Goal: Information Seeking & Learning: Learn about a topic

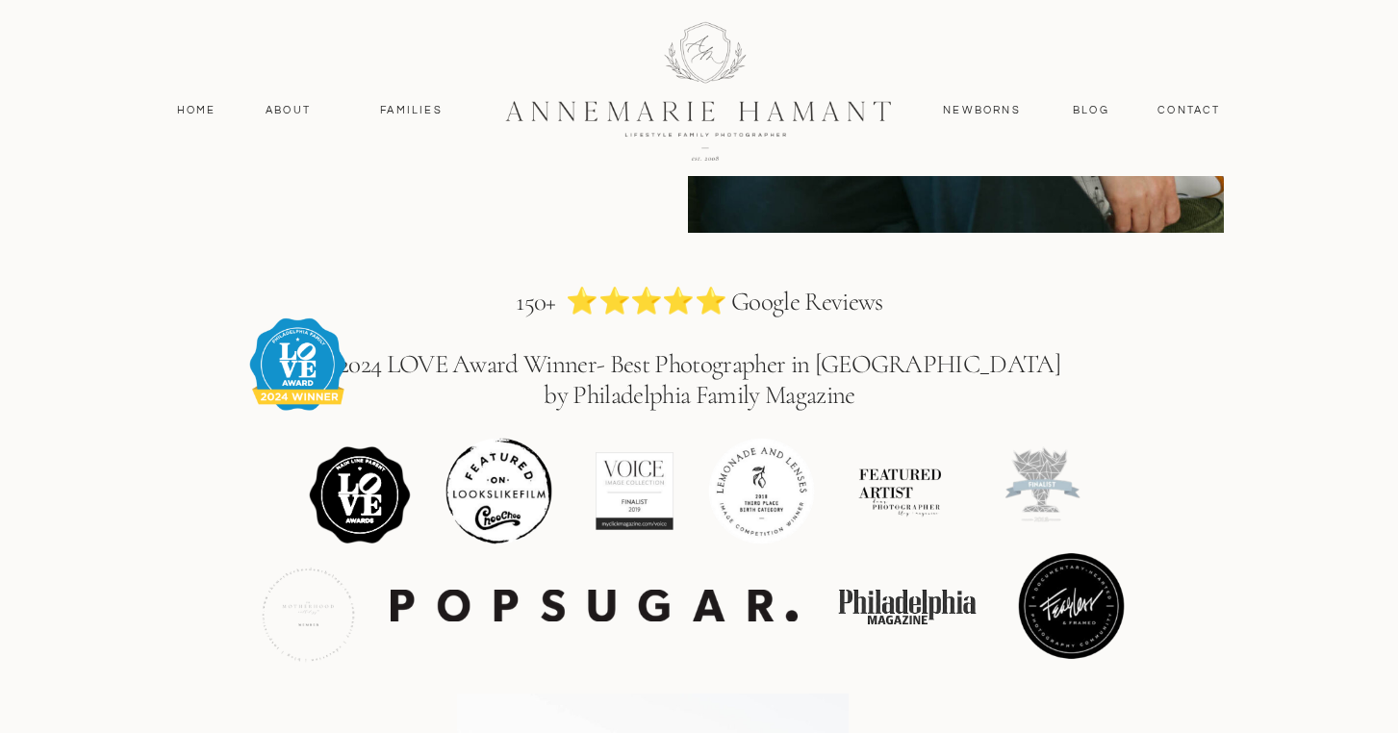
scroll to position [2395, 0]
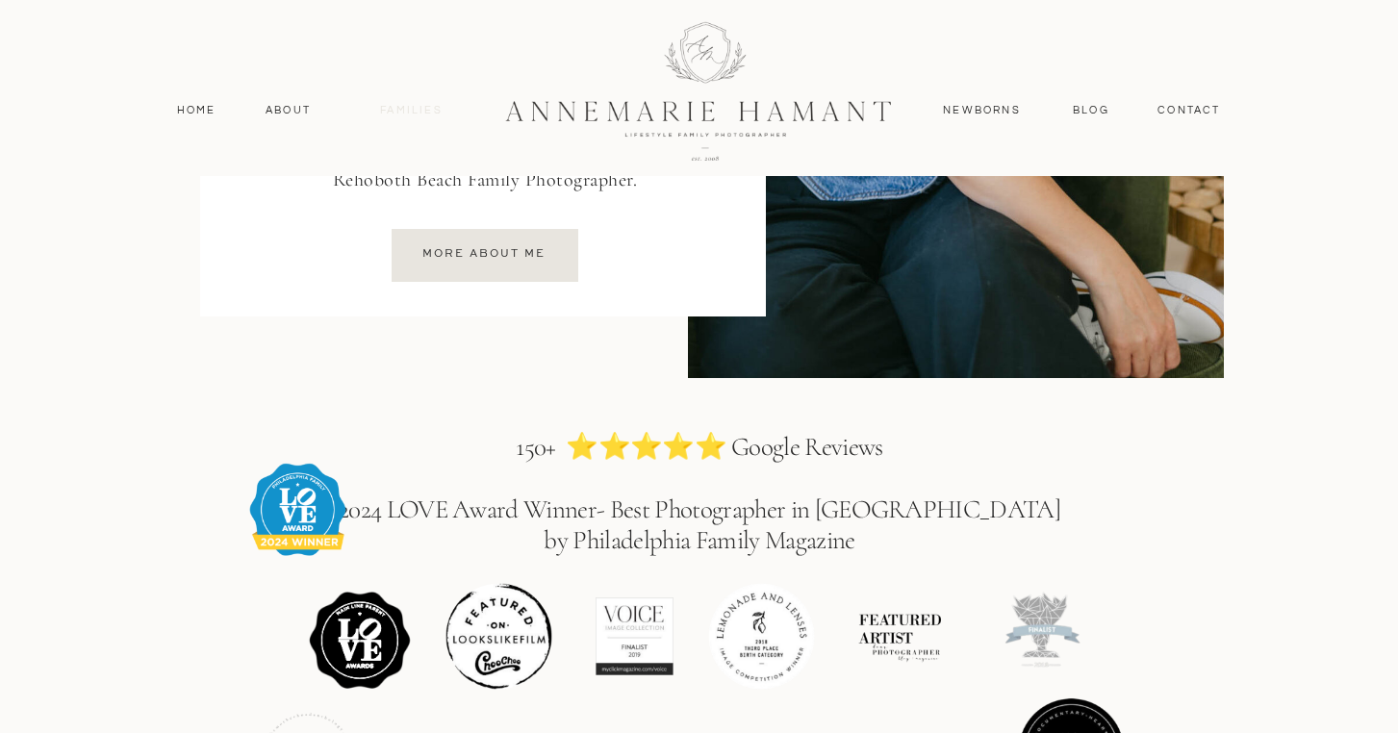
click at [404, 105] on nav "Families" at bounding box center [412, 110] width 87 height 17
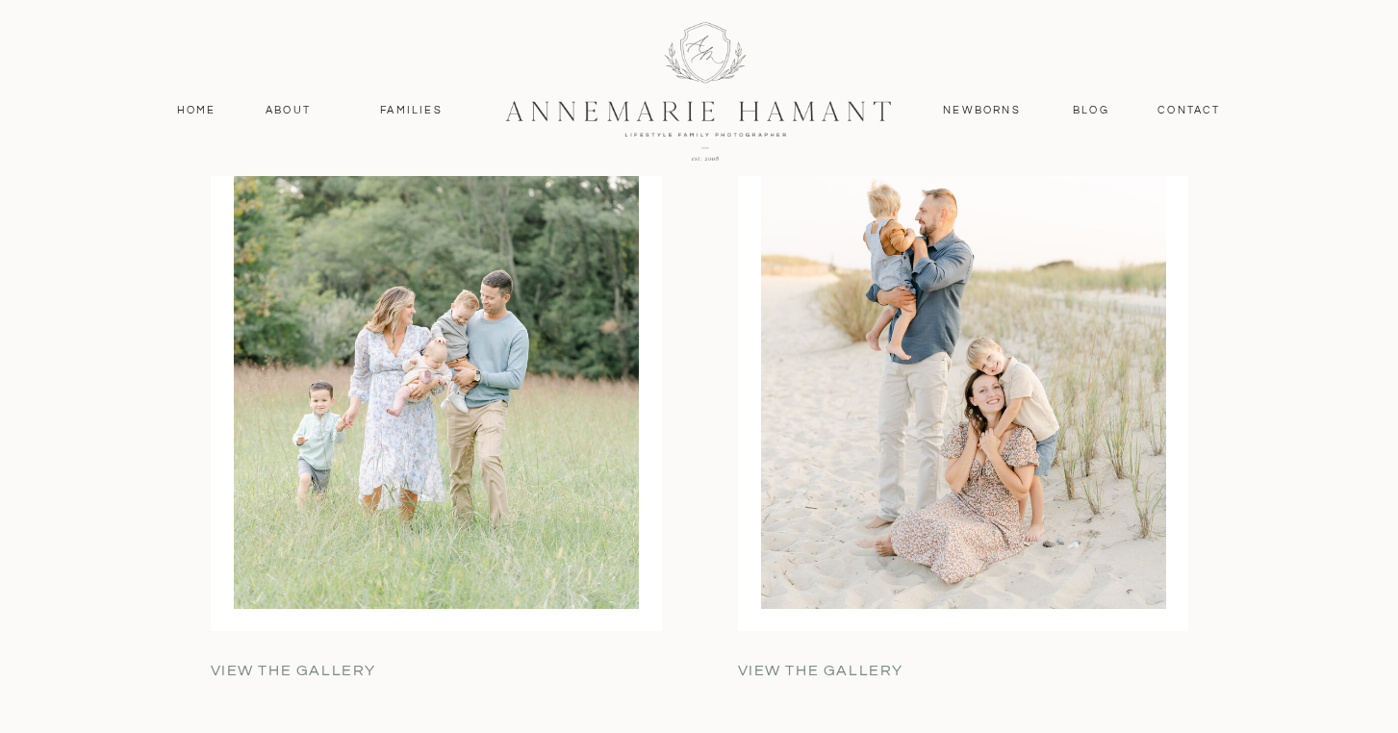
scroll to position [6021, 0]
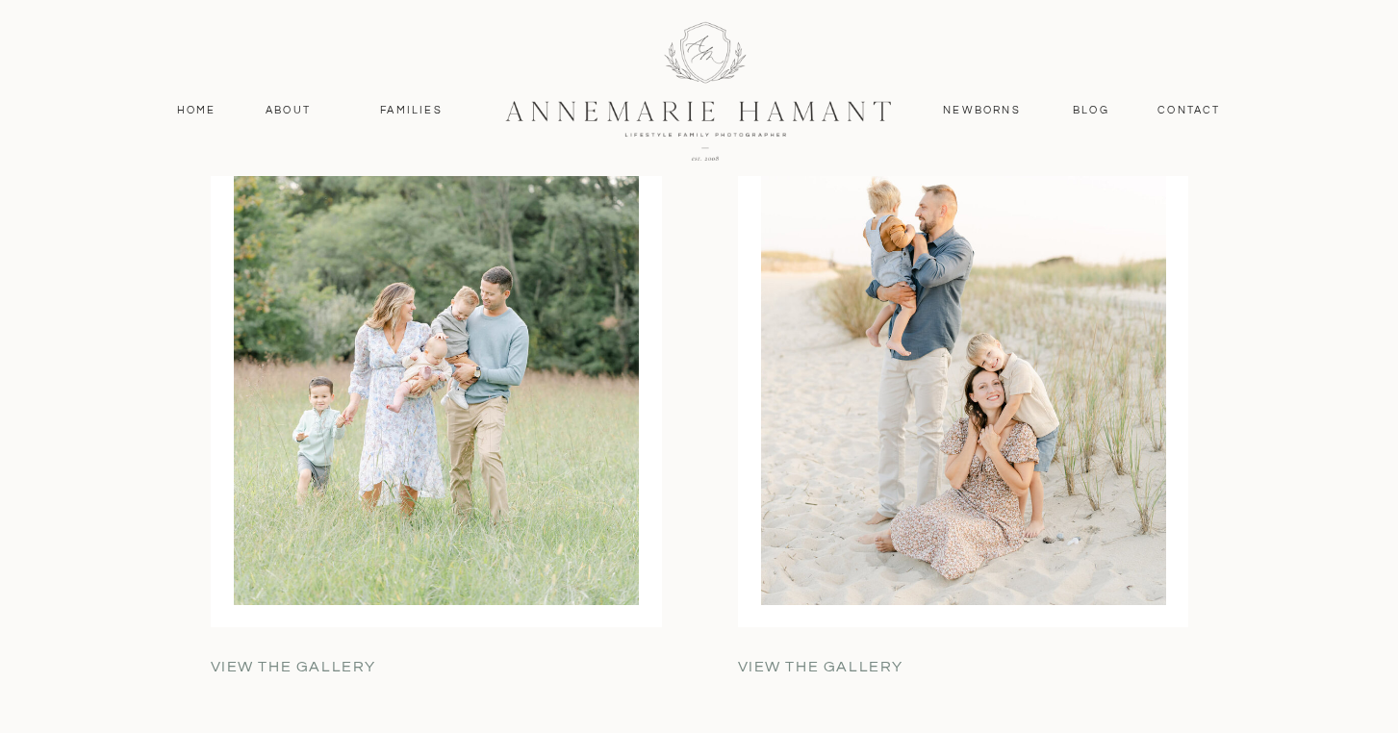
click at [898, 402] on div at bounding box center [963, 342] width 405 height 526
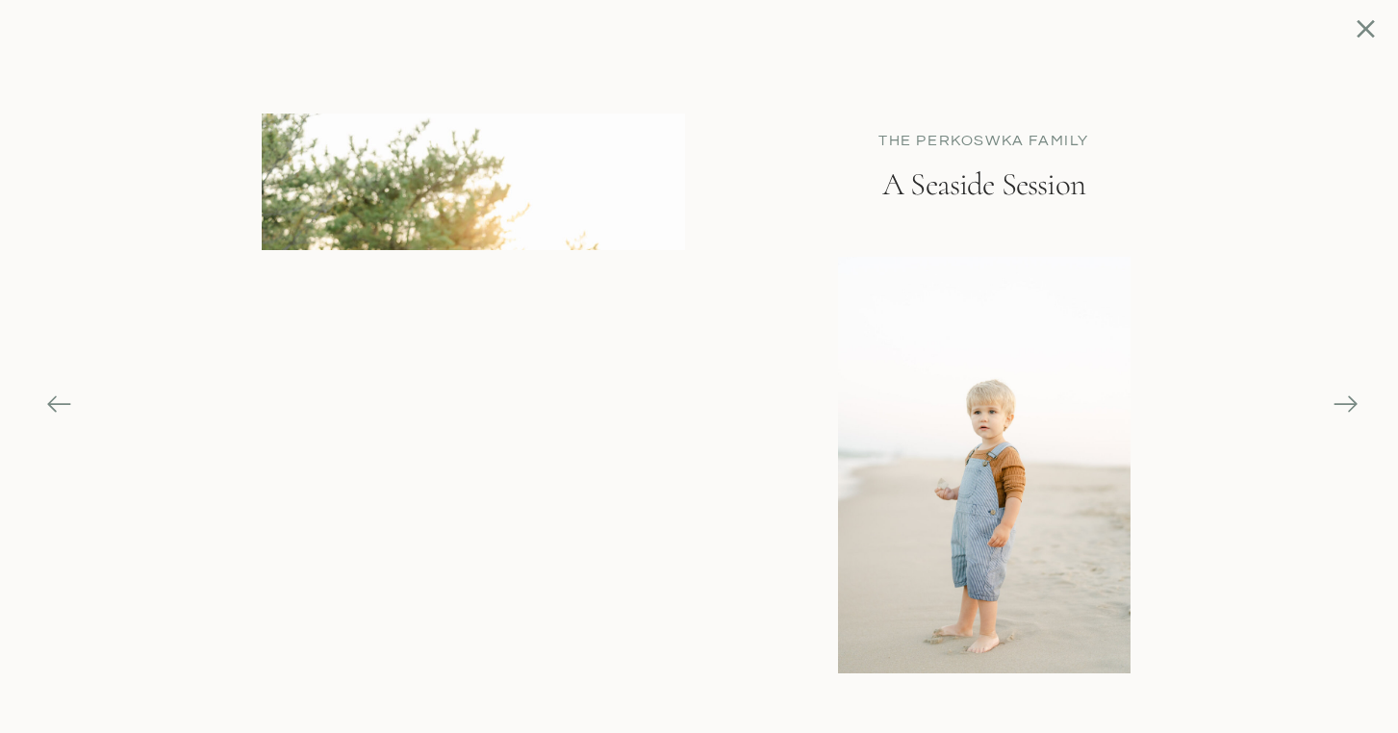
scroll to position [6333, 0]
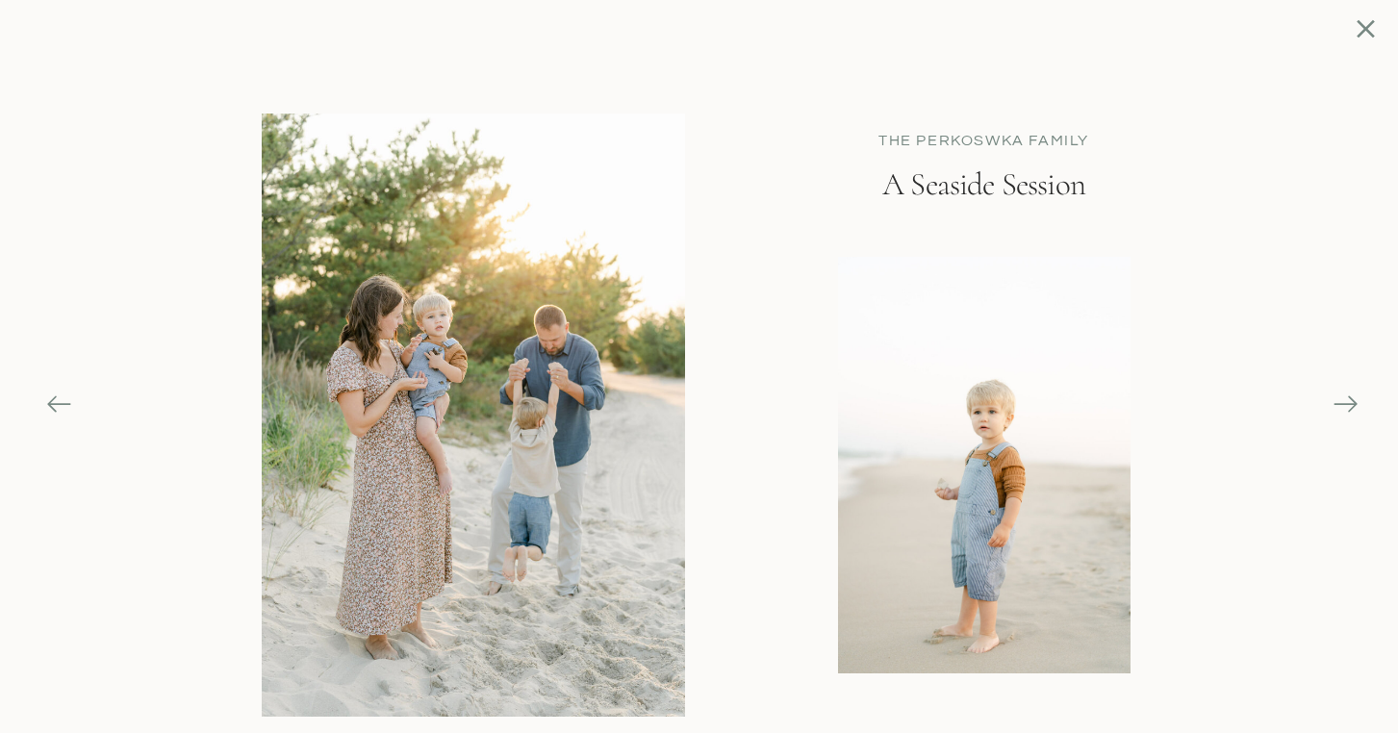
click at [1353, 406] on icon at bounding box center [1352, 404] width 9 height 16
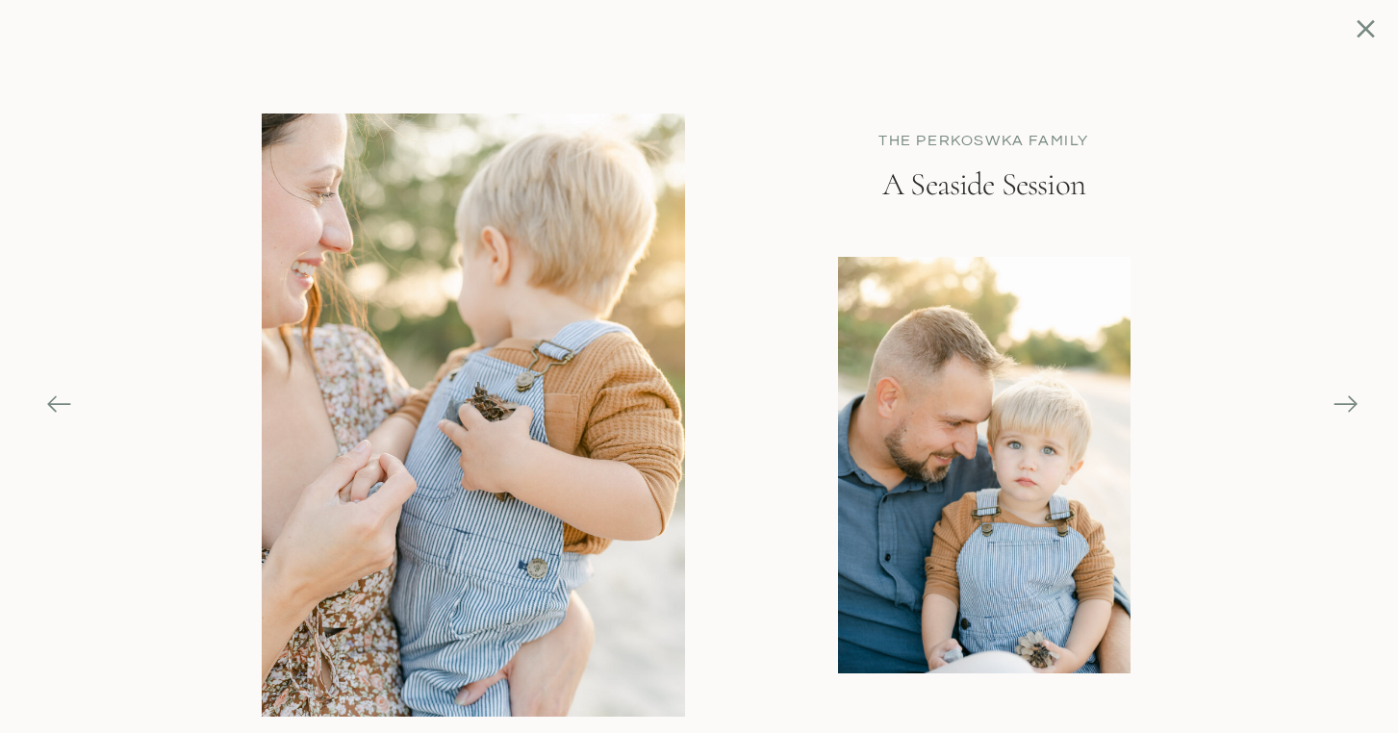
click at [1352, 409] on icon at bounding box center [1345, 404] width 27 height 27
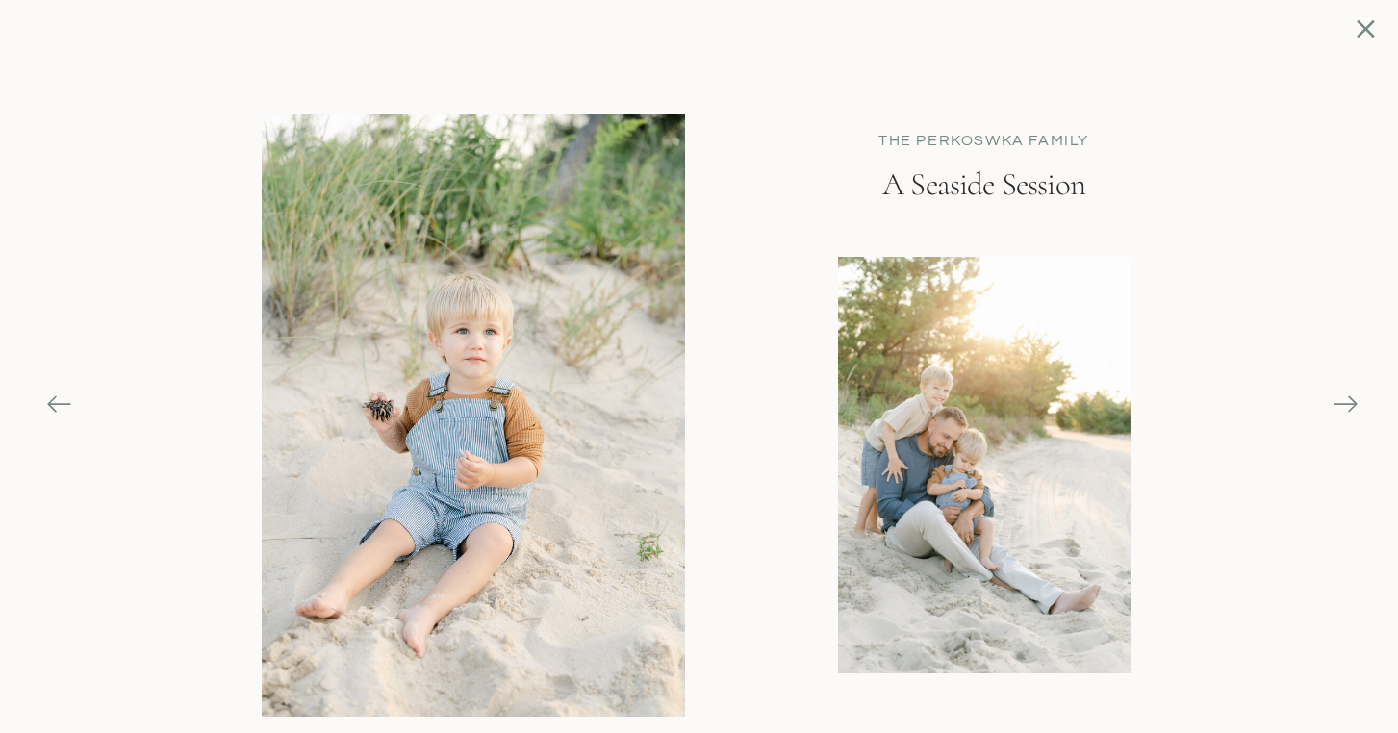
click at [1352, 406] on icon at bounding box center [1345, 404] width 27 height 27
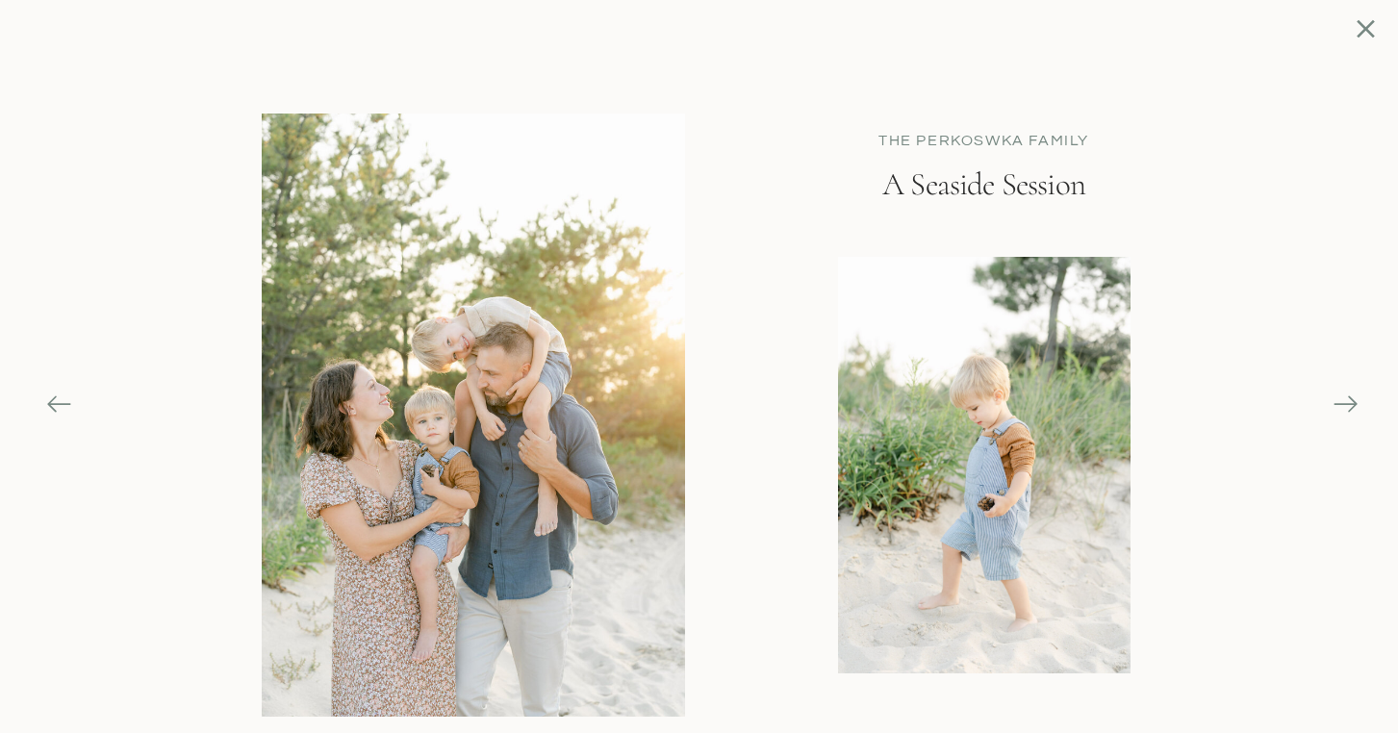
click at [1352, 406] on icon at bounding box center [1345, 404] width 27 height 27
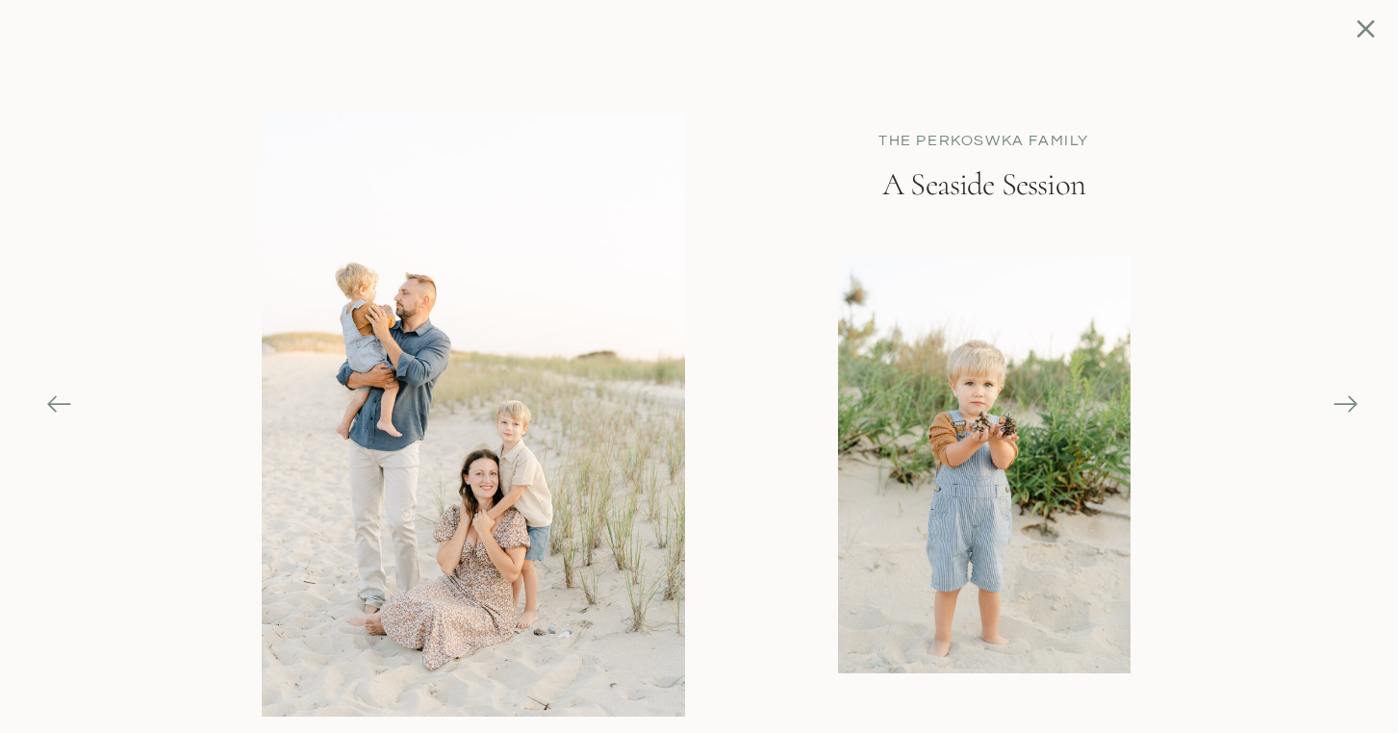
click at [1352, 406] on icon at bounding box center [1345, 404] width 27 height 27
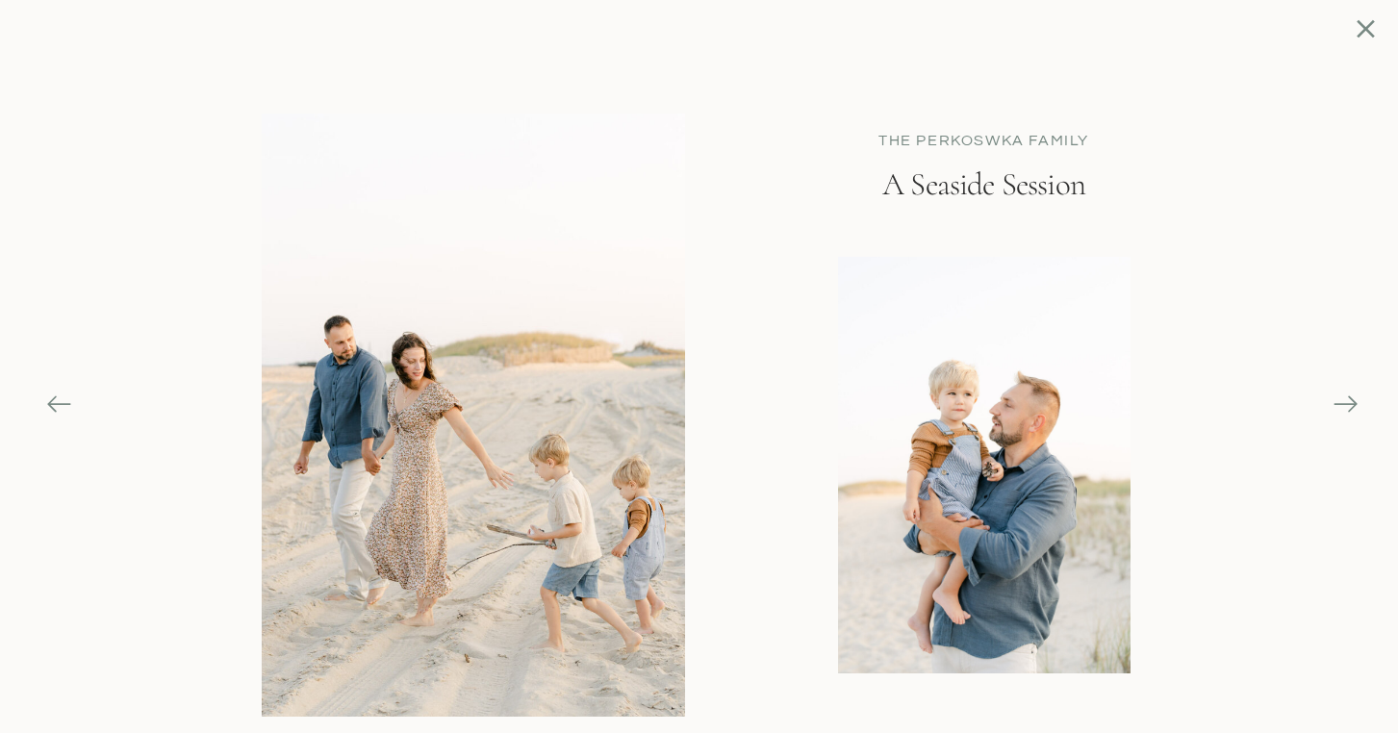
click at [1352, 406] on icon at bounding box center [1345, 404] width 27 height 27
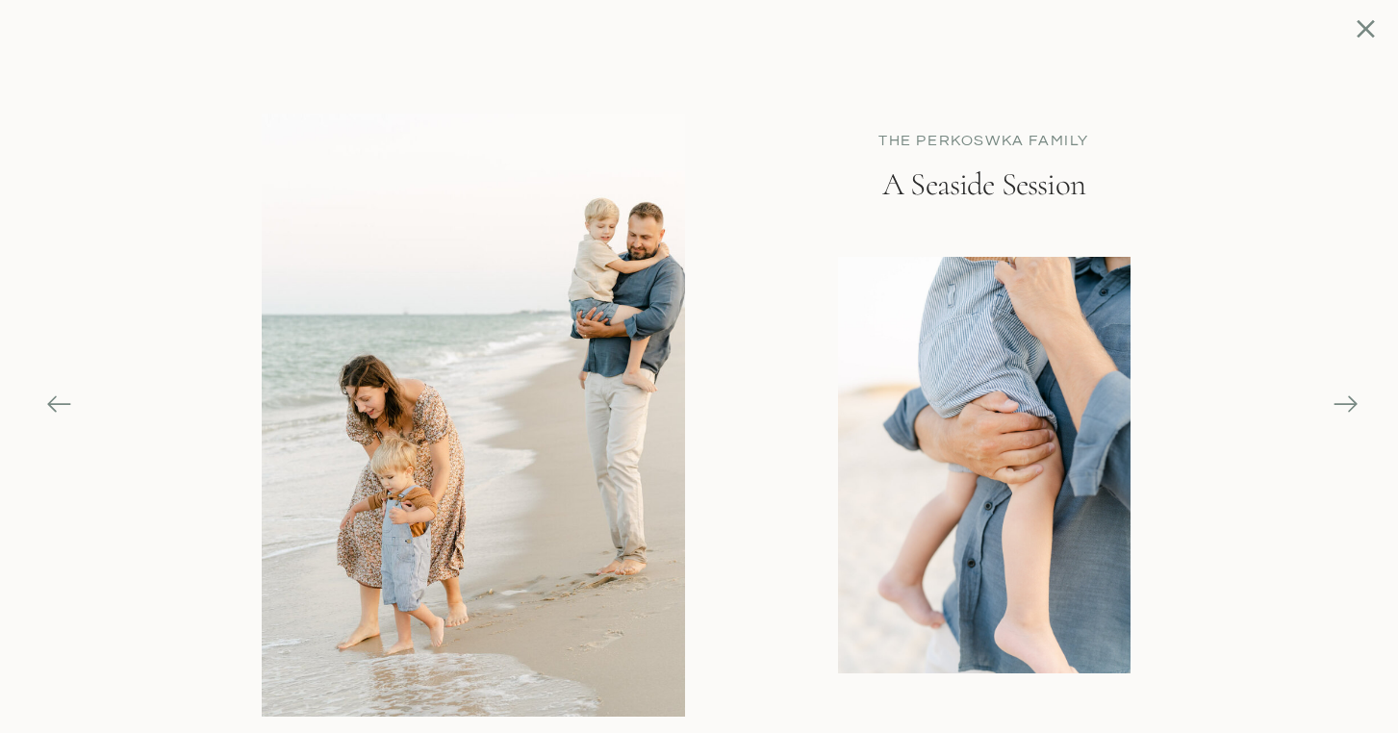
click at [1352, 406] on icon at bounding box center [1345, 404] width 27 height 27
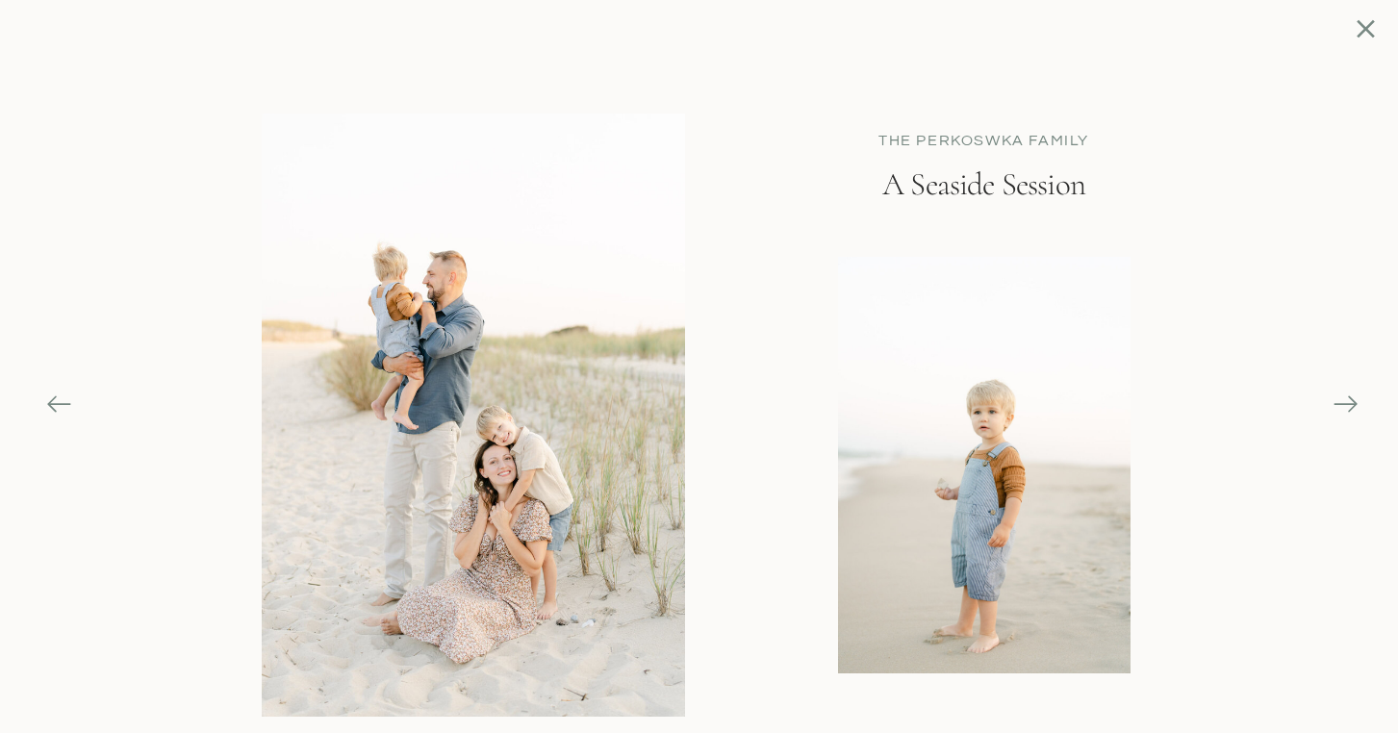
click at [1352, 406] on icon at bounding box center [1345, 404] width 27 height 27
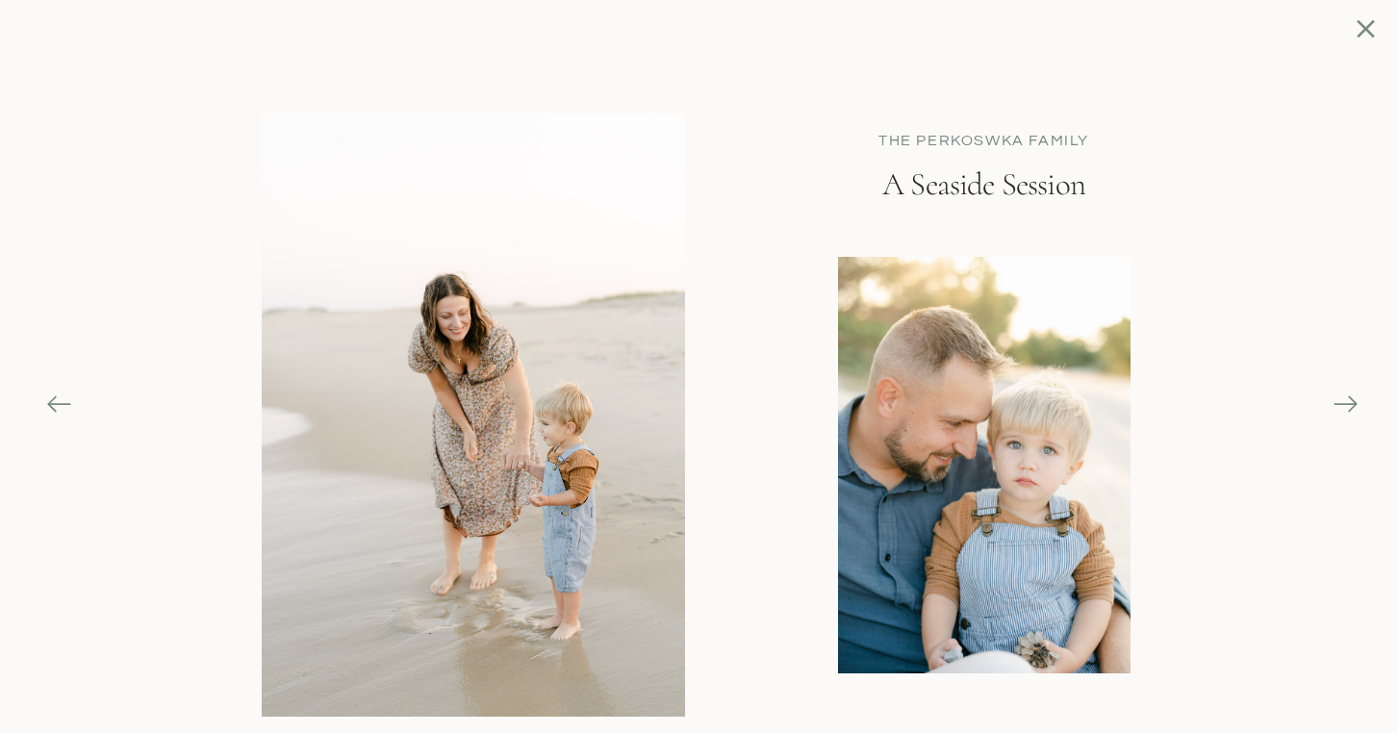
click at [1352, 406] on icon at bounding box center [1345, 404] width 27 height 27
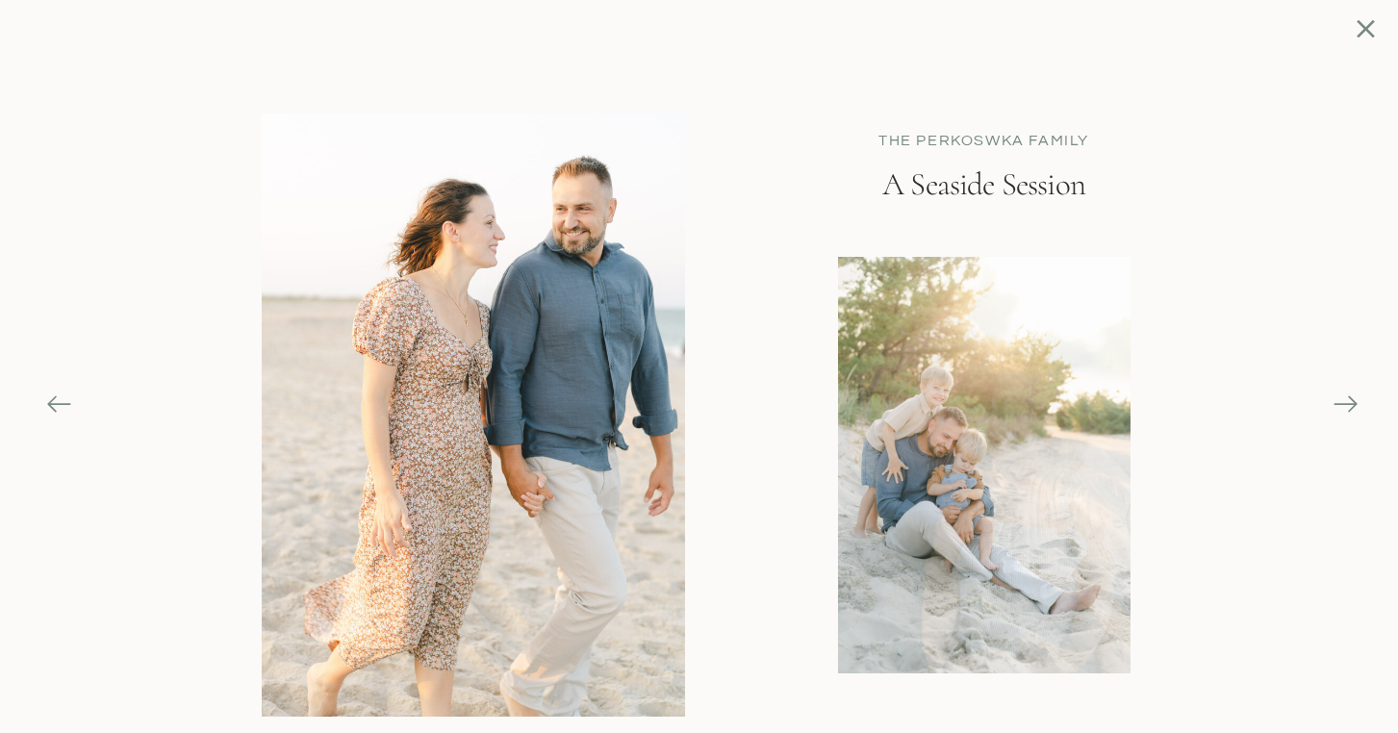
click at [1352, 406] on icon at bounding box center [1345, 404] width 27 height 27
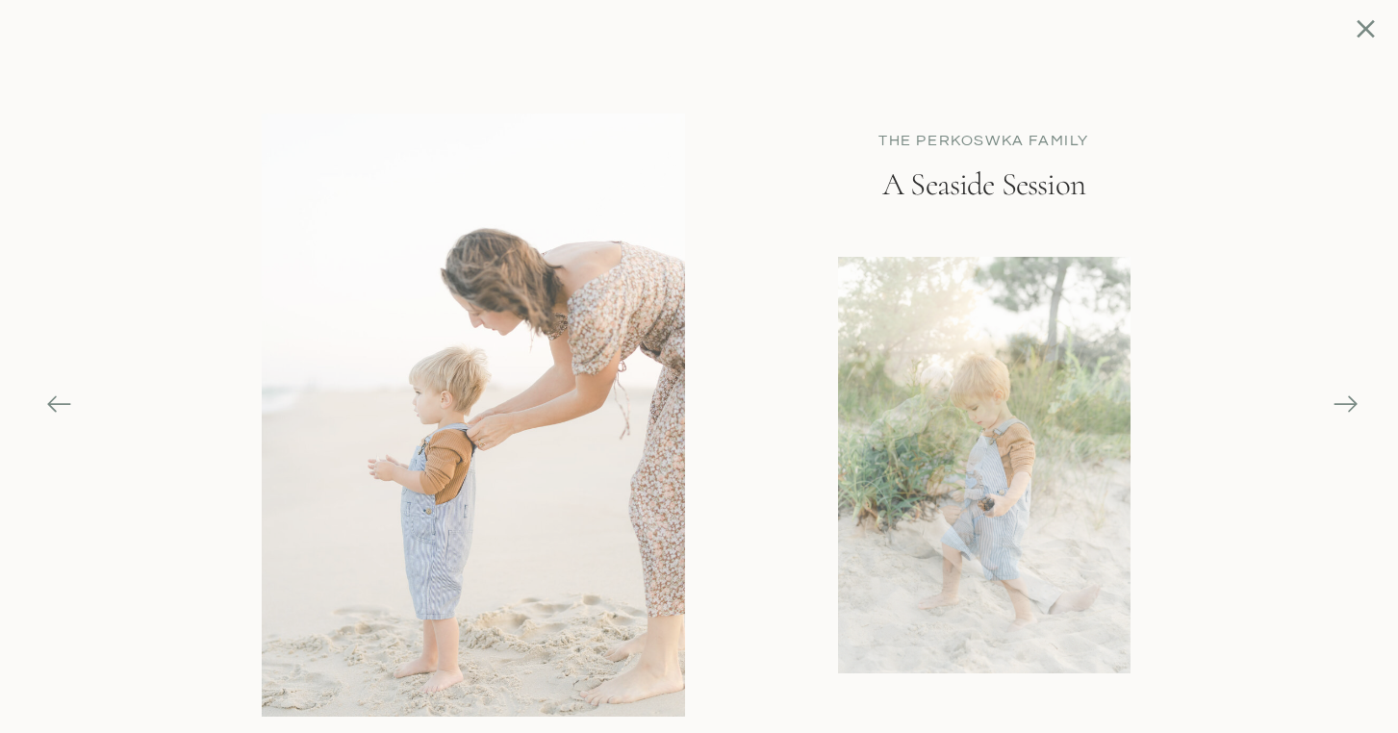
click at [1352, 406] on icon at bounding box center [1345, 404] width 27 height 27
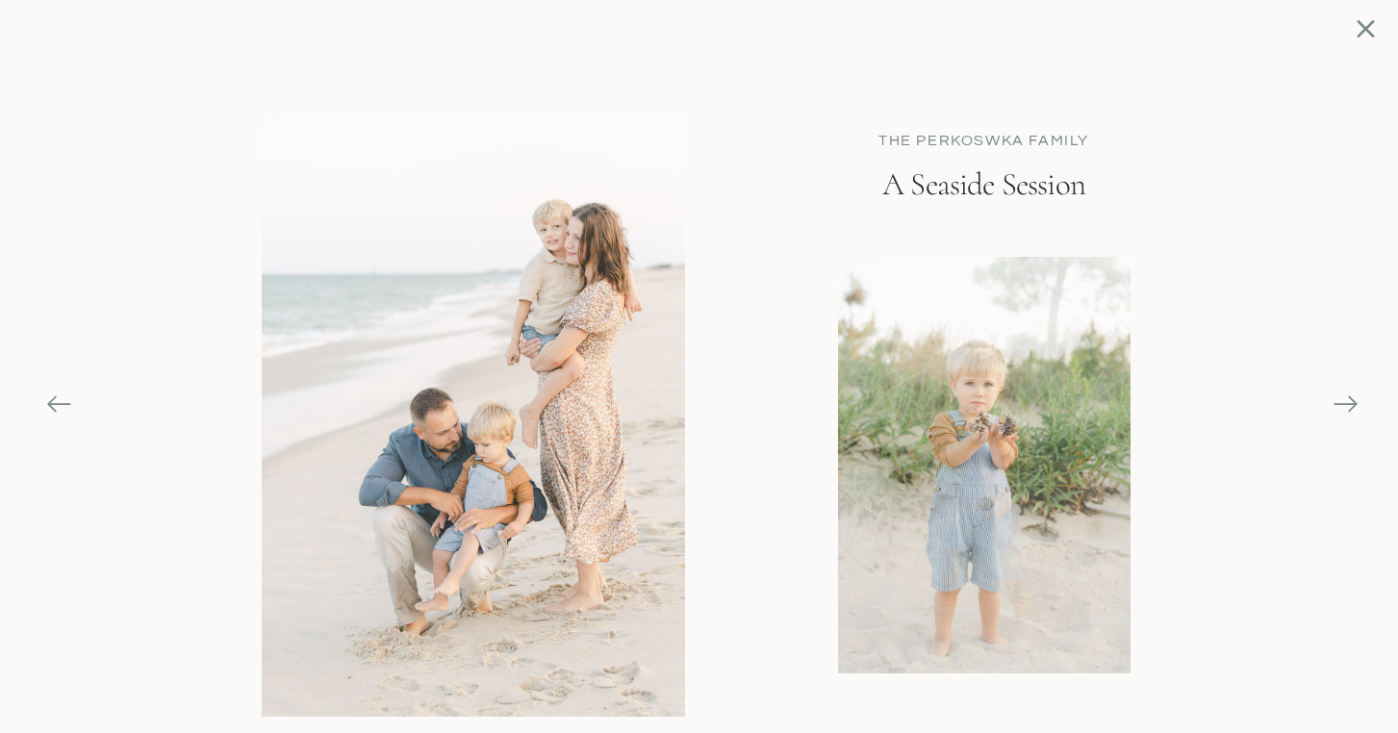
click at [1352, 406] on icon at bounding box center [1345, 404] width 27 height 27
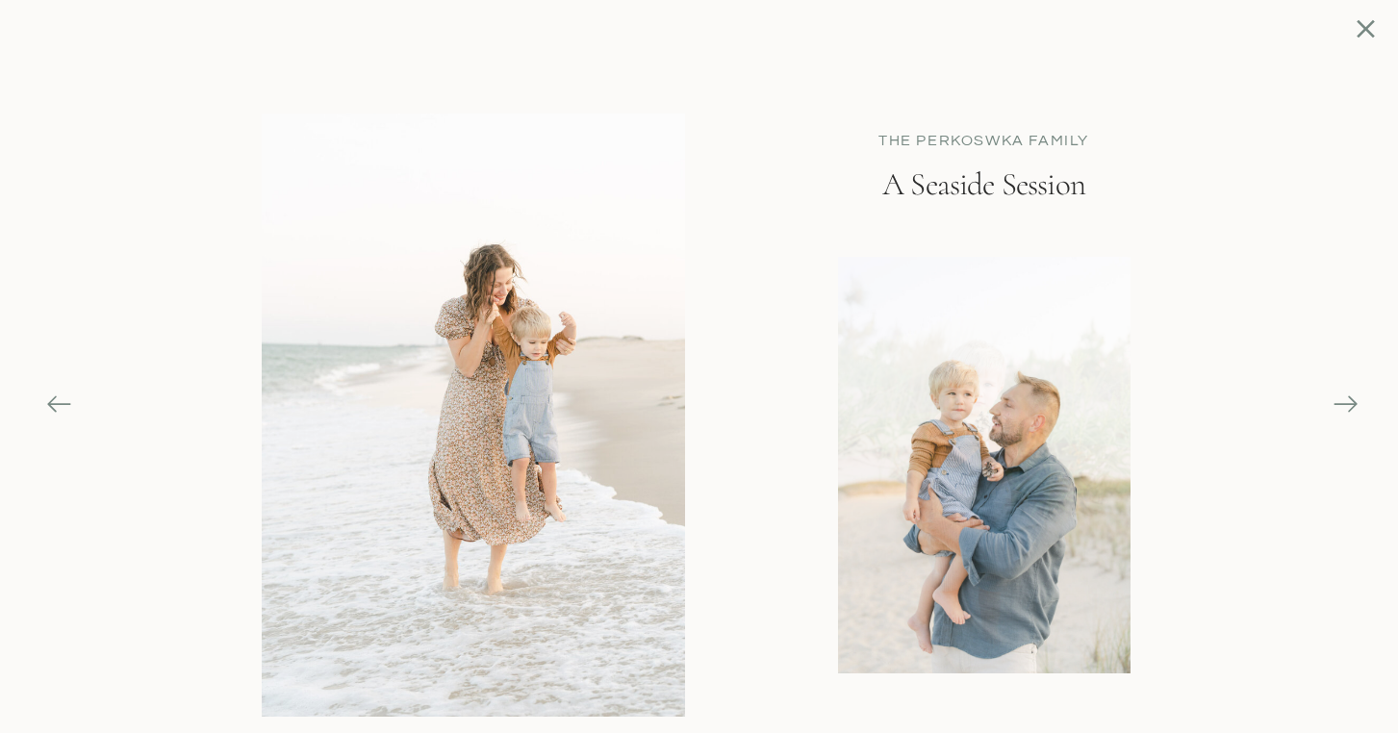
click at [1352, 406] on icon at bounding box center [1345, 404] width 27 height 27
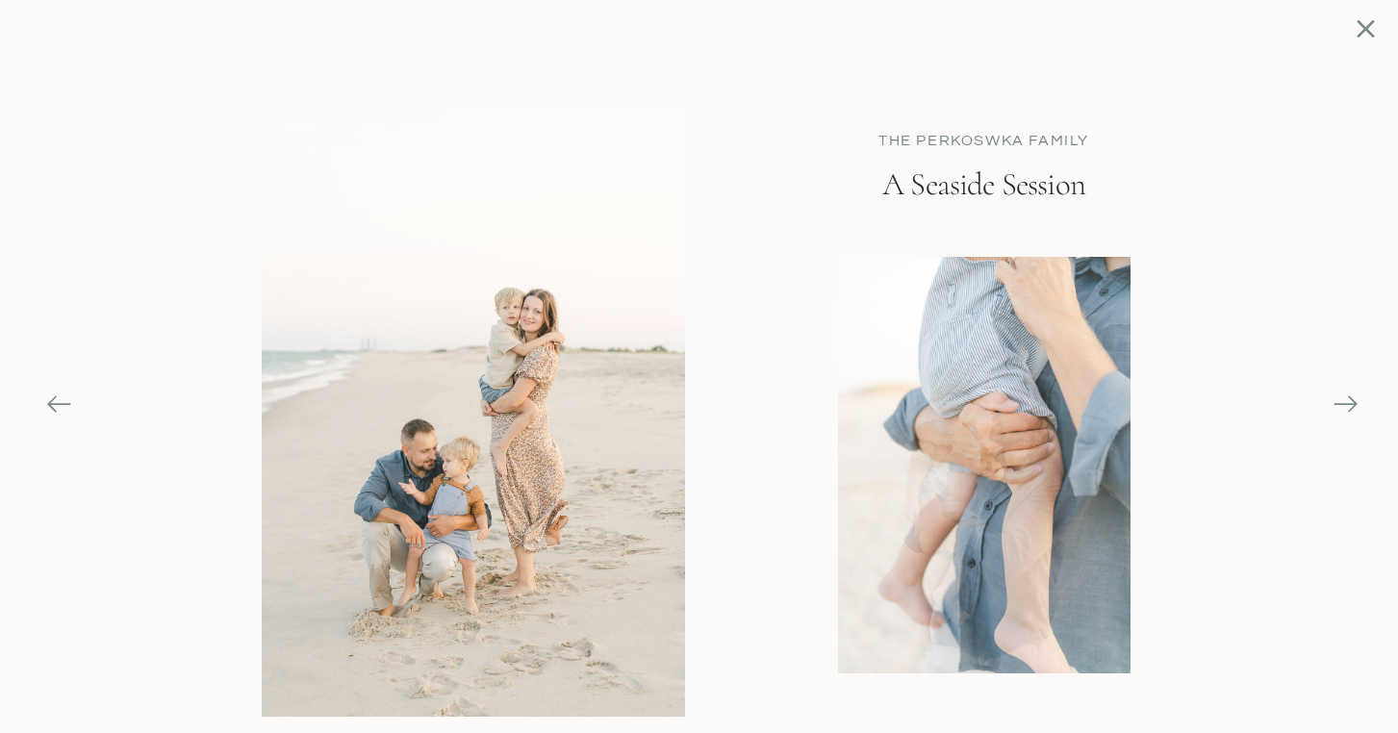
click at [1352, 406] on icon at bounding box center [1345, 404] width 27 height 27
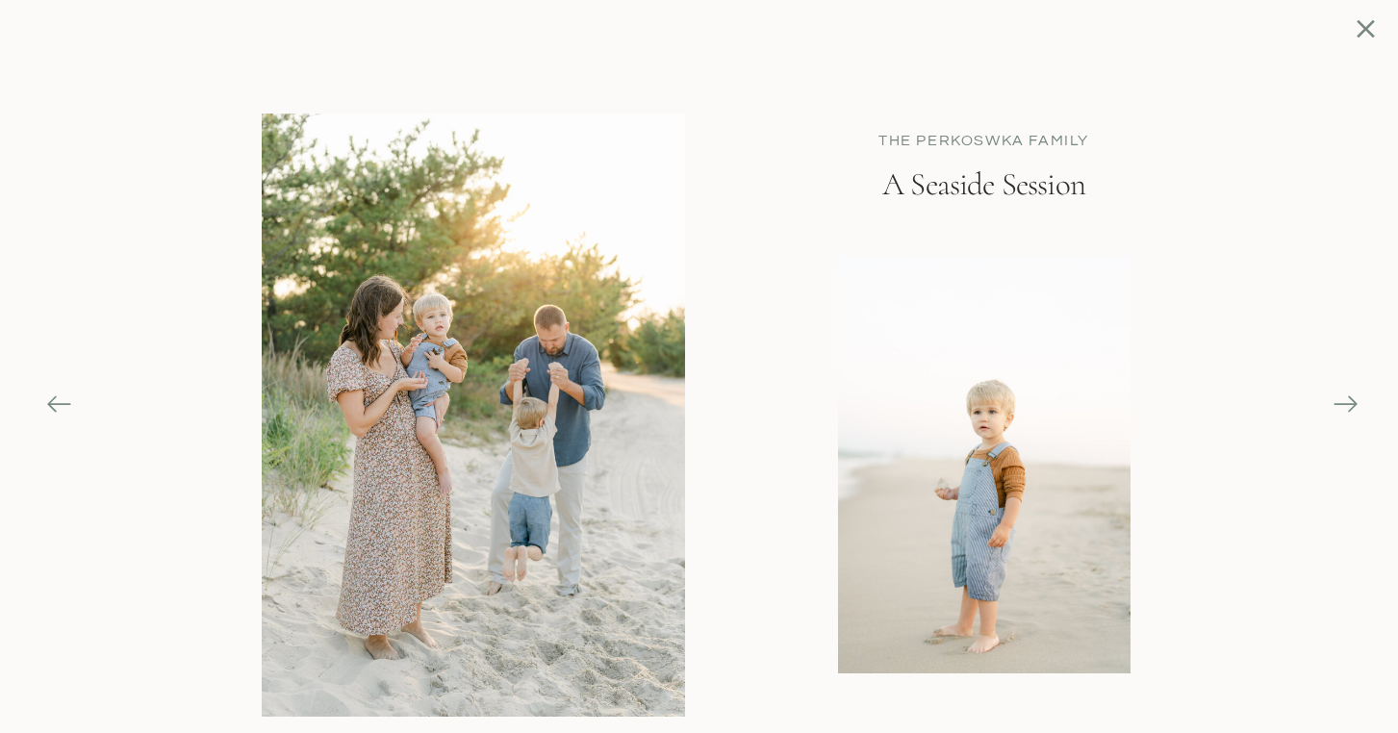
click at [1352, 406] on icon at bounding box center [1345, 404] width 27 height 27
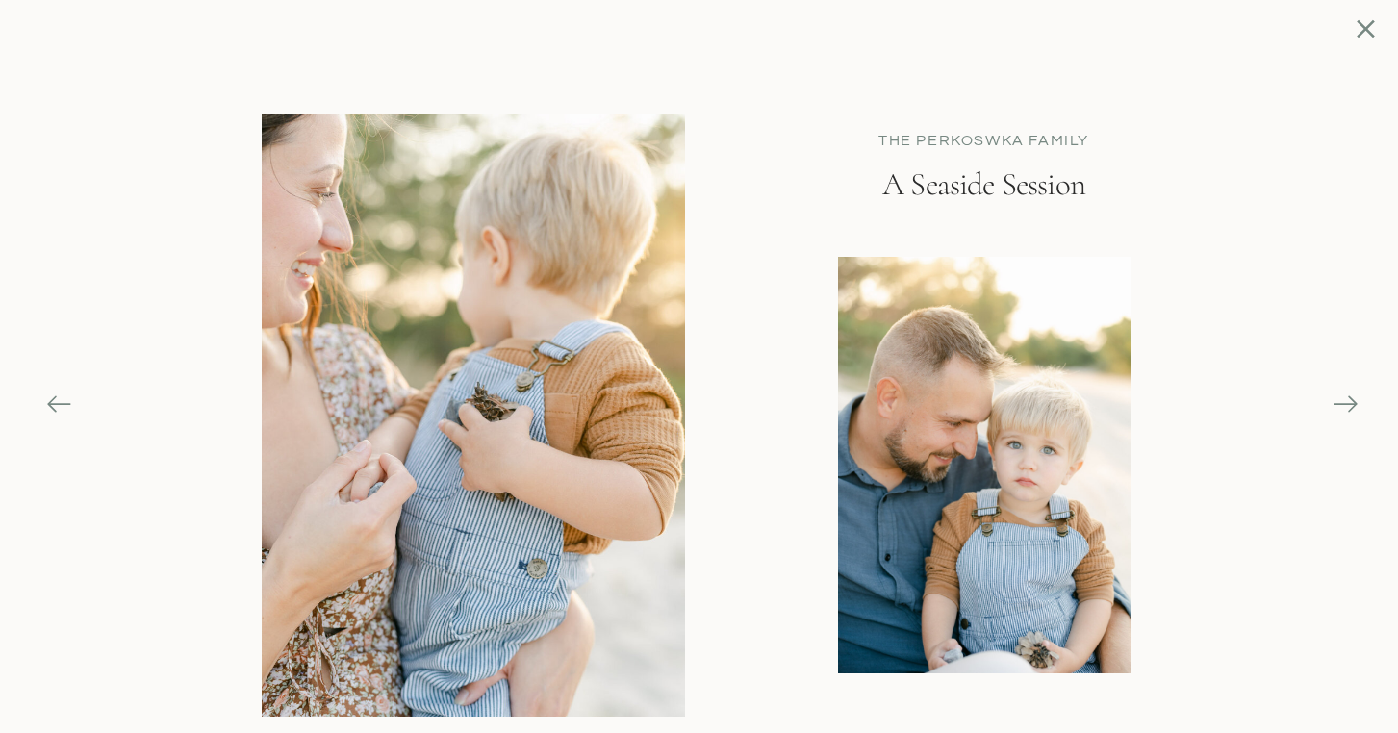
click at [1352, 406] on icon at bounding box center [1345, 404] width 27 height 27
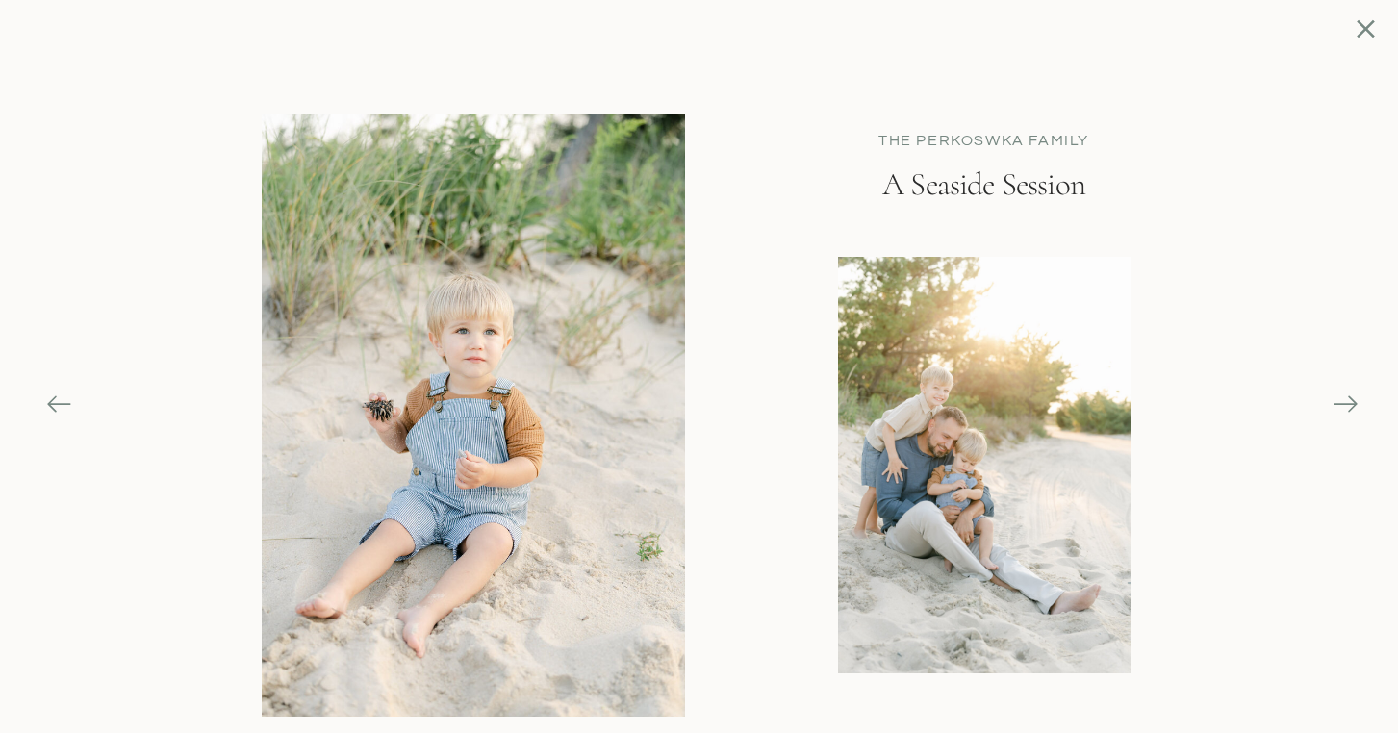
click at [1352, 406] on icon at bounding box center [1345, 404] width 27 height 27
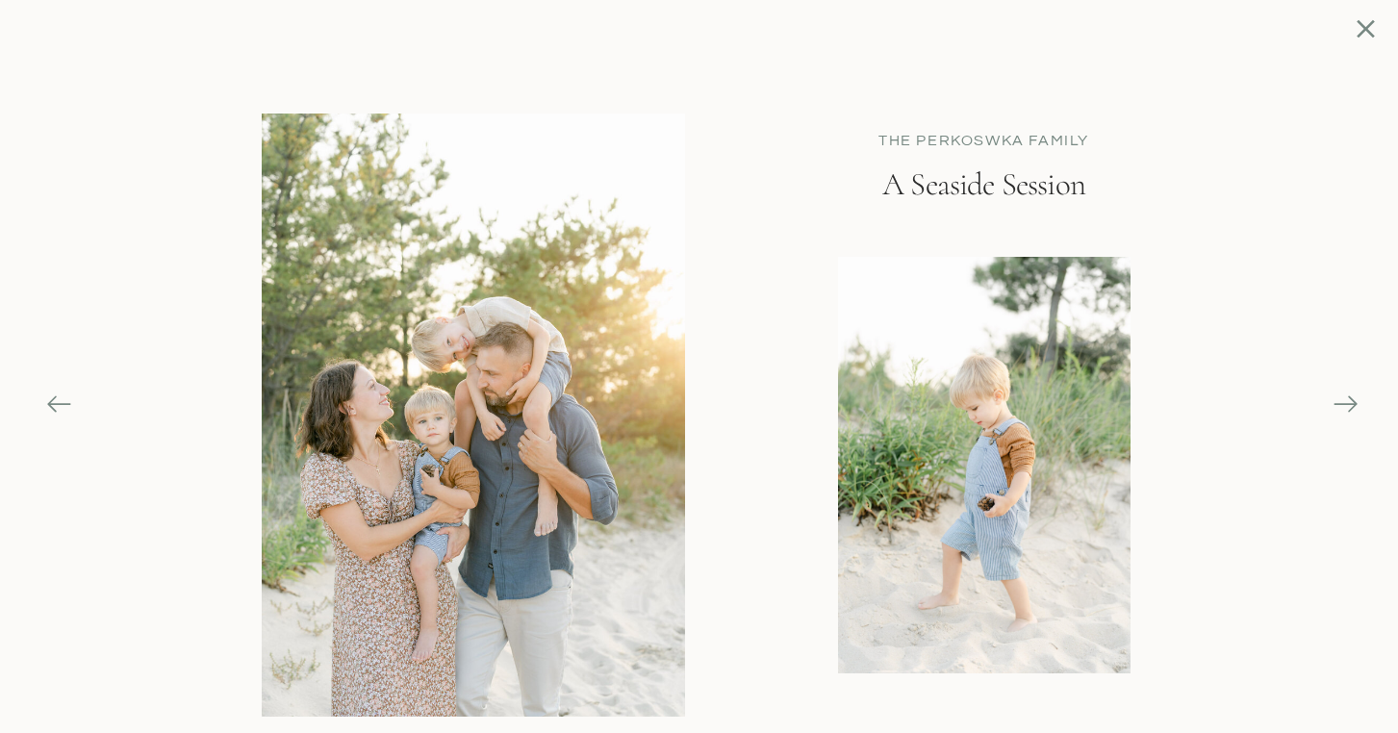
click at [1352, 406] on icon at bounding box center [1345, 404] width 27 height 27
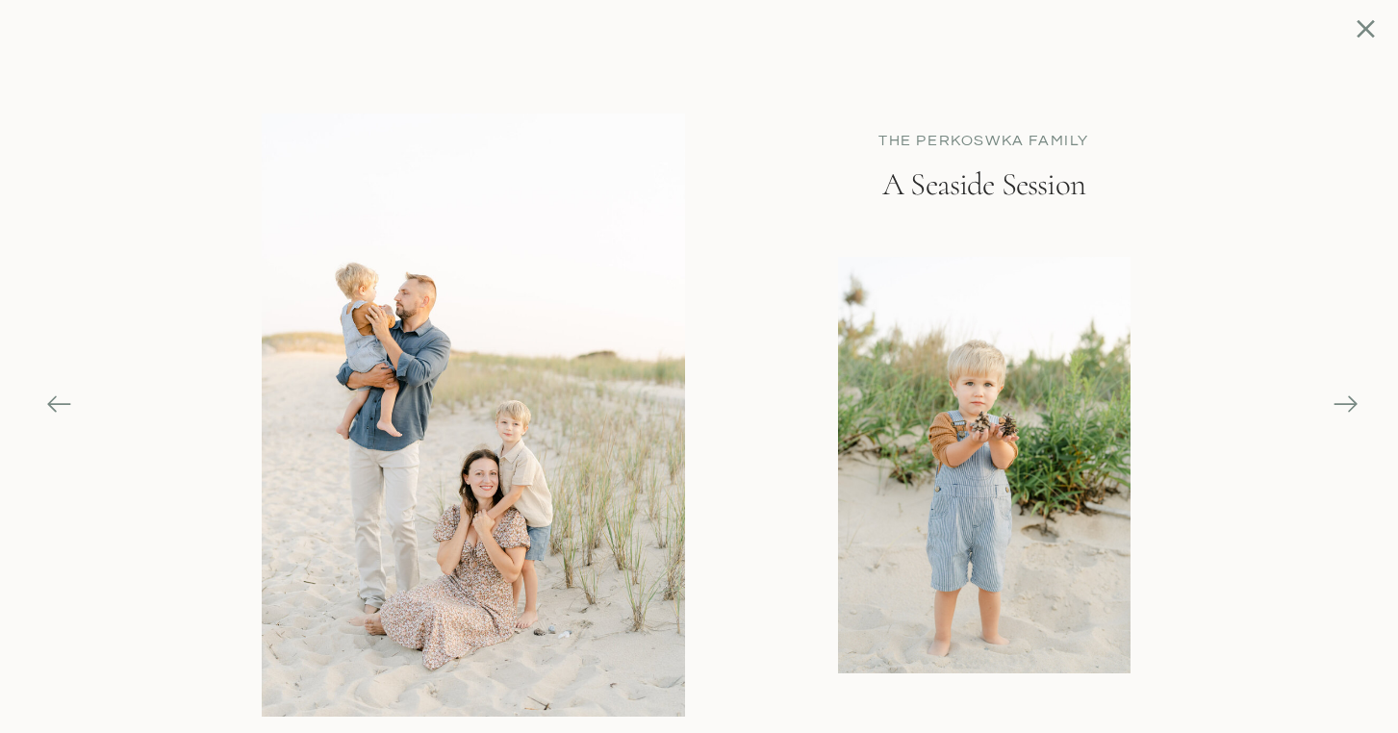
click at [1352, 406] on icon at bounding box center [1345, 404] width 27 height 27
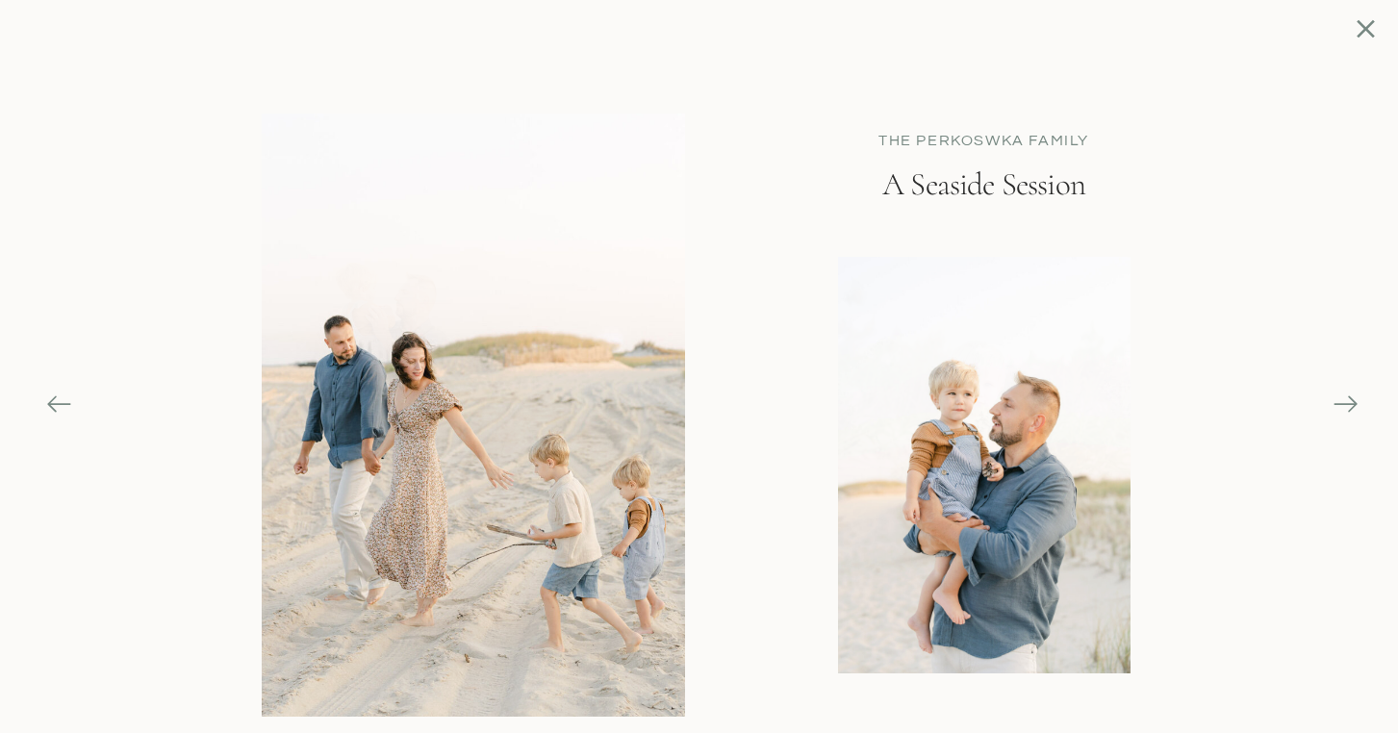
click at [1352, 406] on icon at bounding box center [1345, 404] width 27 height 27
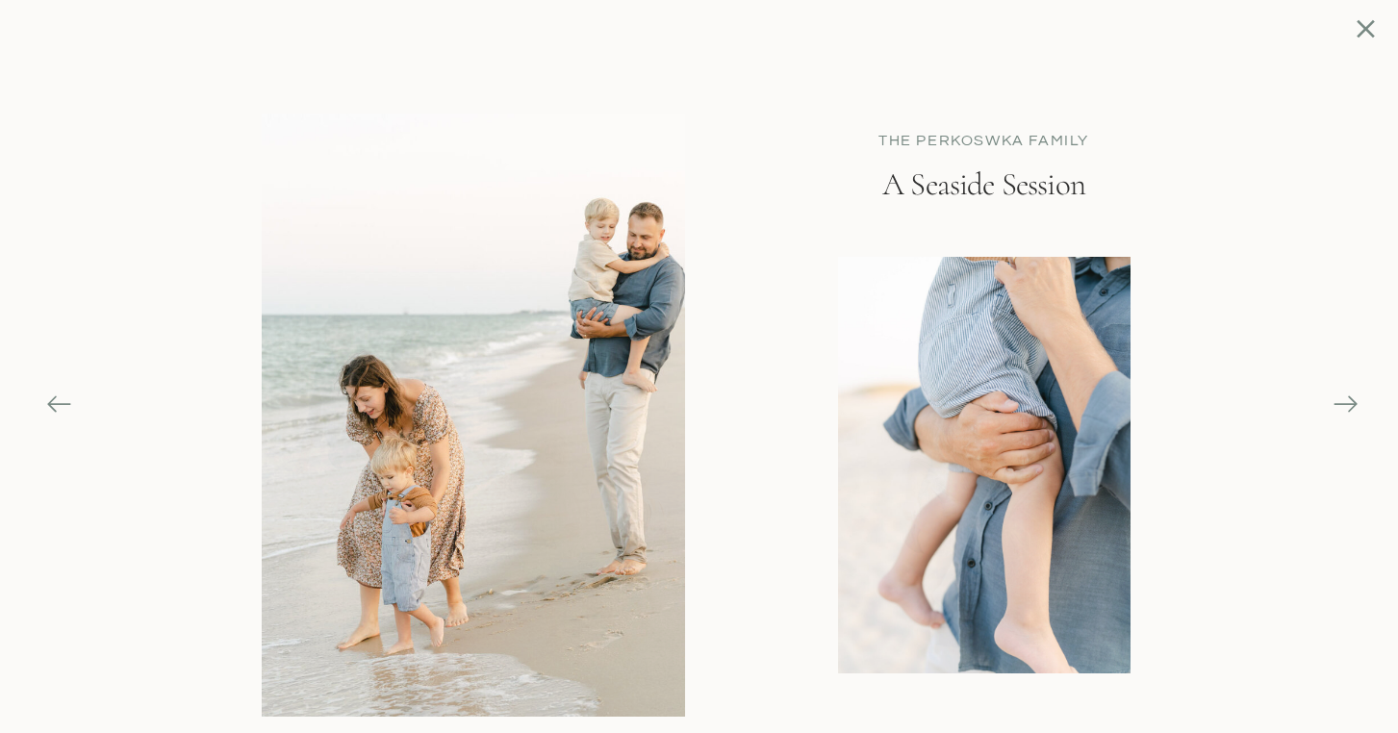
click at [1352, 406] on icon at bounding box center [1345, 404] width 27 height 27
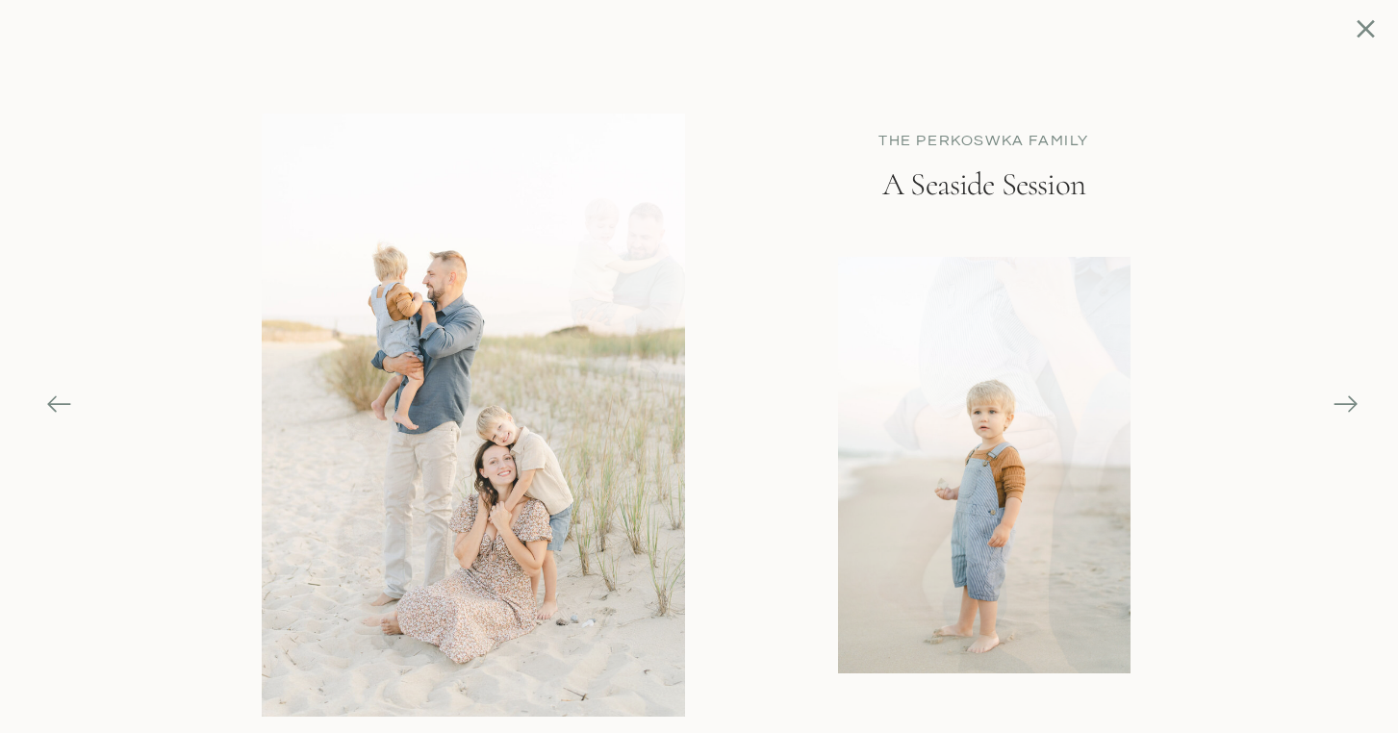
click at [1352, 406] on icon at bounding box center [1345, 404] width 27 height 27
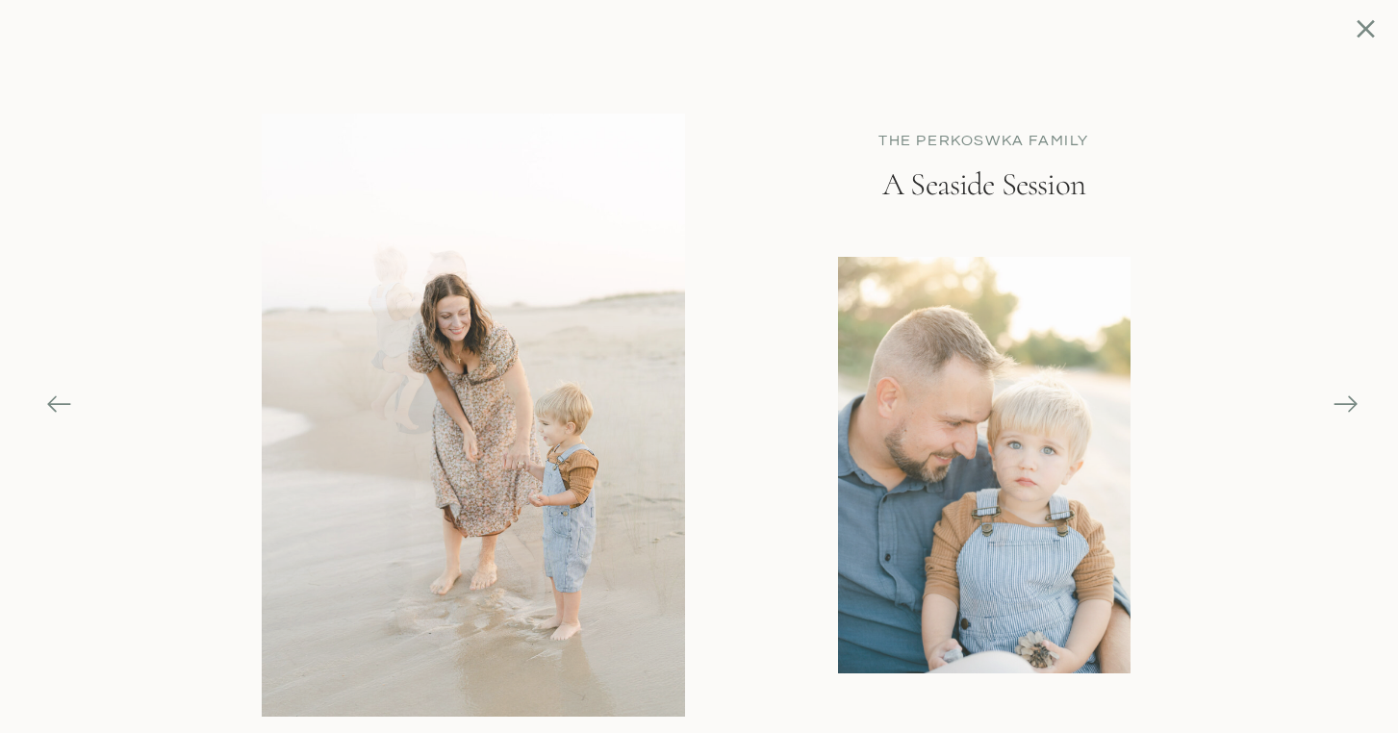
click at [1352, 406] on icon at bounding box center [1345, 404] width 27 height 27
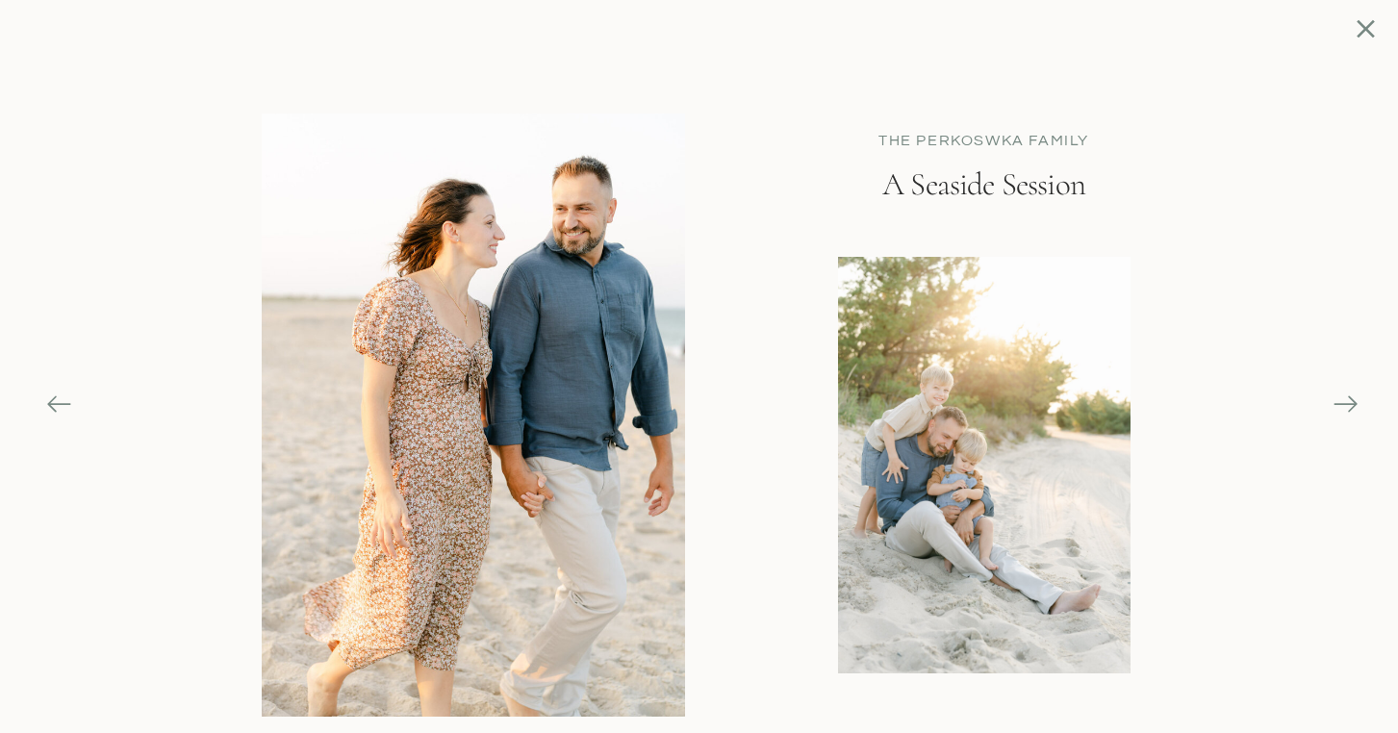
click at [1362, 37] on icon at bounding box center [1365, 28] width 31 height 31
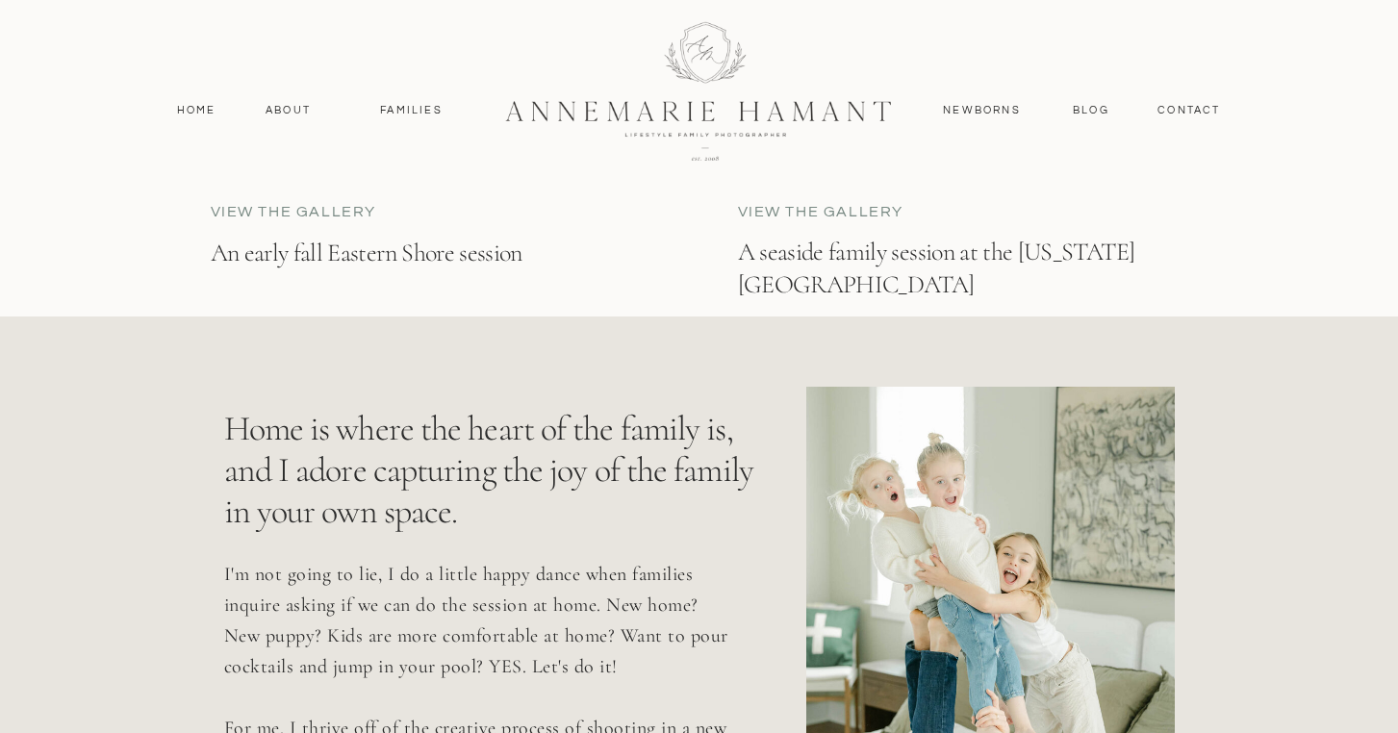
scroll to position [6131, 0]
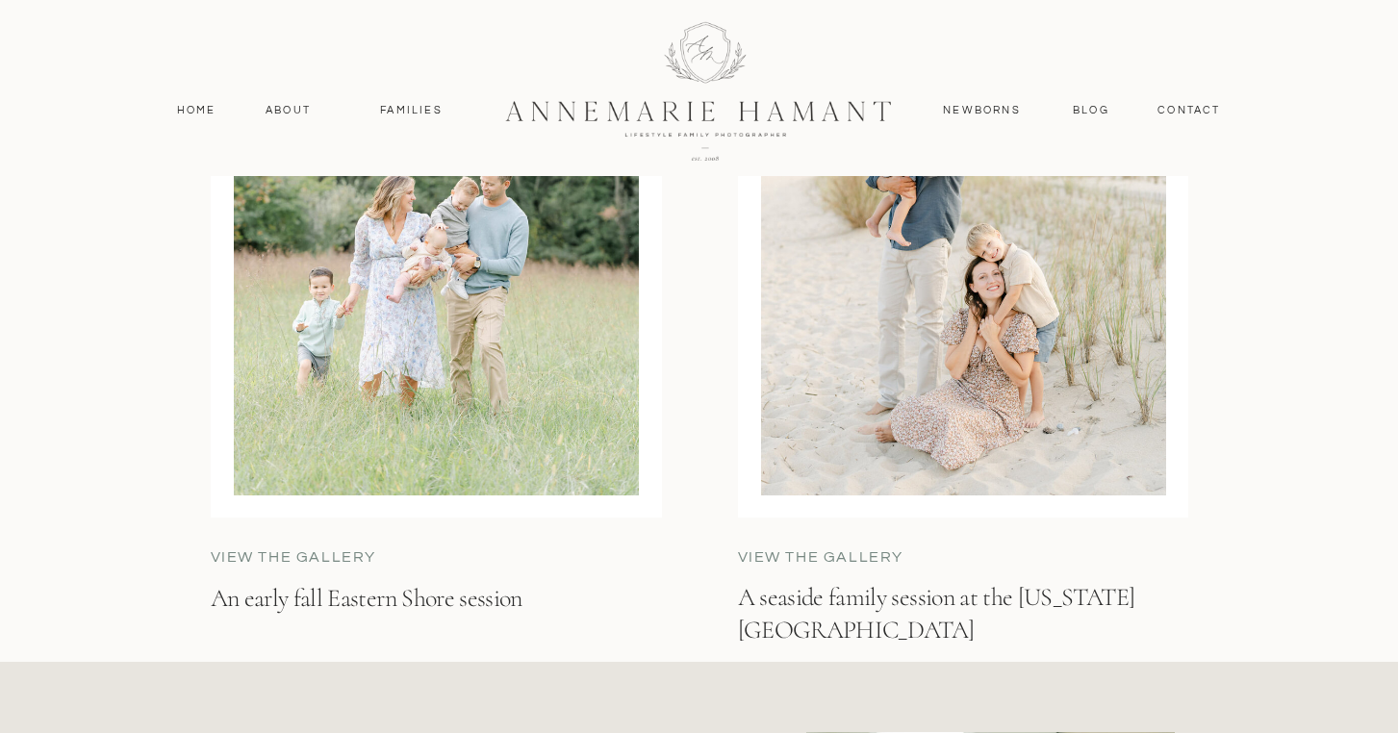
click at [867, 562] on p "view the gallery" at bounding box center [883, 558] width 290 height 22
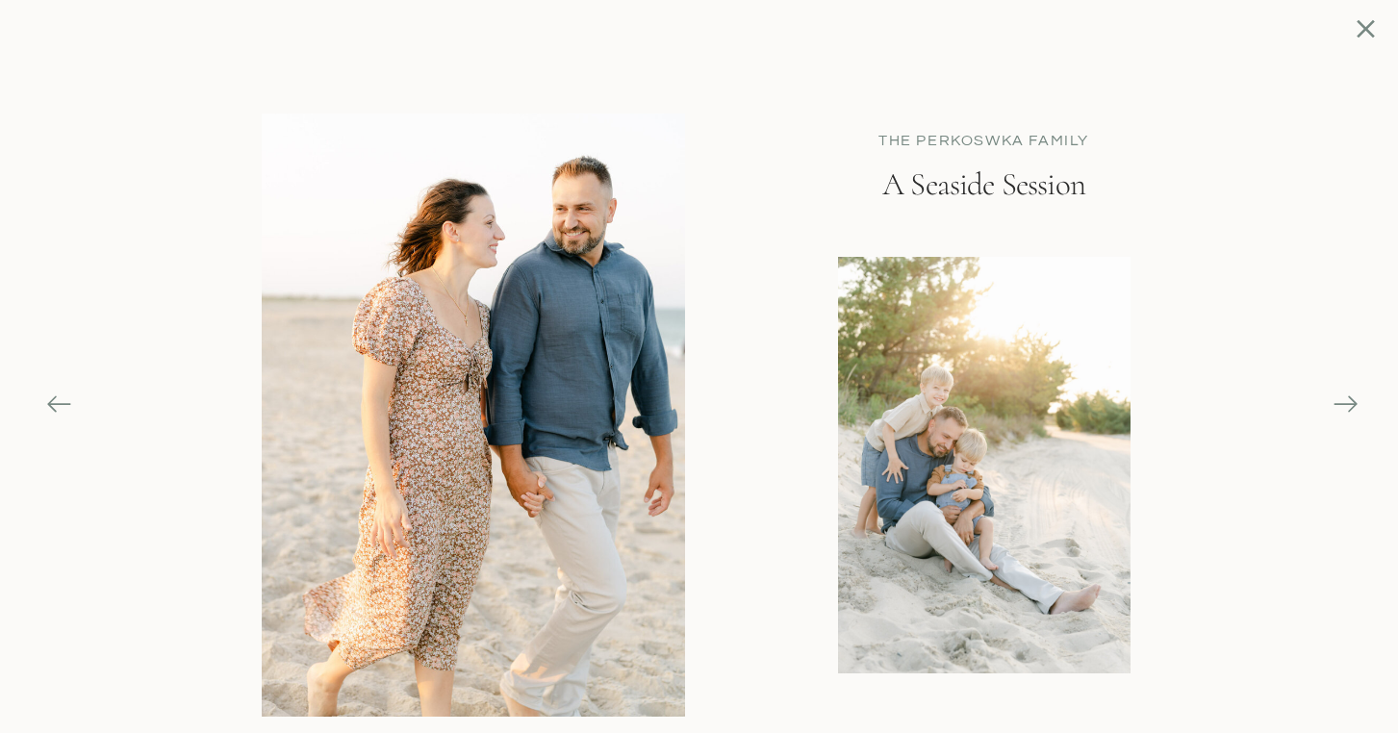
scroll to position [5954, 0]
click at [1323, 413] on div "Blog contact Newborns Families About Home Home About Families Newborns Contact …" at bounding box center [699, 691] width 1398 height 13290
click at [1329, 407] on div "Blog contact Newborns Families About Home Home About Families Newborns Contact …" at bounding box center [699, 691] width 1398 height 13290
click at [1336, 405] on icon at bounding box center [1345, 404] width 27 height 27
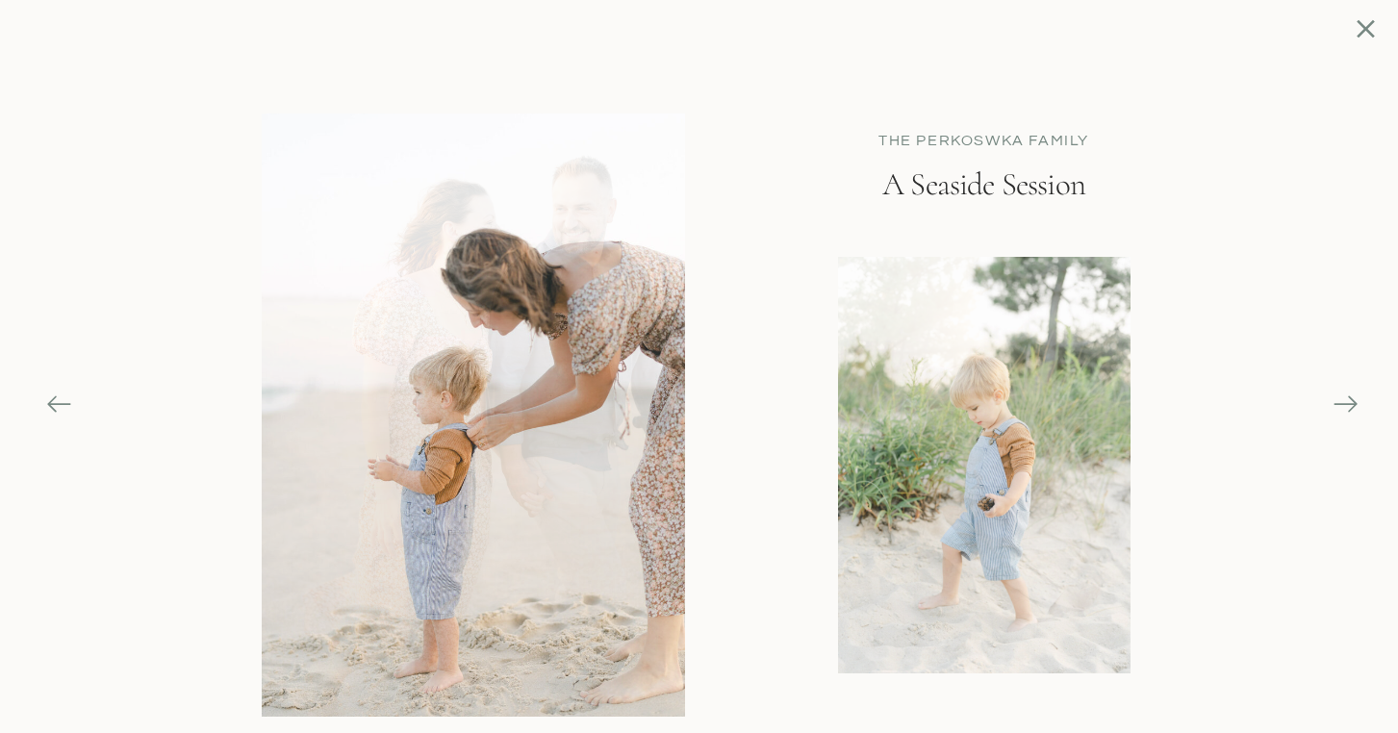
click at [1339, 405] on icon at bounding box center [1345, 404] width 27 height 27
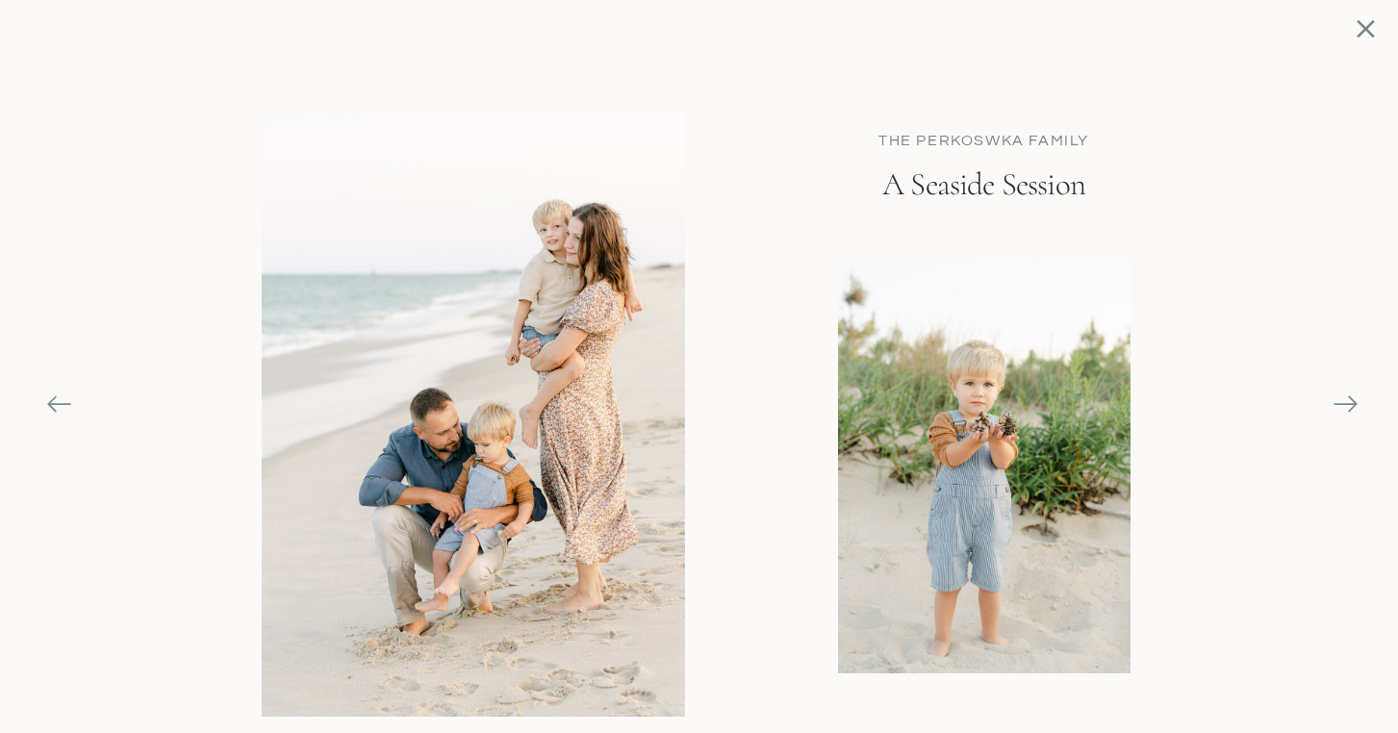
click at [1339, 405] on icon at bounding box center [1345, 404] width 27 height 27
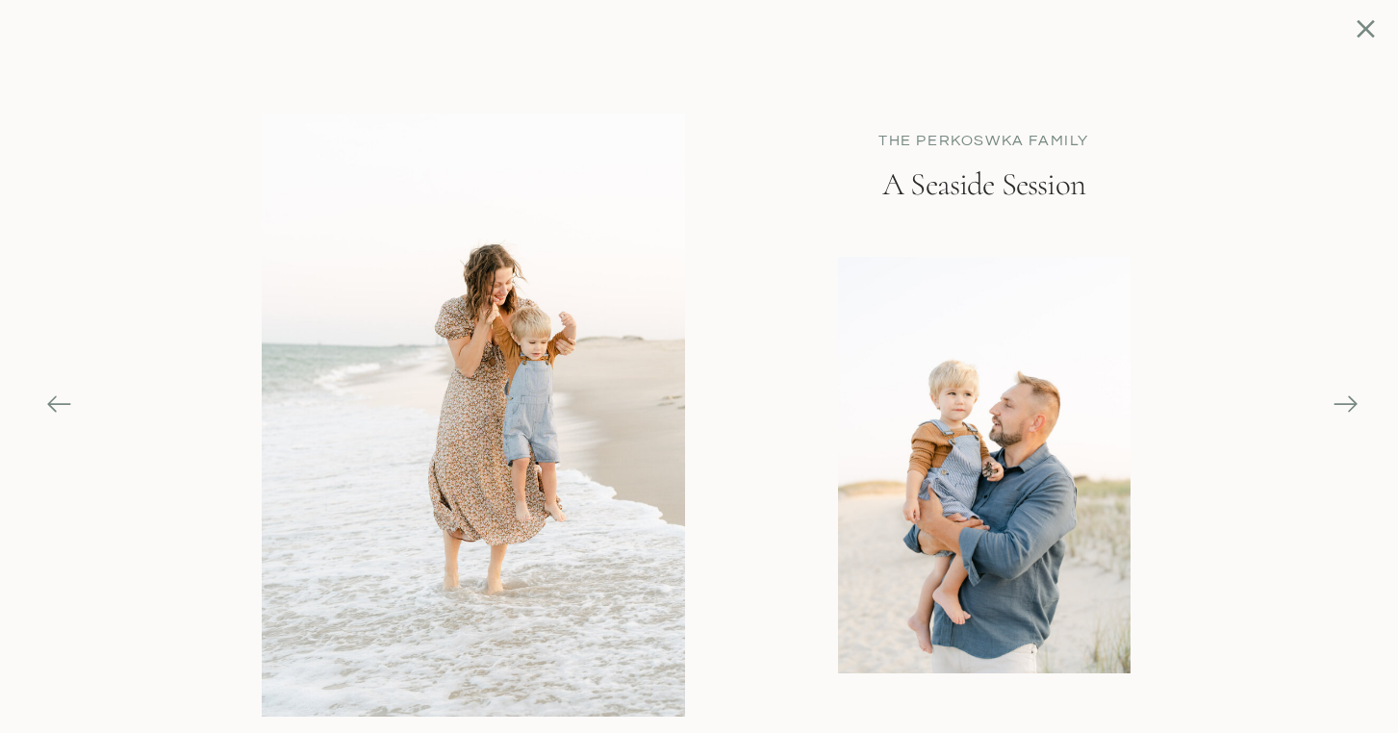
click at [1339, 405] on icon at bounding box center [1345, 404] width 27 height 27
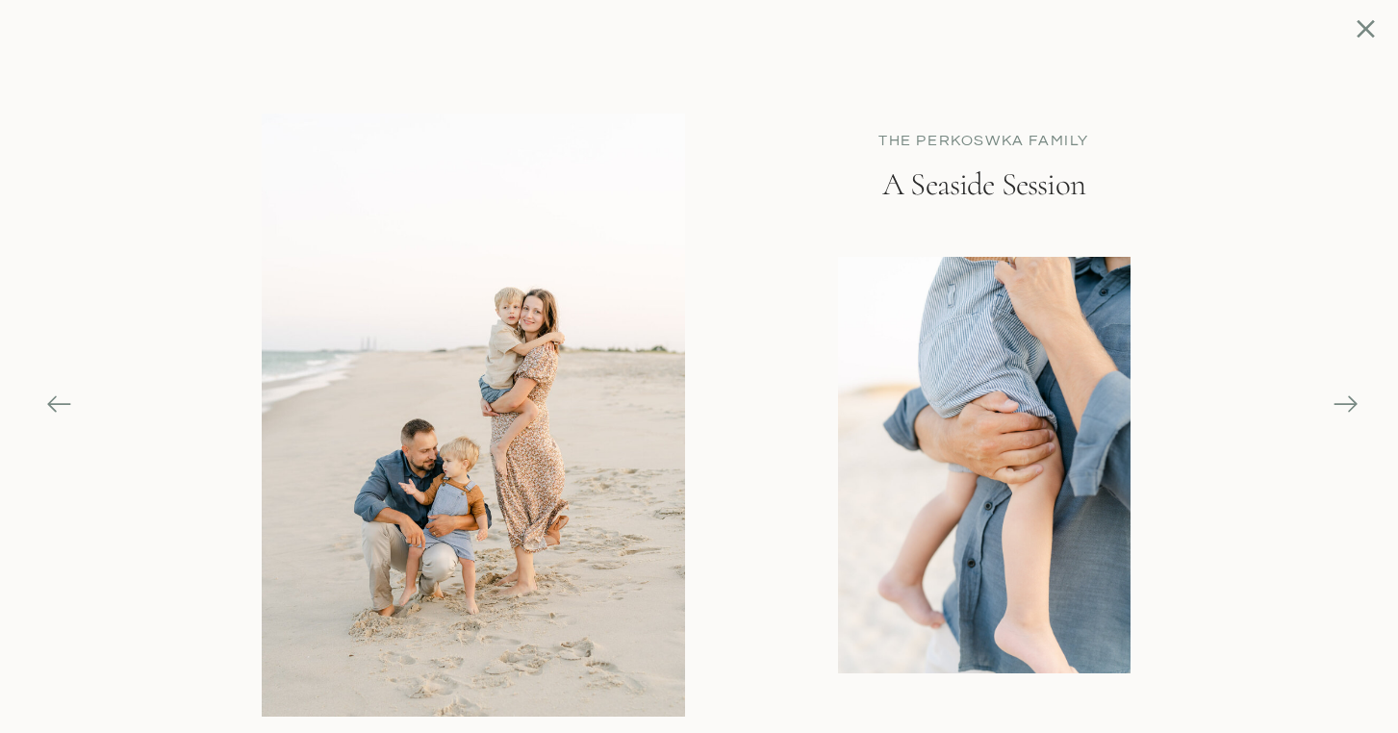
click at [1338, 405] on icon at bounding box center [1345, 404] width 27 height 27
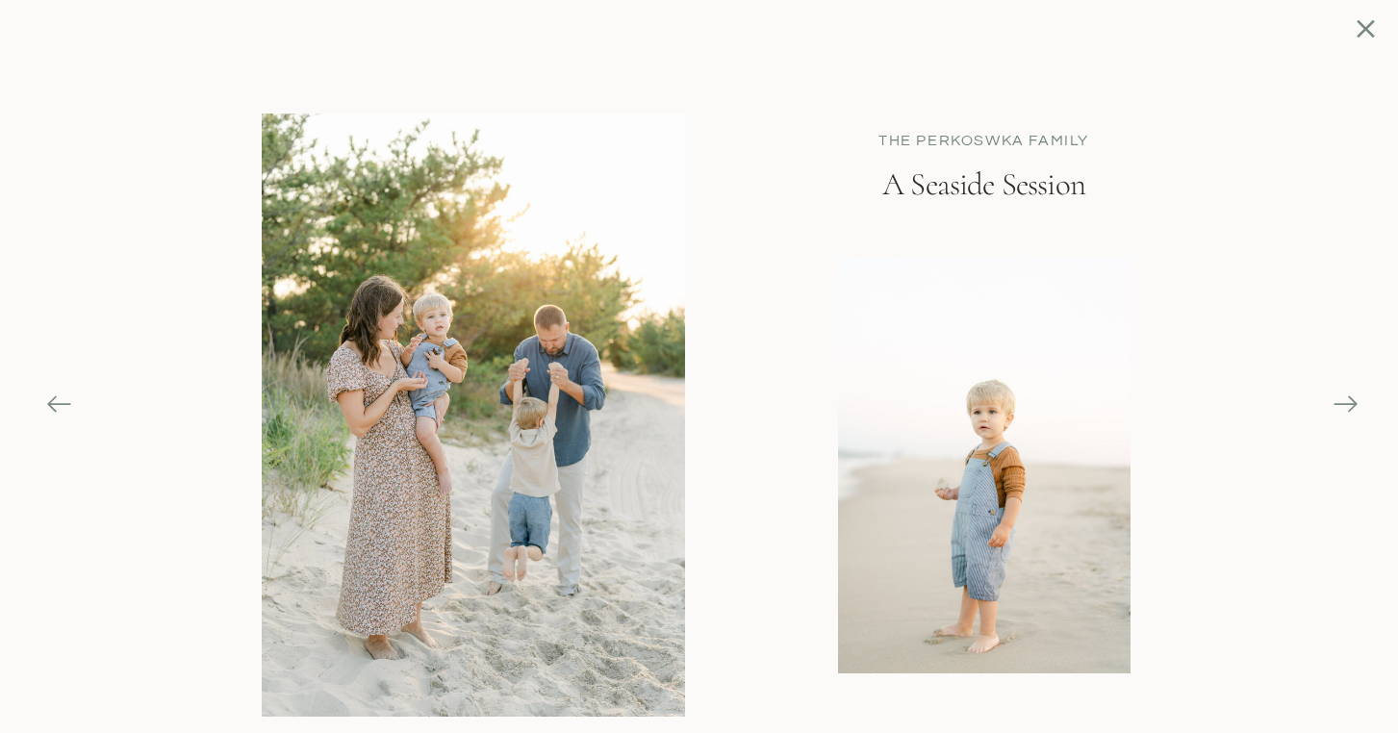
click at [1338, 405] on icon at bounding box center [1345, 404] width 27 height 27
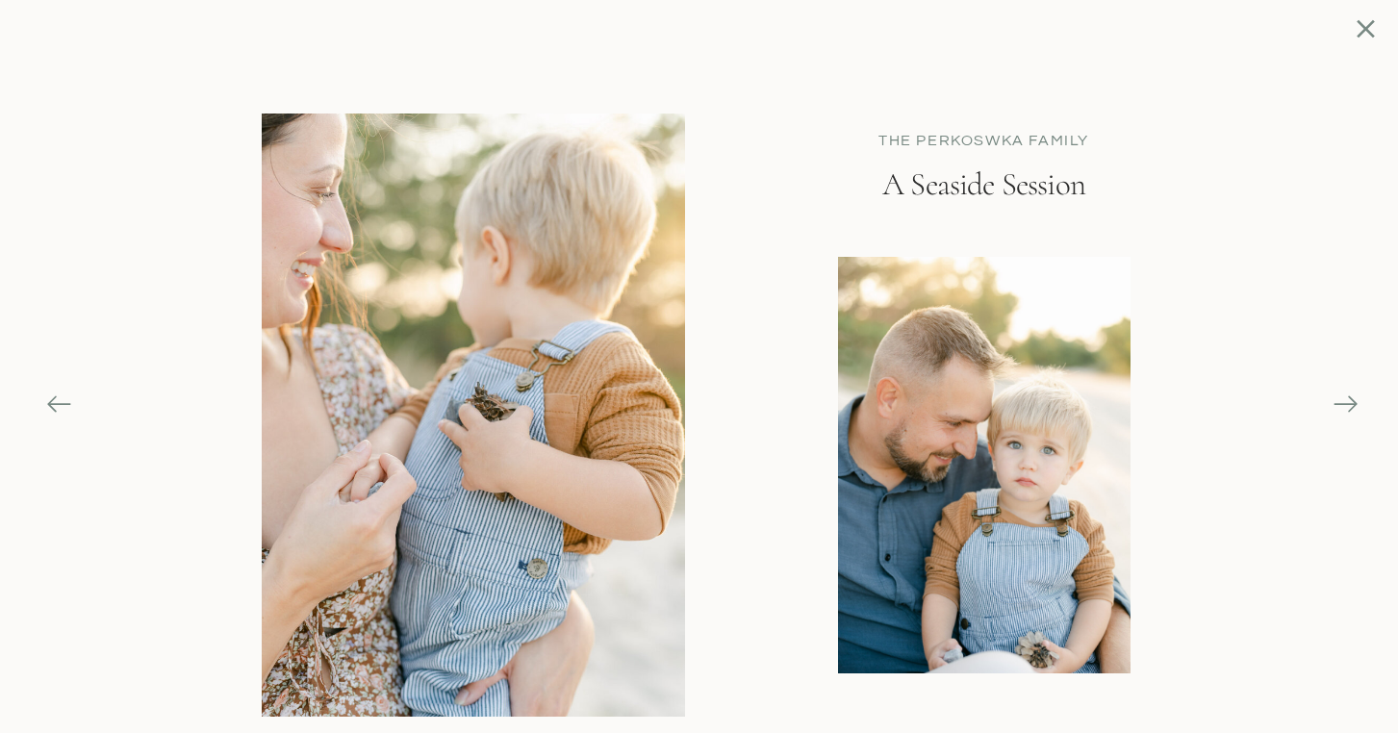
click at [1338, 405] on icon at bounding box center [1345, 404] width 27 height 27
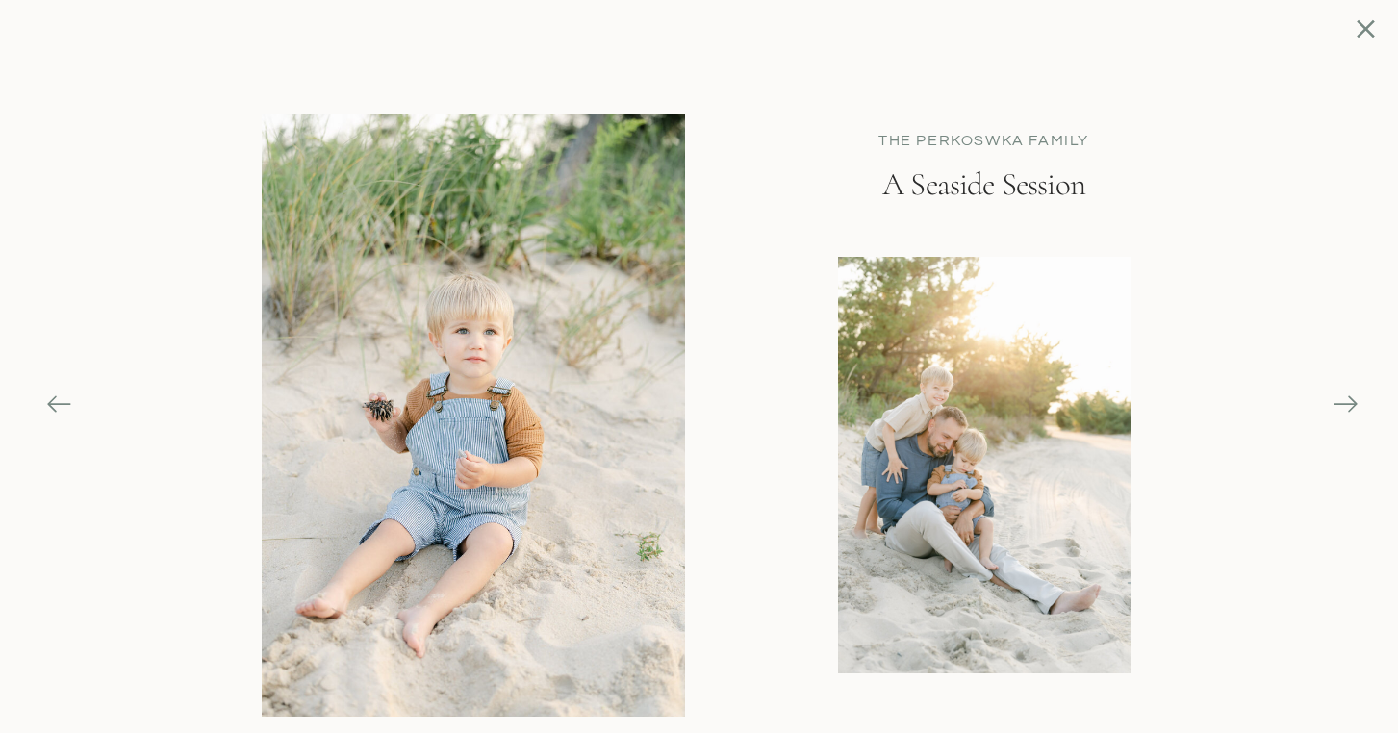
click at [1338, 405] on icon at bounding box center [1345, 404] width 27 height 27
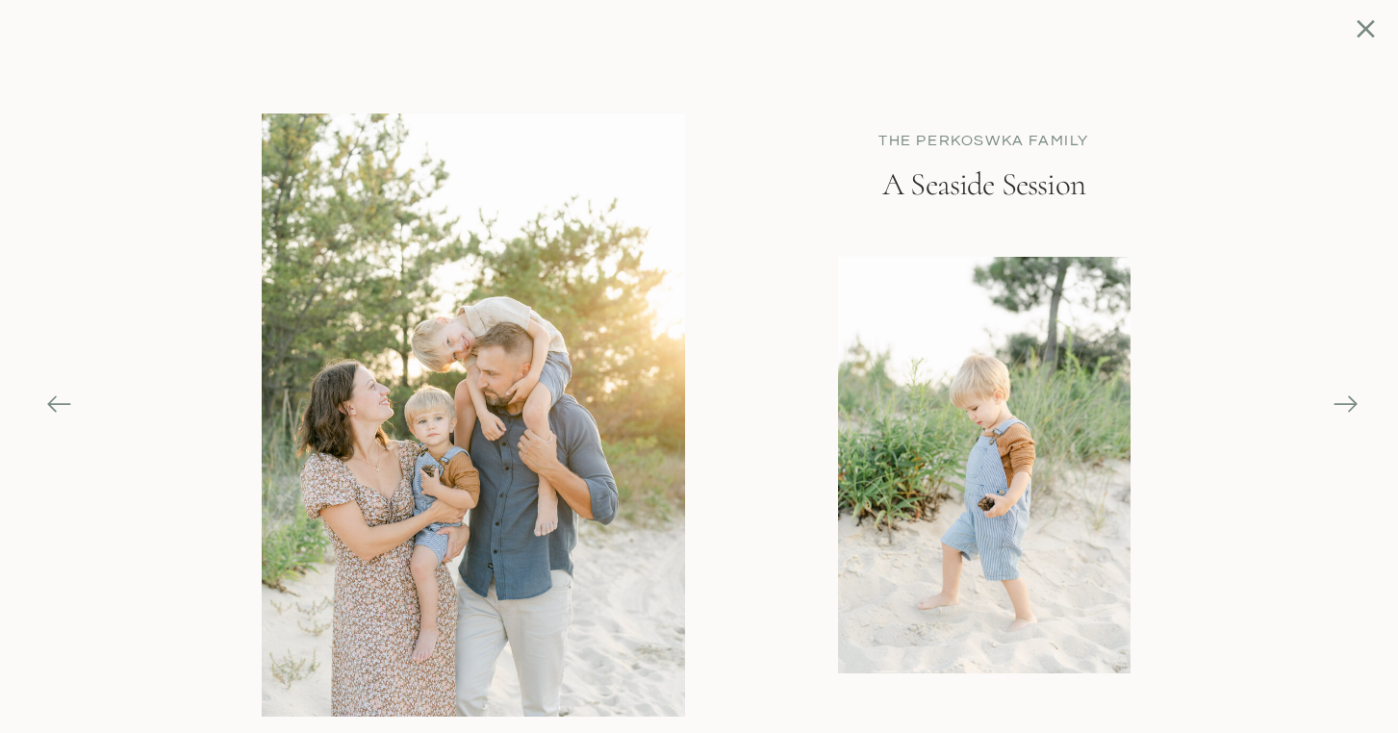
click at [1338, 405] on icon at bounding box center [1345, 404] width 27 height 27
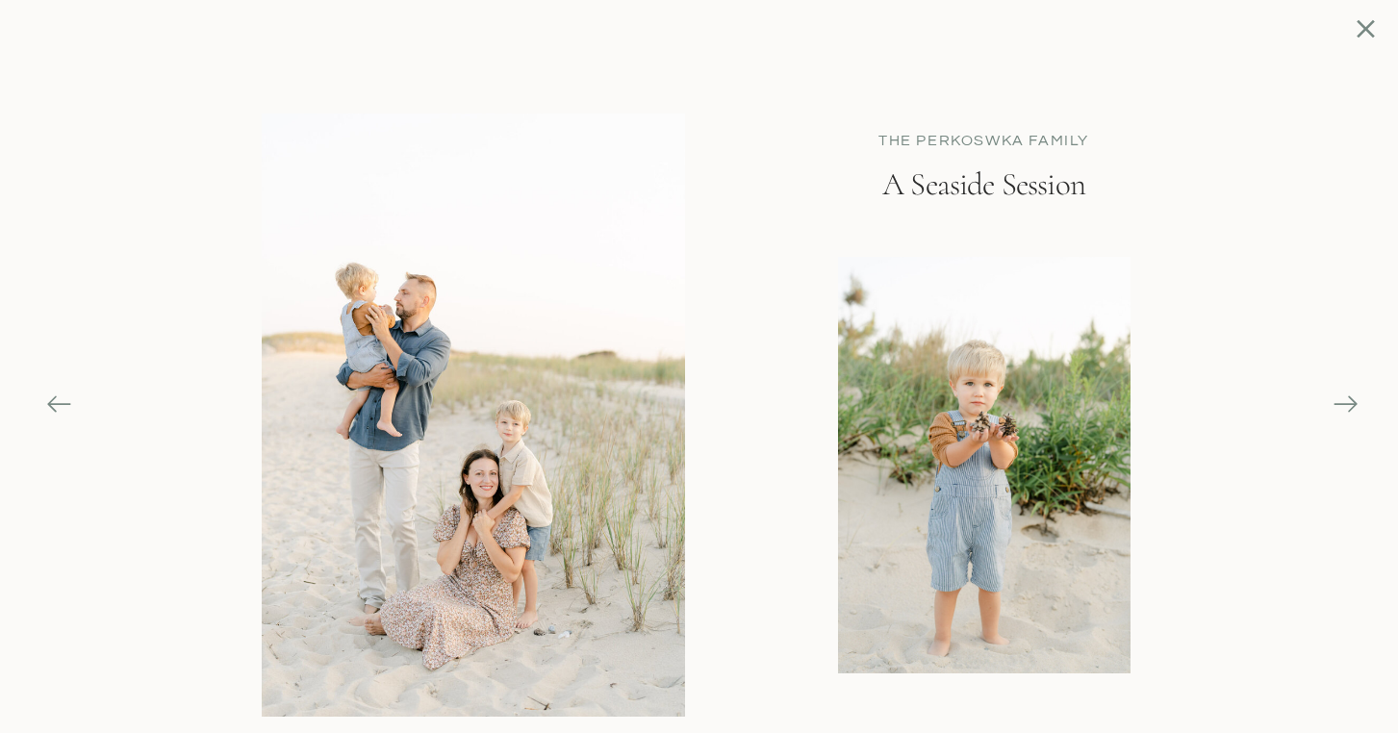
click at [1338, 405] on icon at bounding box center [1345, 404] width 27 height 27
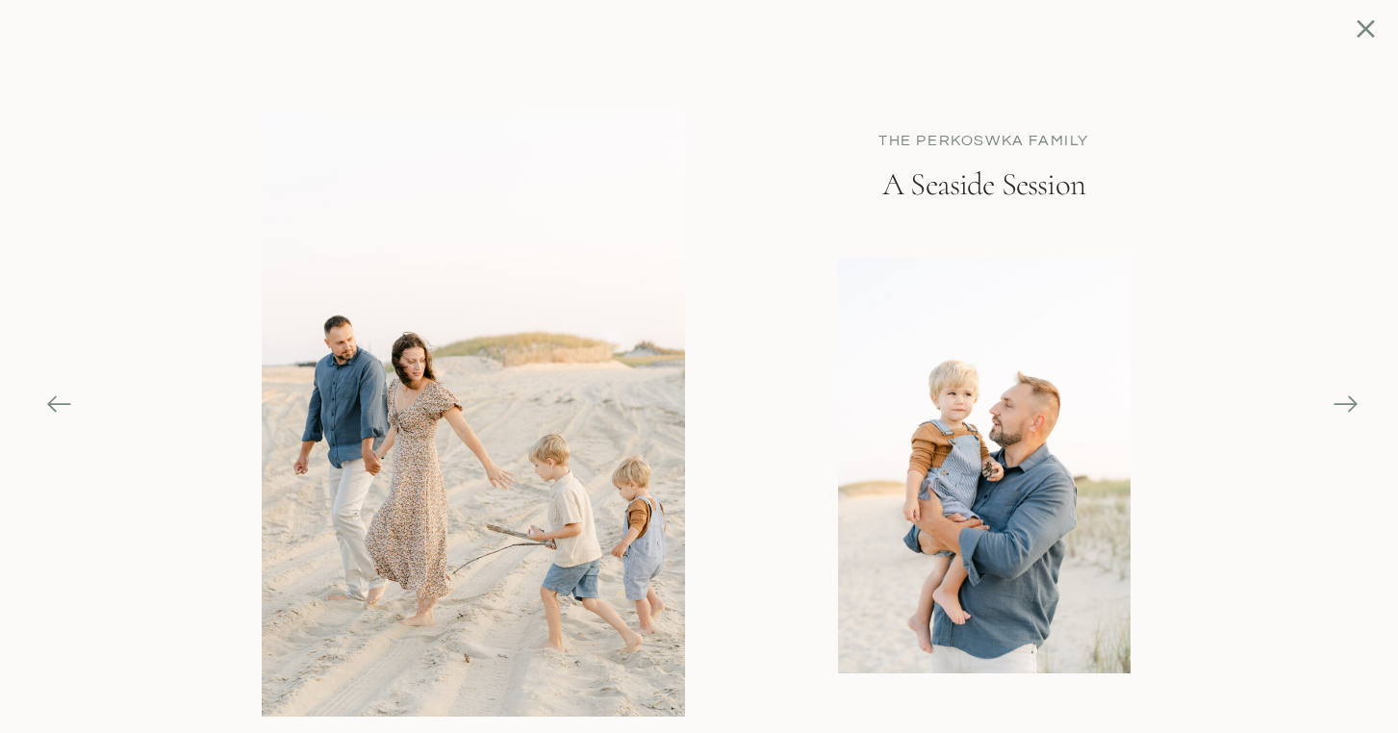
click at [1338, 405] on icon at bounding box center [1345, 404] width 27 height 27
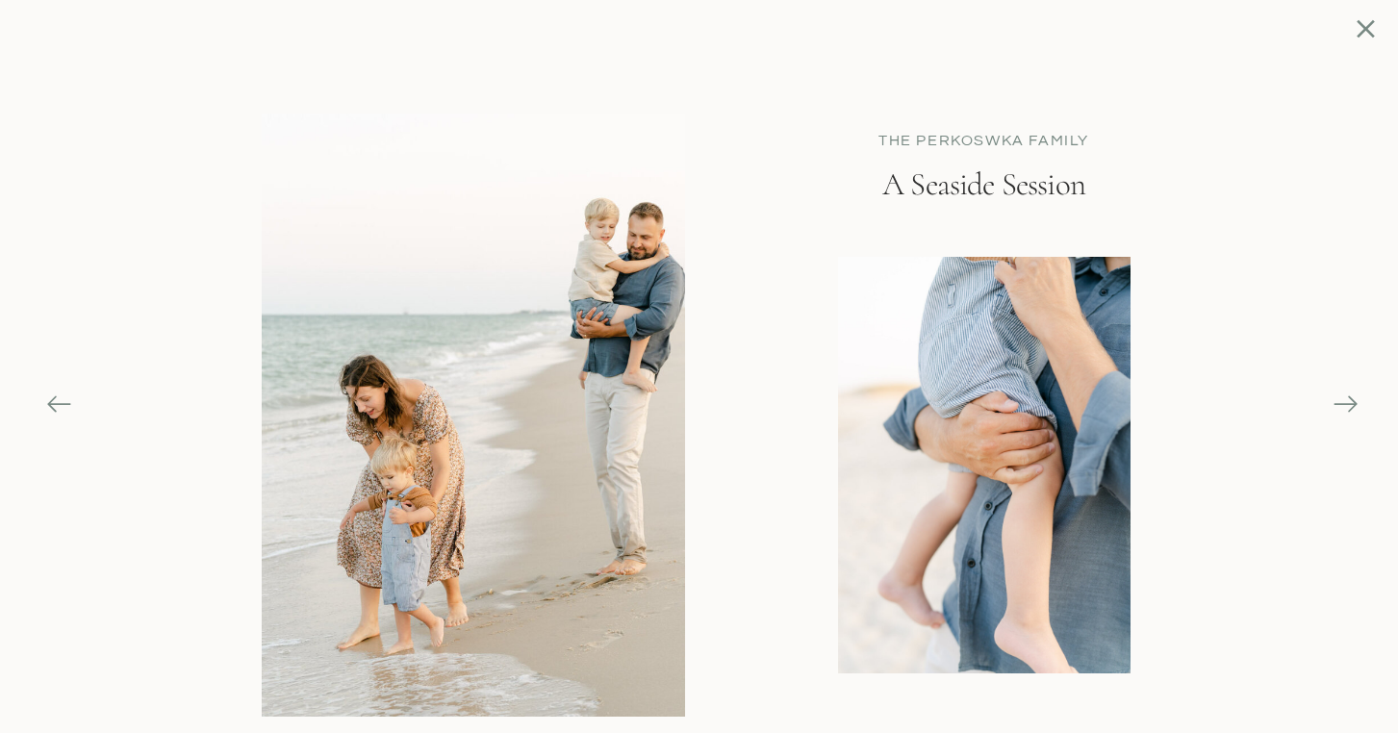
click at [1338, 405] on icon at bounding box center [1345, 404] width 27 height 27
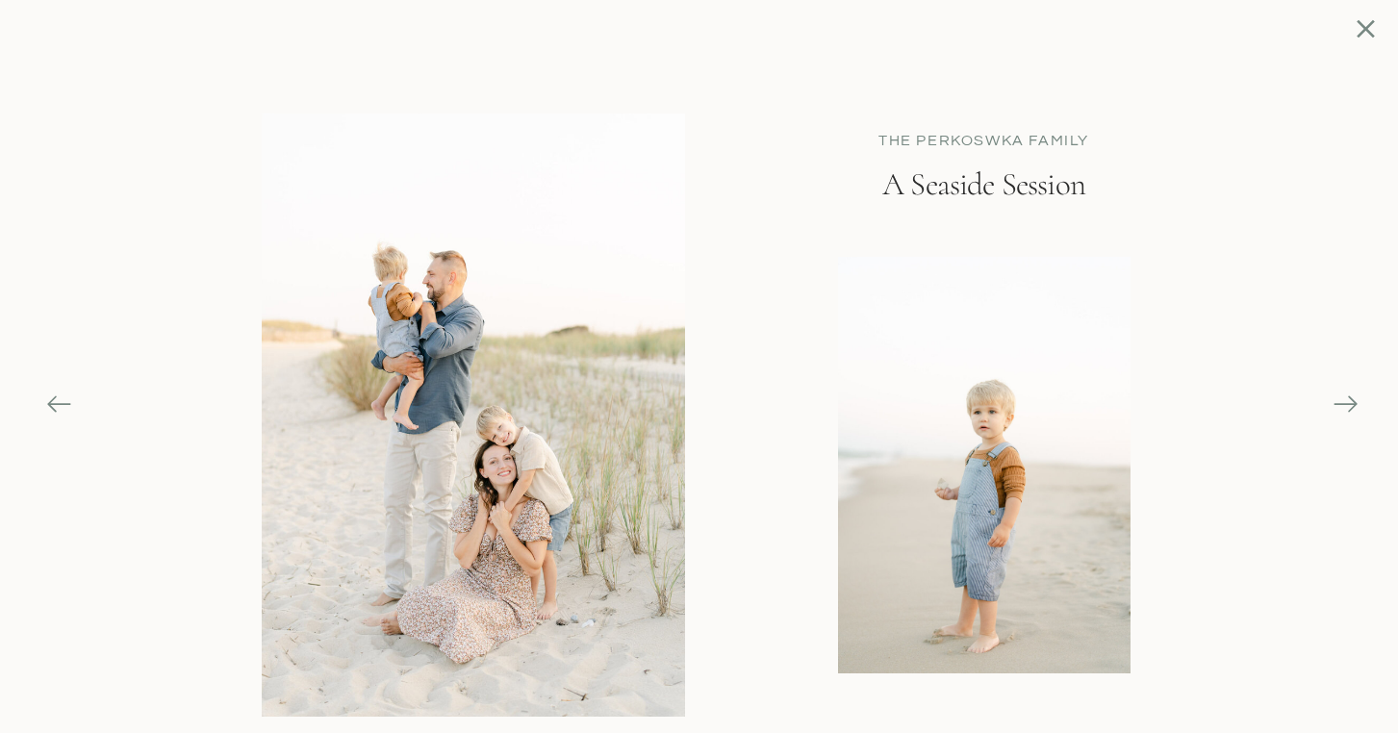
click at [1338, 405] on icon at bounding box center [1345, 404] width 27 height 27
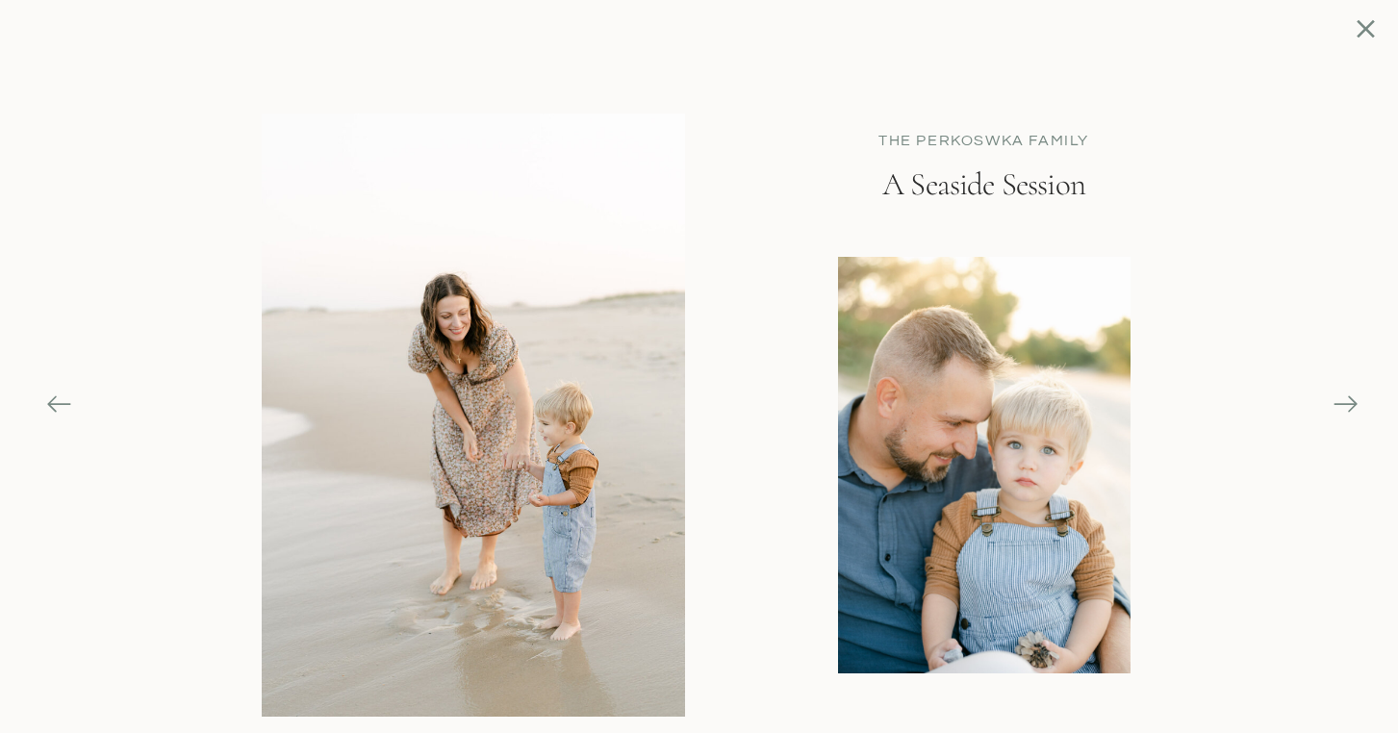
click at [1059, 456] on div at bounding box center [984, 465] width 293 height 417
click at [1324, 416] on div "Blog contact Newborns Families About Home Home About Families Newborns Contact …" at bounding box center [699, 691] width 1398 height 13290
click at [1329, 410] on div "Blog contact Newborns Families About Home Home About Families Newborns Contact …" at bounding box center [699, 691] width 1398 height 13290
click at [1346, 403] on icon at bounding box center [1345, 404] width 27 height 27
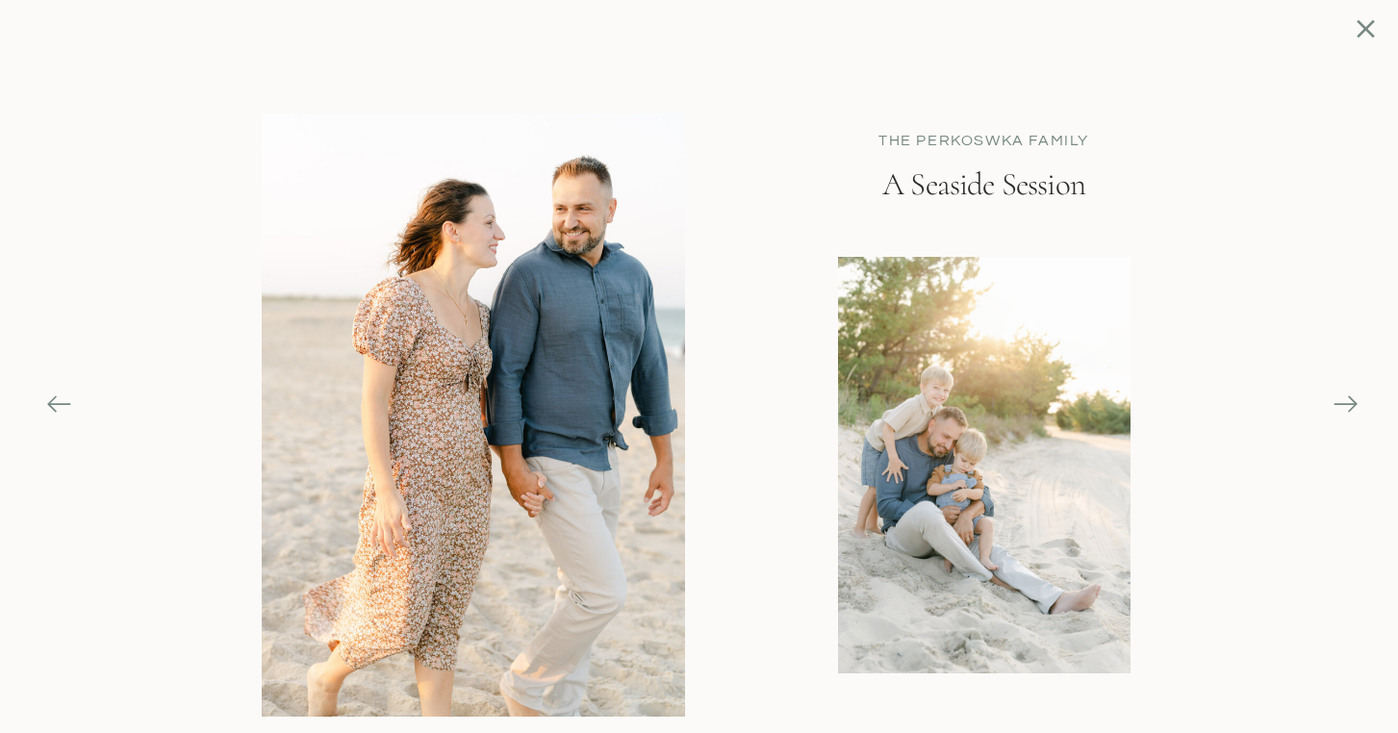
click at [1347, 405] on icon at bounding box center [1345, 404] width 27 height 27
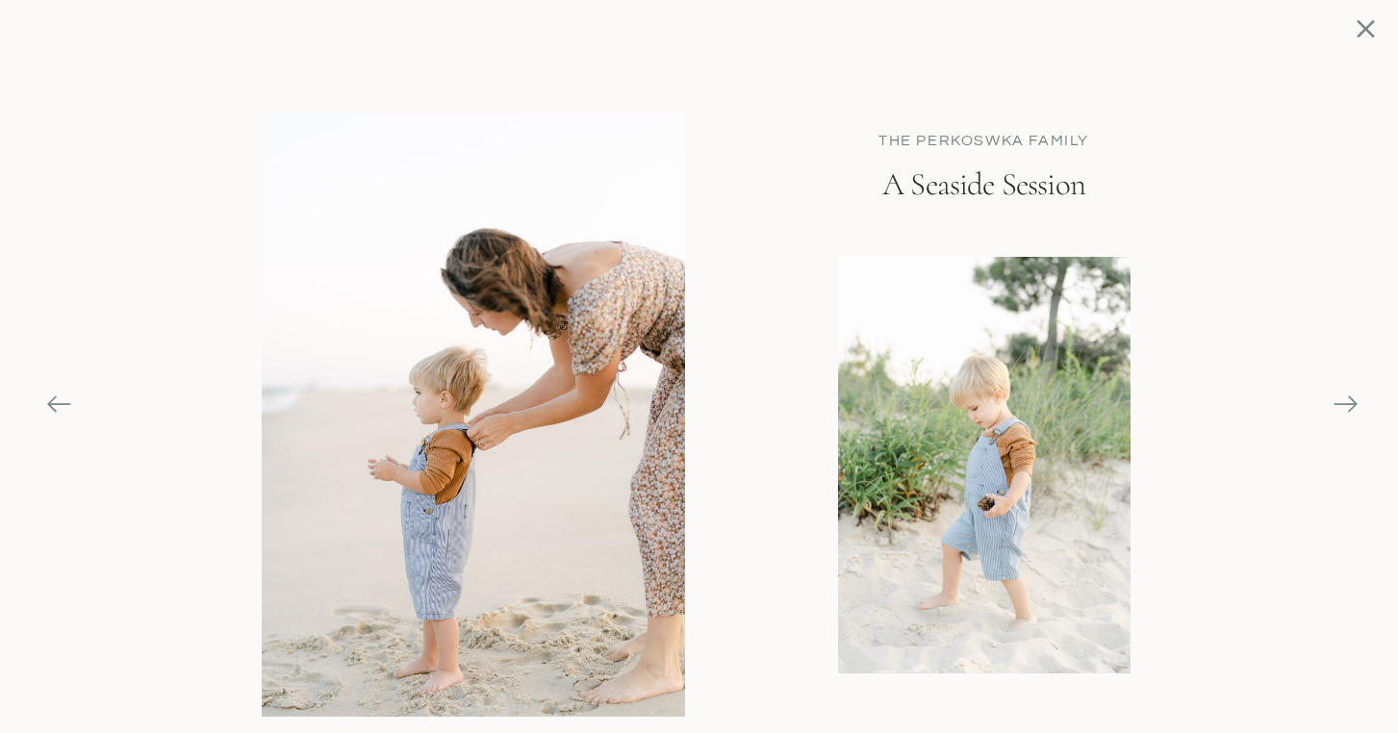
click at [1362, 15] on div "Blog contact Newborns Families About Home Home About Families Newborns Contact …" at bounding box center [699, 691] width 1398 height 13290
click at [1354, 37] on icon at bounding box center [1365, 28] width 31 height 31
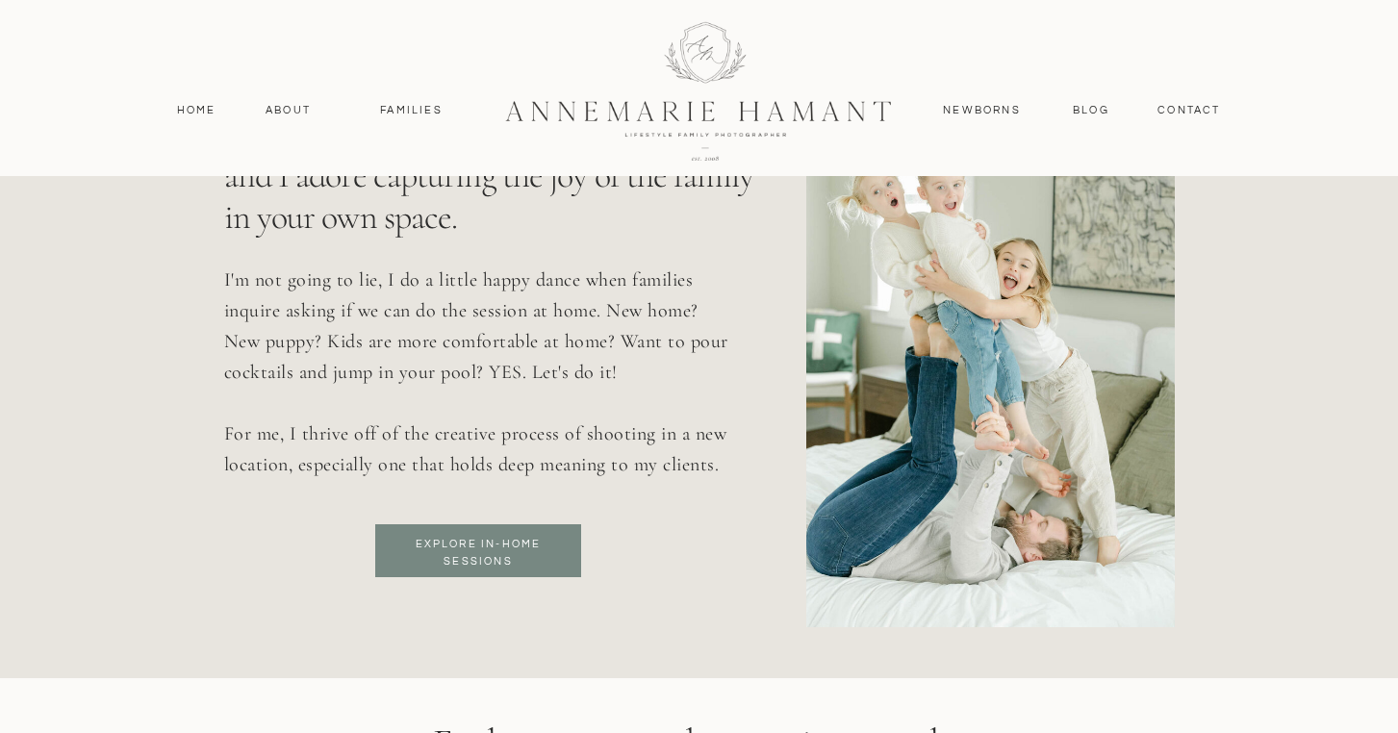
scroll to position [6941, 0]
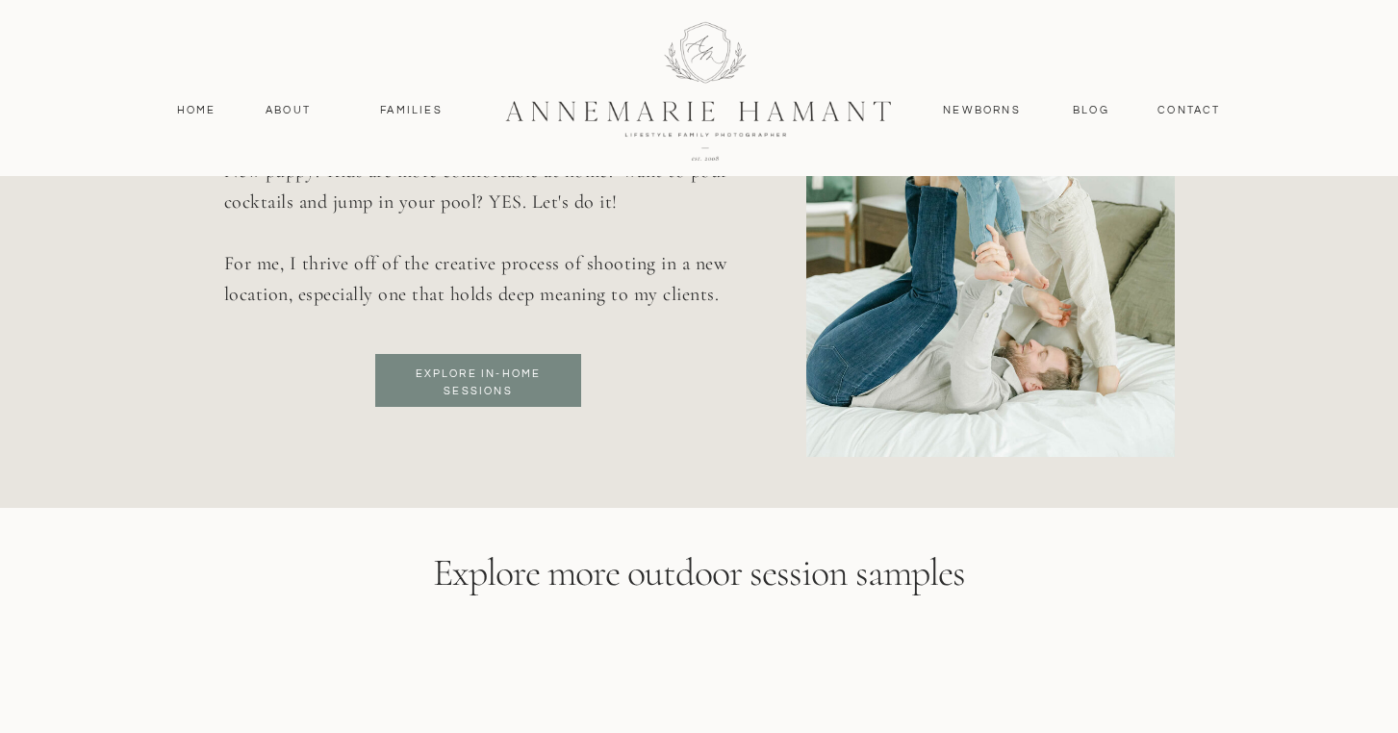
click at [465, 376] on h3 "Explore in-home sessions" at bounding box center [478, 383] width 157 height 35
click at [415, 109] on nav "Families" at bounding box center [412, 110] width 87 height 17
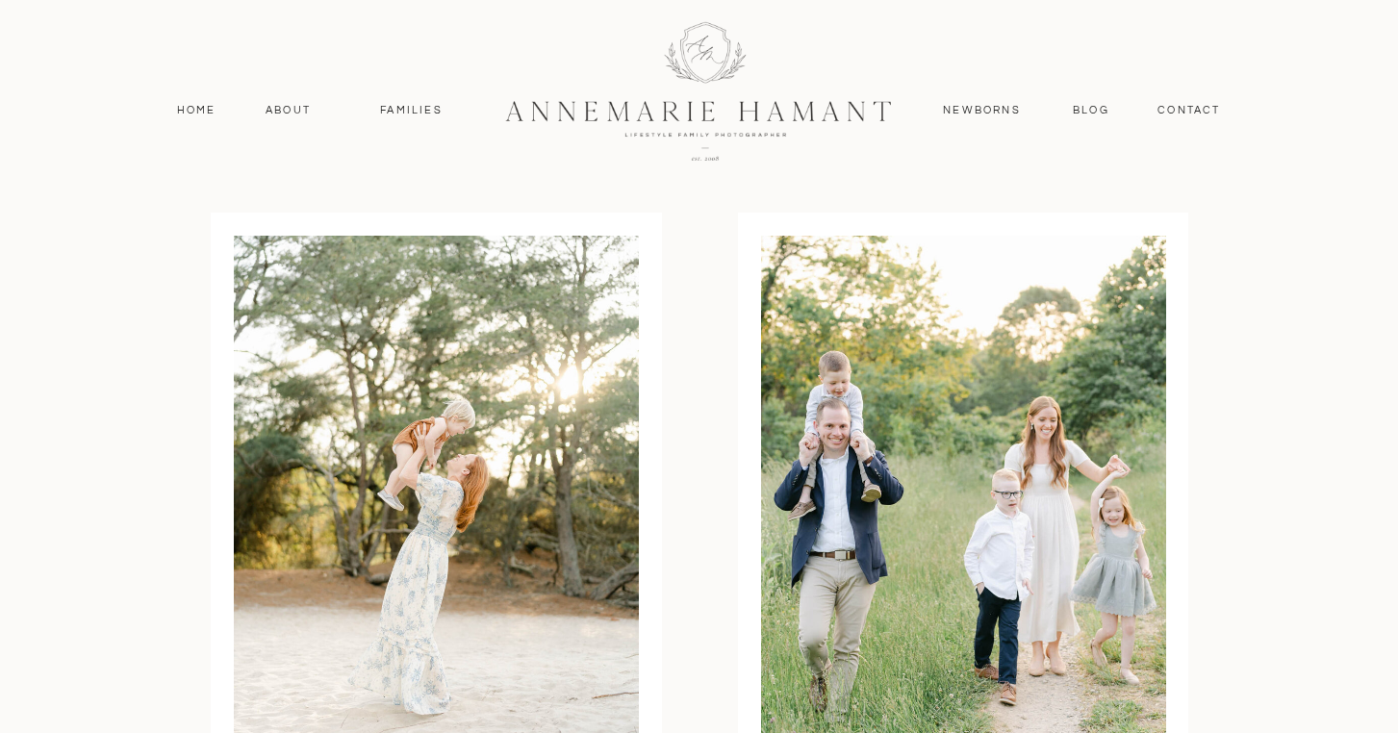
scroll to position [7737, 0]
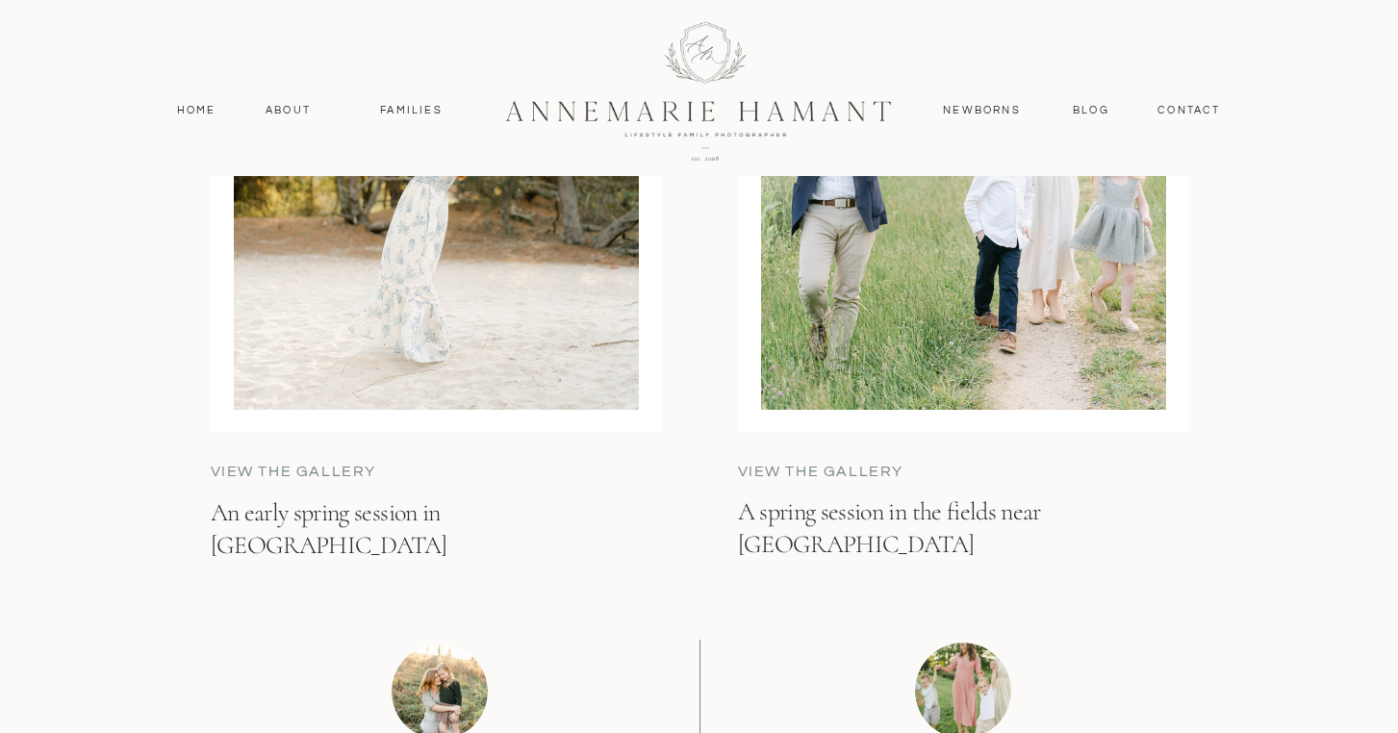
click at [861, 465] on p "view the gallery" at bounding box center [883, 472] width 290 height 22
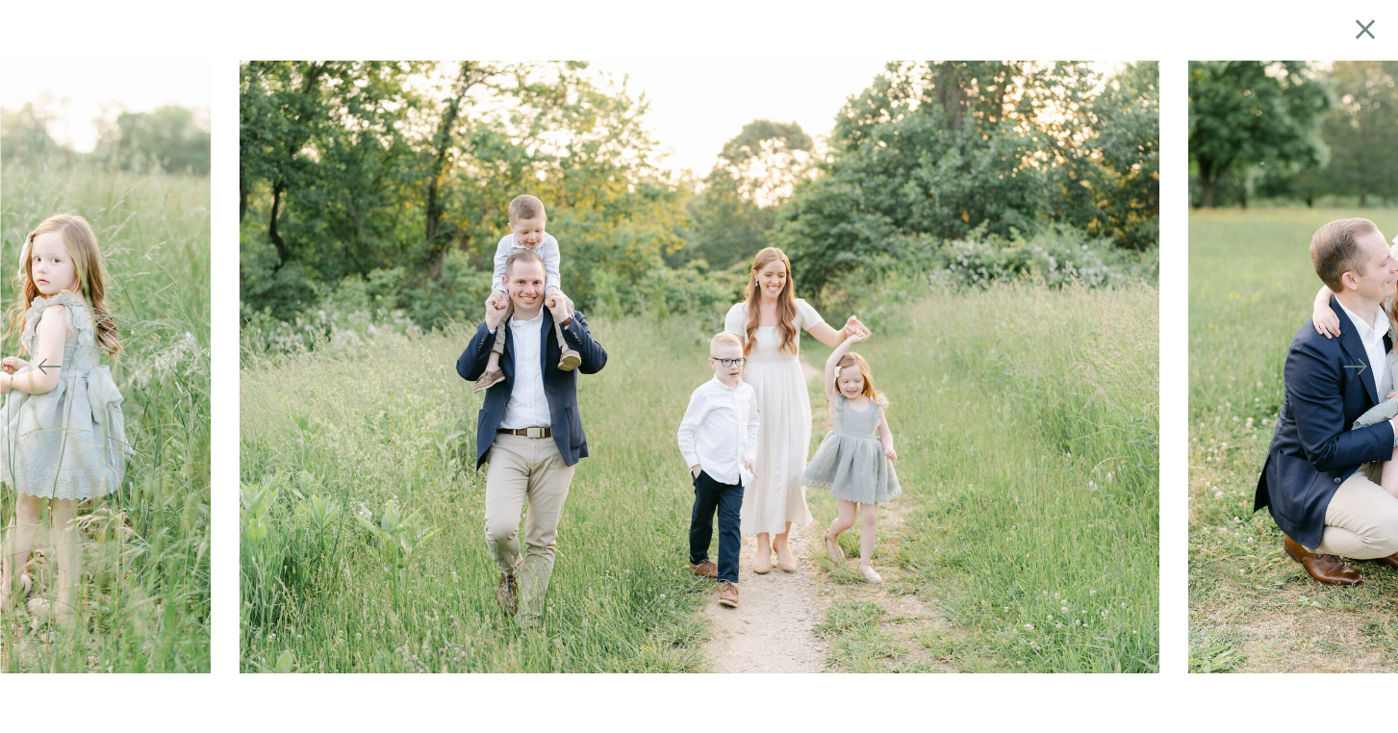
scroll to position [7089, 0]
click at [1345, 374] on icon at bounding box center [1355, 366] width 27 height 27
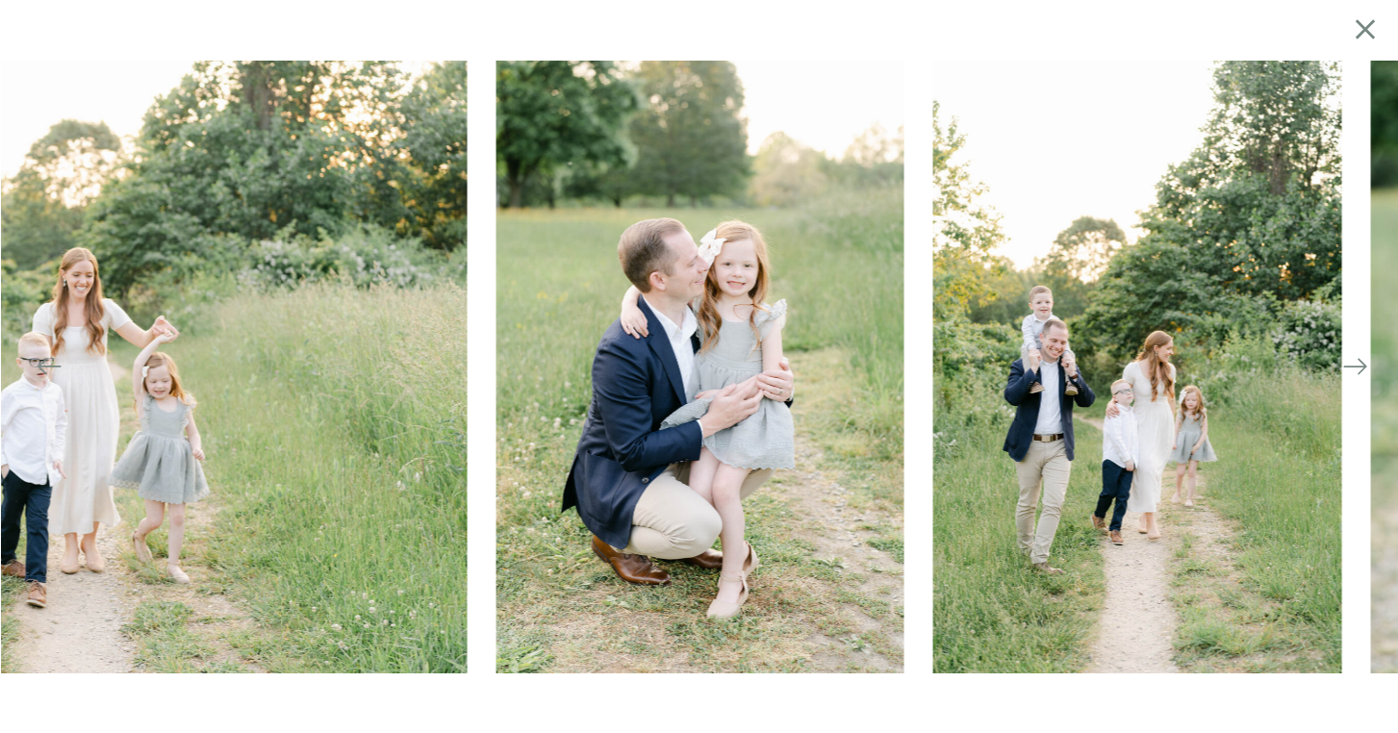
click at [1345, 371] on icon at bounding box center [1355, 366] width 27 height 27
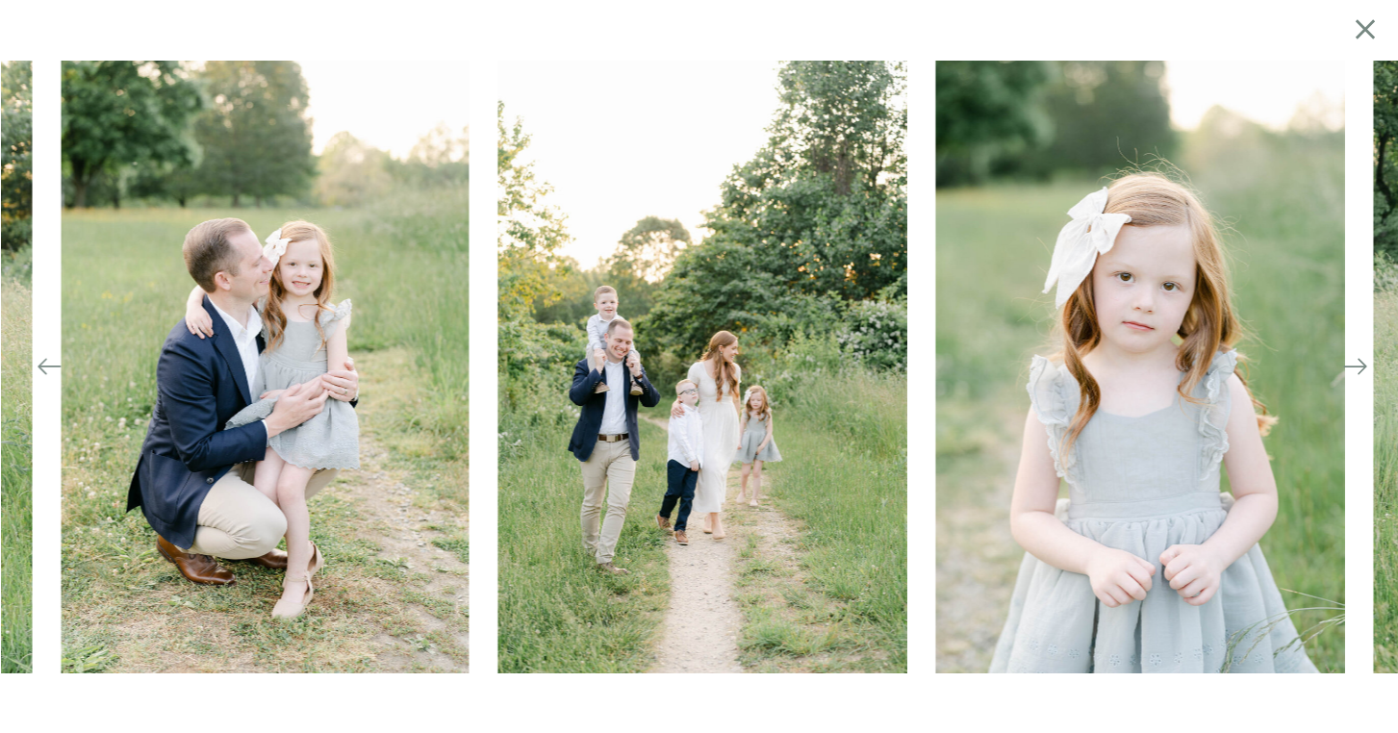
click at [1345, 371] on icon at bounding box center [1355, 366] width 27 height 27
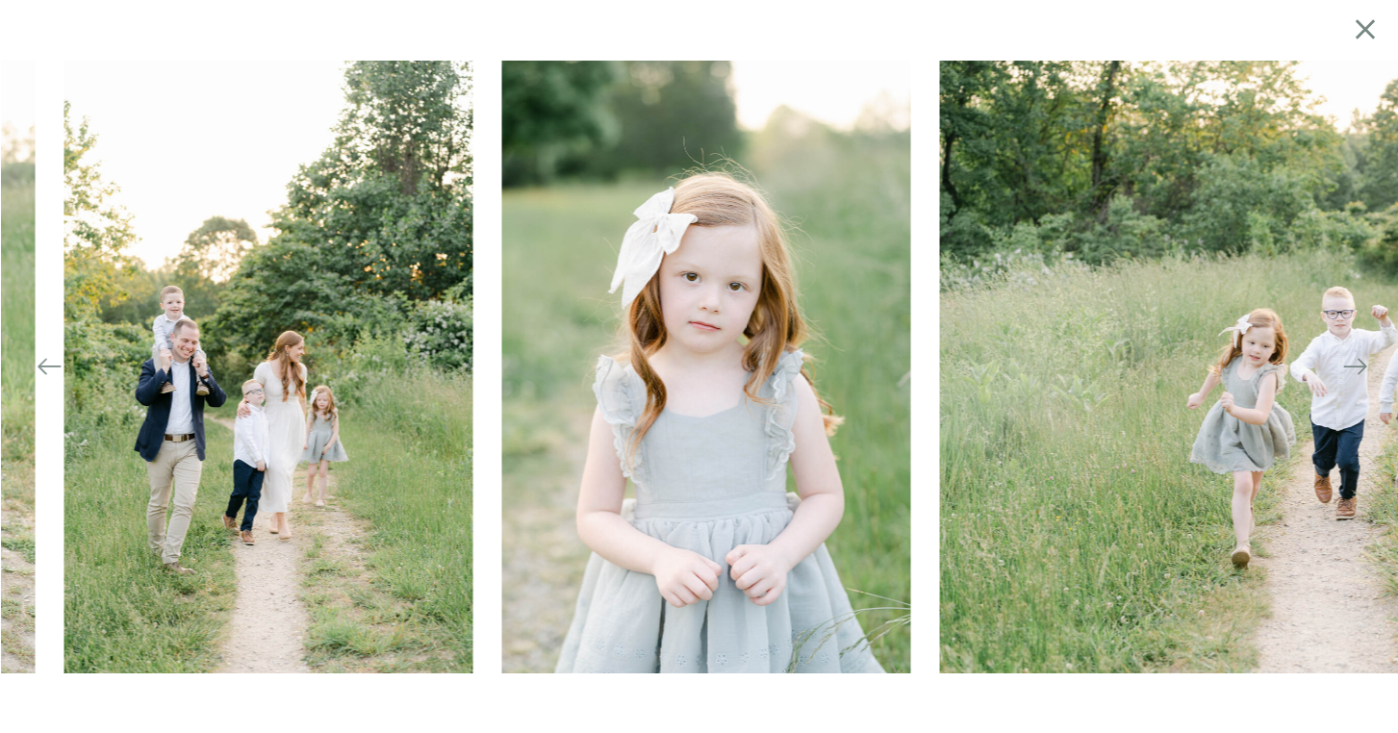
click at [1345, 371] on icon at bounding box center [1355, 366] width 27 height 27
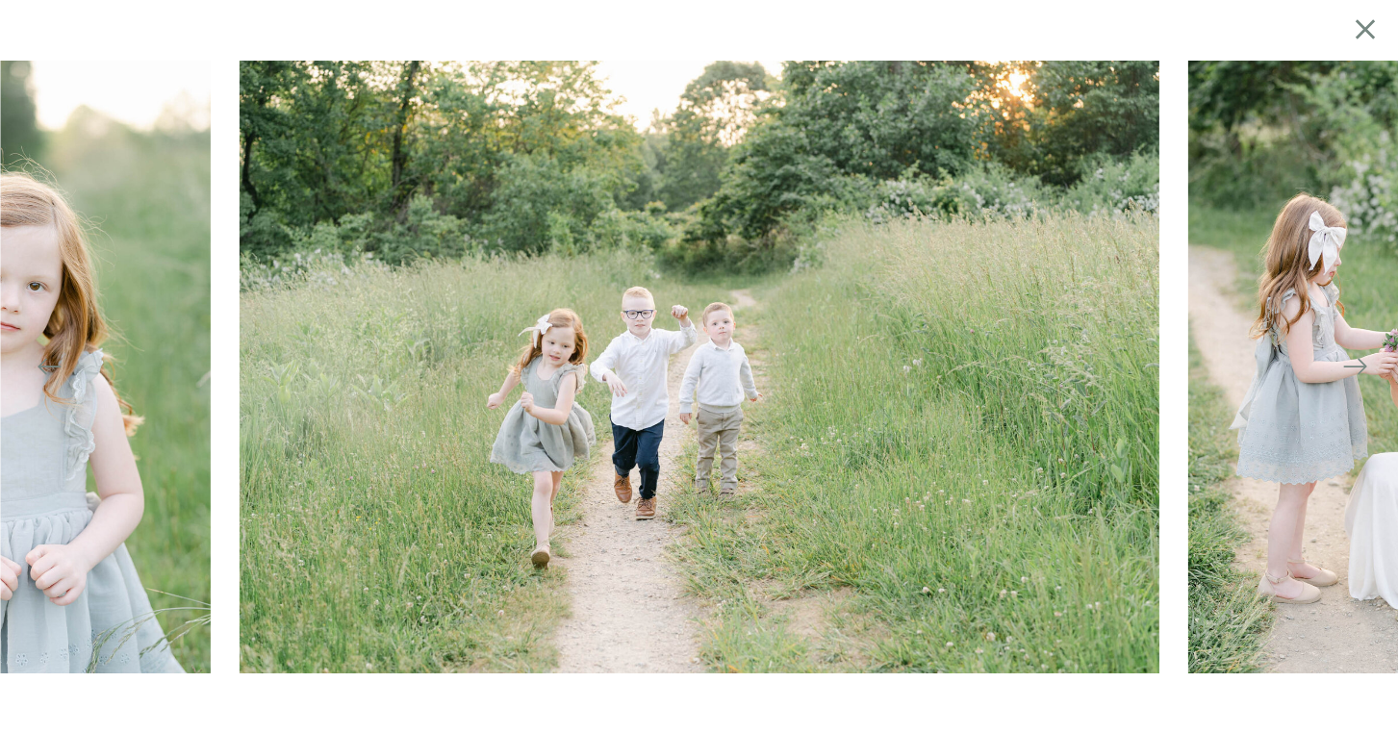
click at [1345, 371] on icon at bounding box center [1355, 366] width 27 height 27
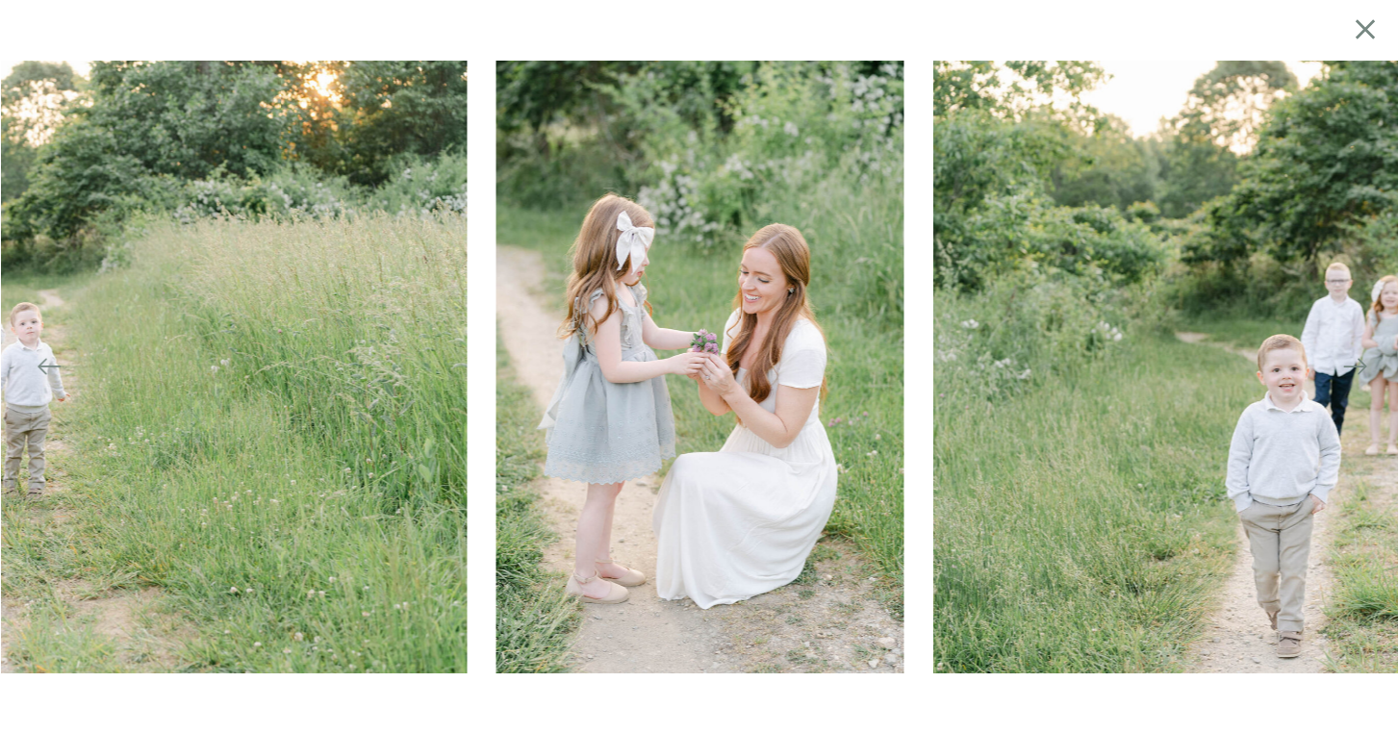
click at [1345, 371] on icon at bounding box center [1355, 366] width 27 height 27
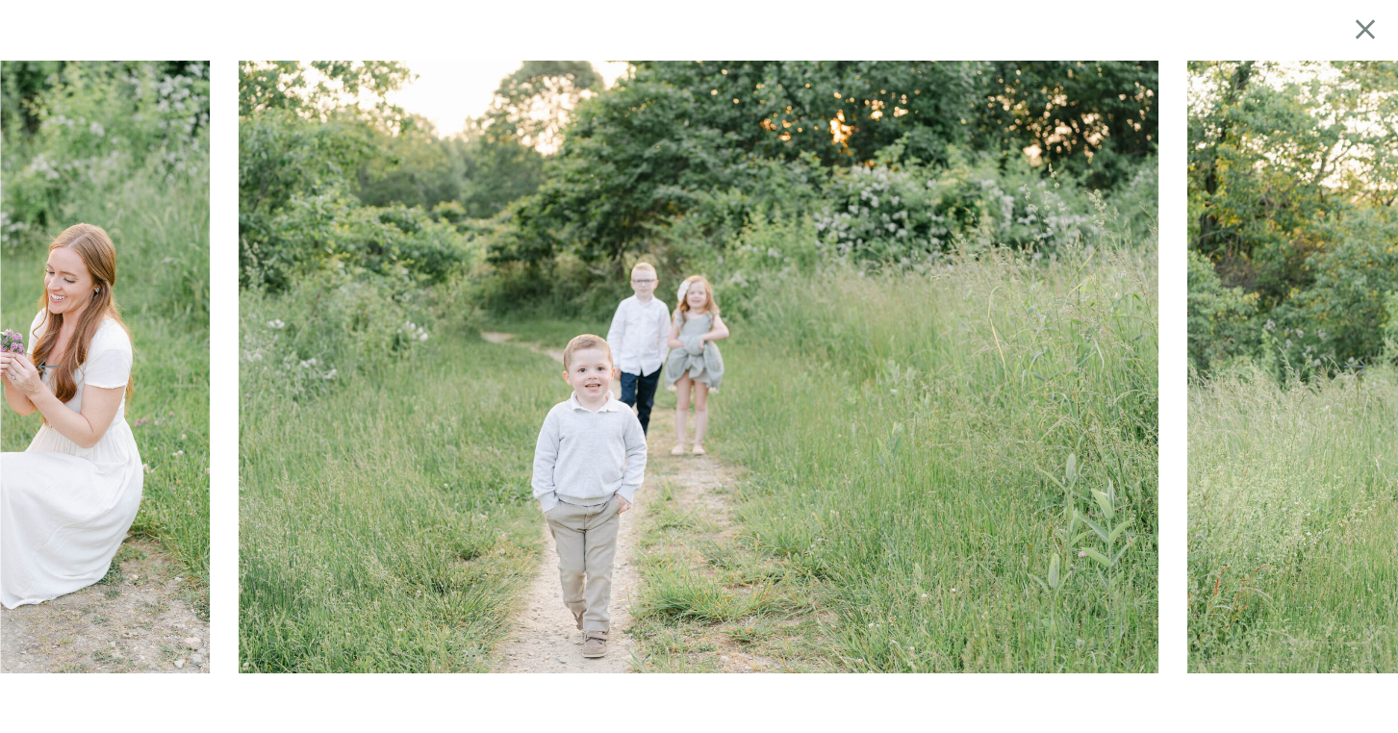
click at [1346, 373] on icon at bounding box center [1355, 366] width 27 height 27
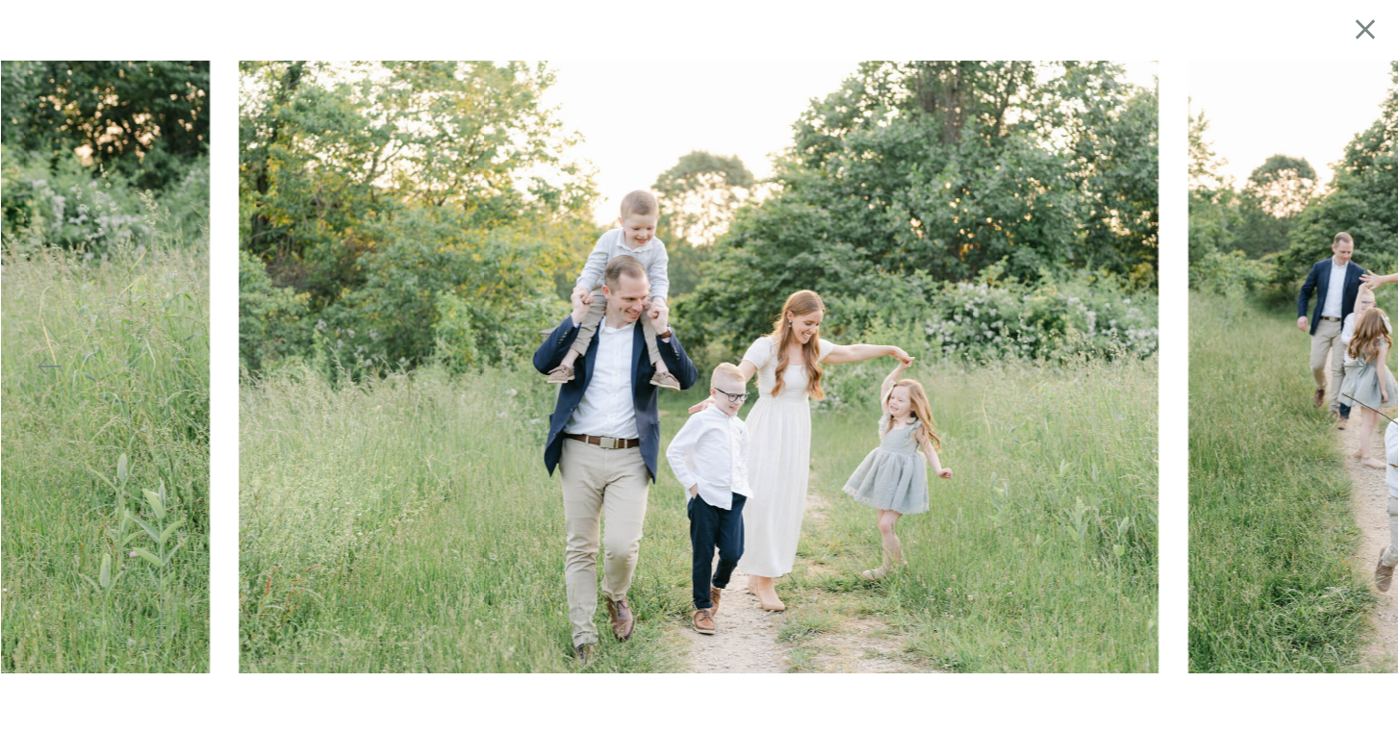
click at [1349, 370] on icon at bounding box center [1355, 366] width 27 height 27
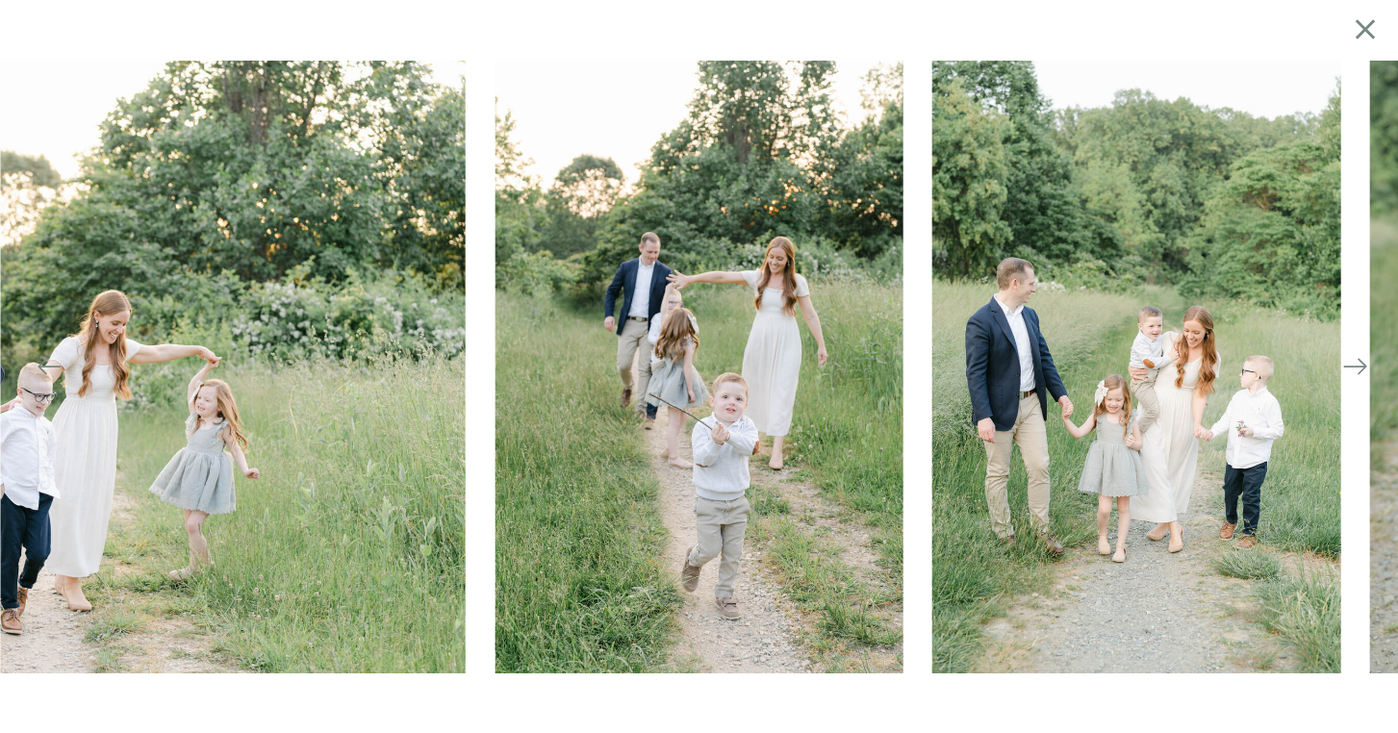
click at [1349, 370] on icon at bounding box center [1355, 366] width 27 height 27
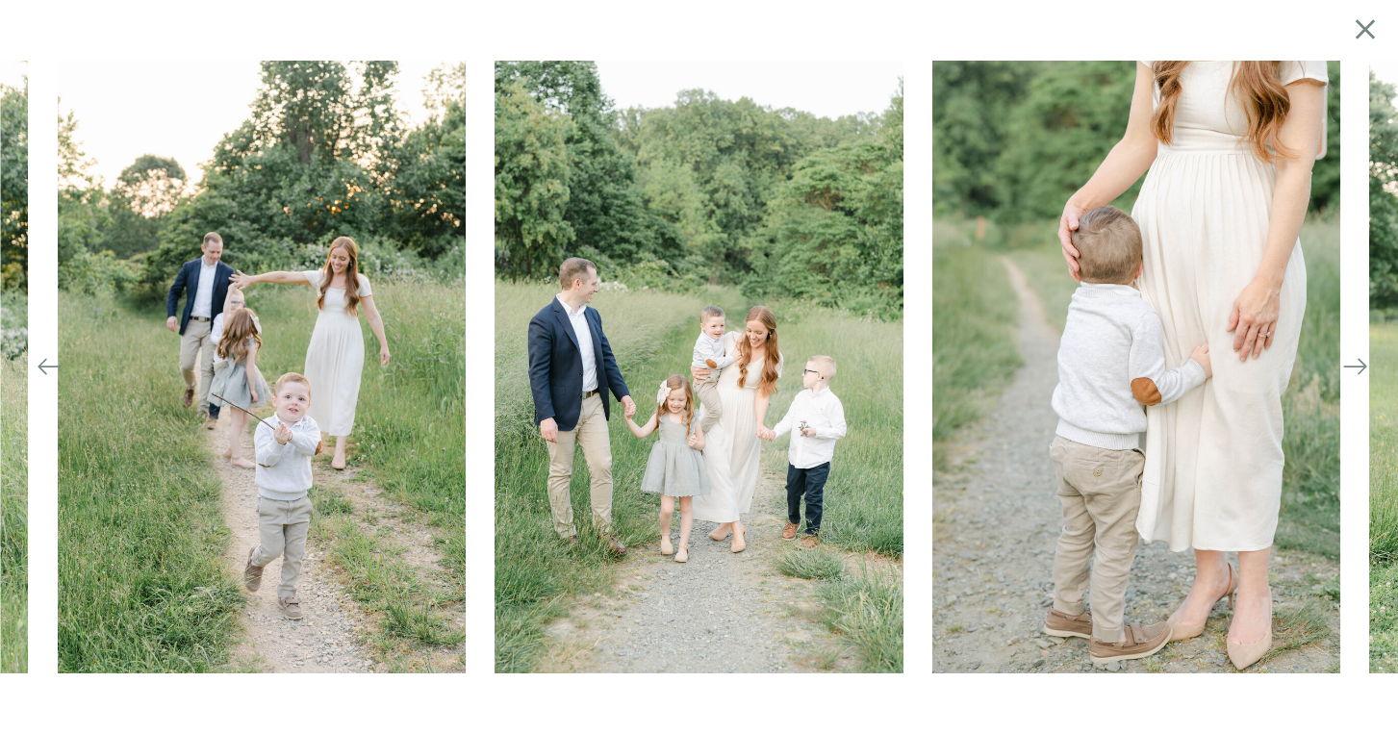
click at [1349, 370] on icon at bounding box center [1355, 366] width 27 height 27
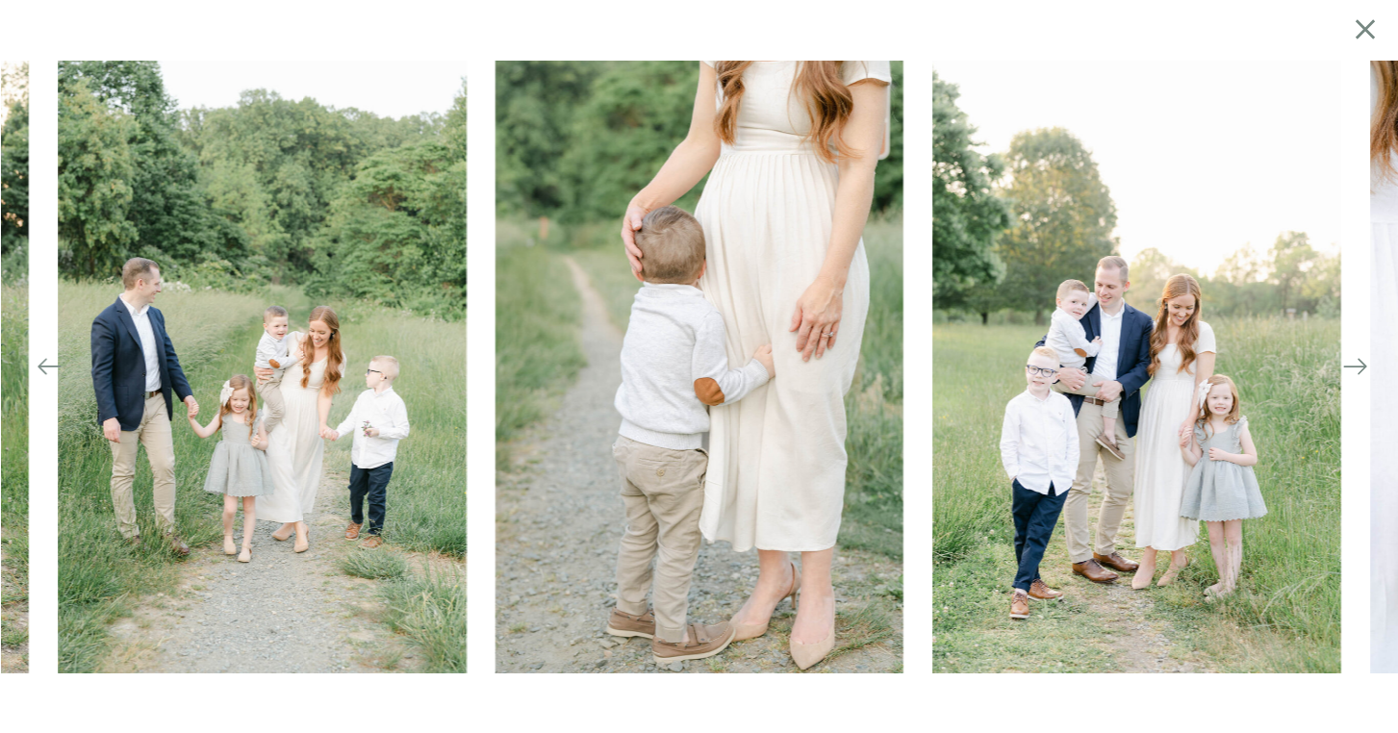
click at [1349, 370] on icon at bounding box center [1355, 366] width 27 height 27
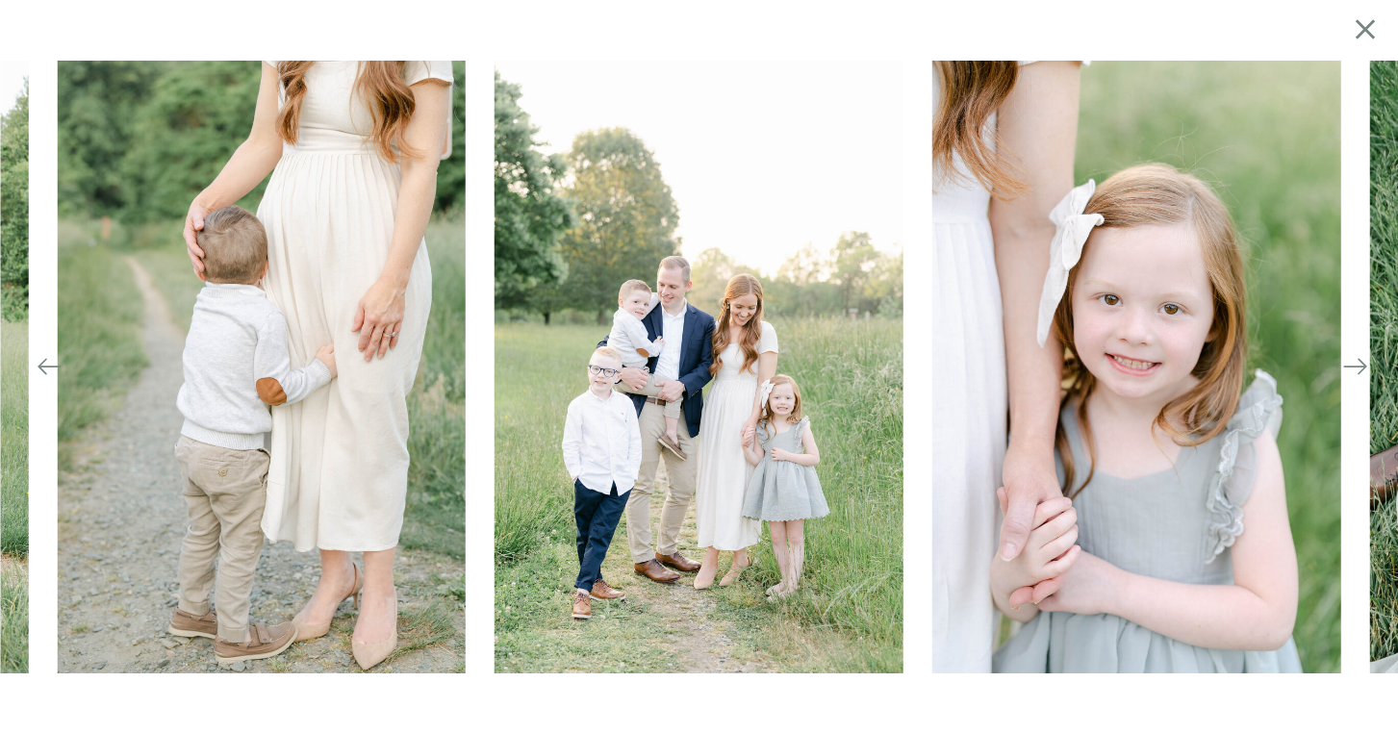
click at [1349, 370] on icon at bounding box center [1355, 366] width 27 height 27
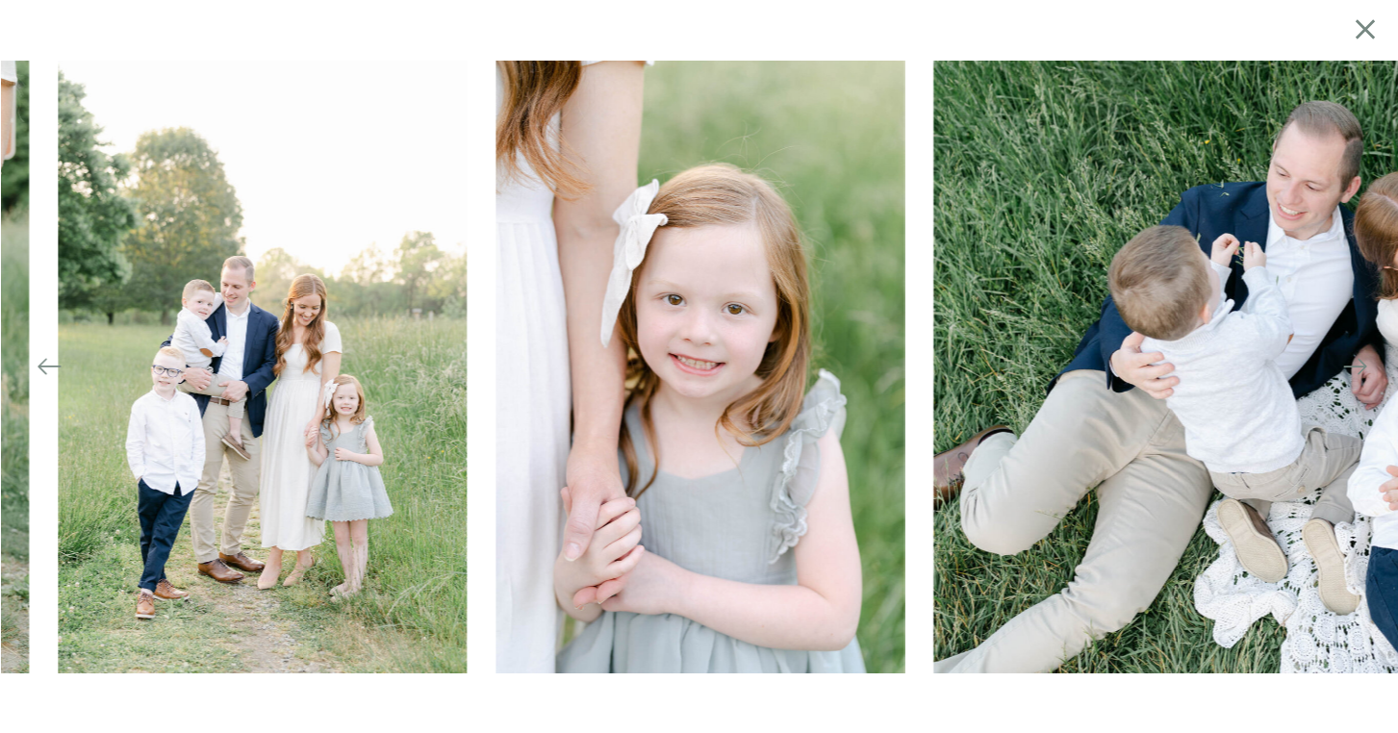
click at [1349, 370] on icon at bounding box center [1355, 366] width 27 height 27
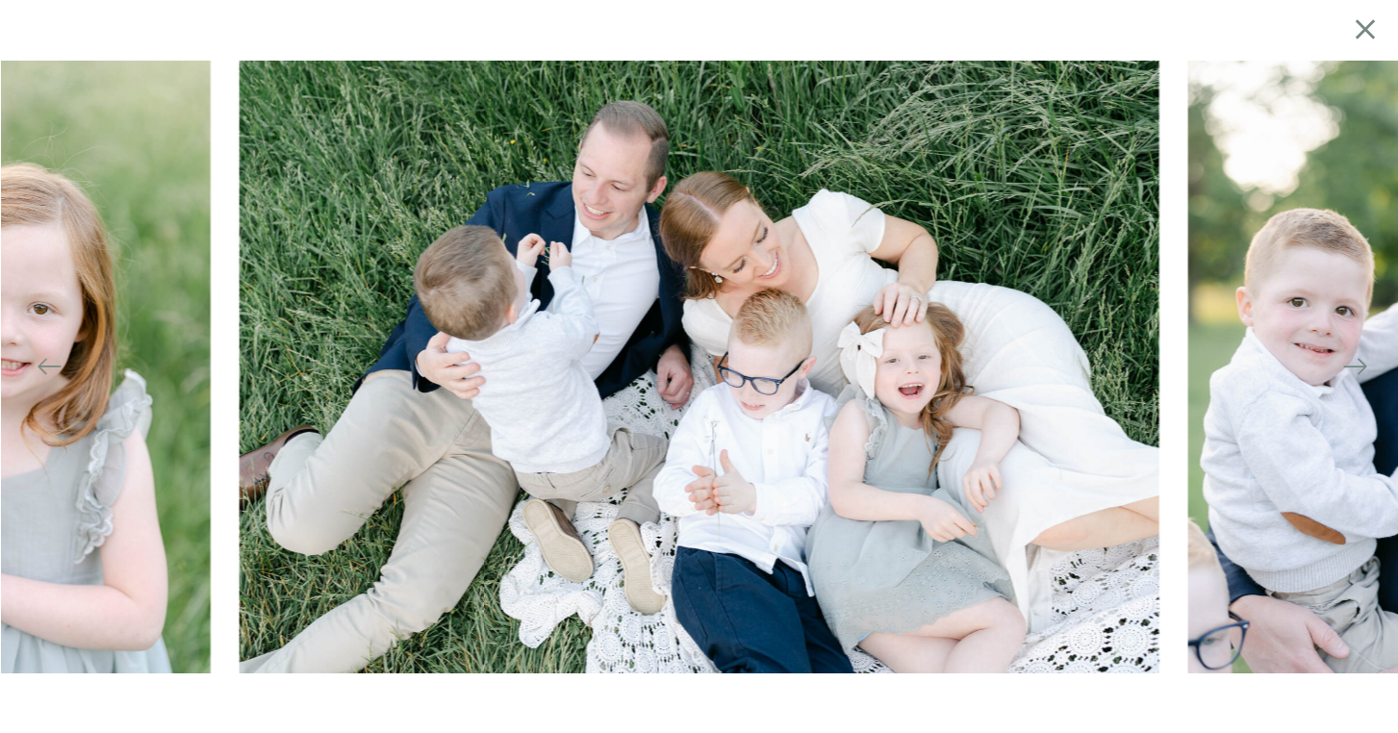
click at [1349, 370] on icon at bounding box center [1355, 366] width 27 height 27
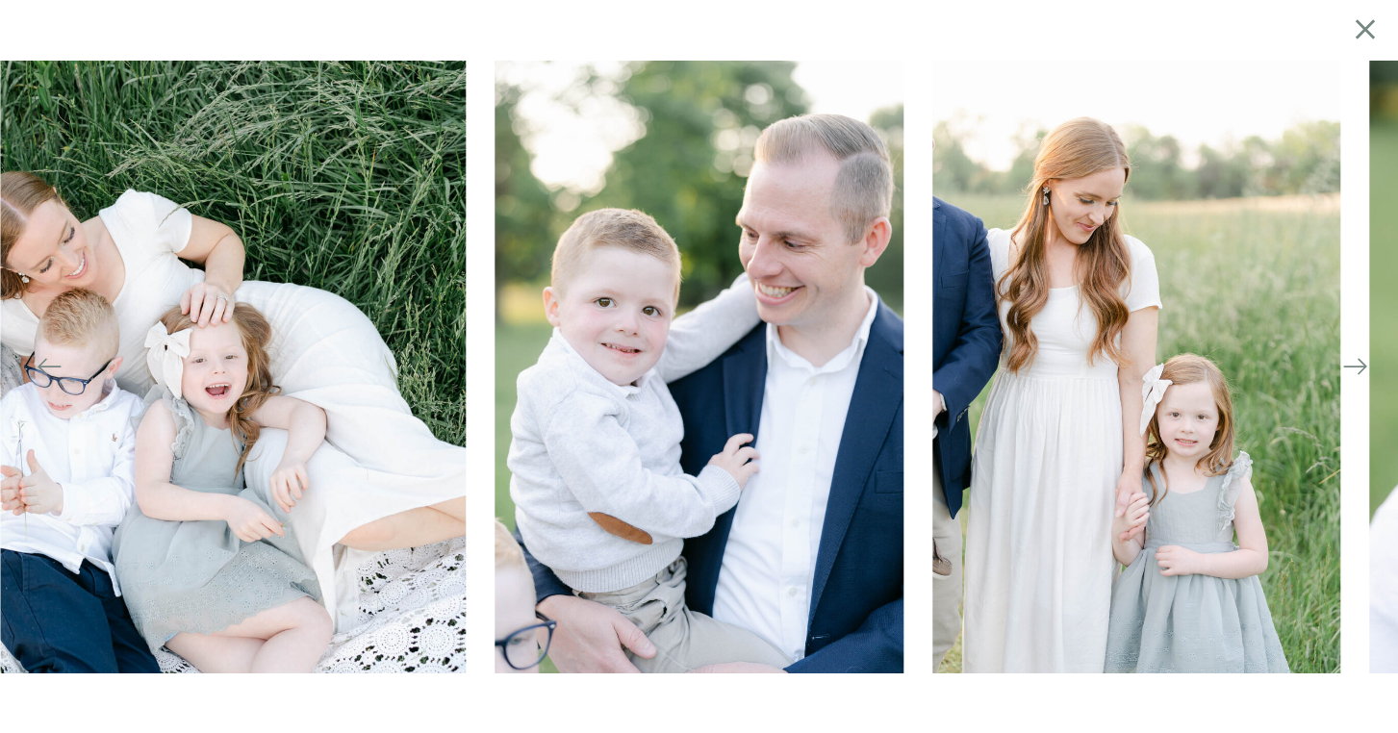
click at [1349, 370] on icon at bounding box center [1355, 366] width 27 height 27
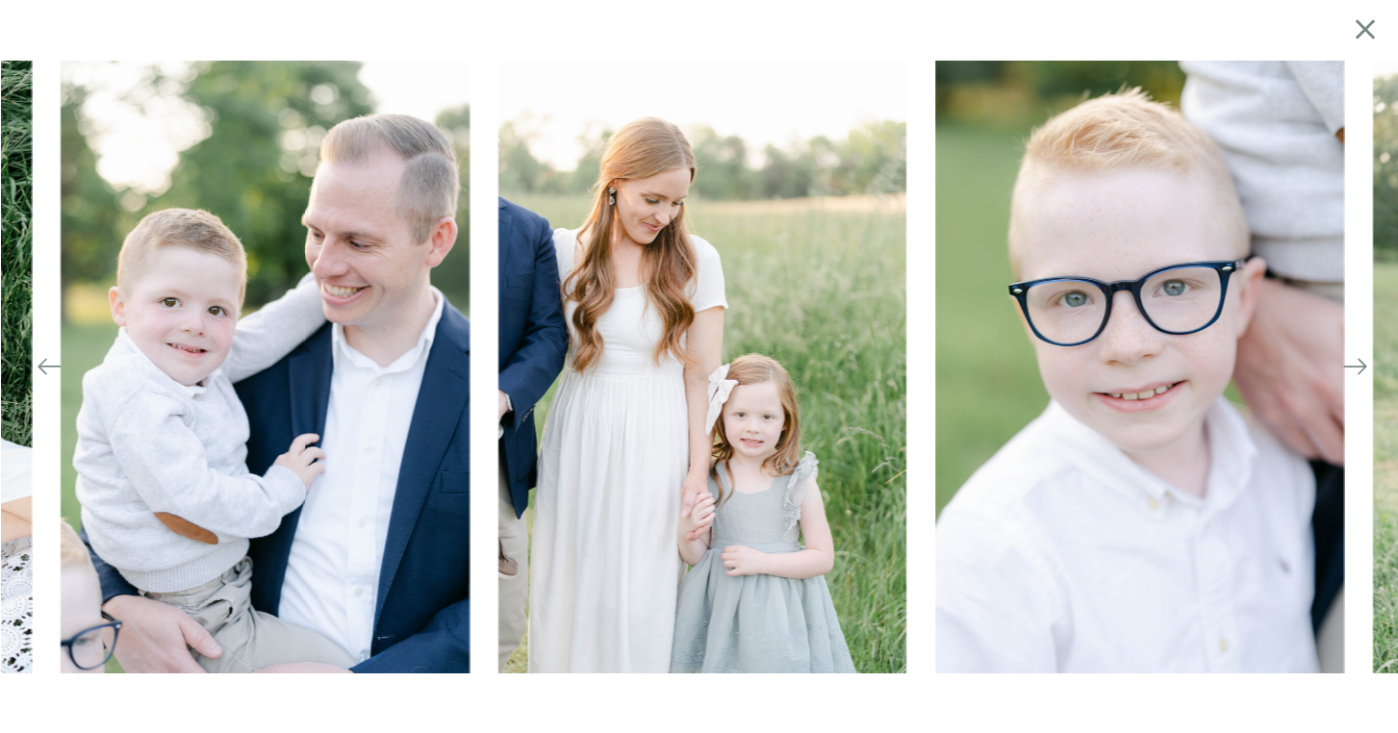
click at [1349, 370] on icon at bounding box center [1355, 366] width 27 height 27
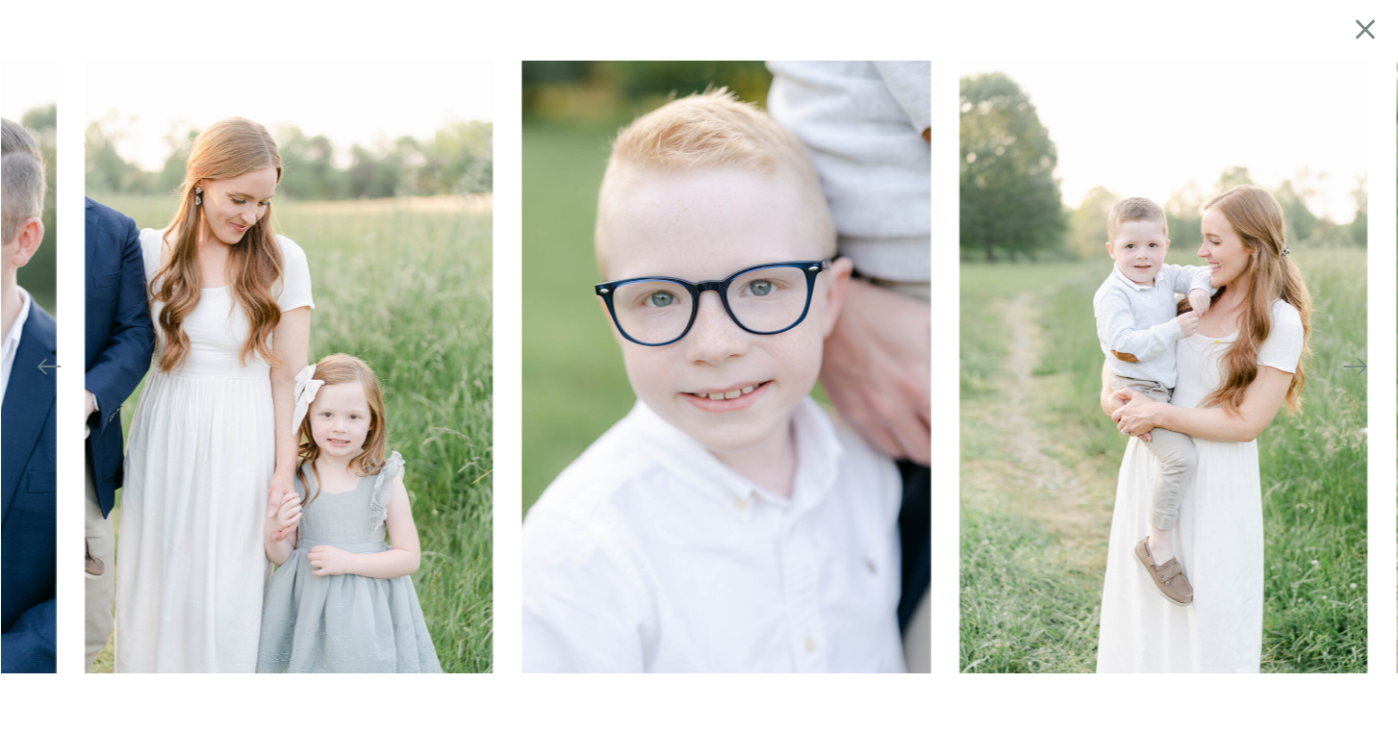
click at [1349, 370] on icon at bounding box center [1355, 366] width 27 height 27
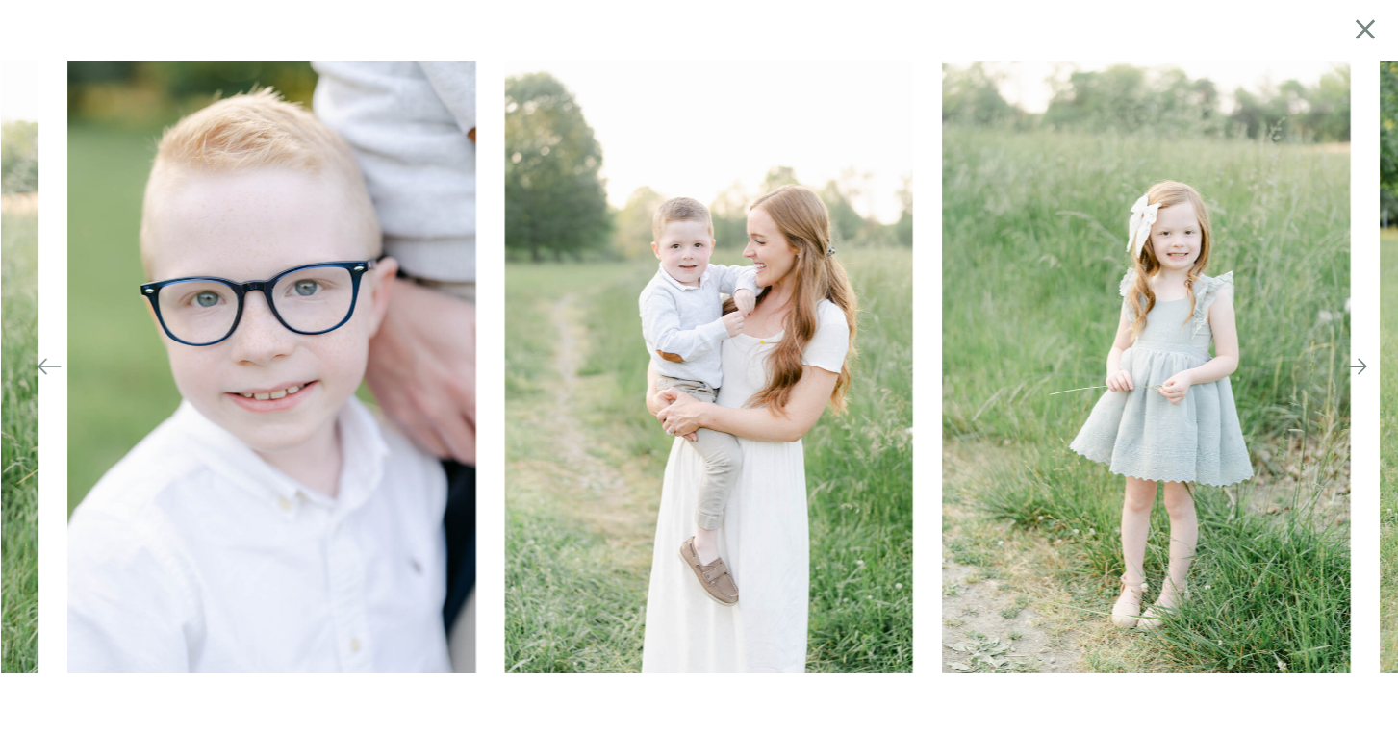
click at [1349, 370] on icon at bounding box center [1355, 366] width 27 height 27
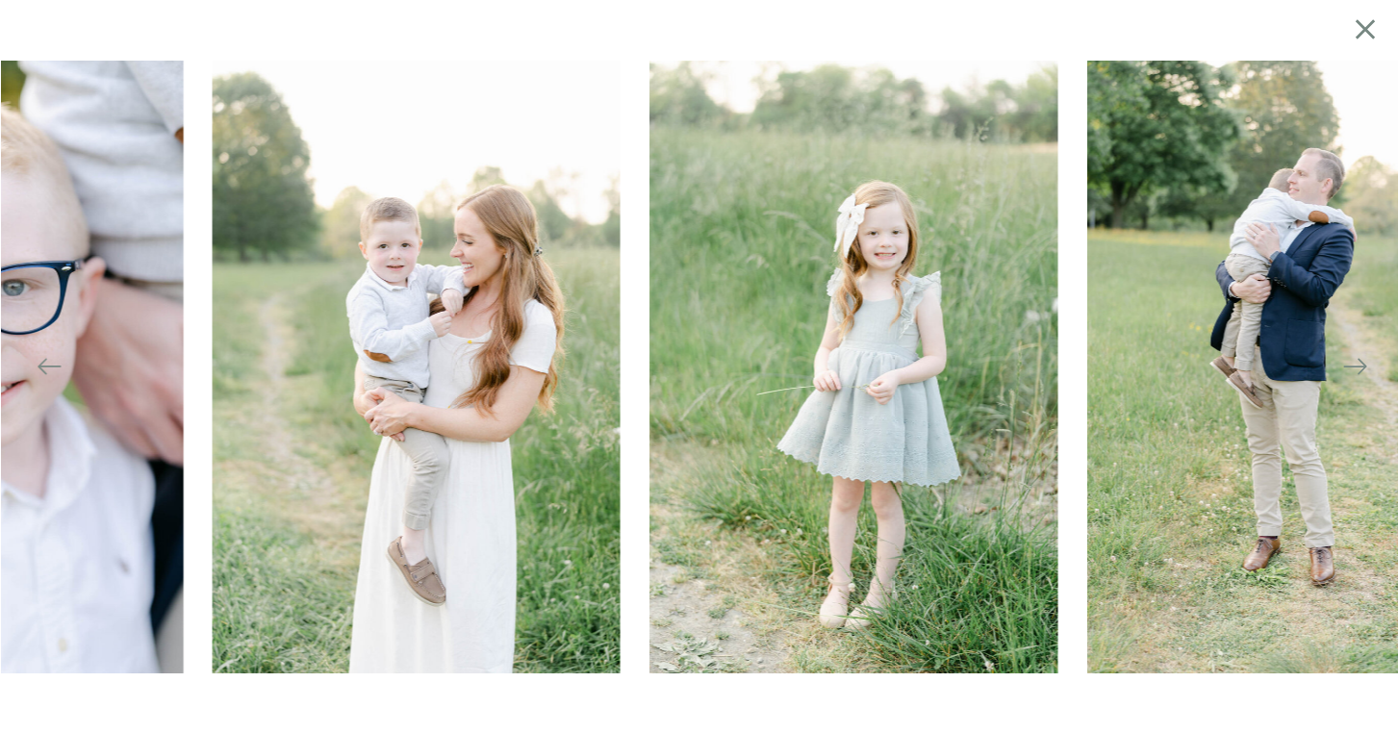
click at [1349, 370] on icon at bounding box center [1355, 366] width 27 height 27
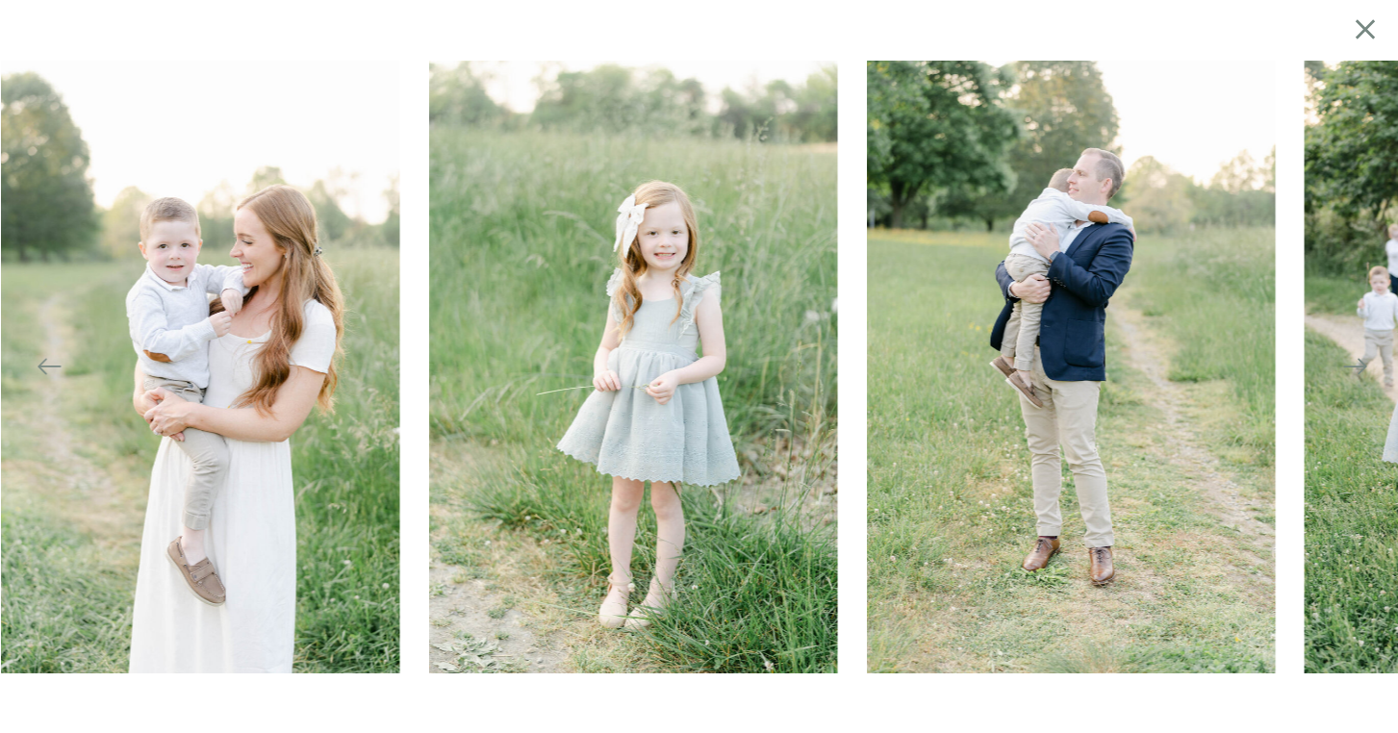
click at [1349, 370] on icon at bounding box center [1355, 366] width 27 height 27
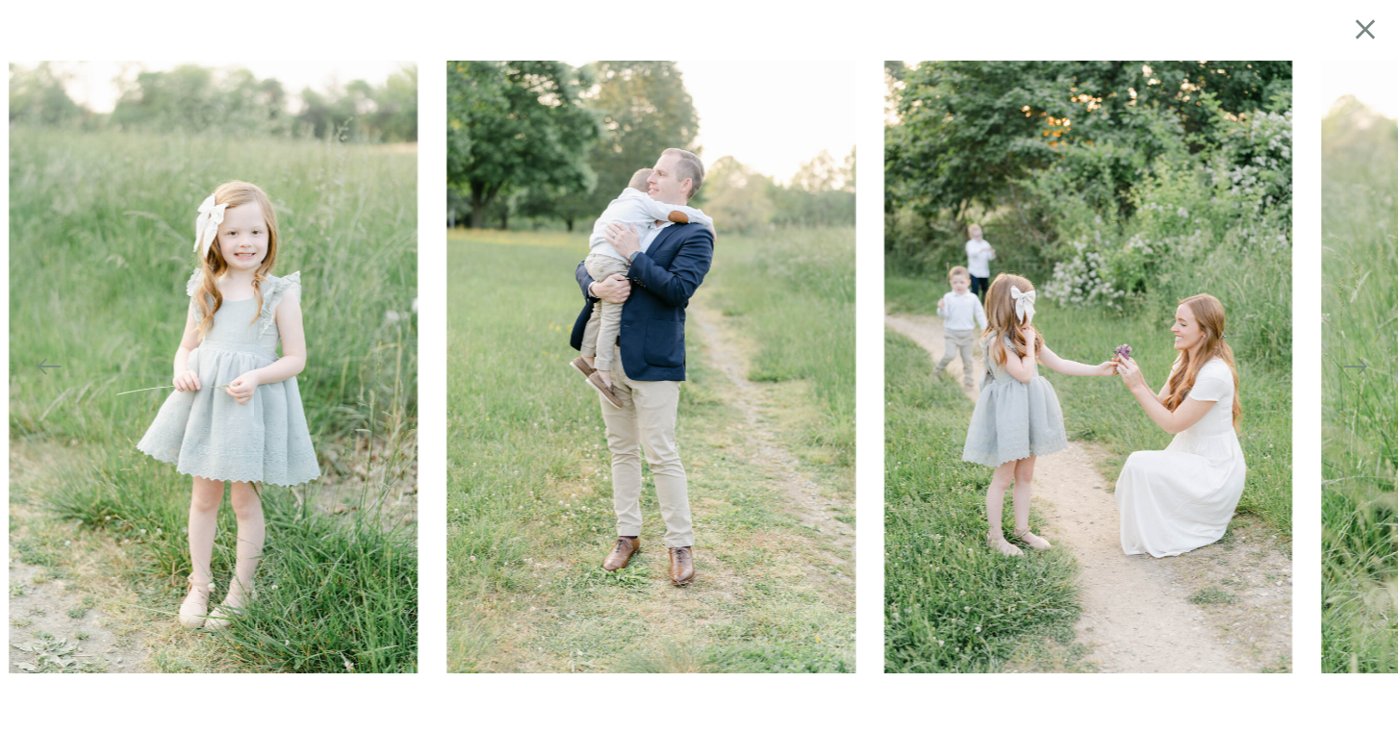
click at [1349, 370] on icon at bounding box center [1355, 366] width 27 height 27
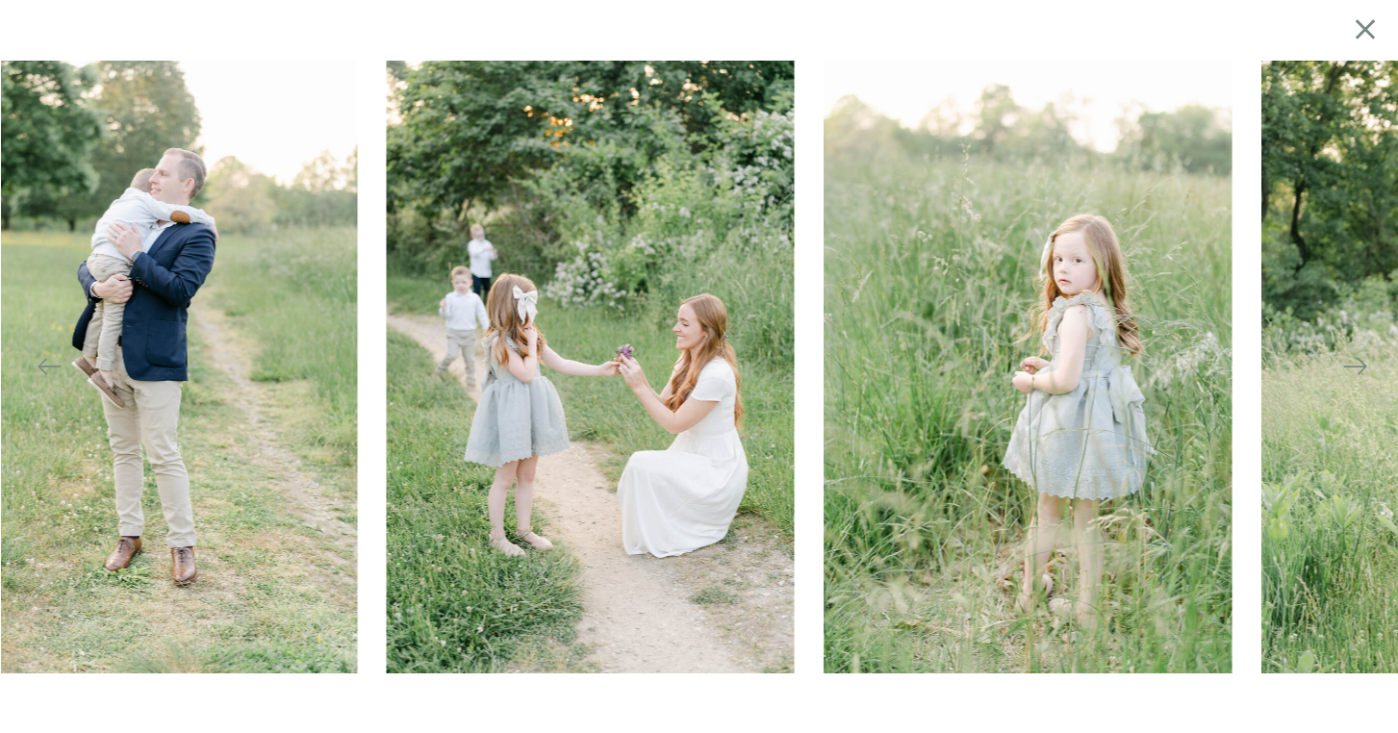
click at [1349, 370] on icon at bounding box center [1355, 366] width 27 height 27
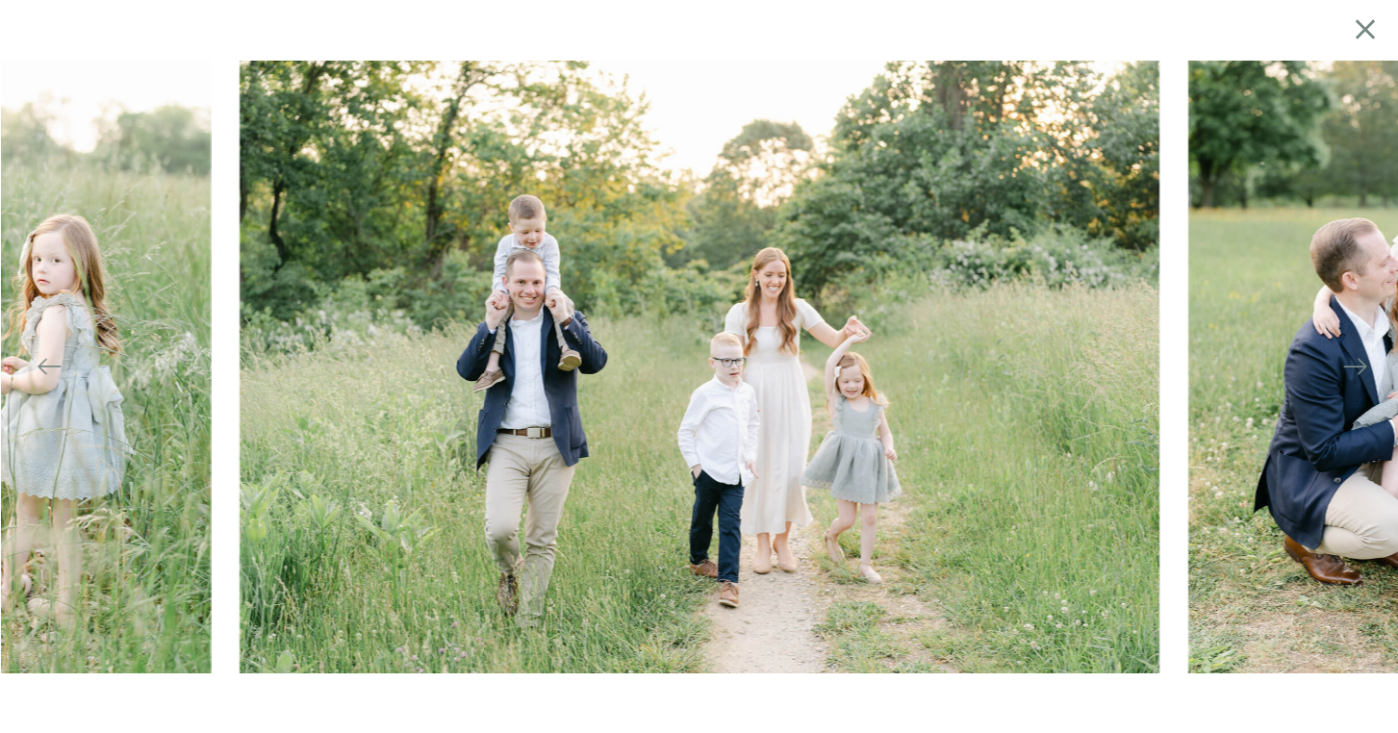
click at [1349, 370] on icon at bounding box center [1355, 366] width 27 height 27
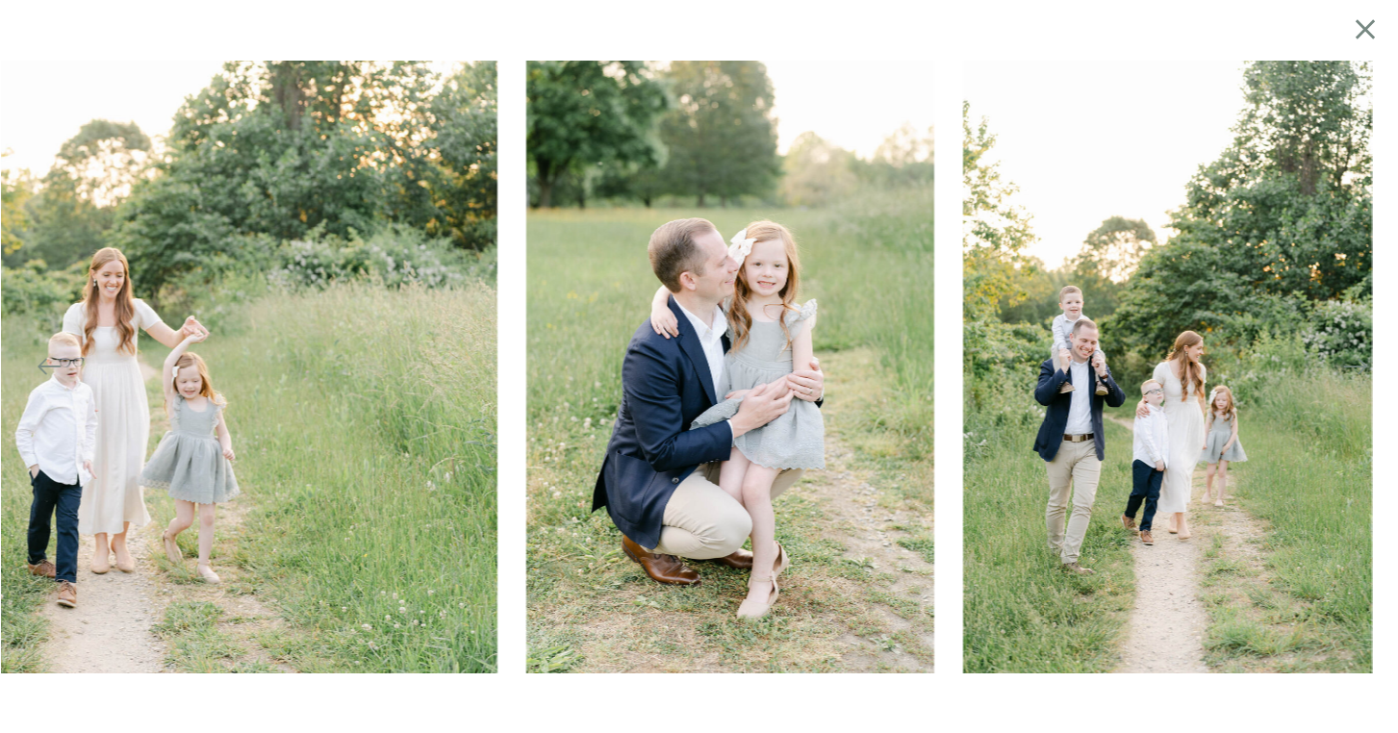
click at [1349, 370] on icon at bounding box center [1355, 366] width 27 height 27
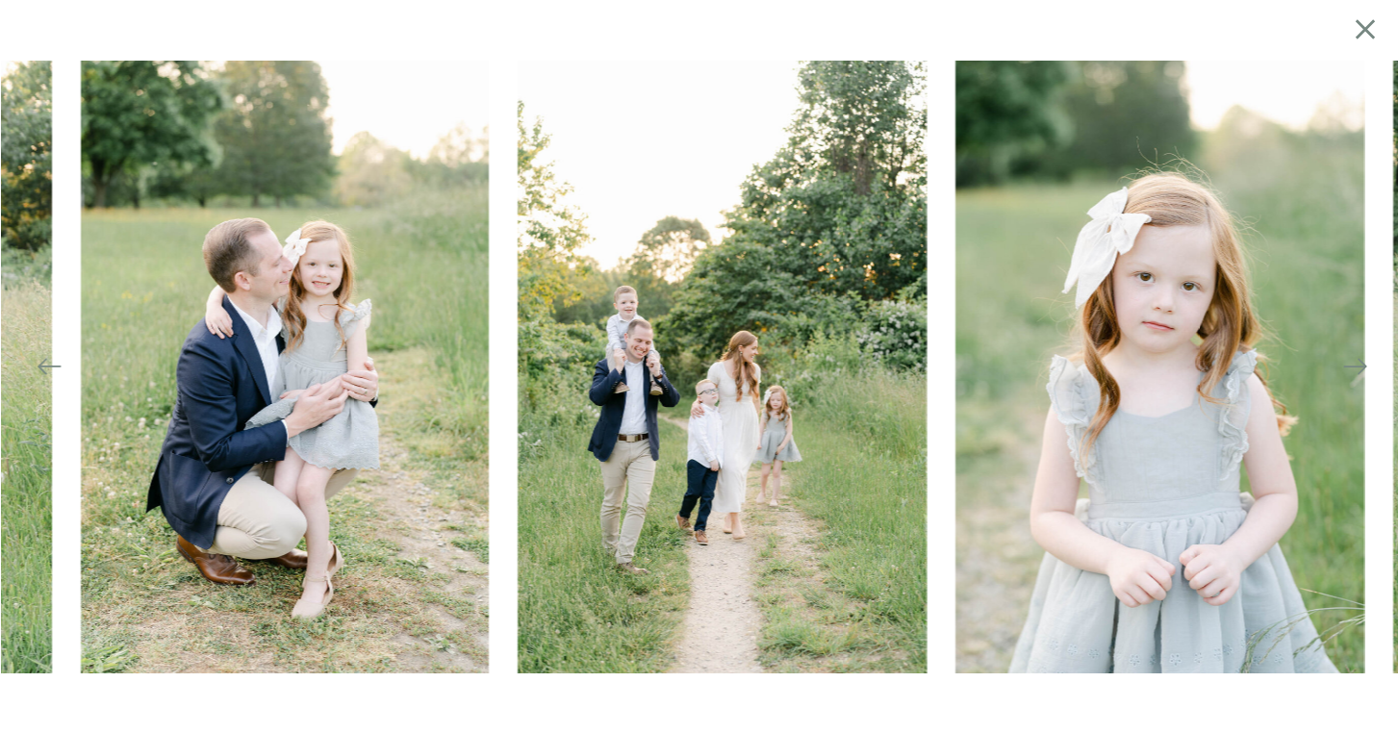
click at [1349, 370] on icon at bounding box center [1355, 366] width 27 height 27
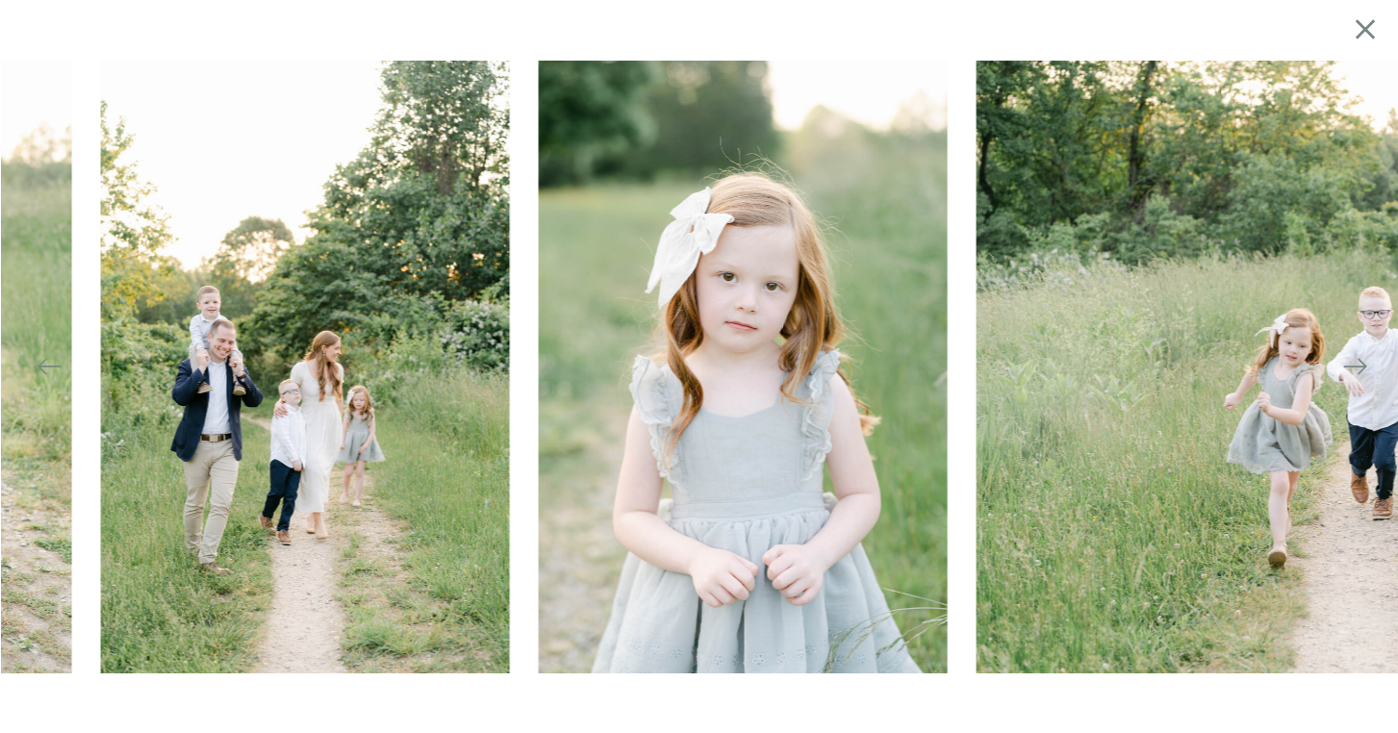
click at [1349, 370] on icon at bounding box center [1355, 366] width 27 height 27
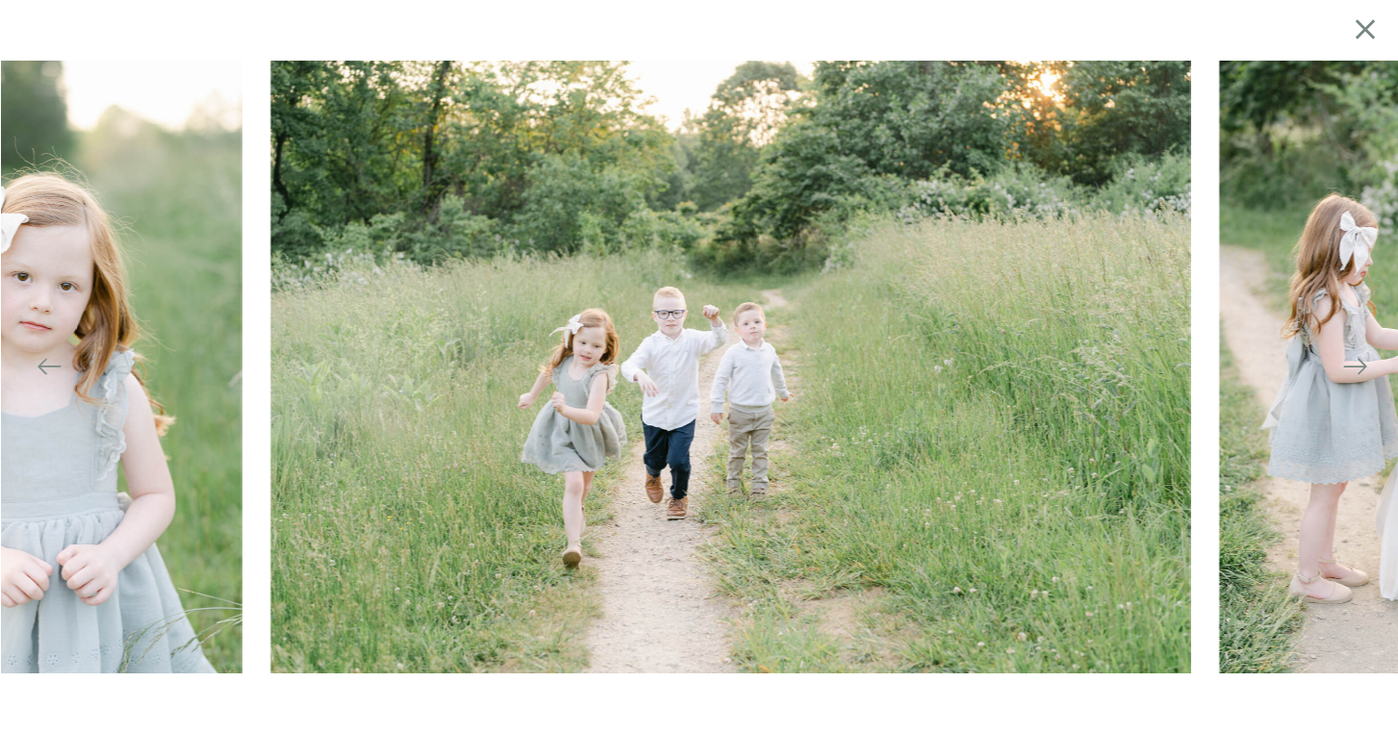
click at [1349, 370] on icon at bounding box center [1355, 366] width 27 height 27
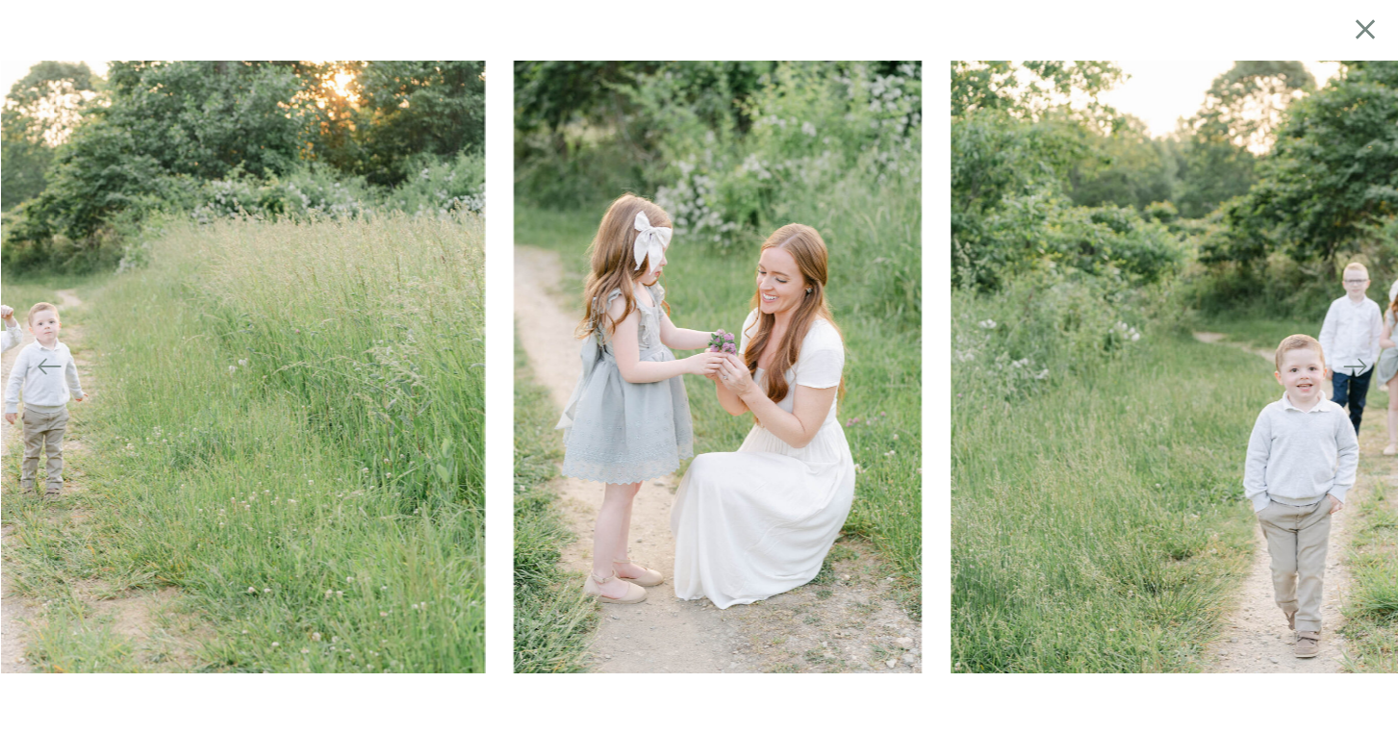
click at [1349, 370] on icon at bounding box center [1355, 366] width 27 height 27
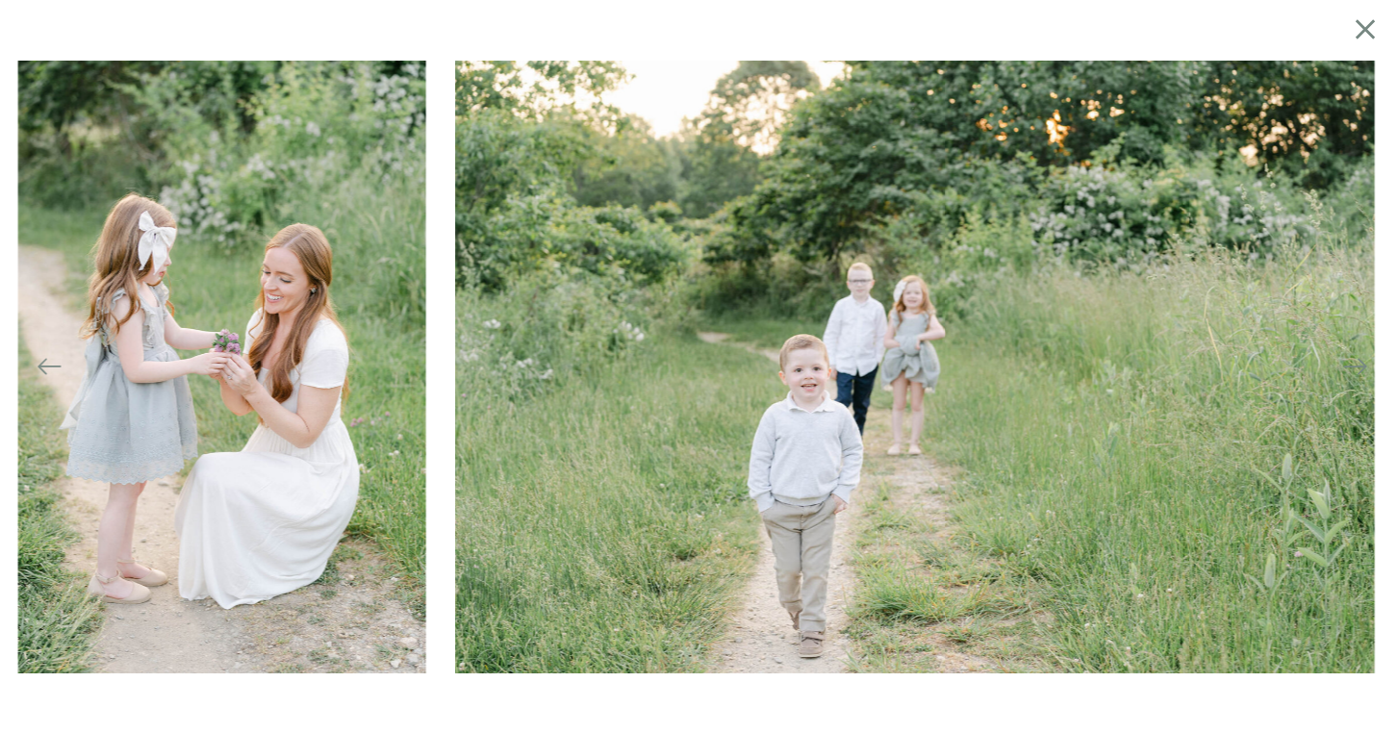
click at [1349, 370] on icon at bounding box center [1355, 366] width 27 height 27
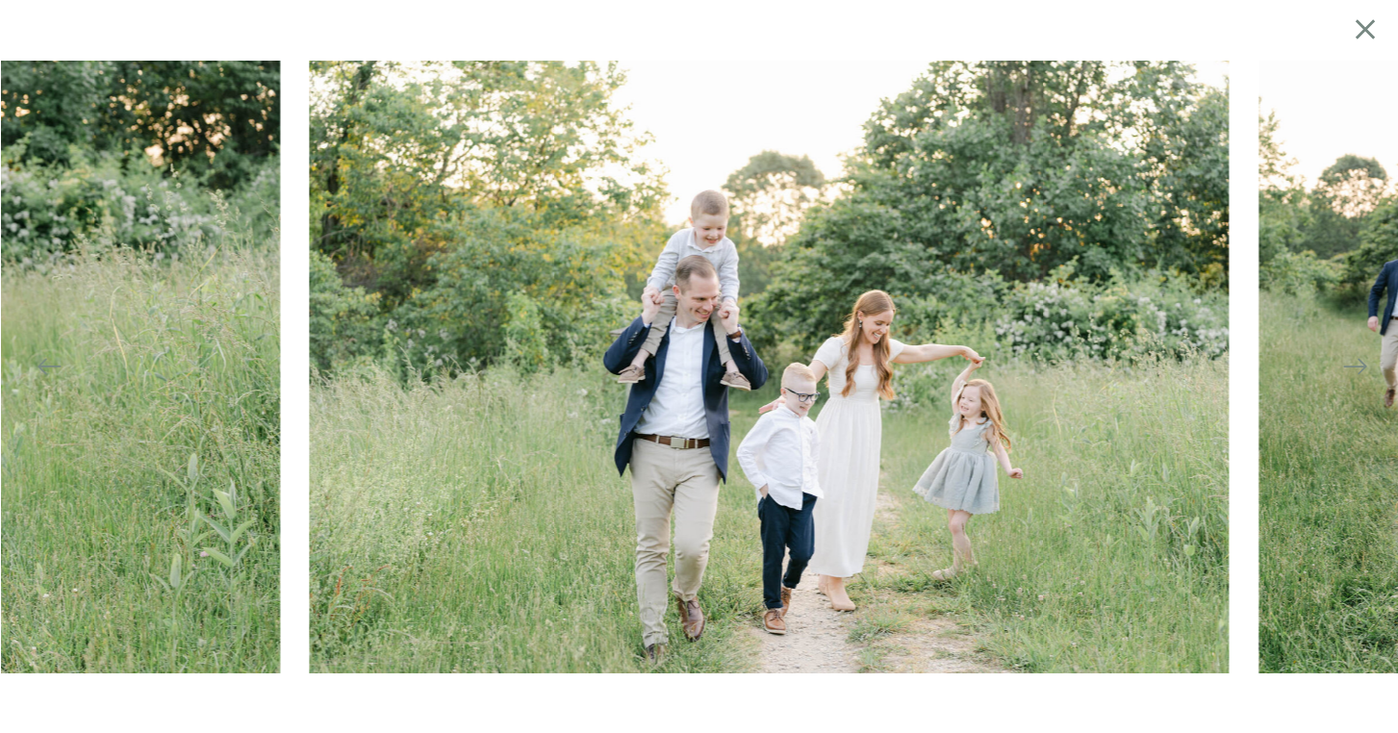
click at [1349, 370] on icon at bounding box center [1355, 366] width 27 height 27
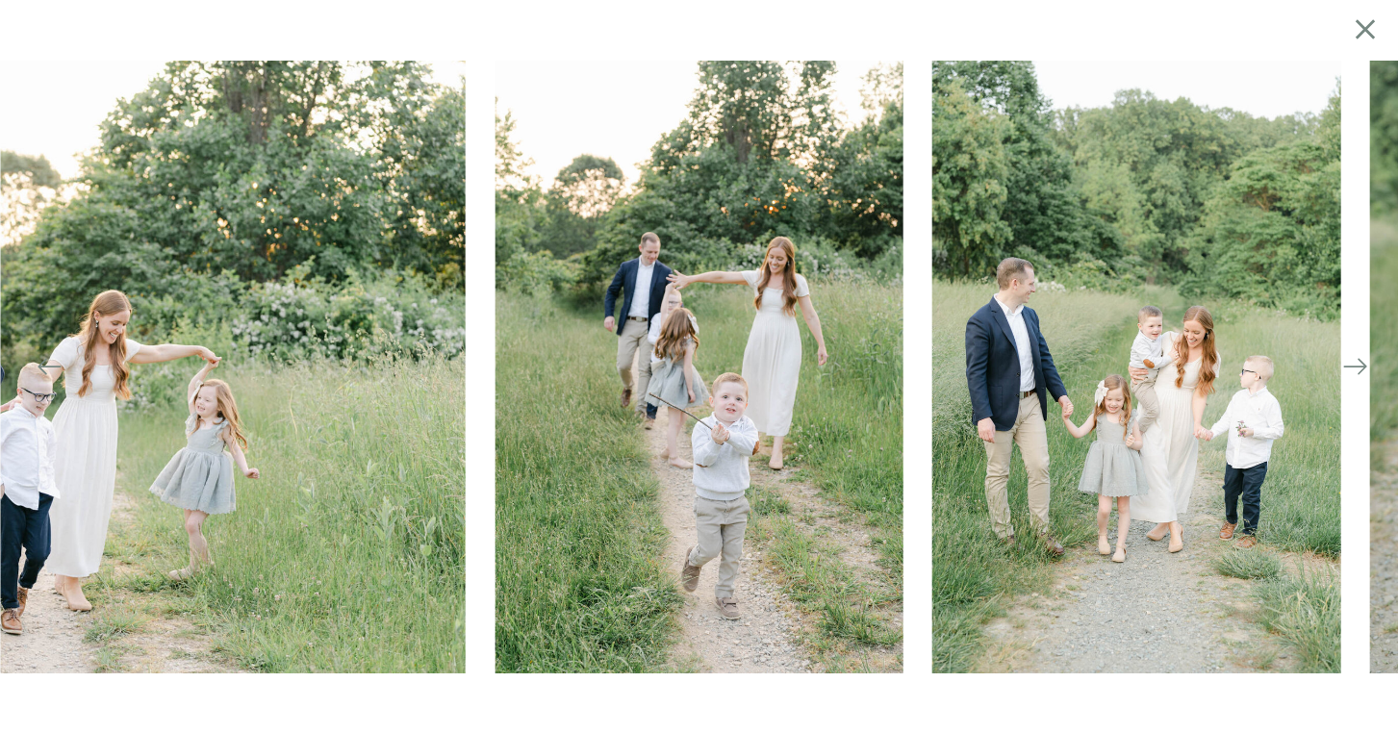
click at [1348, 31] on icon at bounding box center [1365, 30] width 34 height 38
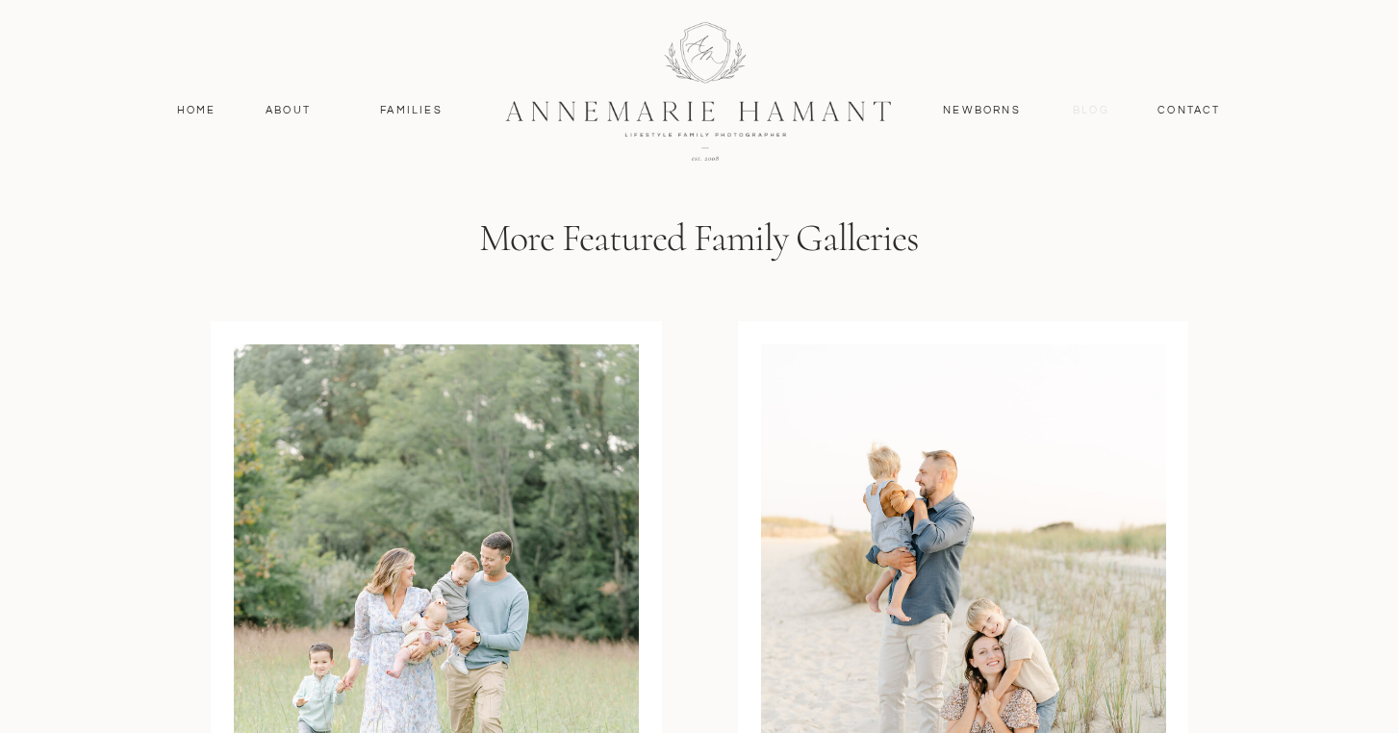
scroll to position [5752, 0]
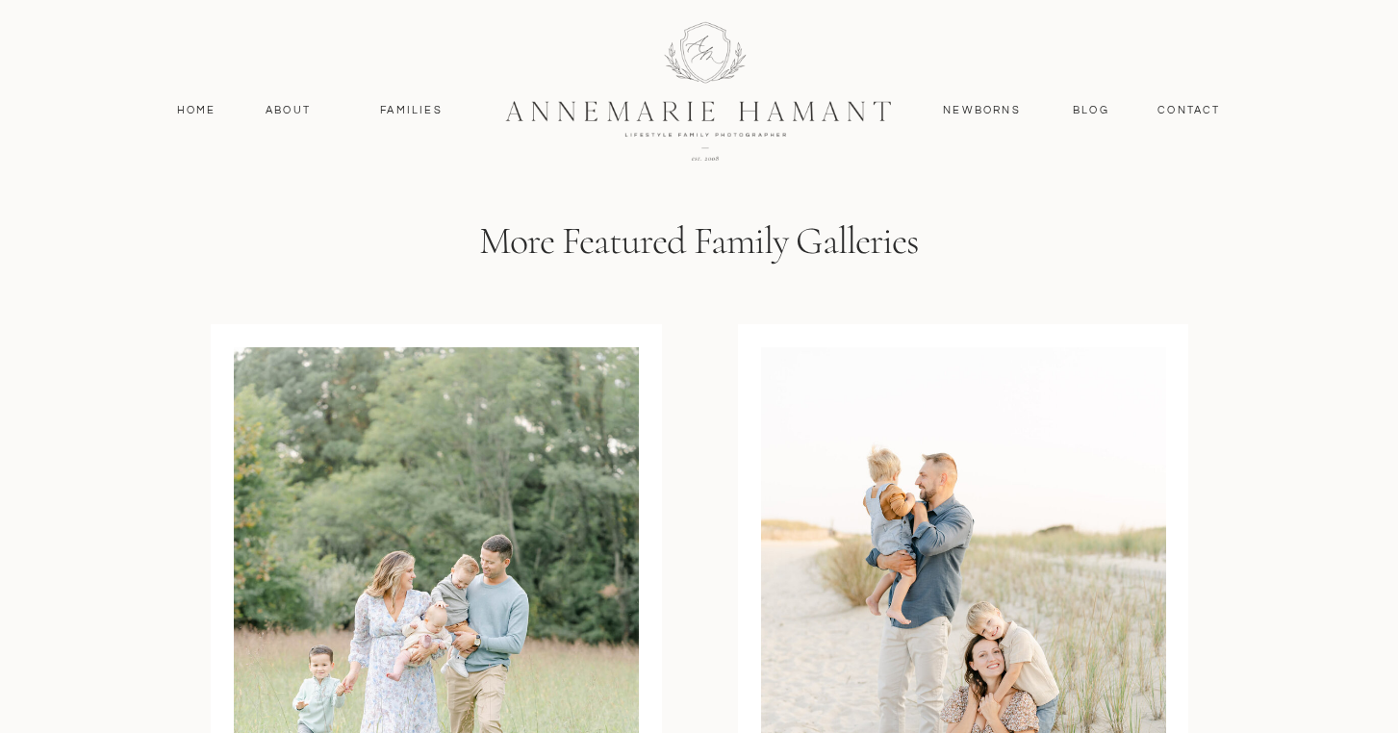
click at [404, 108] on nav "Families" at bounding box center [412, 110] width 87 height 17
click at [411, 107] on nav "Families" at bounding box center [412, 110] width 87 height 17
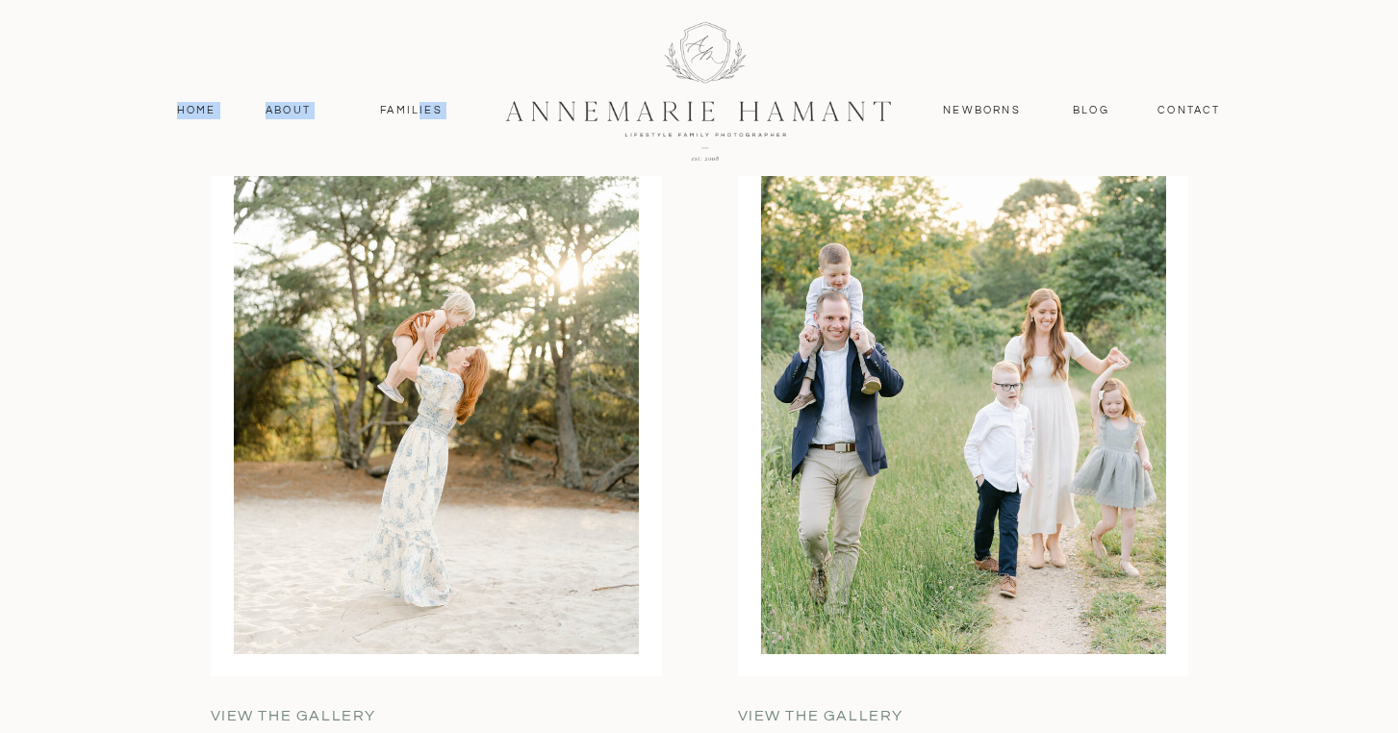
scroll to position [7701, 0]
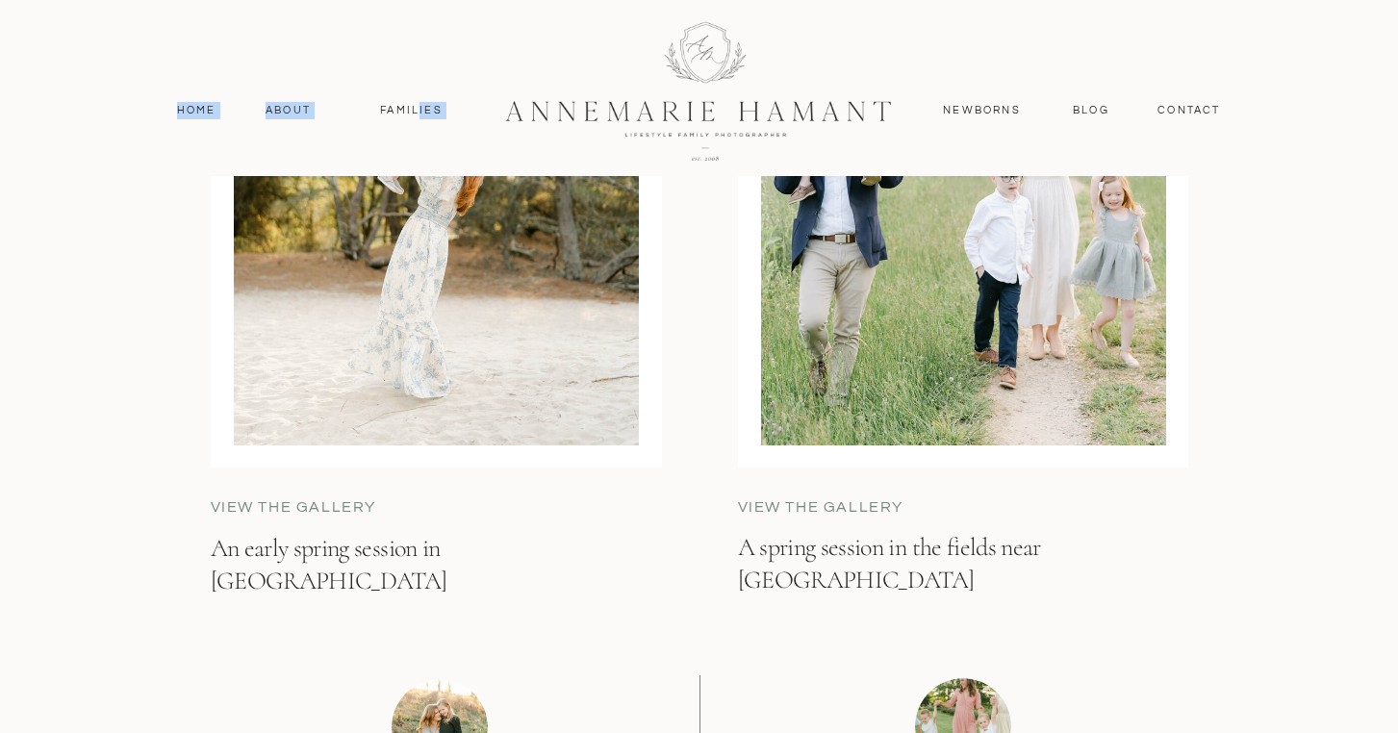
click at [311, 514] on p "View the gallery" at bounding box center [356, 508] width 290 height 22
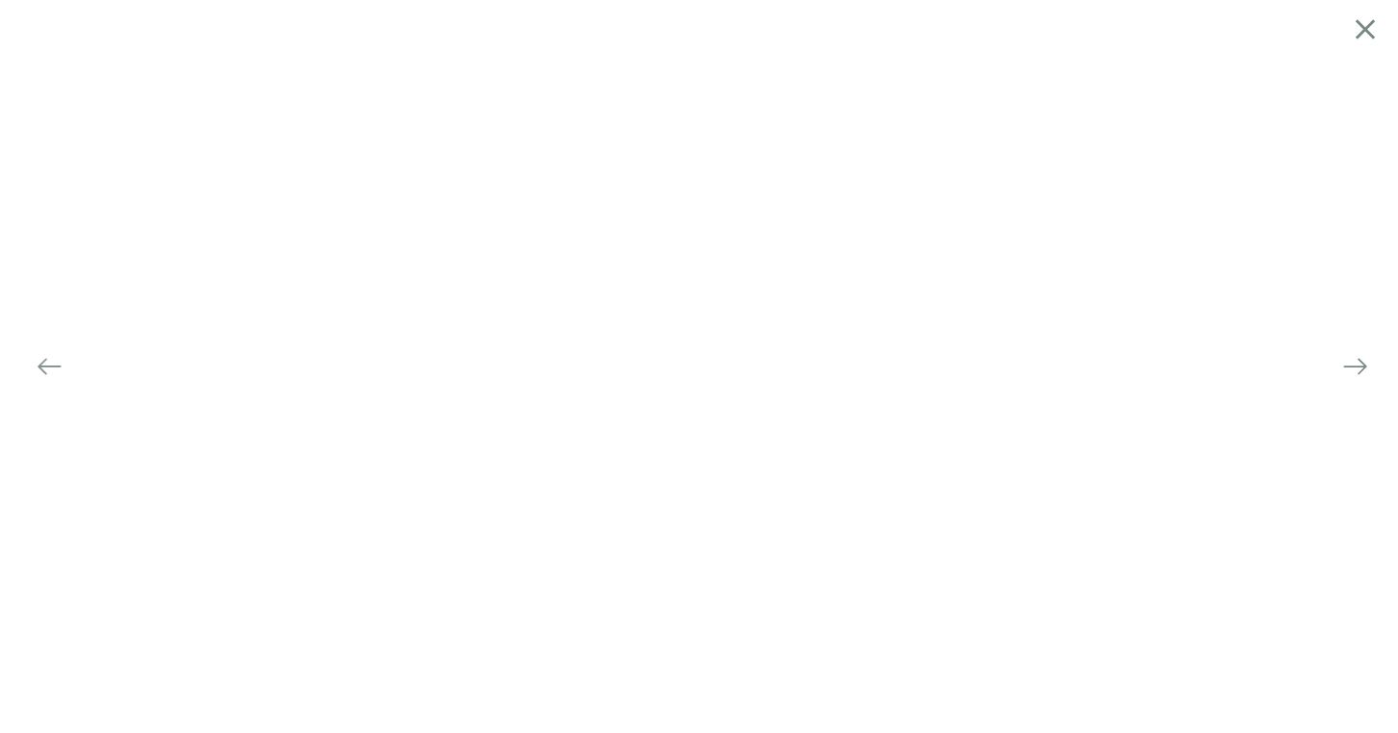
scroll to position [7525, 0]
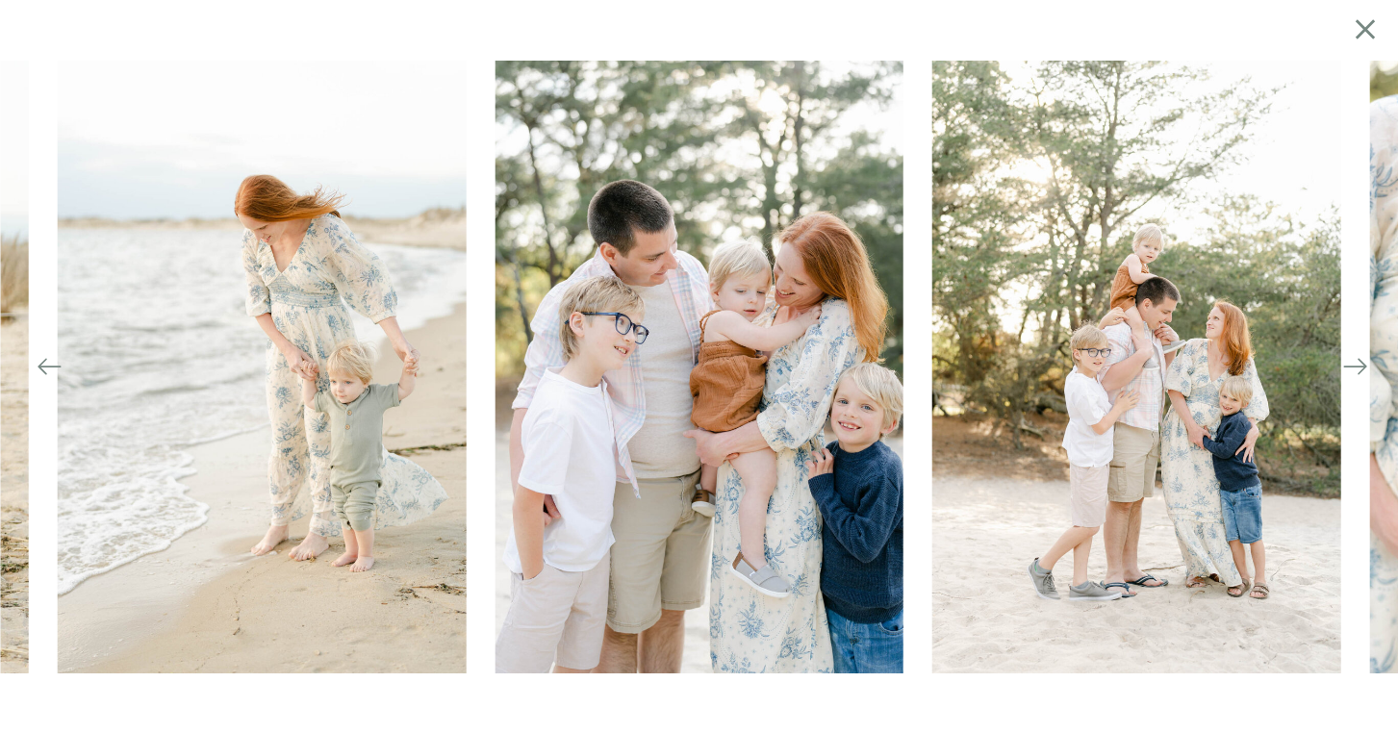
click at [1347, 365] on icon at bounding box center [1355, 366] width 27 height 27
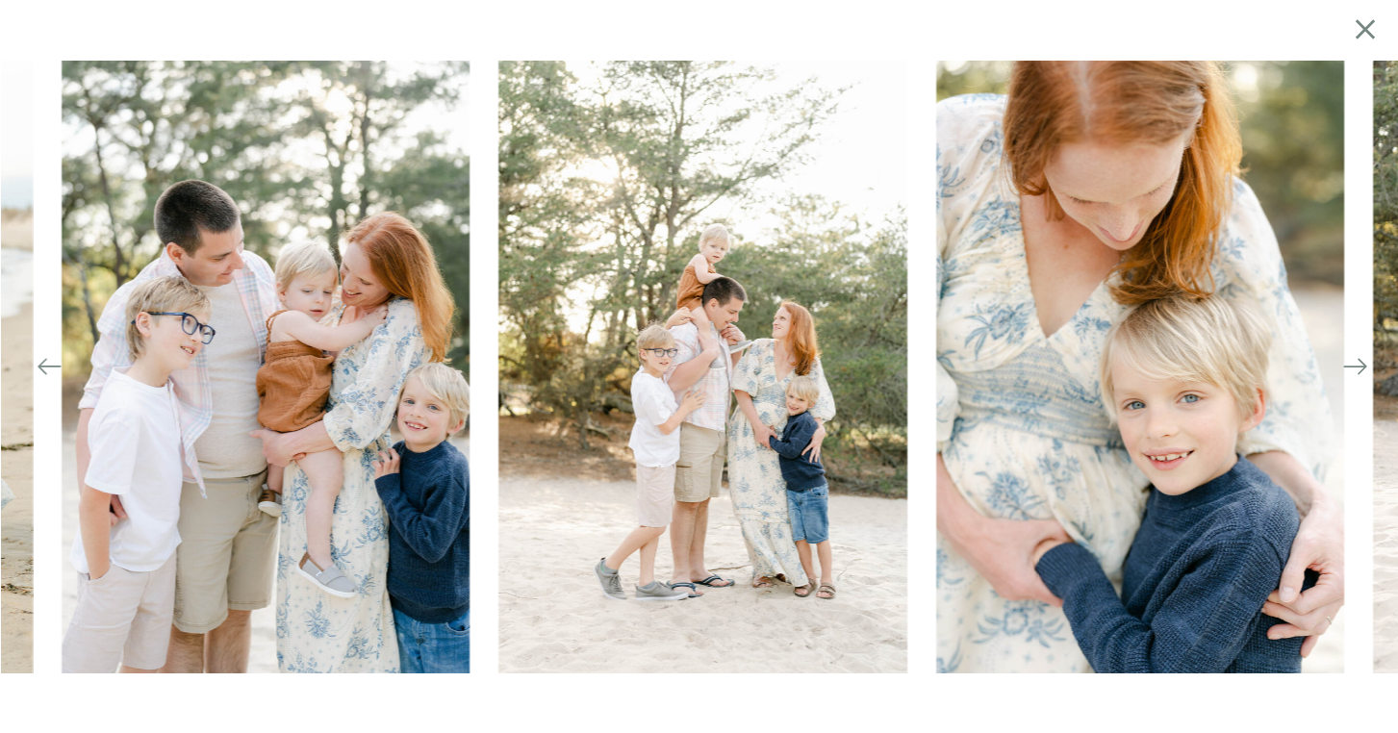
click at [1347, 365] on icon at bounding box center [1355, 366] width 27 height 27
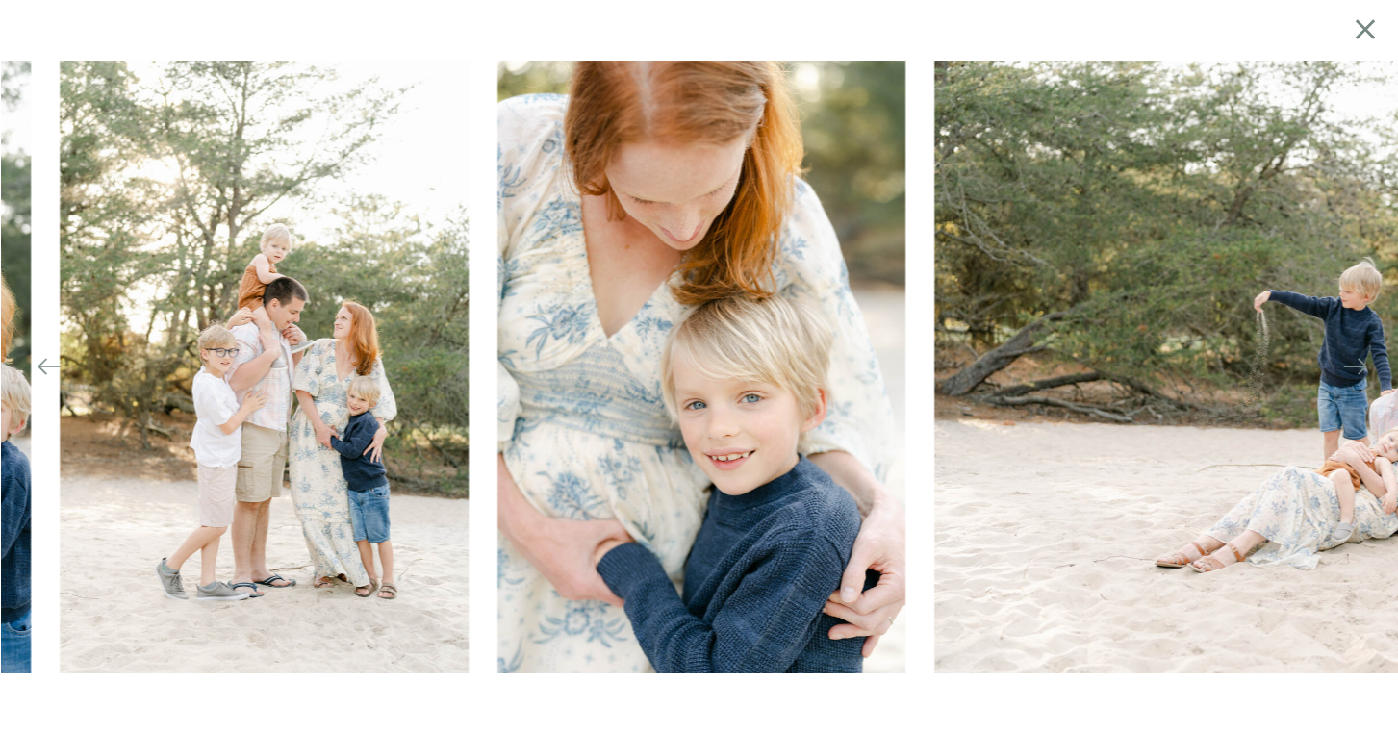
click at [1347, 365] on icon at bounding box center [1355, 366] width 27 height 27
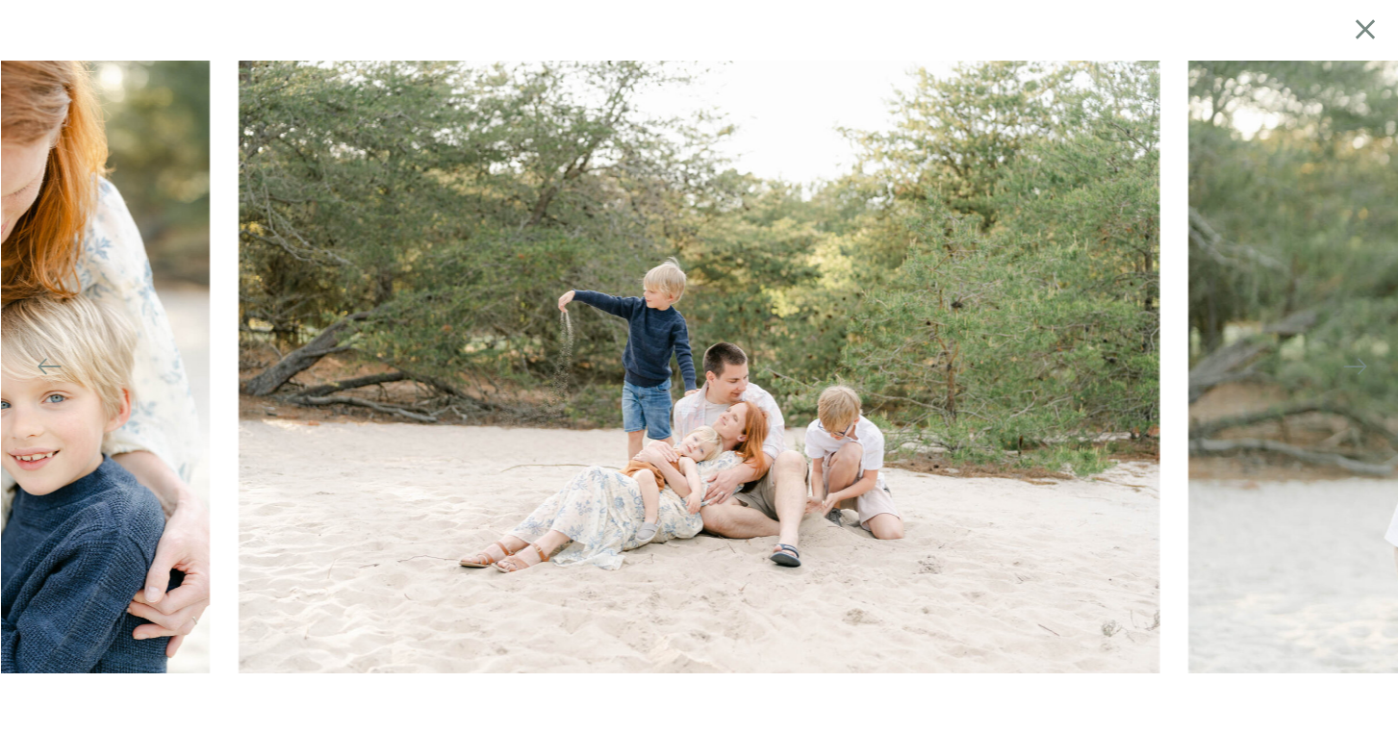
click at [1347, 365] on icon at bounding box center [1355, 366] width 27 height 27
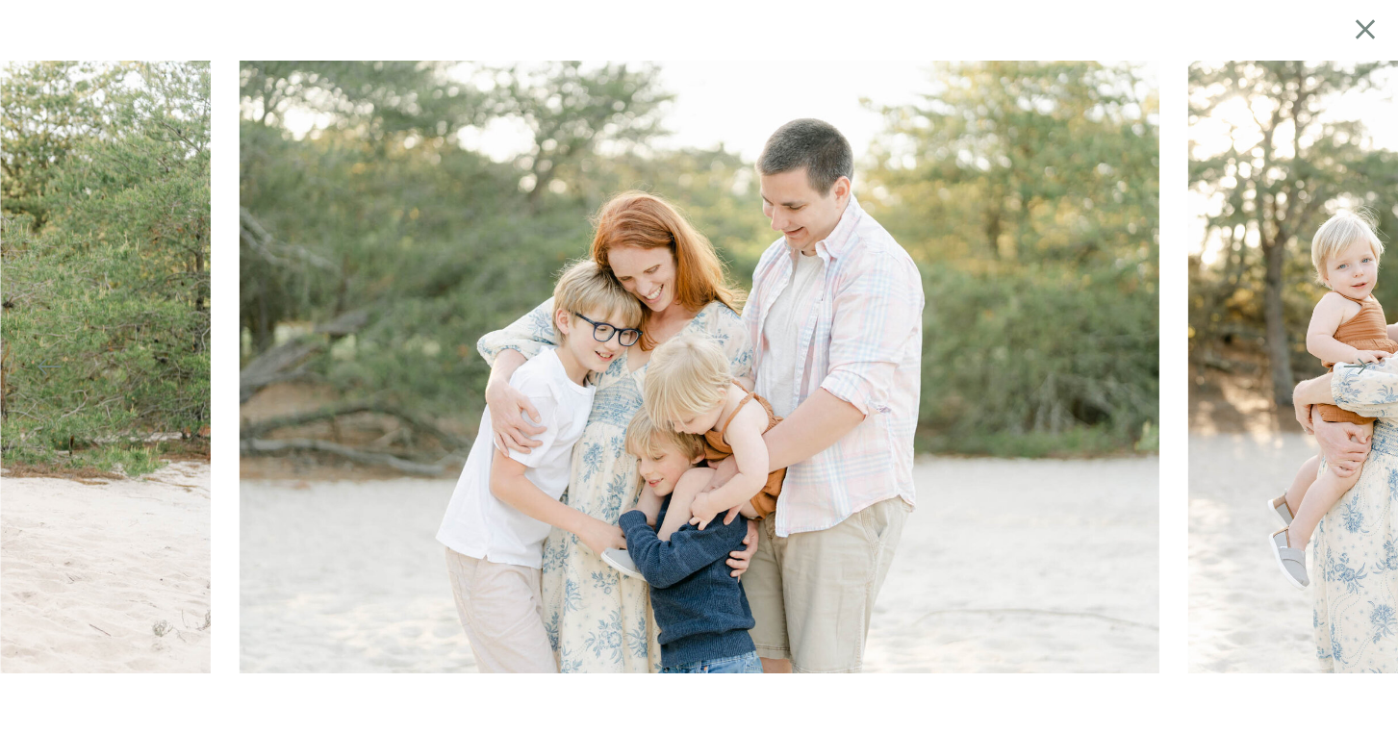
click at [1347, 365] on icon at bounding box center [1355, 366] width 27 height 27
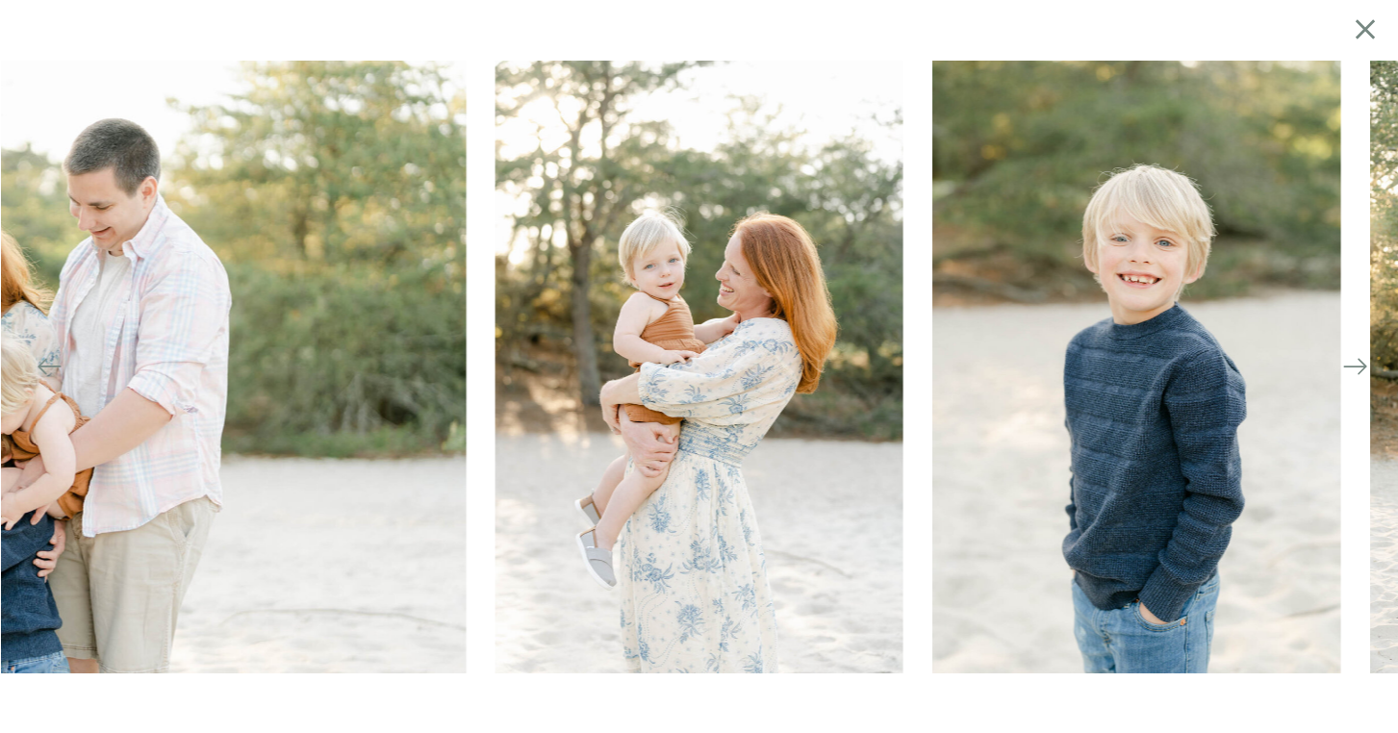
click at [1347, 365] on icon at bounding box center [1355, 366] width 27 height 27
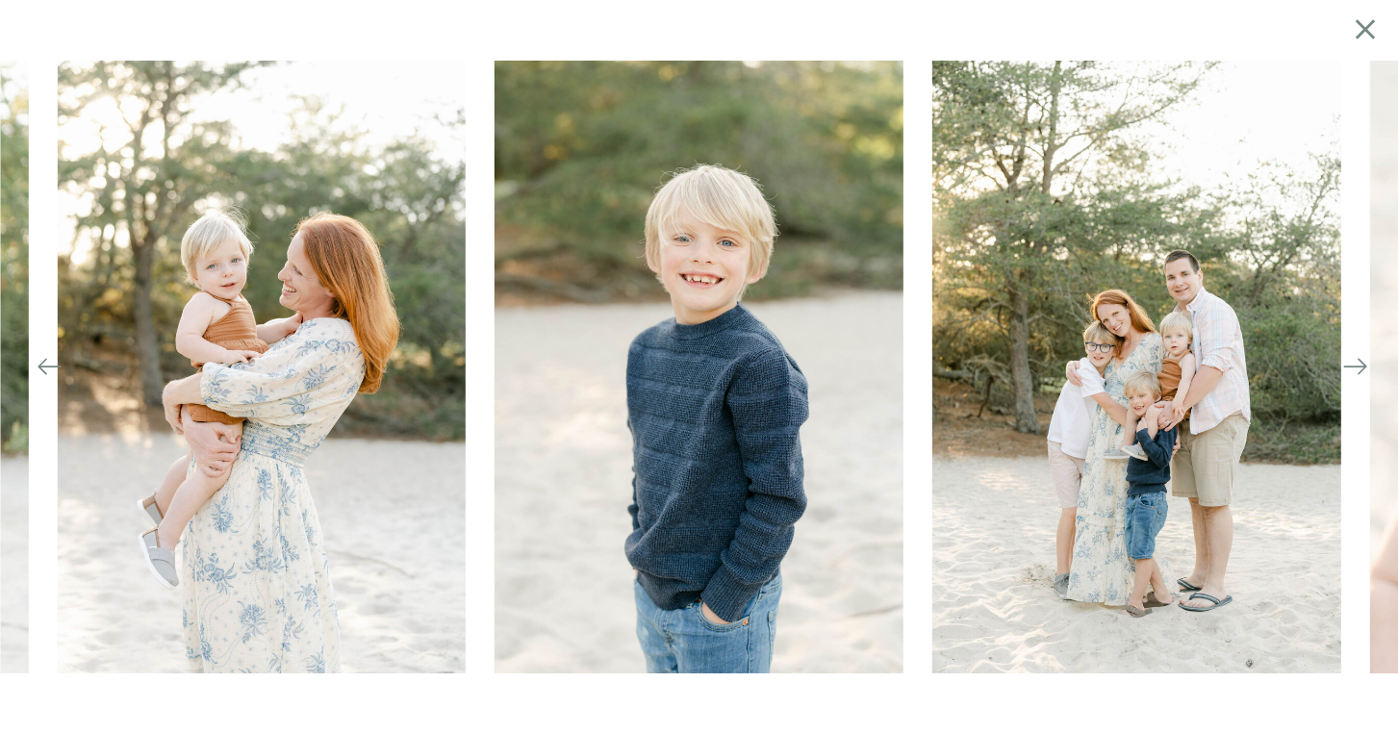
click at [1347, 365] on icon at bounding box center [1355, 366] width 27 height 27
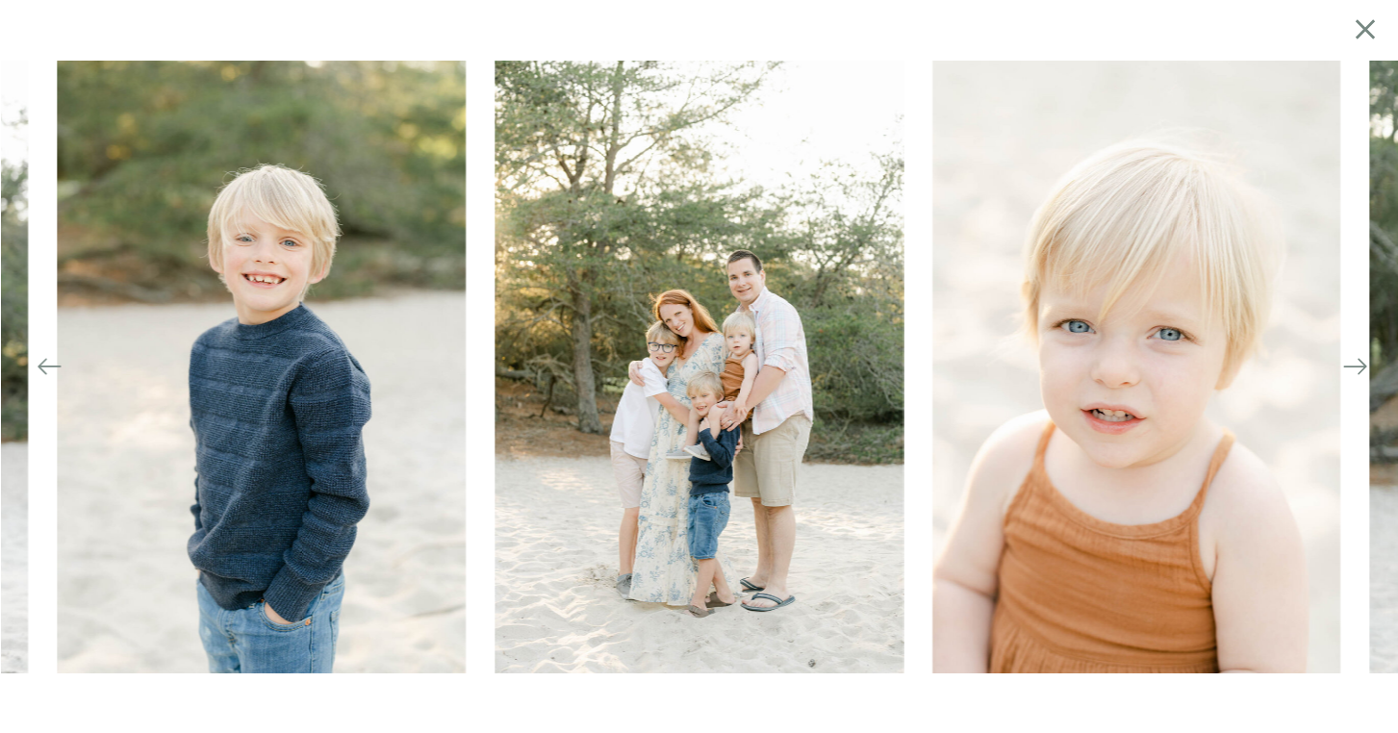
click at [1347, 365] on icon at bounding box center [1355, 366] width 27 height 27
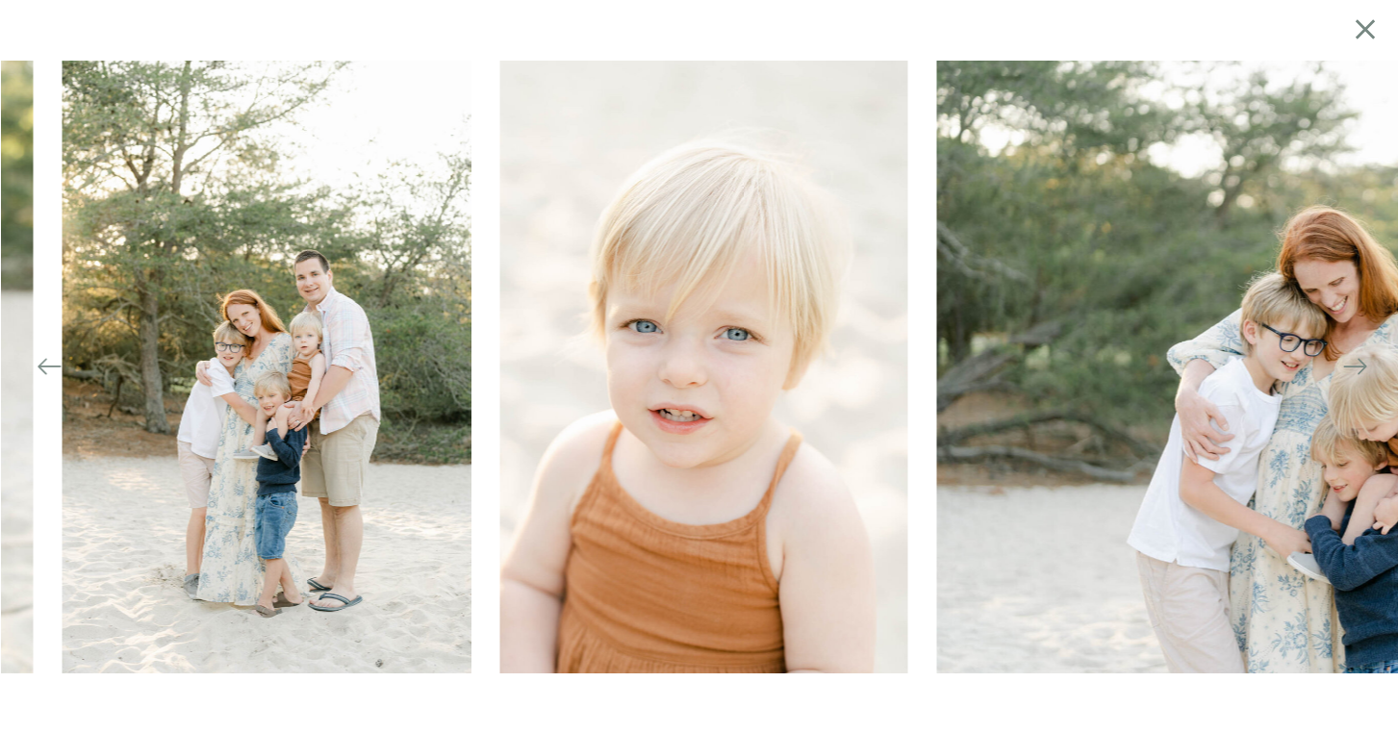
click at [1347, 365] on icon at bounding box center [1355, 366] width 27 height 27
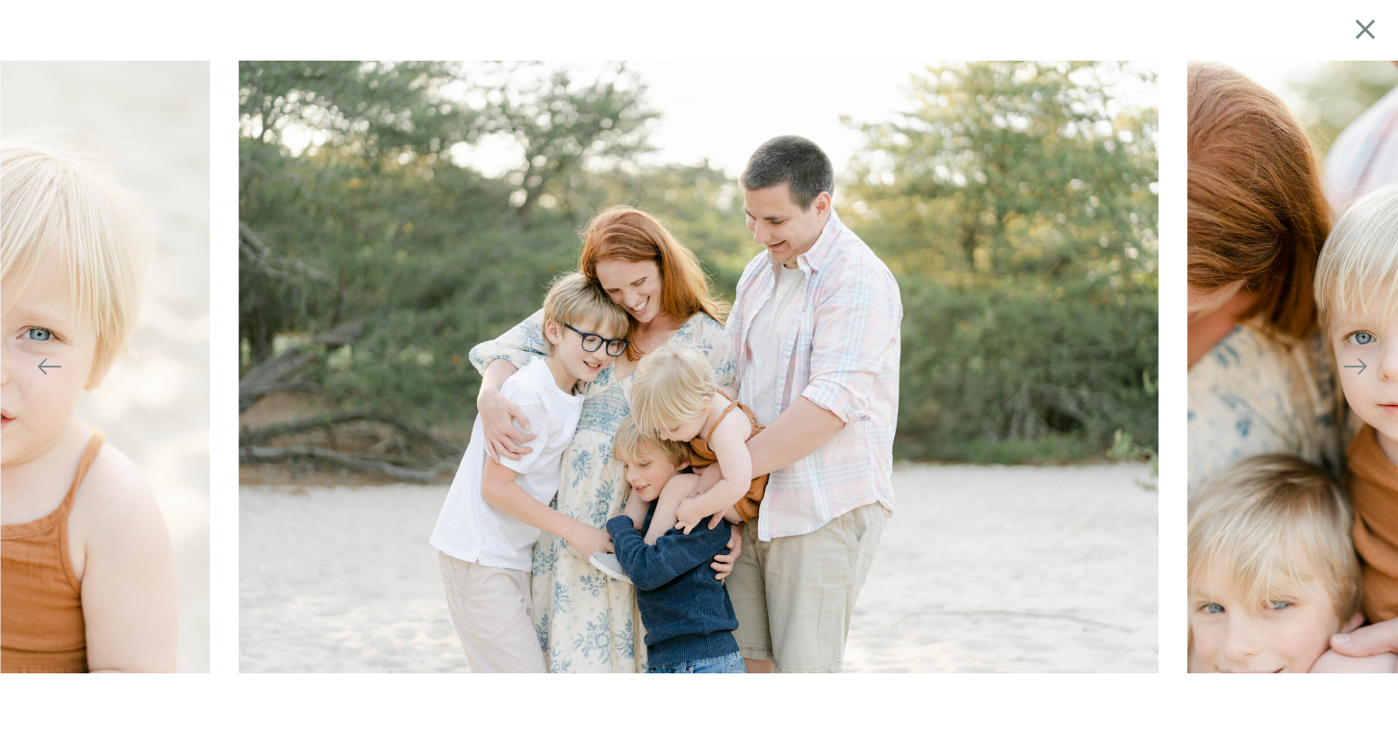
click at [1347, 365] on icon at bounding box center [1355, 366] width 27 height 27
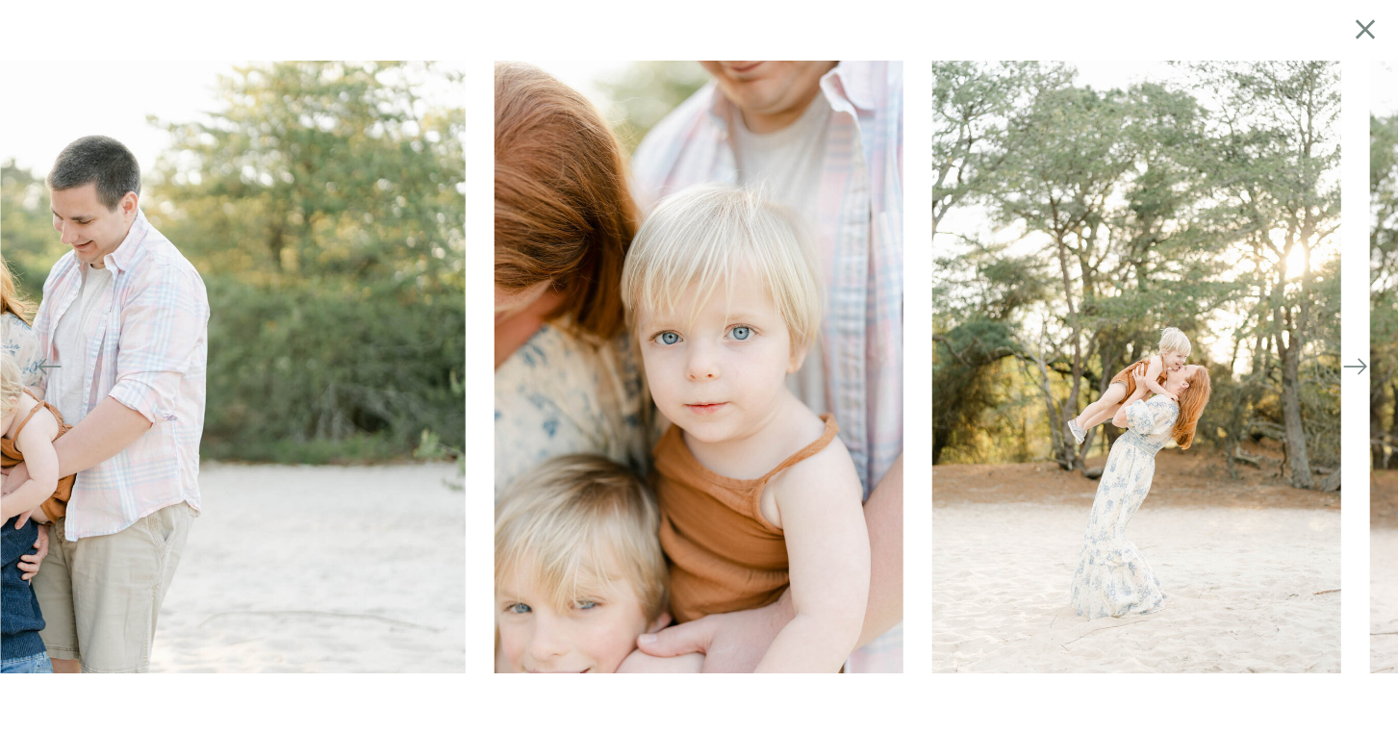
click at [1347, 365] on icon at bounding box center [1355, 366] width 27 height 27
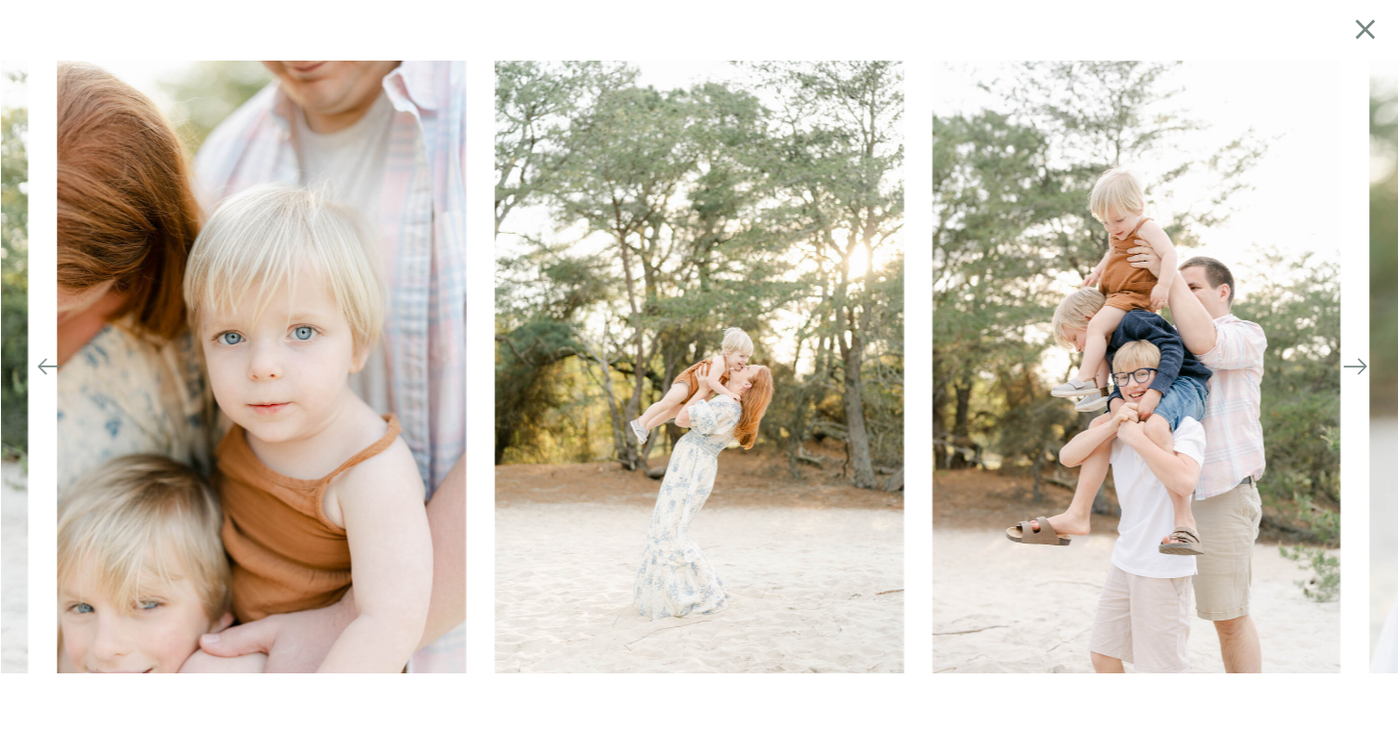
click at [1347, 365] on icon at bounding box center [1355, 366] width 27 height 27
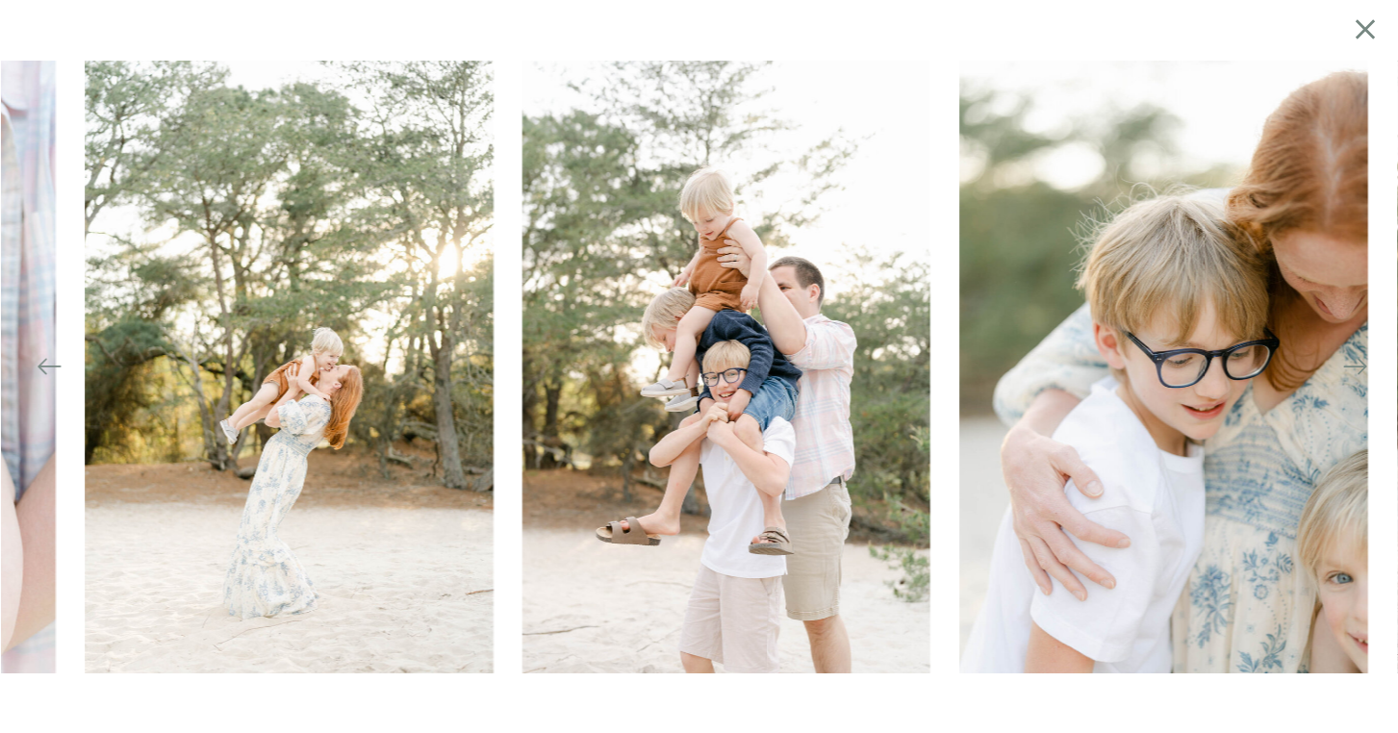
click at [1347, 365] on icon at bounding box center [1355, 366] width 27 height 27
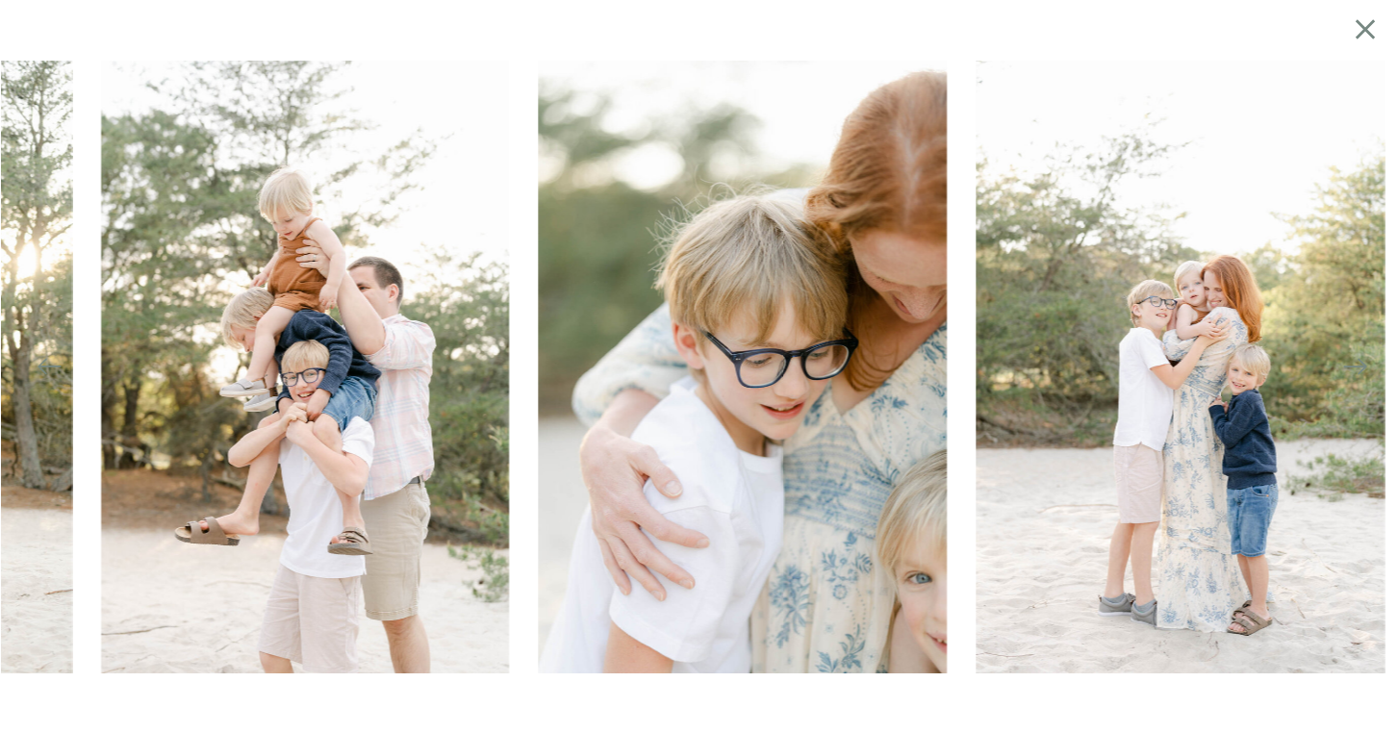
click at [1347, 365] on icon at bounding box center [1355, 366] width 27 height 27
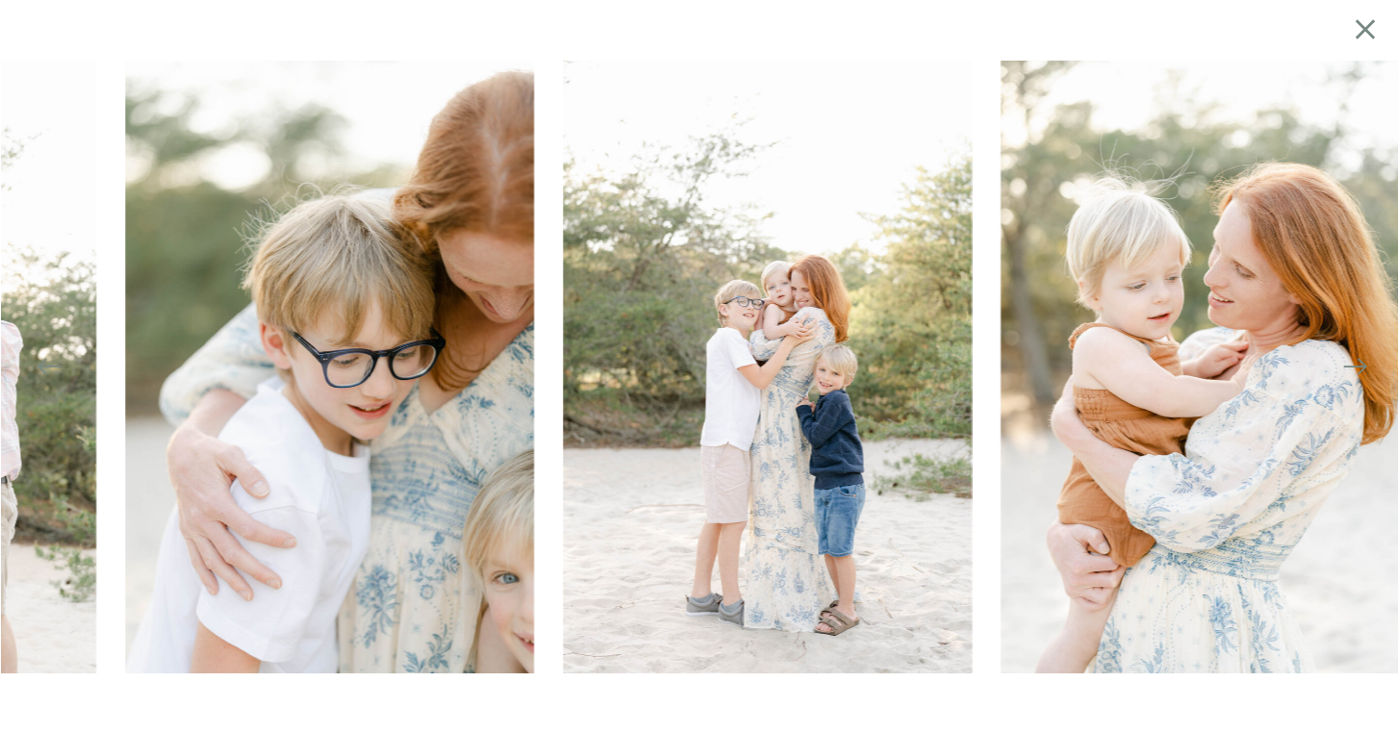
click at [1347, 365] on icon at bounding box center [1355, 366] width 27 height 27
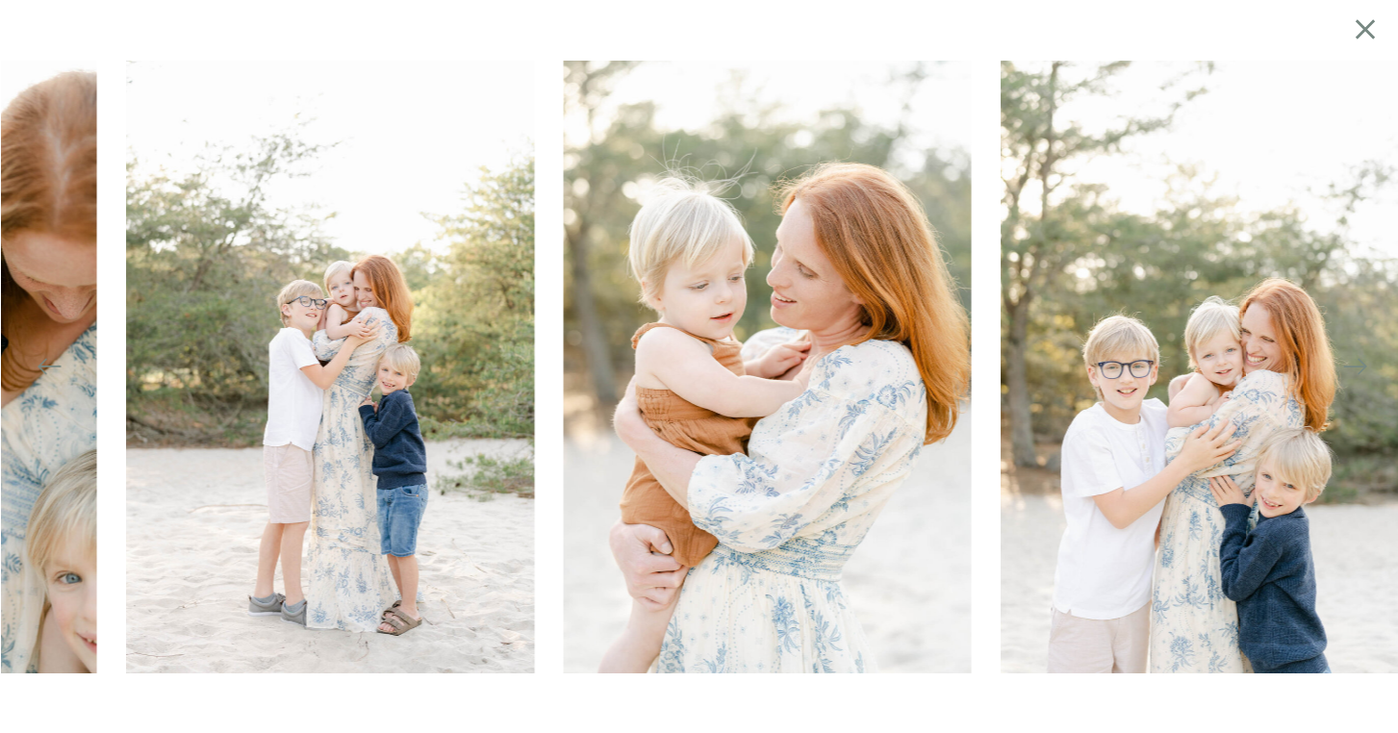
click at [1347, 365] on icon at bounding box center [1355, 366] width 27 height 27
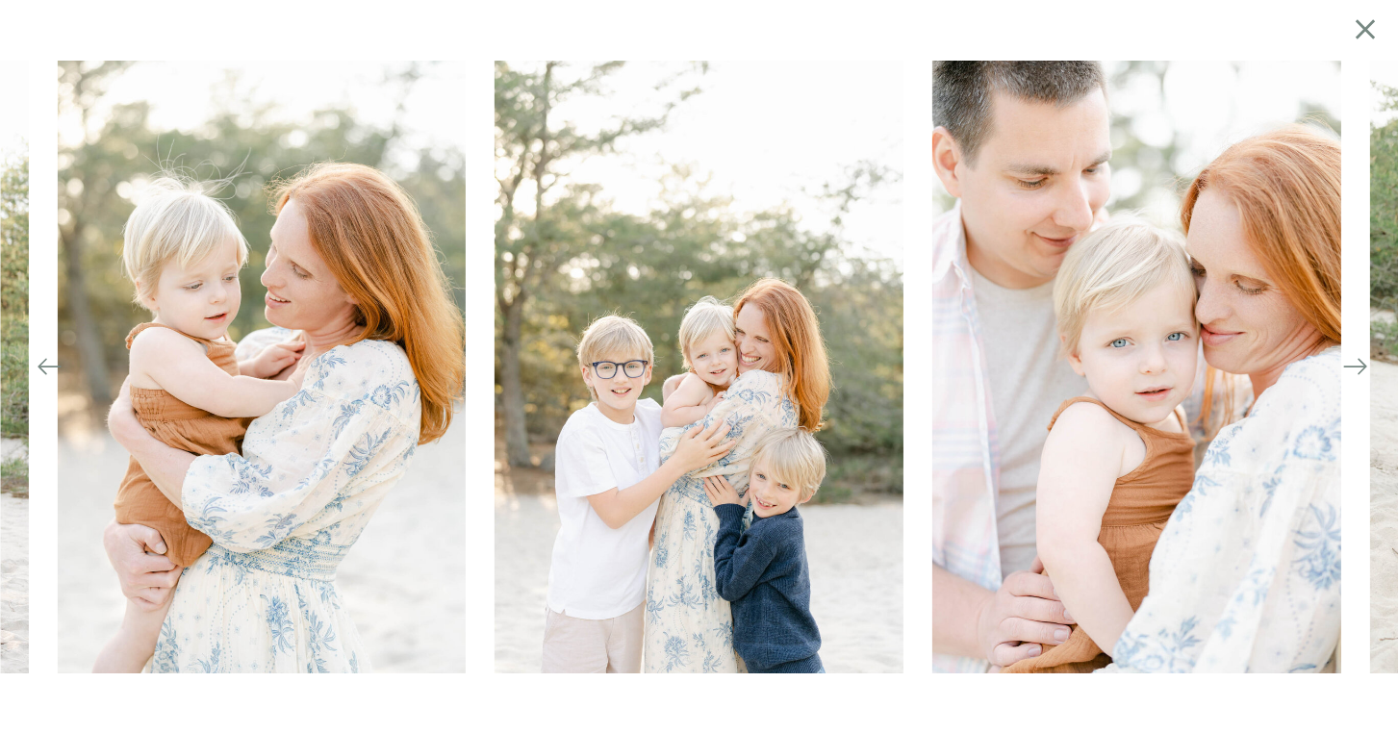
click at [1342, 365] on icon at bounding box center [1355, 366] width 27 height 27
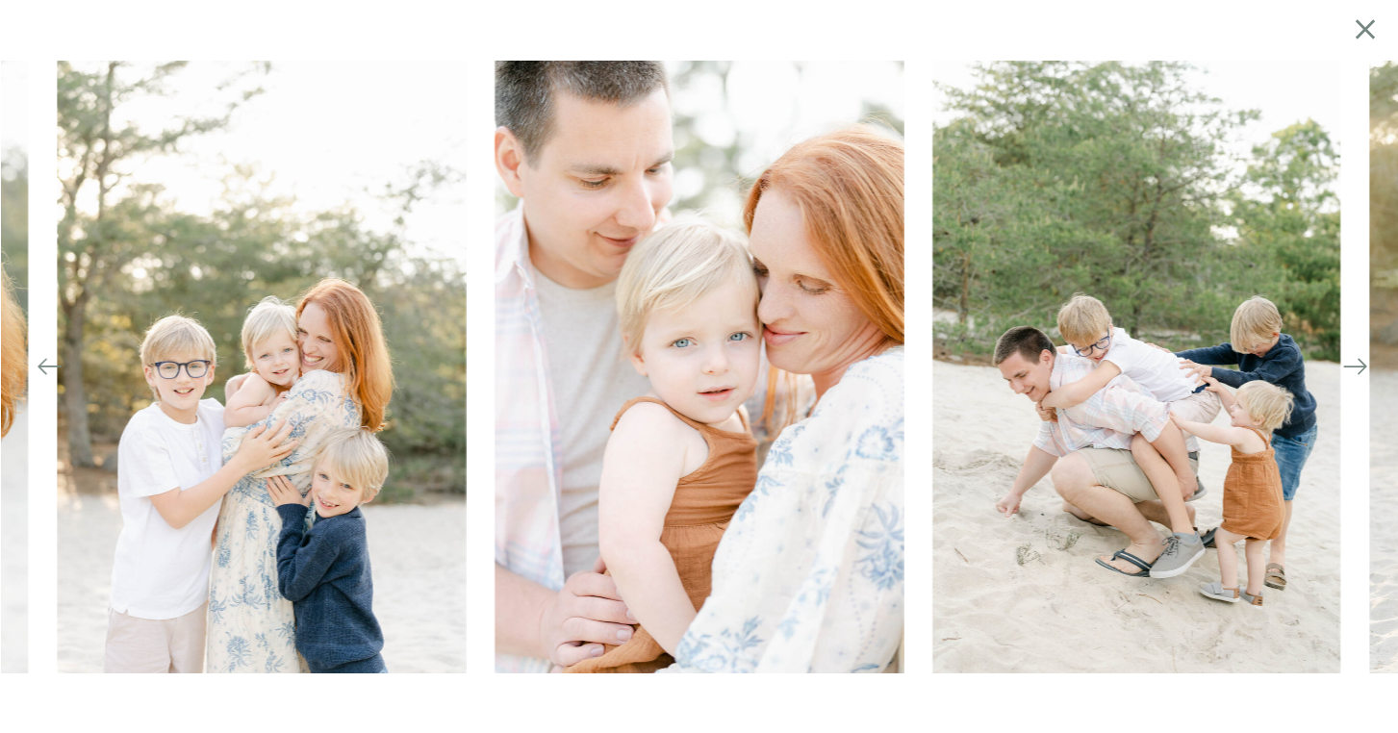
click at [1343, 364] on icon at bounding box center [1355, 366] width 27 height 27
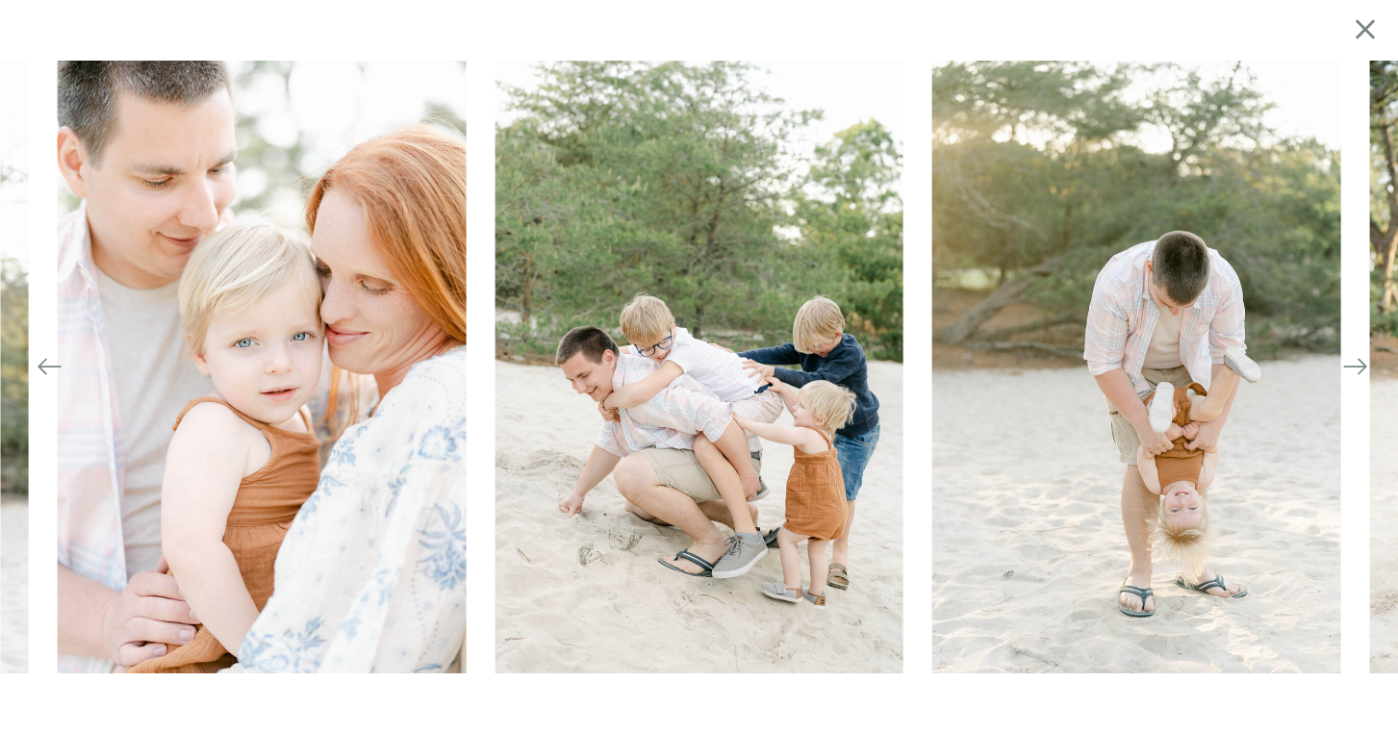
click at [1341, 363] on img at bounding box center [1137, 367] width 409 height 613
click at [1351, 365] on icon at bounding box center [1355, 366] width 27 height 27
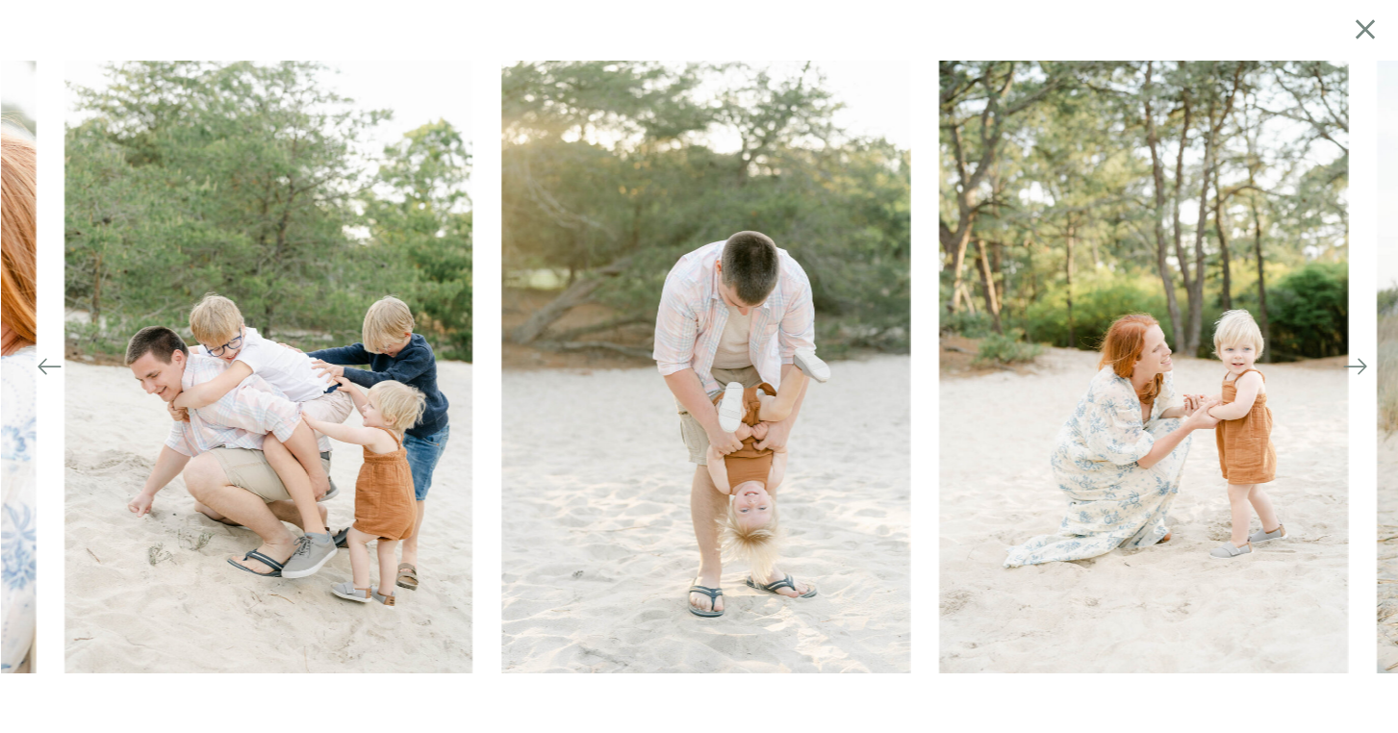
click at [1351, 365] on icon at bounding box center [1355, 366] width 27 height 27
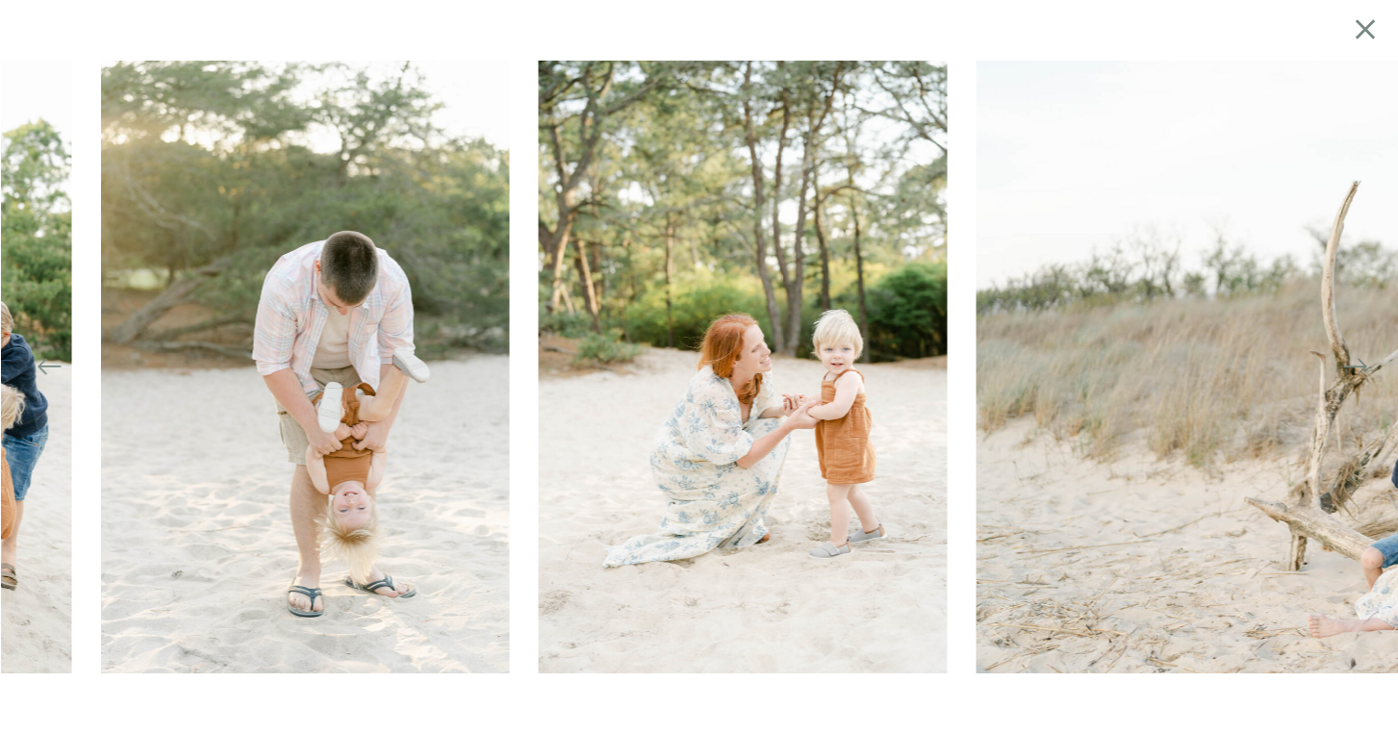
click at [1351, 365] on icon at bounding box center [1355, 366] width 27 height 27
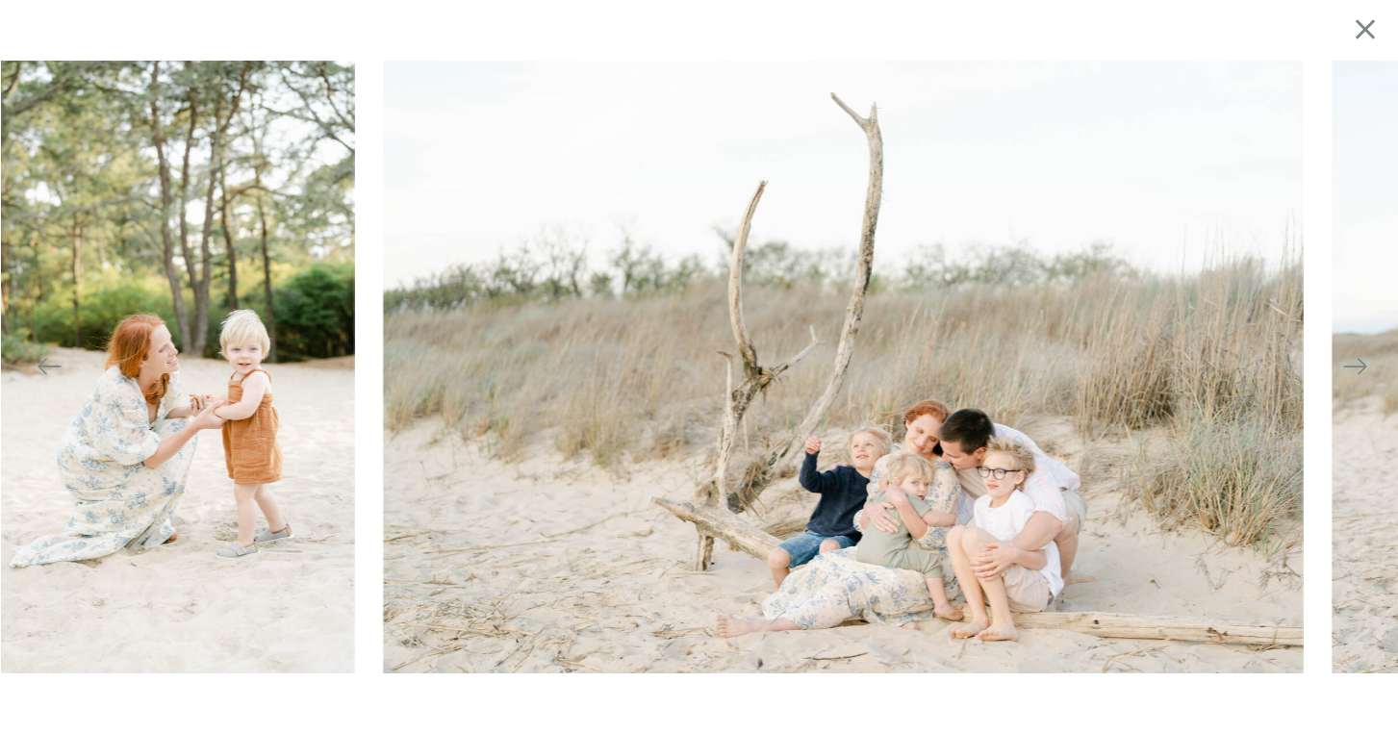
click at [1351, 365] on icon at bounding box center [1355, 366] width 27 height 27
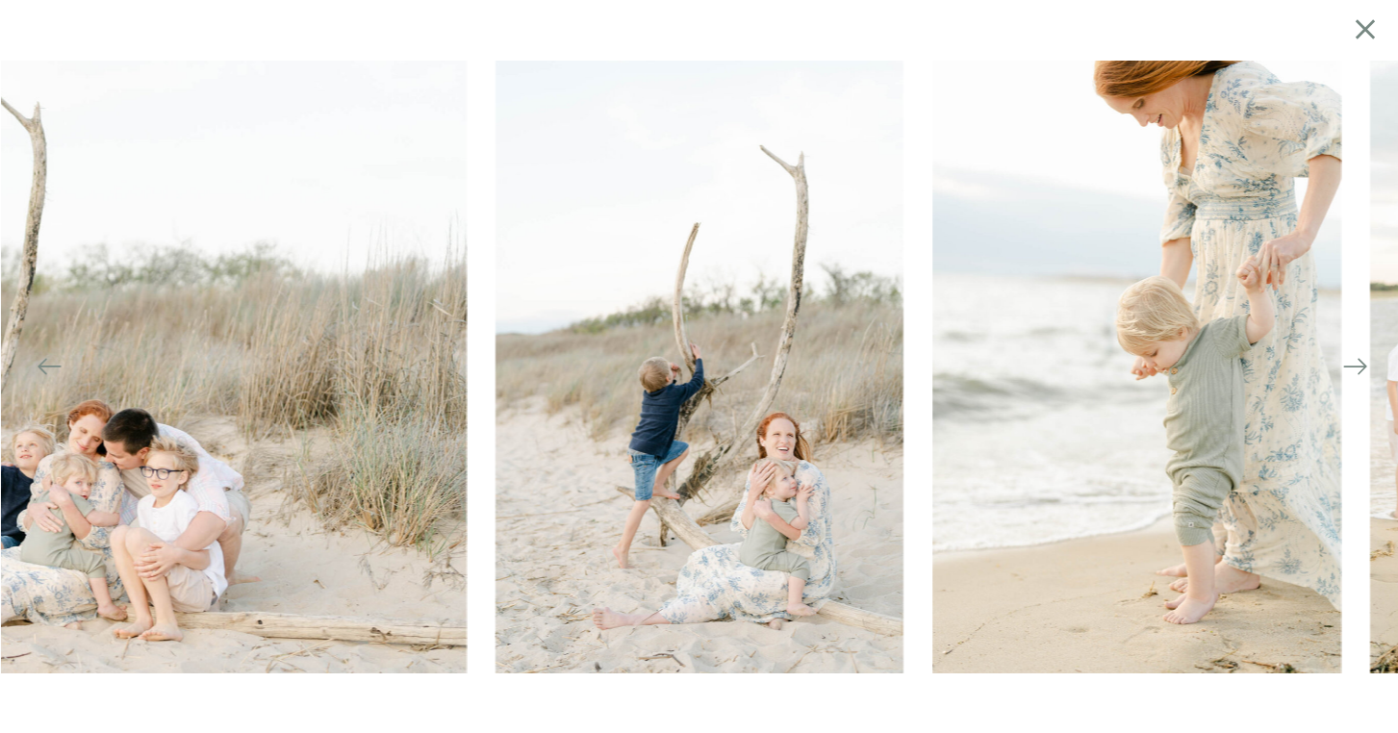
click at [1351, 365] on icon at bounding box center [1355, 366] width 27 height 27
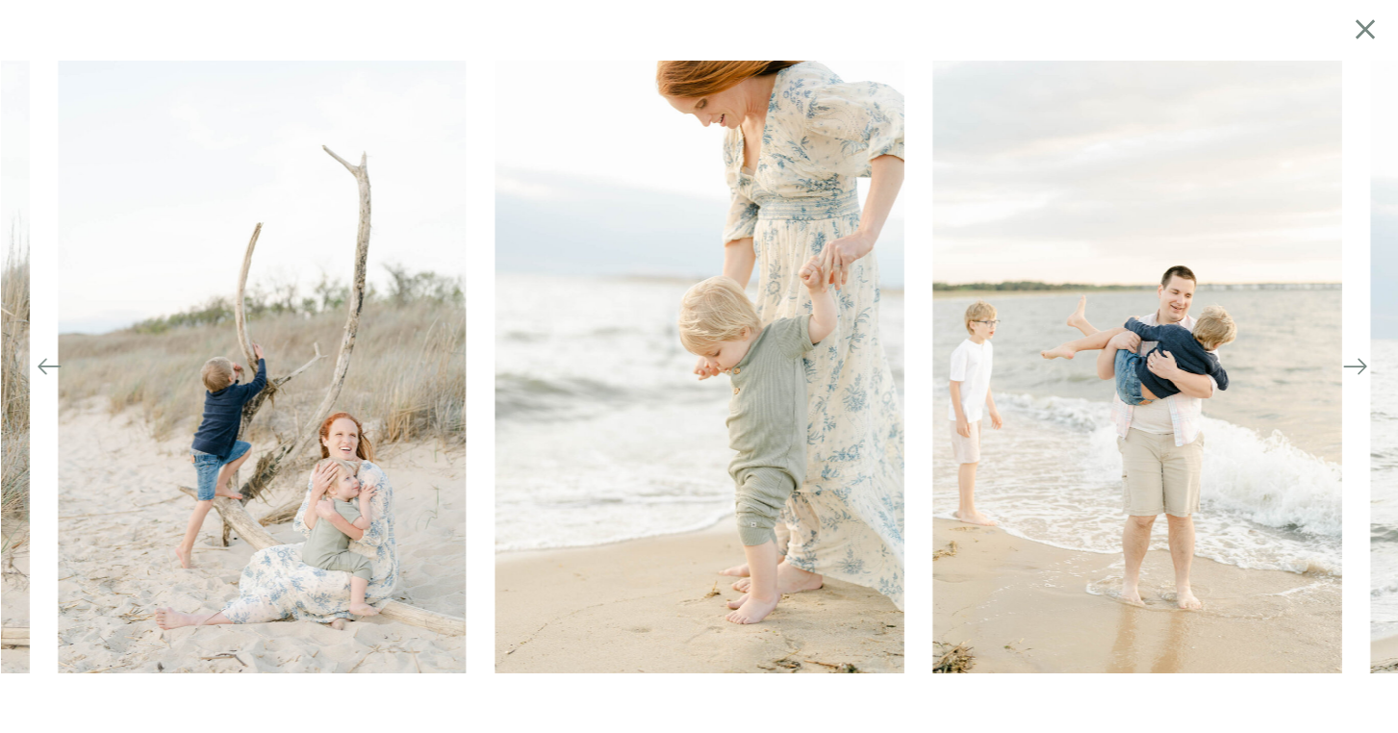
click at [1351, 365] on icon at bounding box center [1355, 366] width 27 height 27
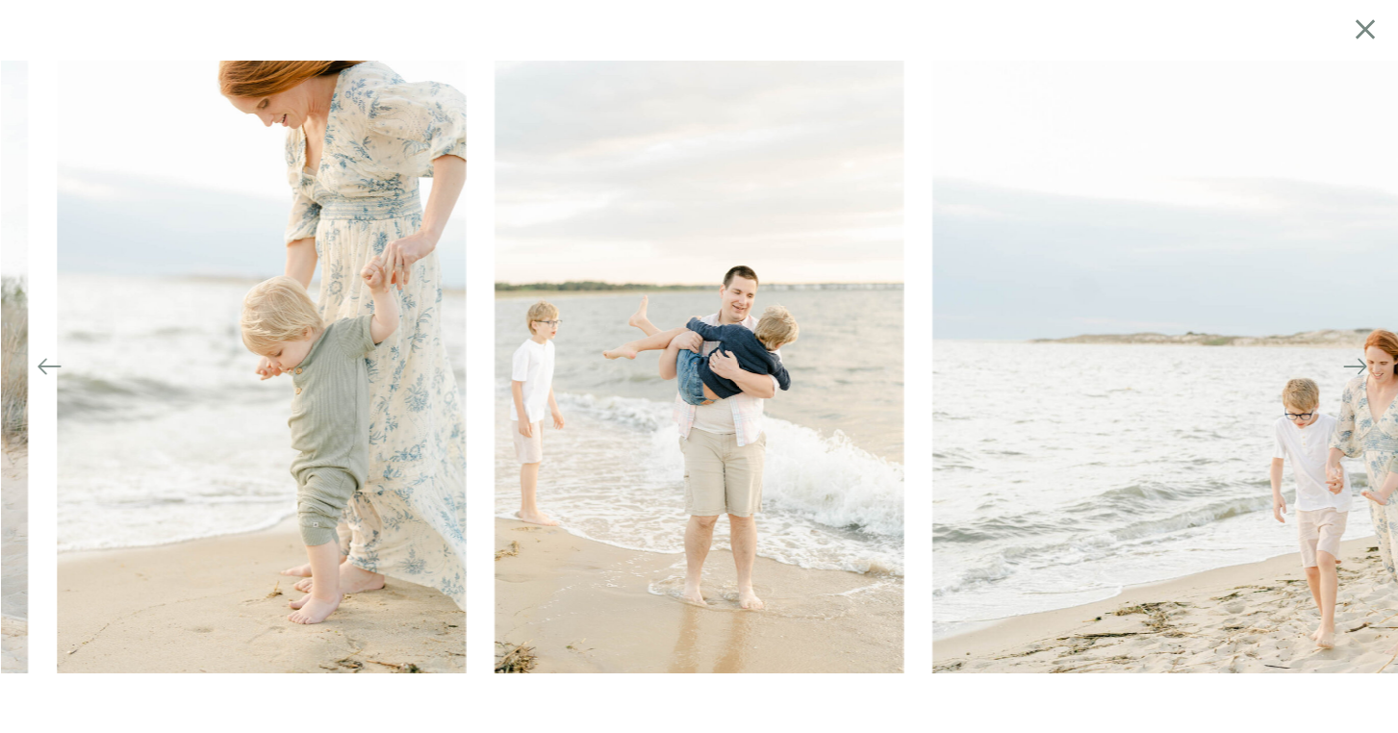
click at [1351, 365] on icon at bounding box center [1355, 366] width 27 height 27
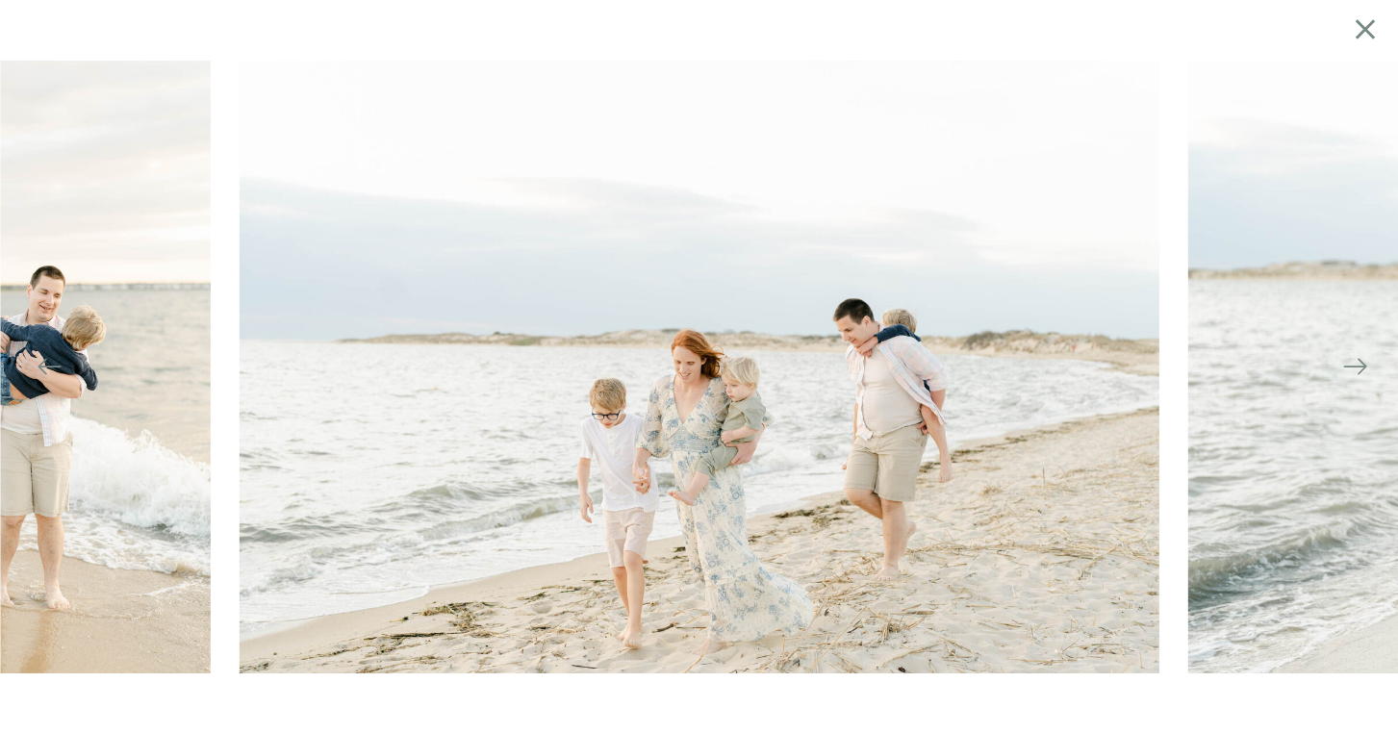
click at [1351, 365] on icon at bounding box center [1355, 366] width 27 height 27
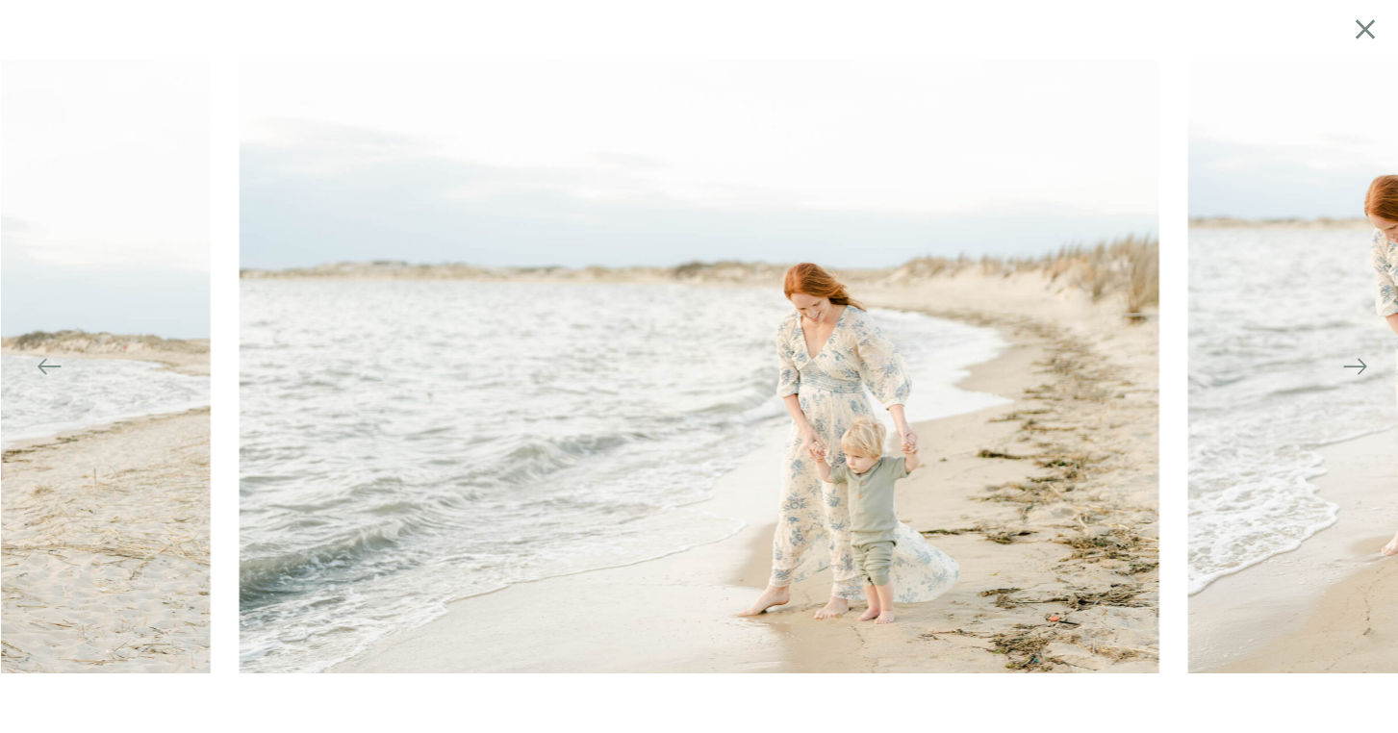
click at [1351, 365] on icon at bounding box center [1355, 366] width 27 height 27
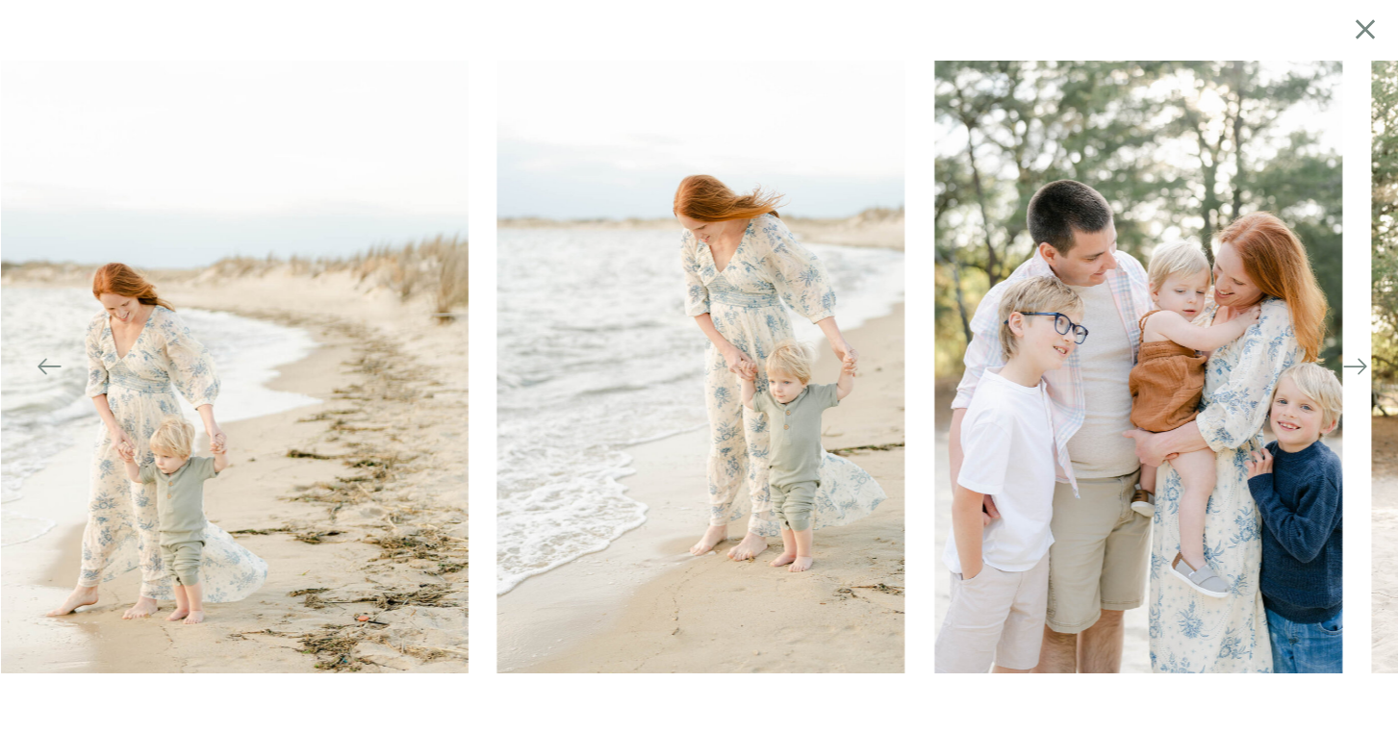
click at [1351, 365] on icon at bounding box center [1355, 366] width 27 height 27
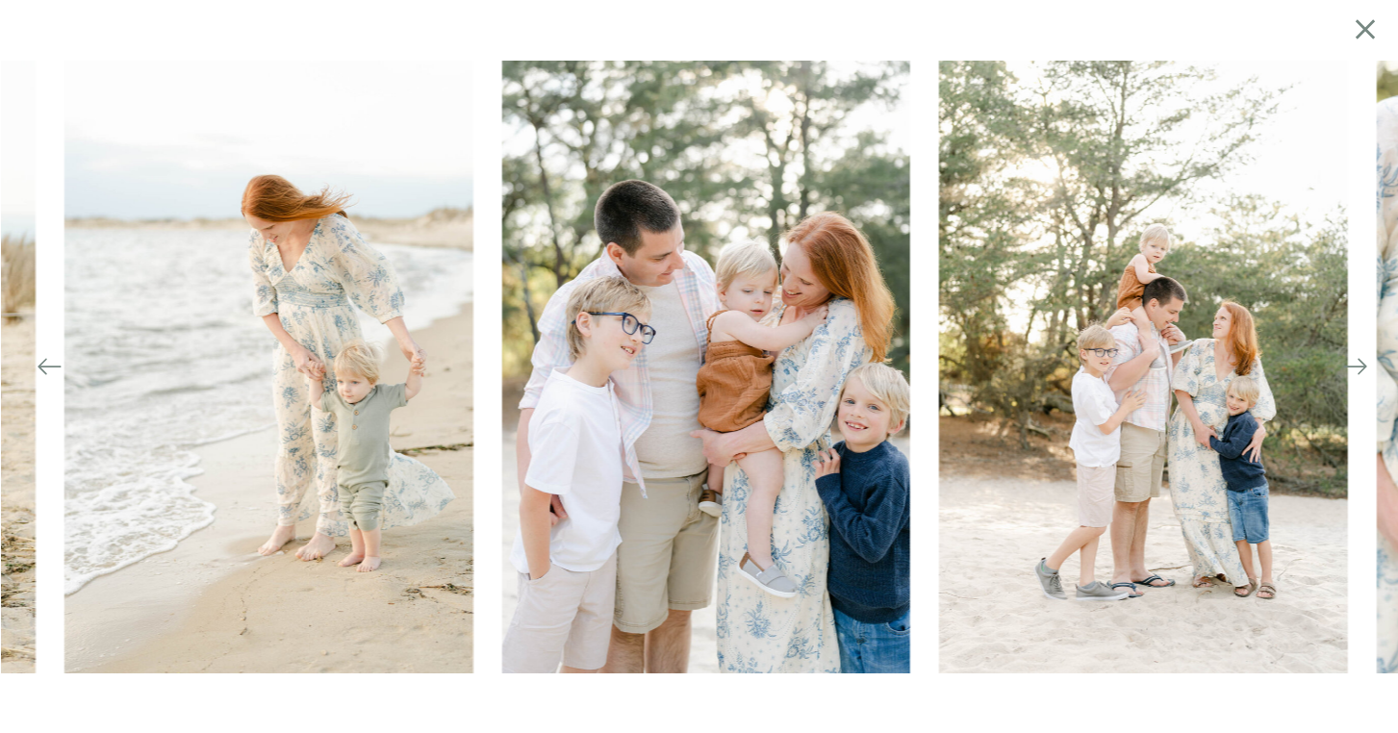
click at [1351, 365] on icon at bounding box center [1355, 366] width 27 height 27
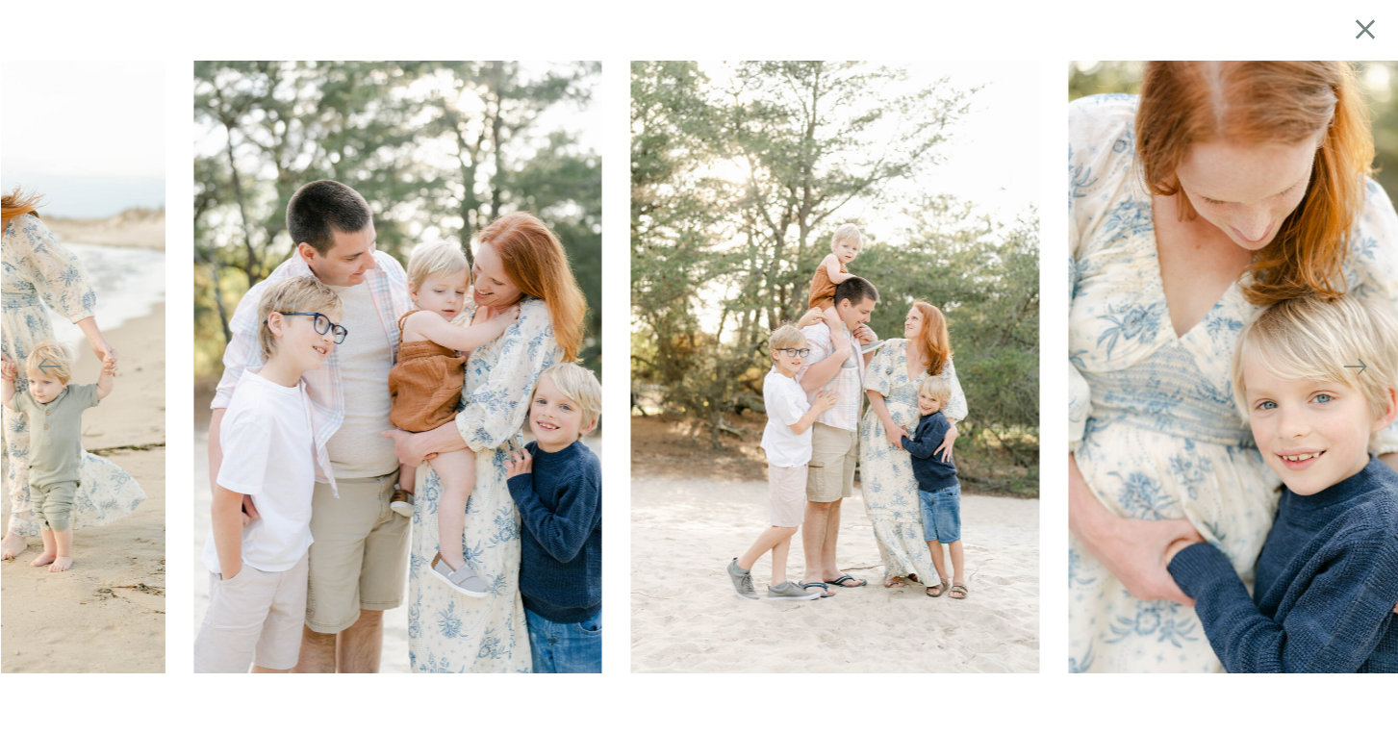
click at [1351, 365] on icon at bounding box center [1355, 366] width 27 height 27
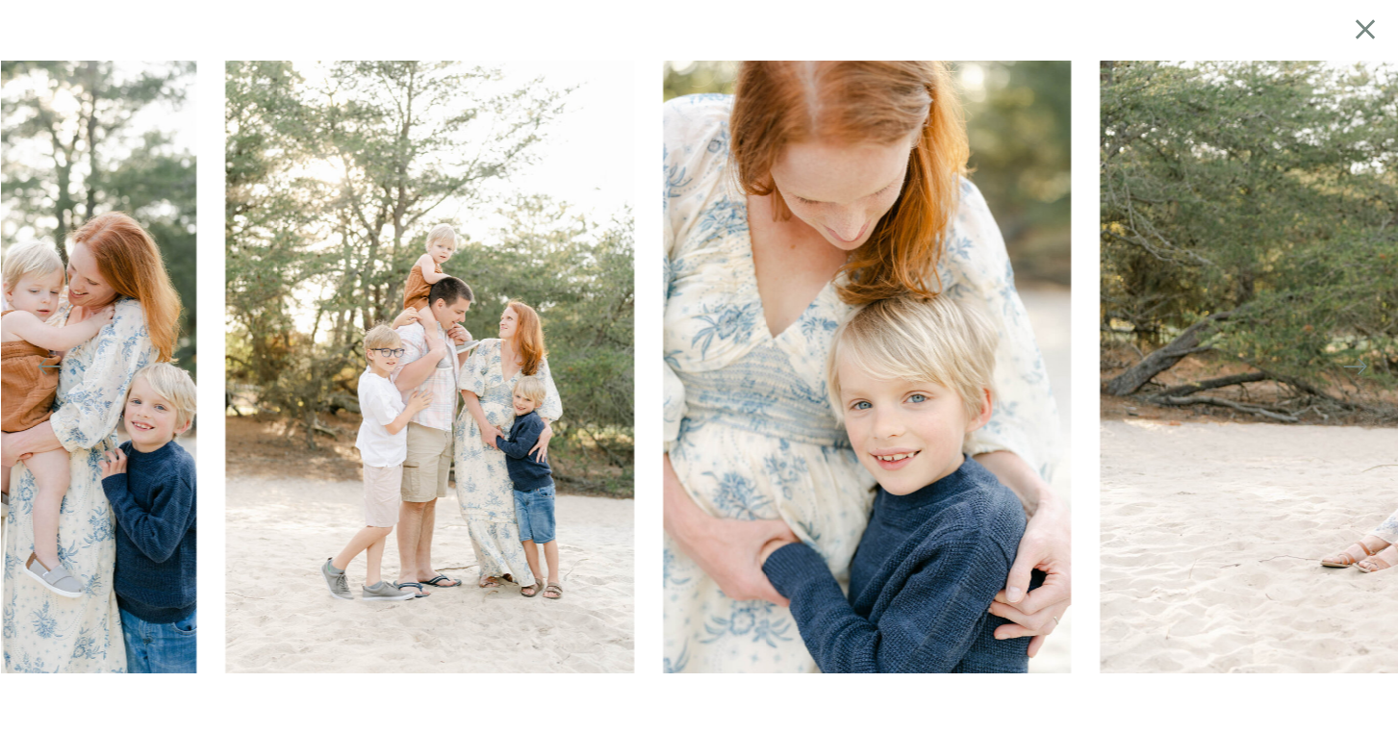
click at [1351, 365] on icon at bounding box center [1355, 366] width 27 height 27
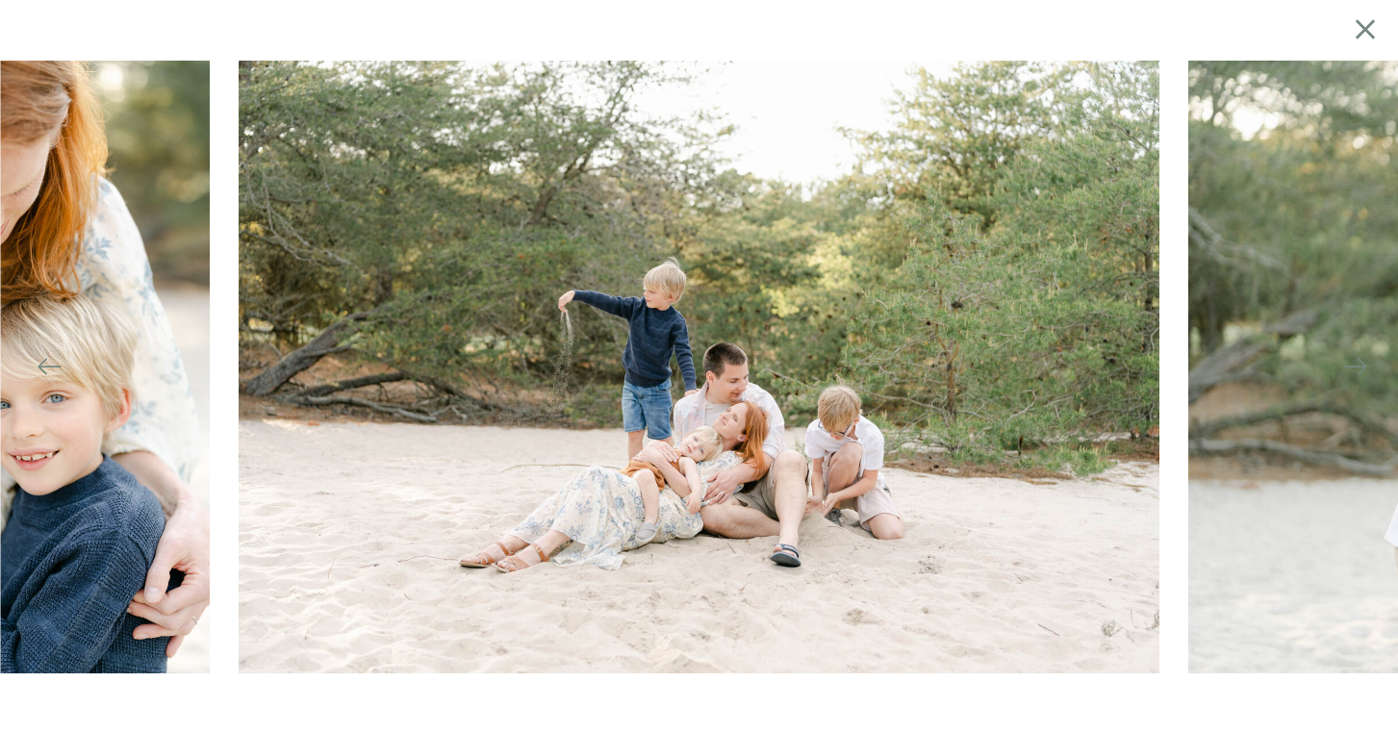
click at [120, 427] on img at bounding box center [6, 367] width 409 height 613
click at [44, 365] on icon at bounding box center [49, 366] width 27 height 27
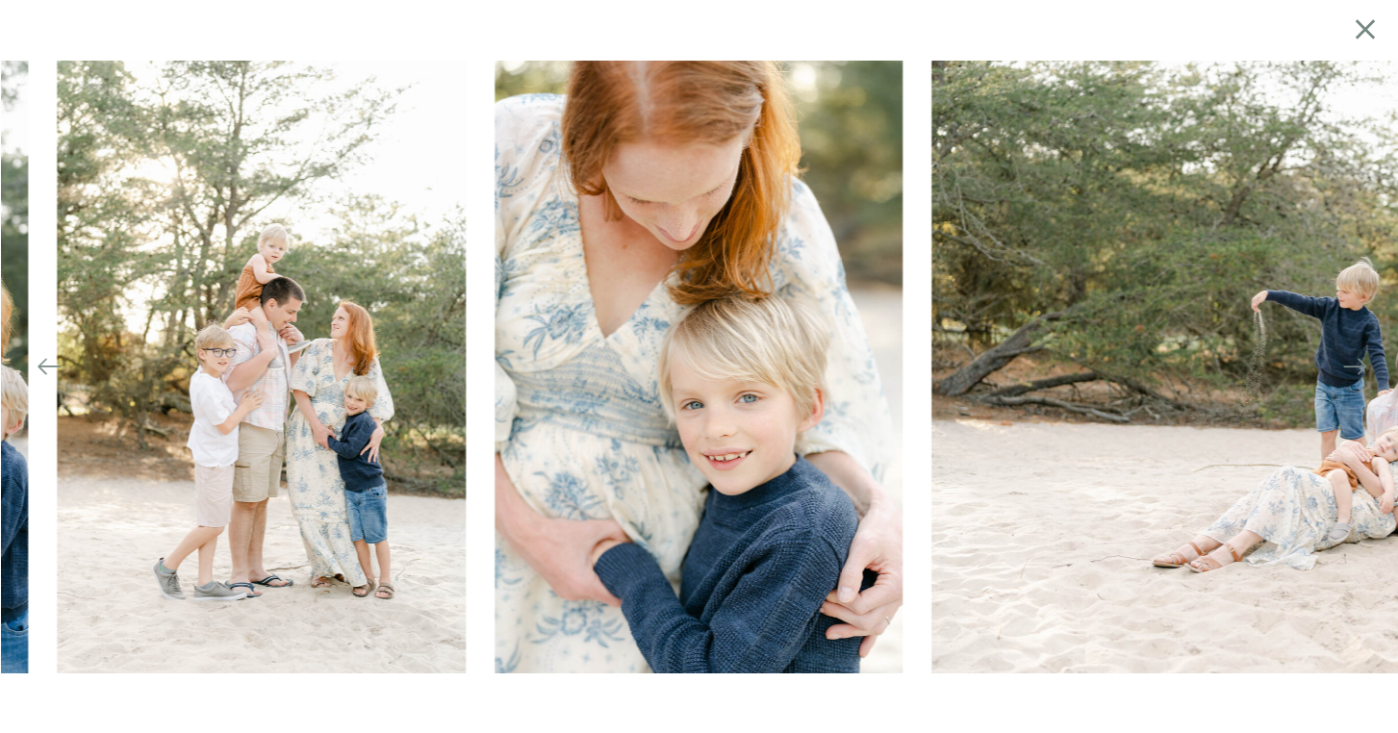
click at [611, 349] on img at bounding box center [699, 367] width 409 height 613
click at [611, 350] on img at bounding box center [699, 367] width 409 height 613
click at [644, 347] on img at bounding box center [699, 367] width 409 height 613
click at [1376, 26] on icon at bounding box center [1365, 30] width 34 height 38
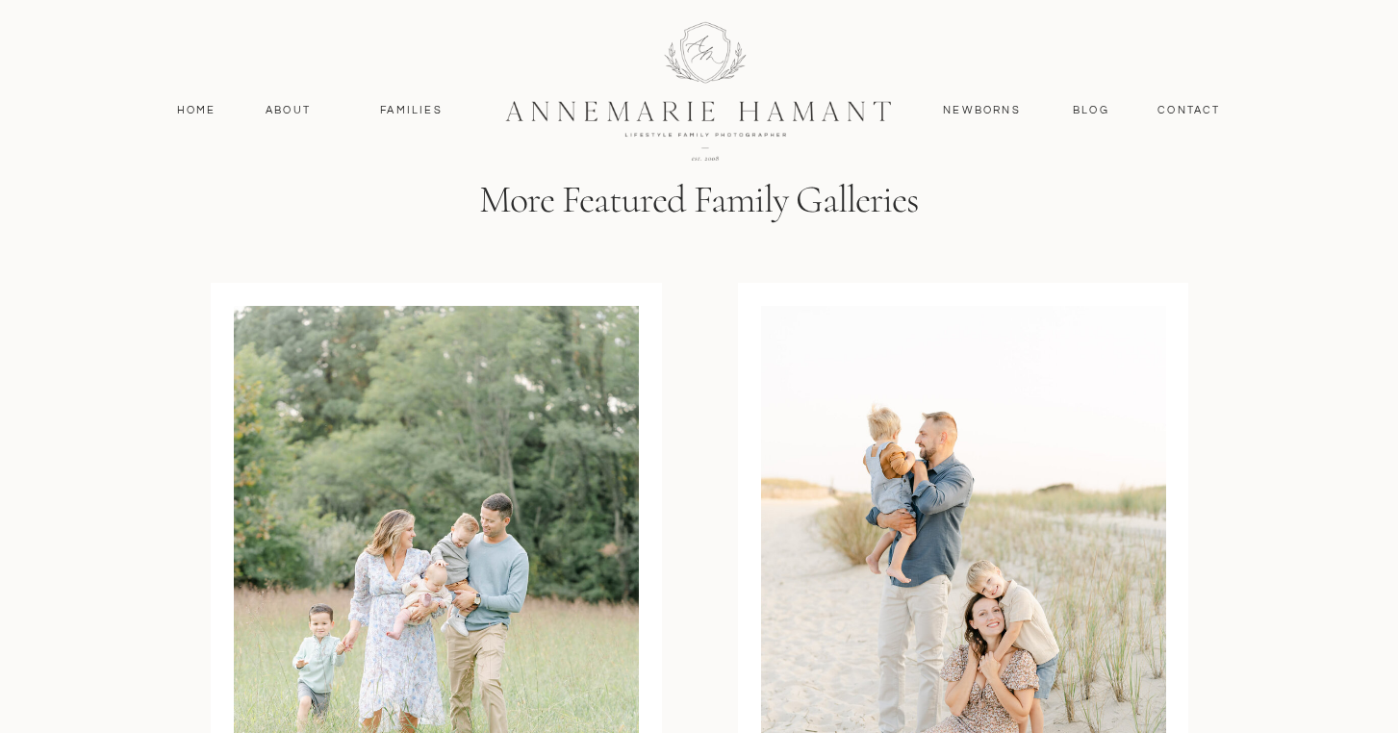
scroll to position [5752, 0]
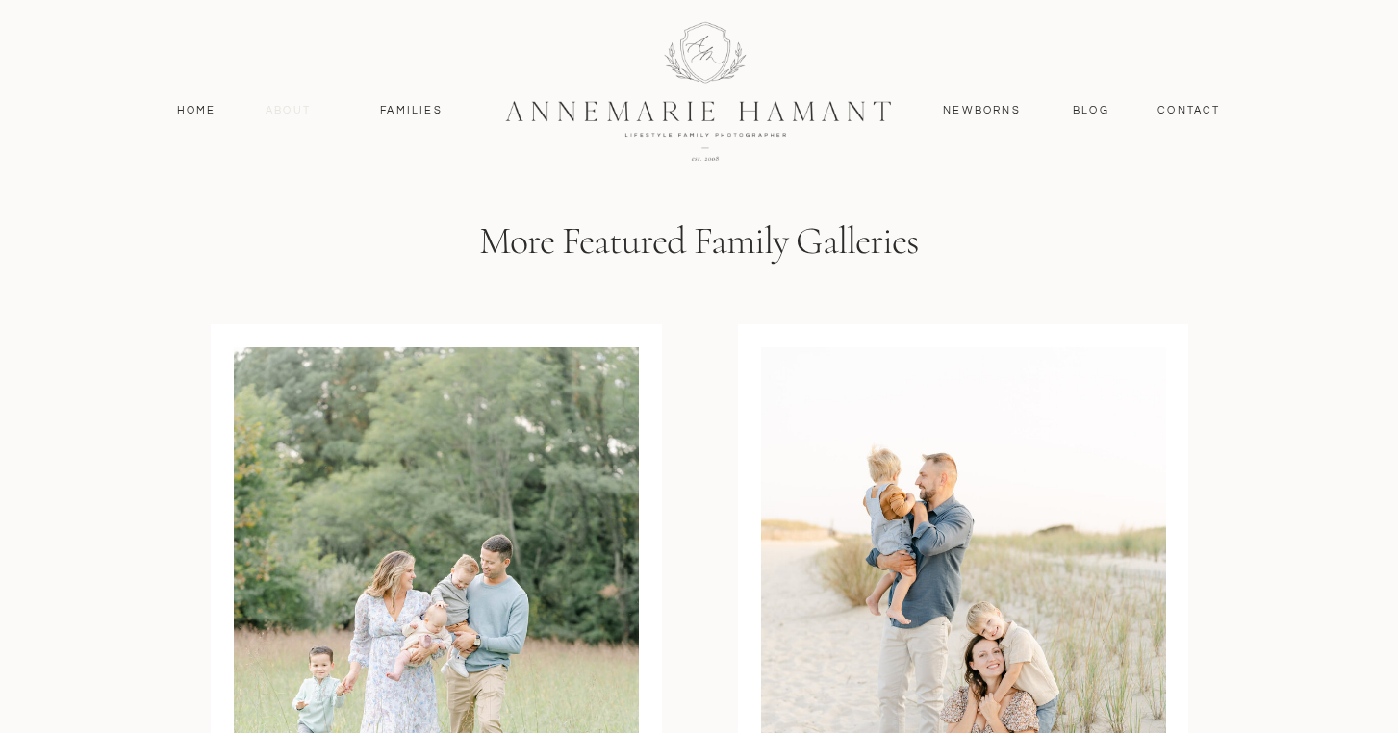
click at [280, 110] on nav "About" at bounding box center [289, 110] width 56 height 17
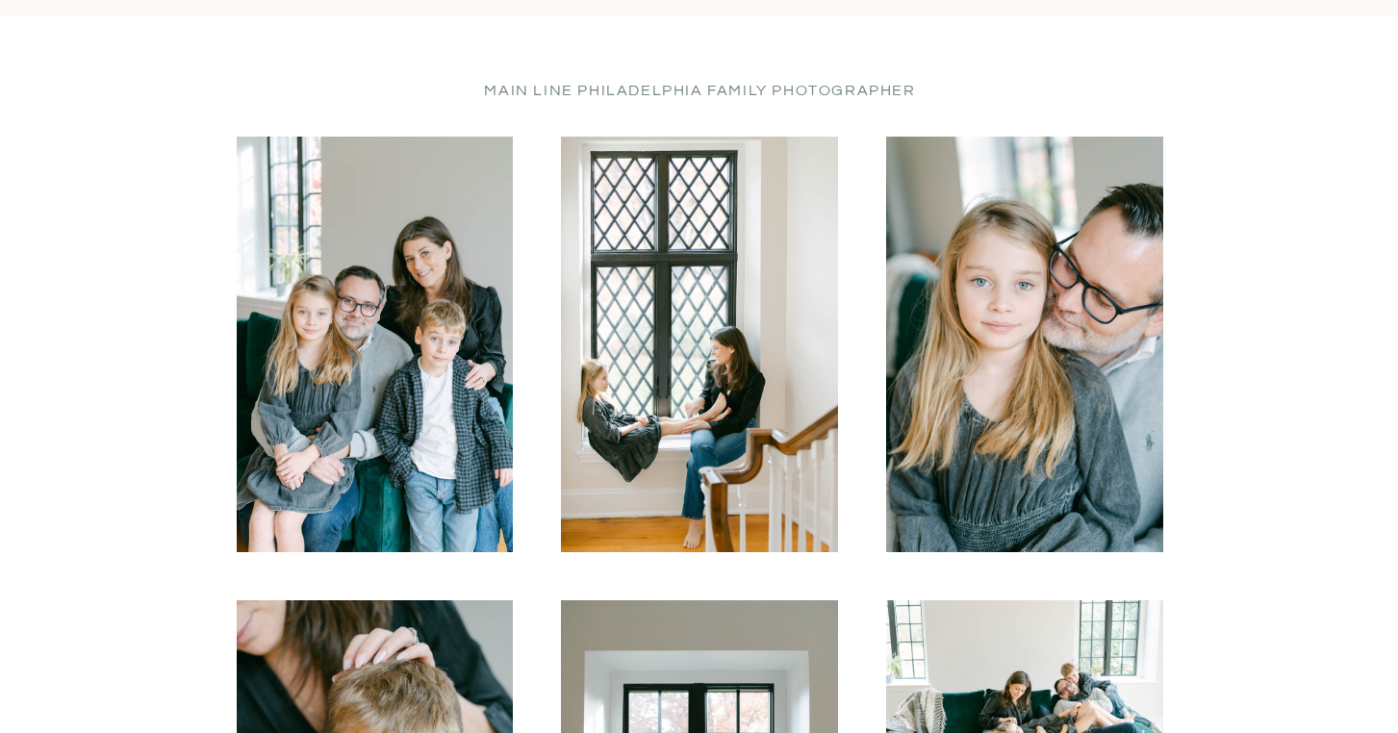
scroll to position [835, 0]
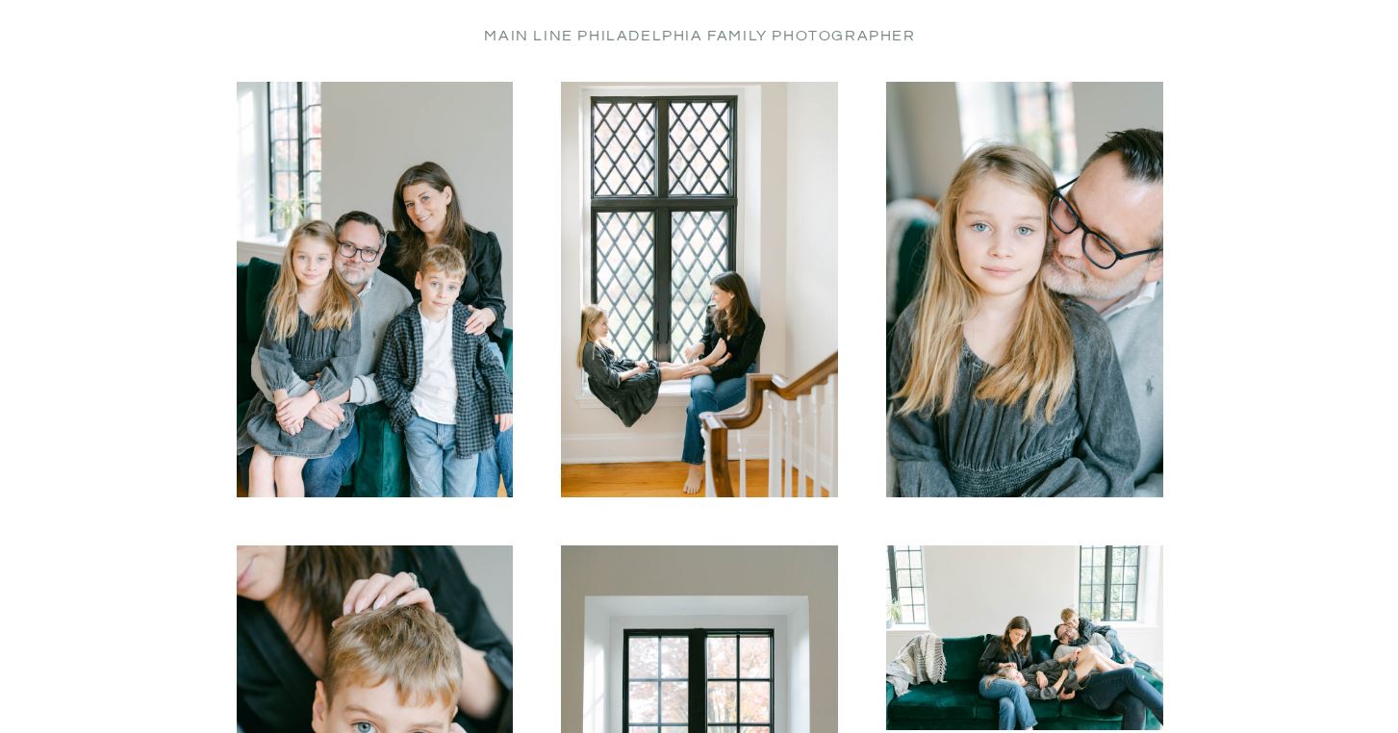
click at [377, 350] on img at bounding box center [375, 290] width 277 height 416
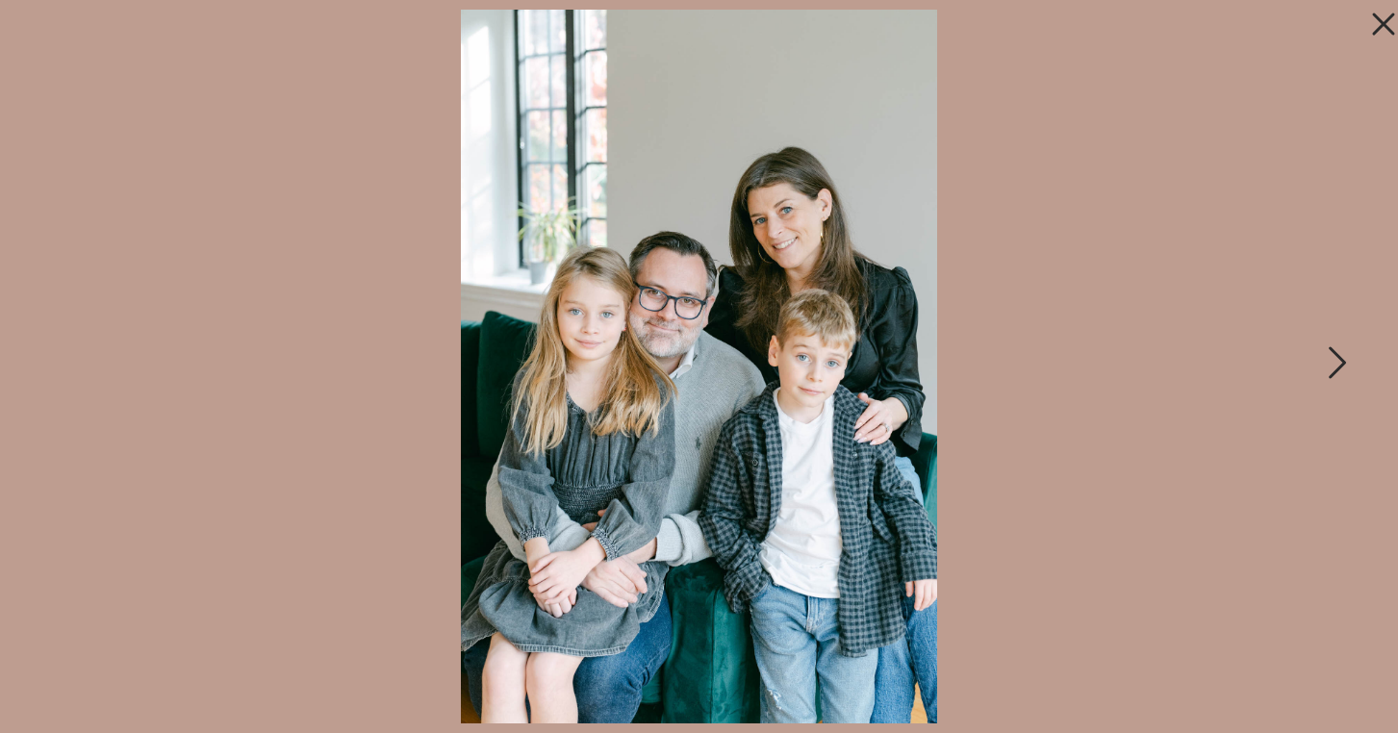
click at [1338, 359] on icon at bounding box center [1336, 368] width 48 height 58
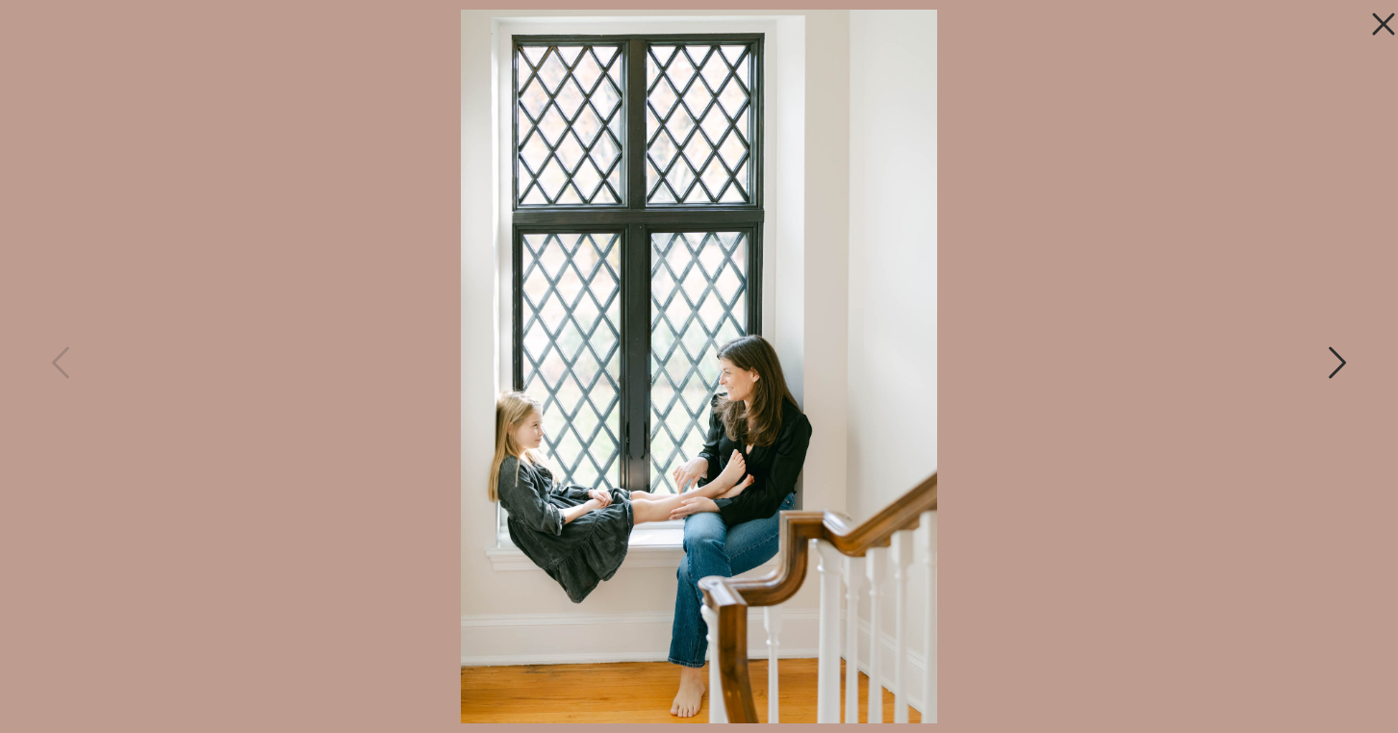
click at [1338, 359] on icon at bounding box center [1336, 368] width 48 height 58
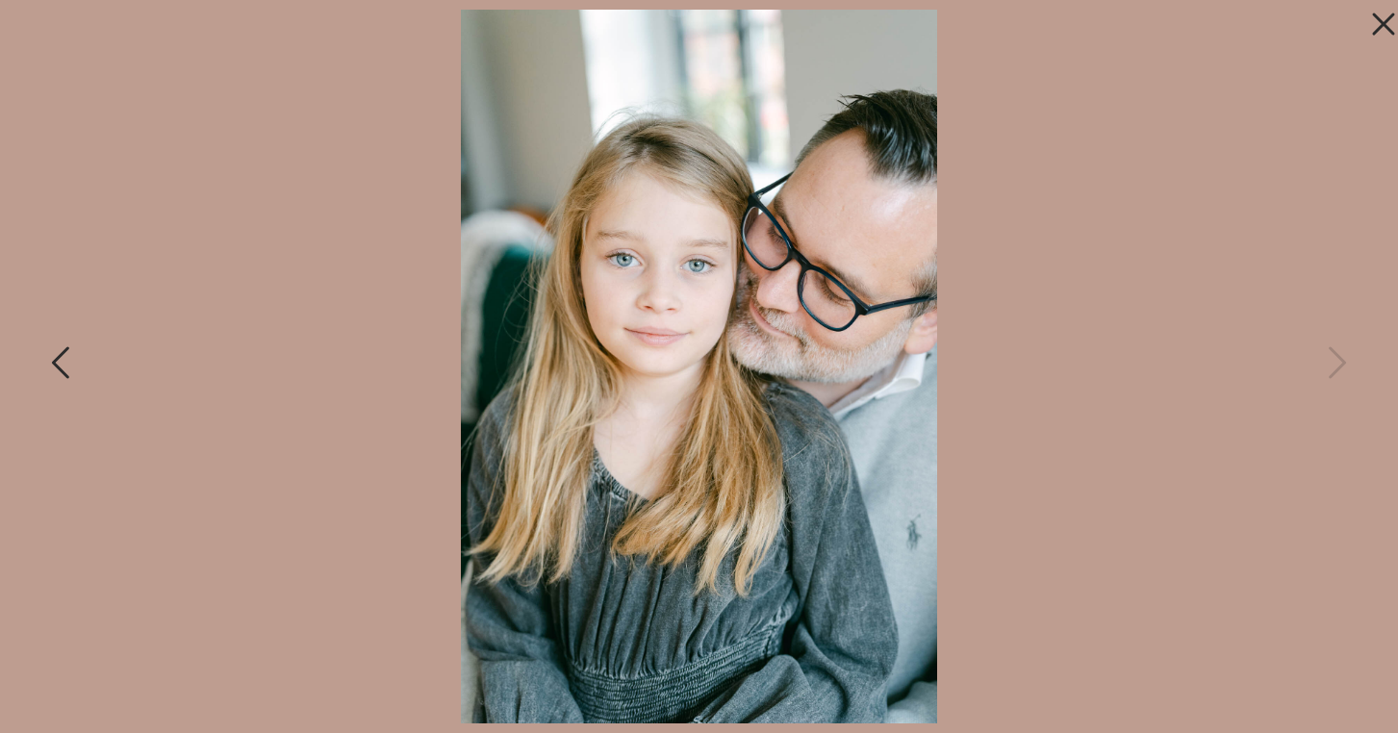
click at [69, 364] on icon at bounding box center [62, 368] width 48 height 58
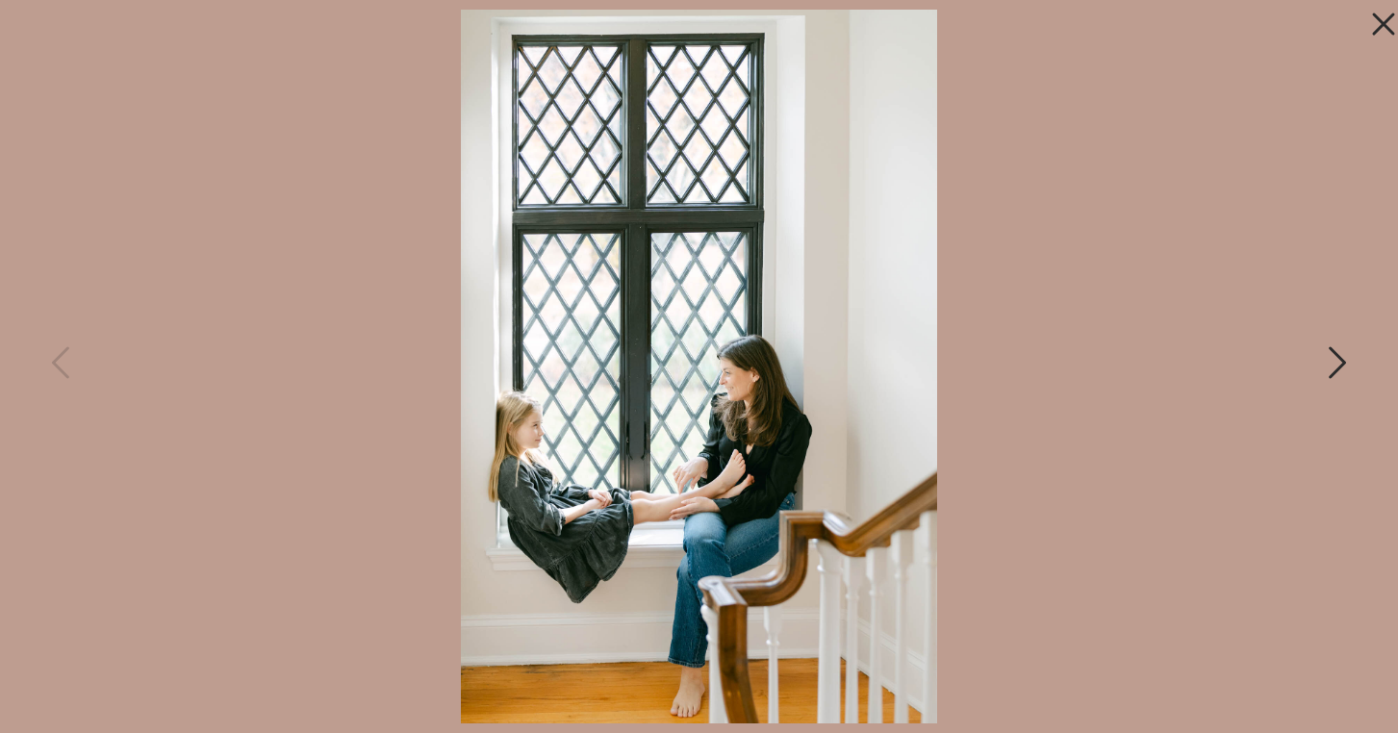
click at [1333, 360] on icon at bounding box center [1336, 368] width 48 height 58
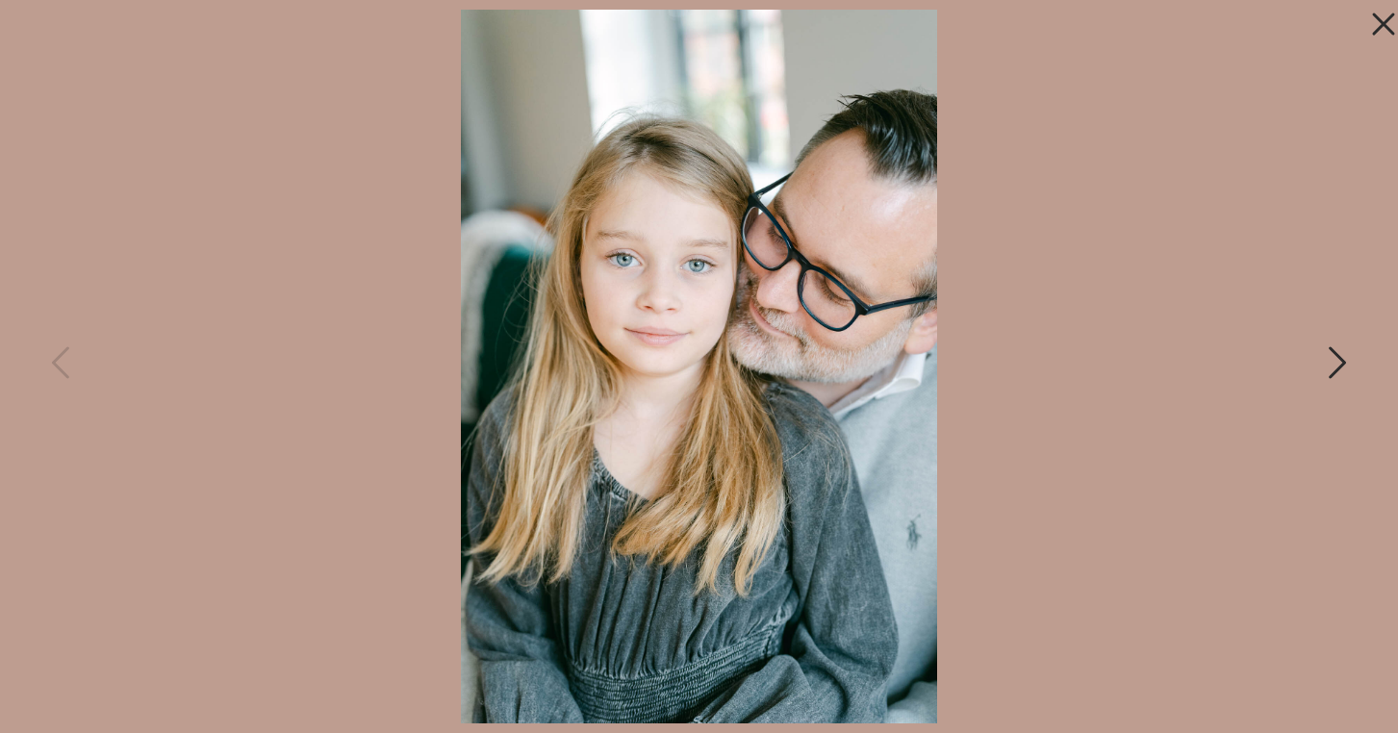
click at [1333, 360] on icon at bounding box center [1336, 368] width 48 height 58
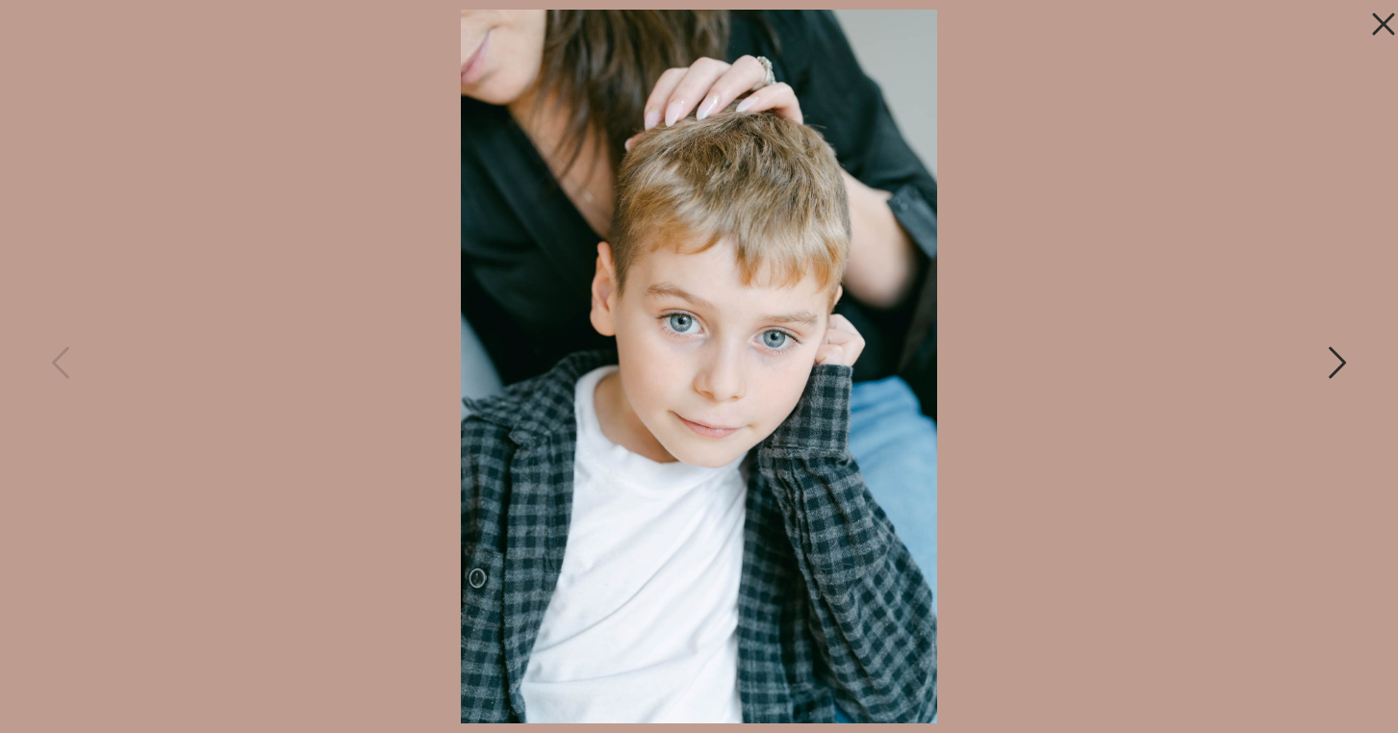
click at [1324, 364] on icon at bounding box center [1336, 368] width 48 height 58
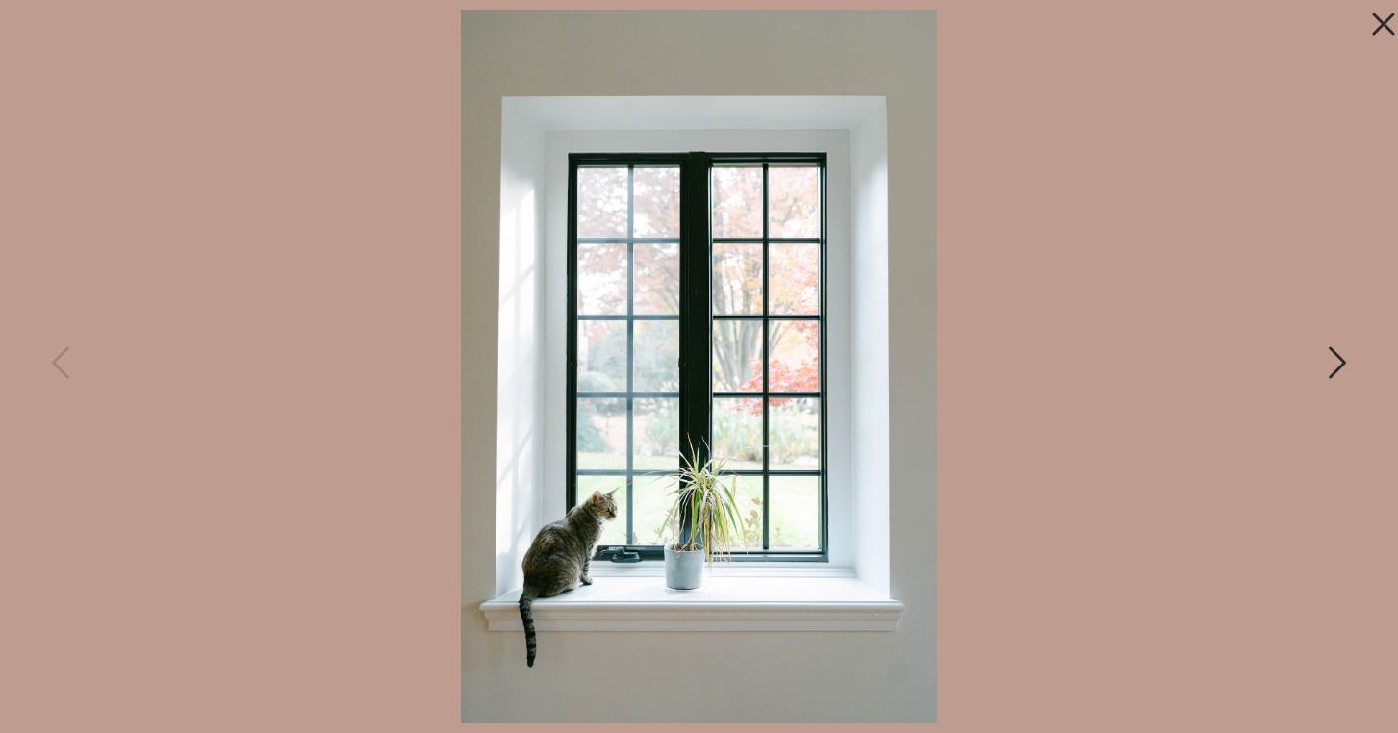
click at [1324, 364] on icon at bounding box center [1336, 368] width 48 height 58
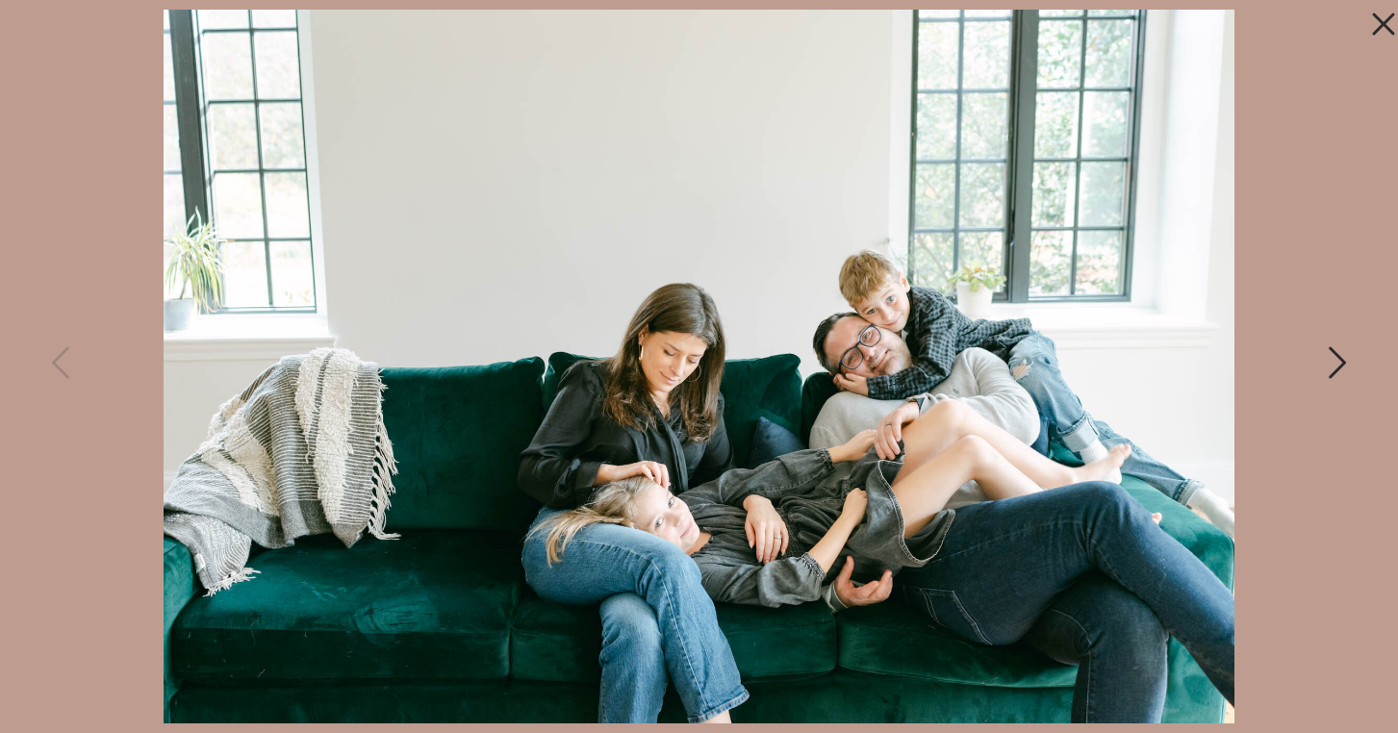
click at [1324, 364] on icon at bounding box center [1336, 368] width 48 height 58
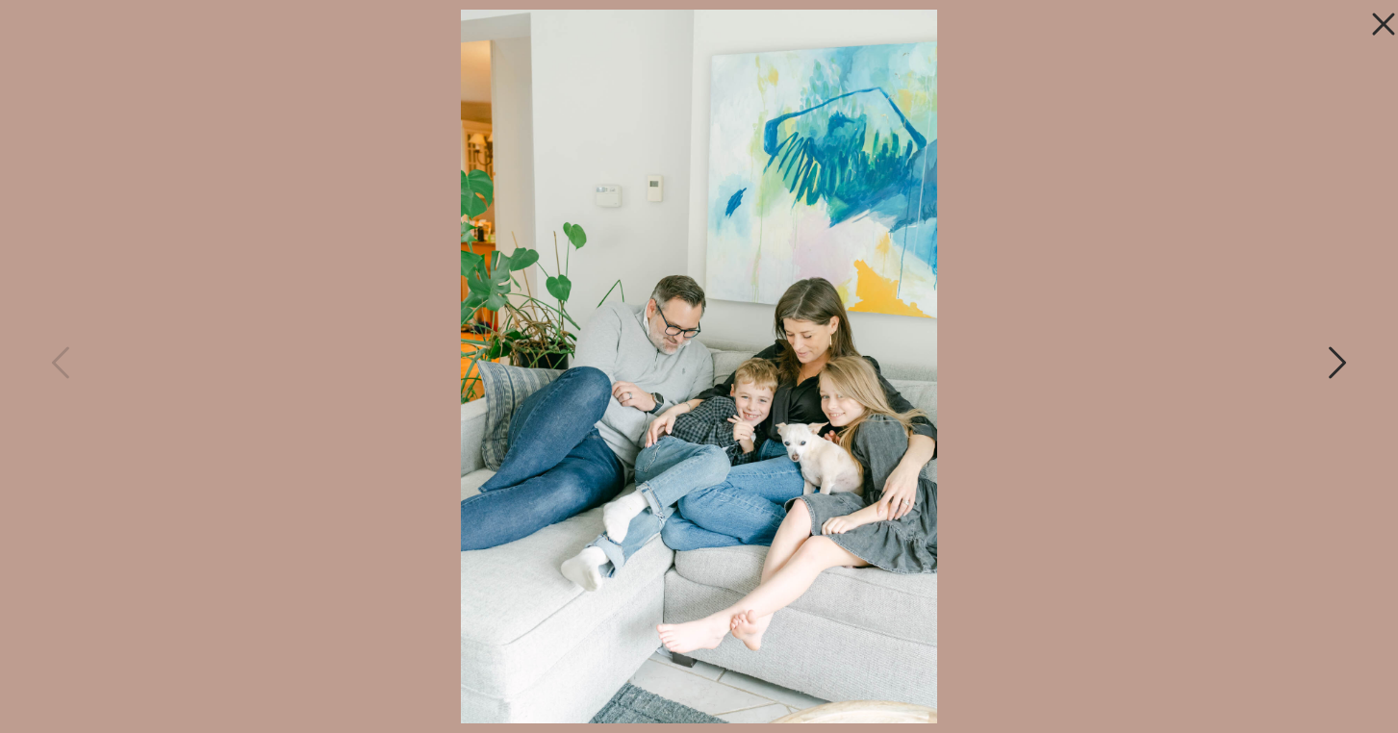
click at [1324, 364] on icon at bounding box center [1336, 368] width 48 height 58
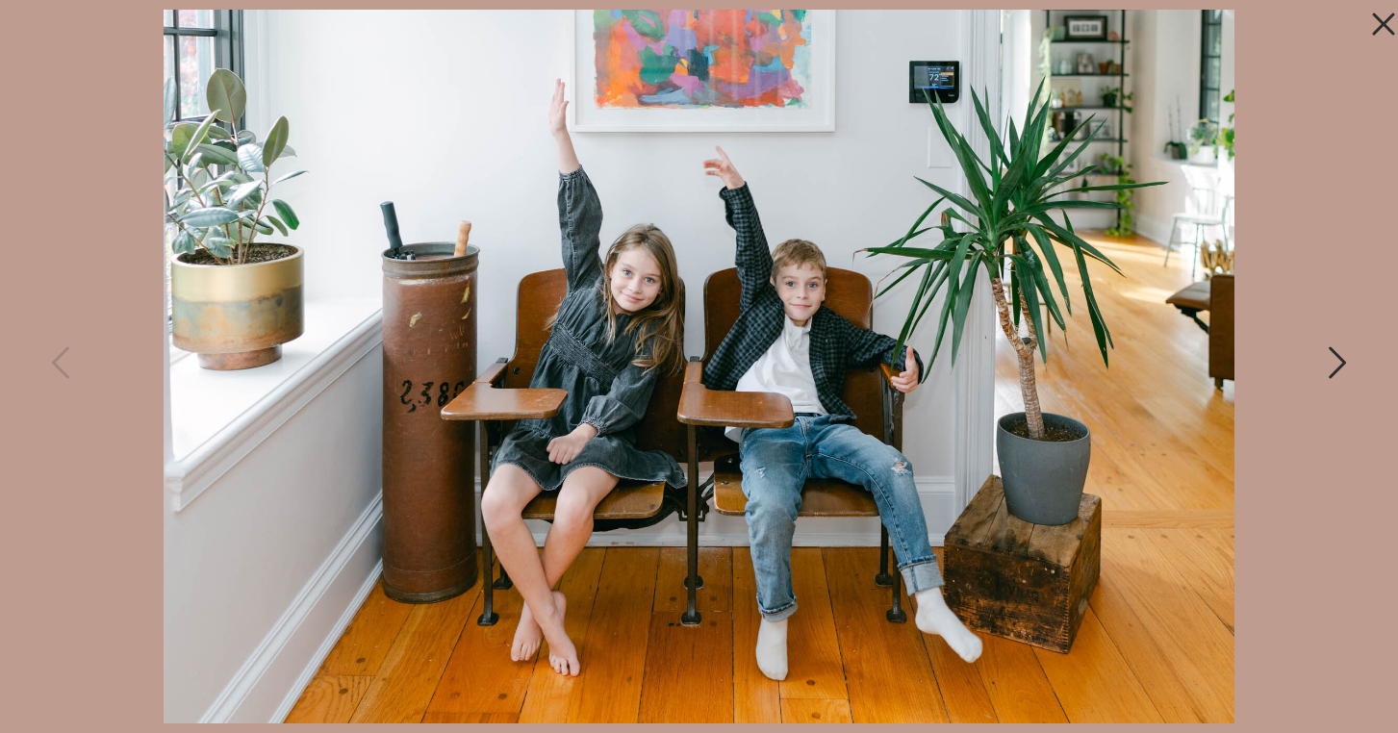
click at [1324, 364] on icon at bounding box center [1336, 368] width 48 height 58
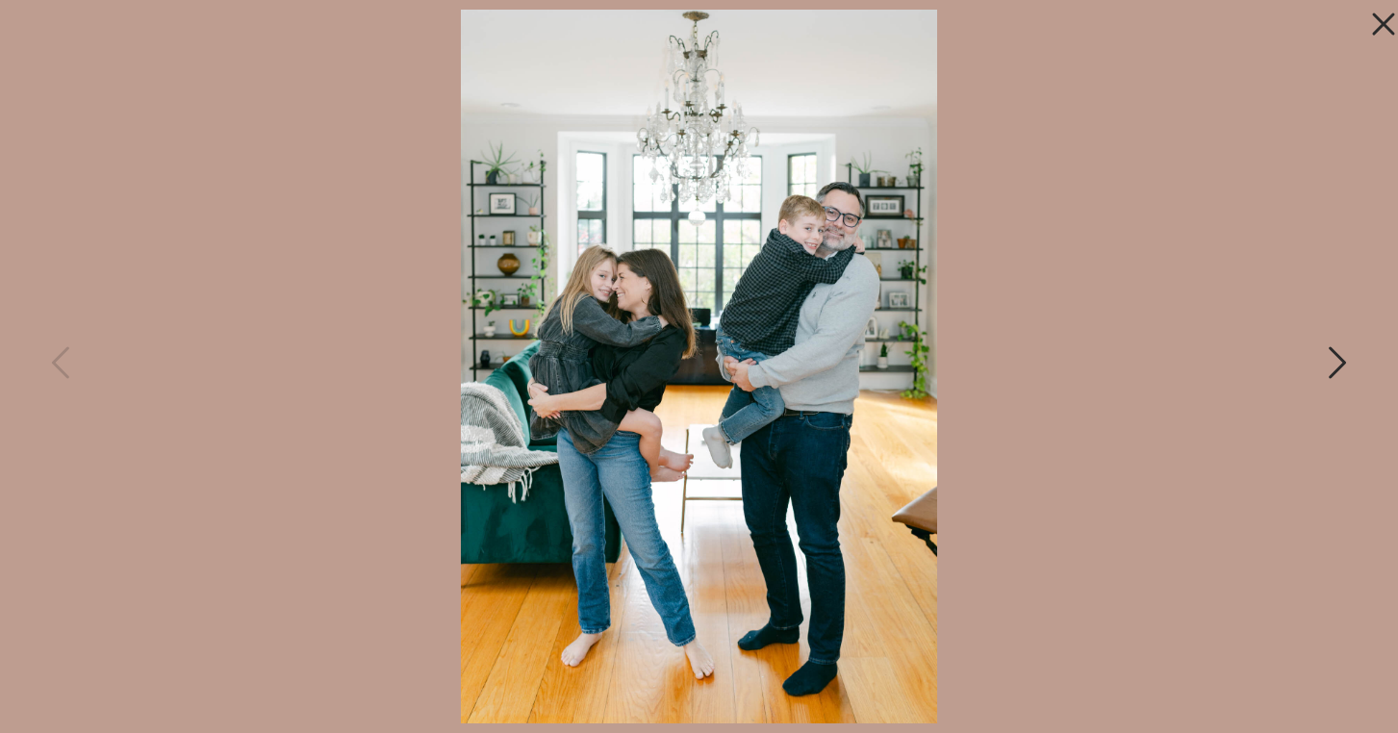
click at [1324, 364] on icon at bounding box center [1336, 368] width 48 height 58
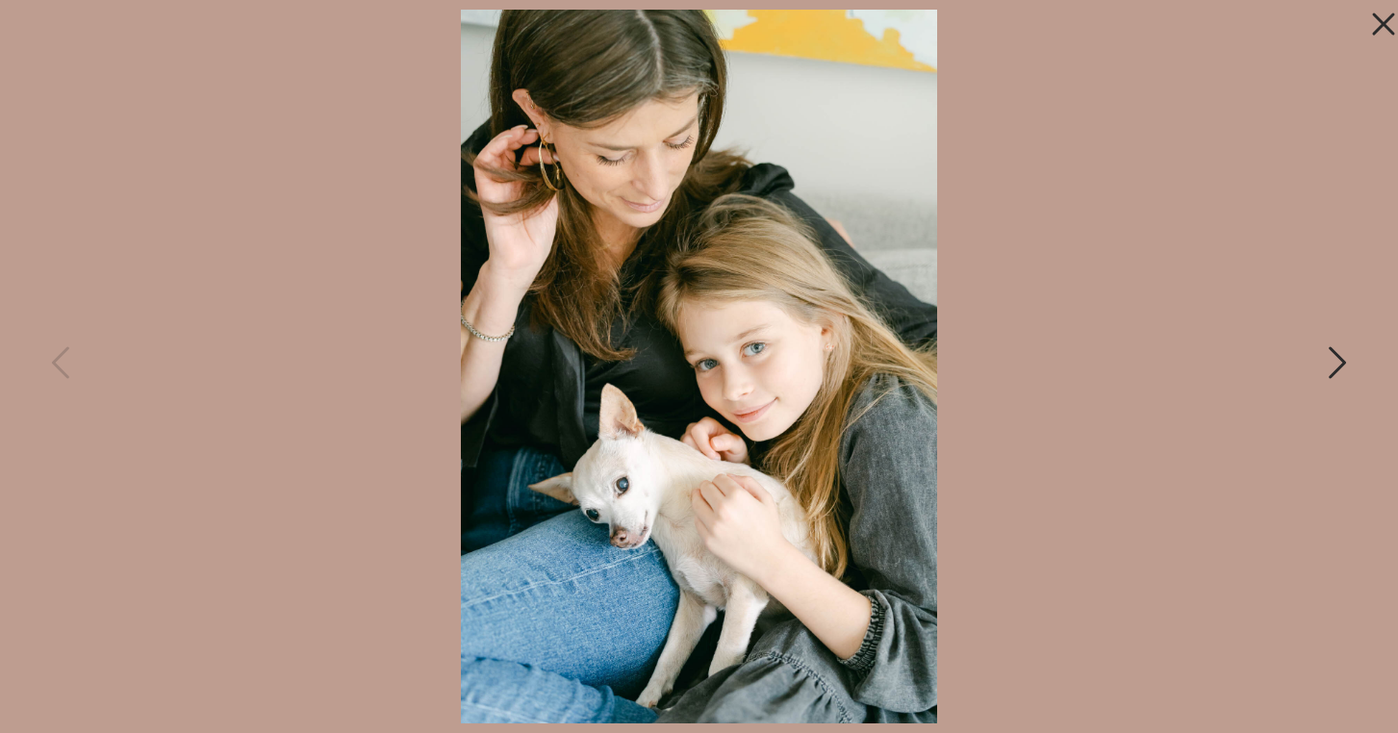
click at [1324, 364] on icon at bounding box center [1336, 368] width 48 height 58
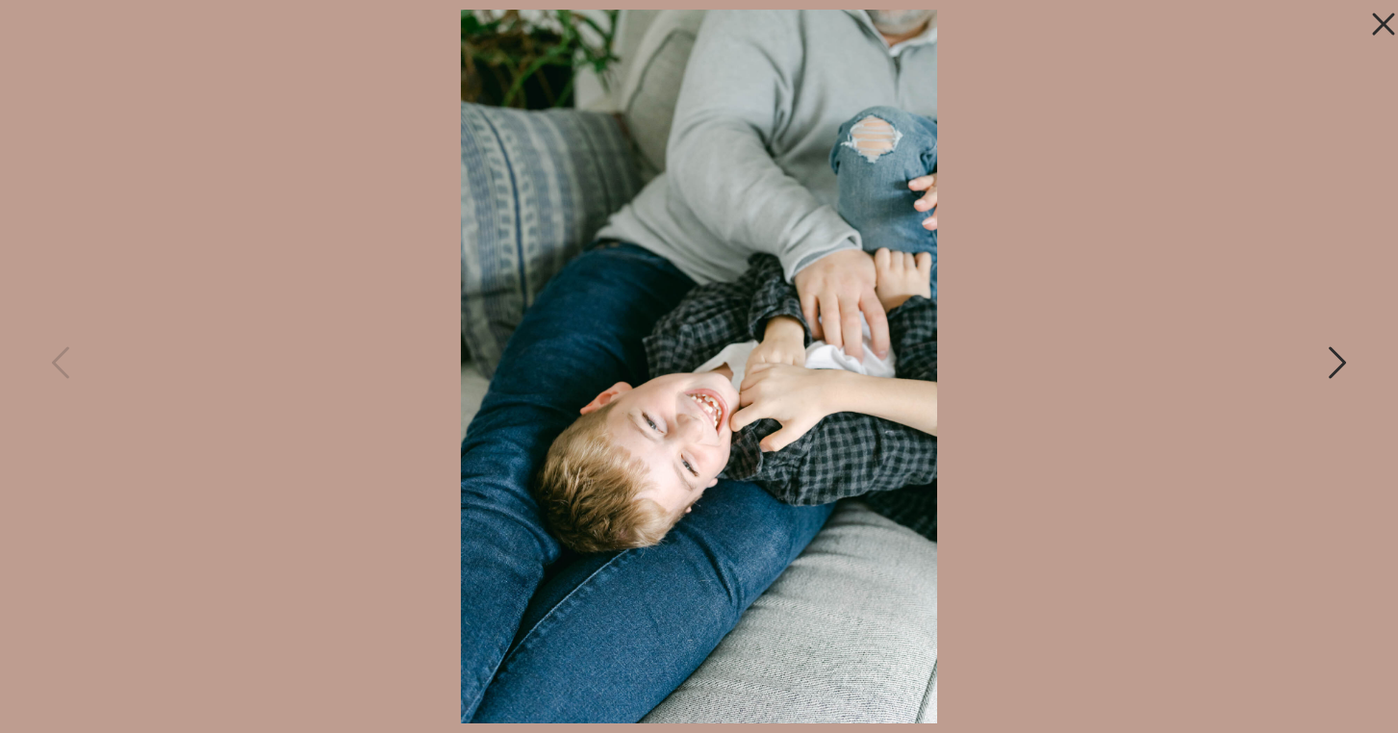
click at [1324, 364] on icon at bounding box center [1336, 368] width 48 height 58
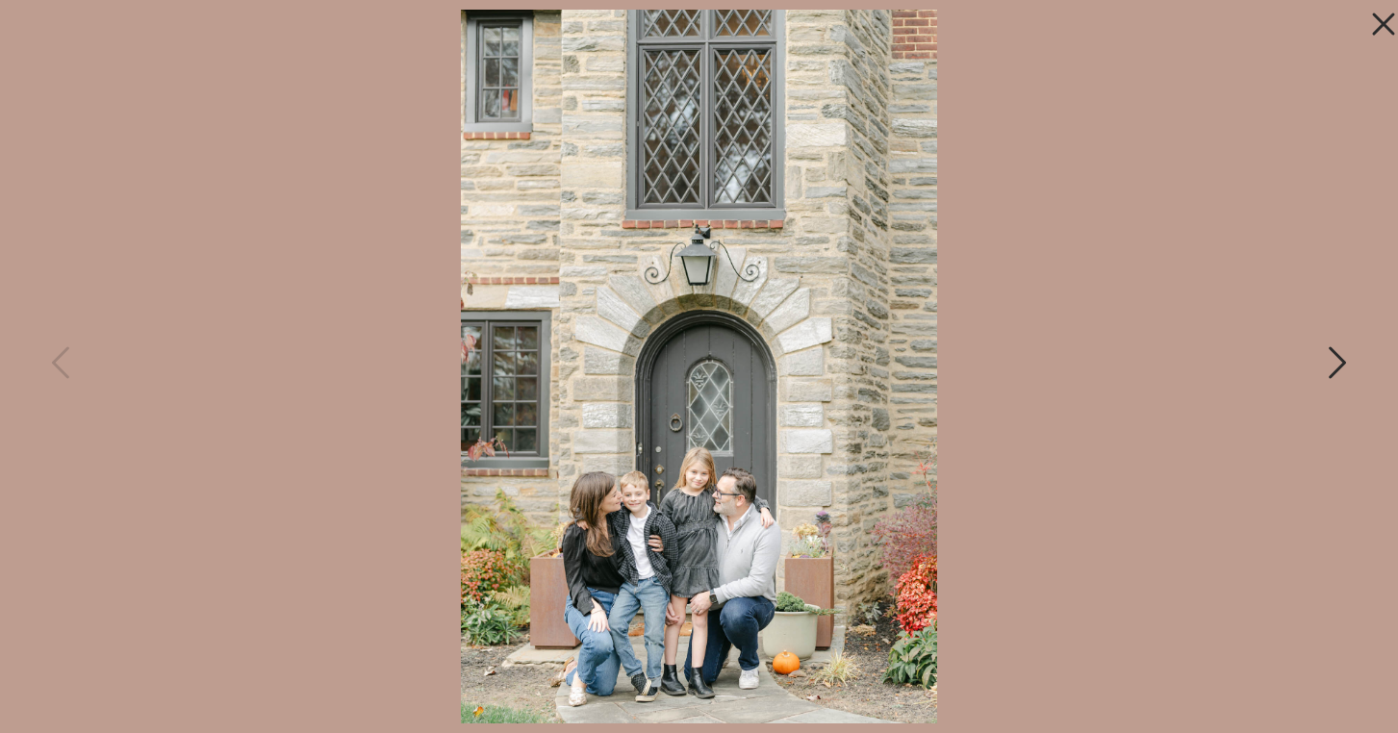
click at [1324, 364] on icon at bounding box center [1336, 368] width 48 height 58
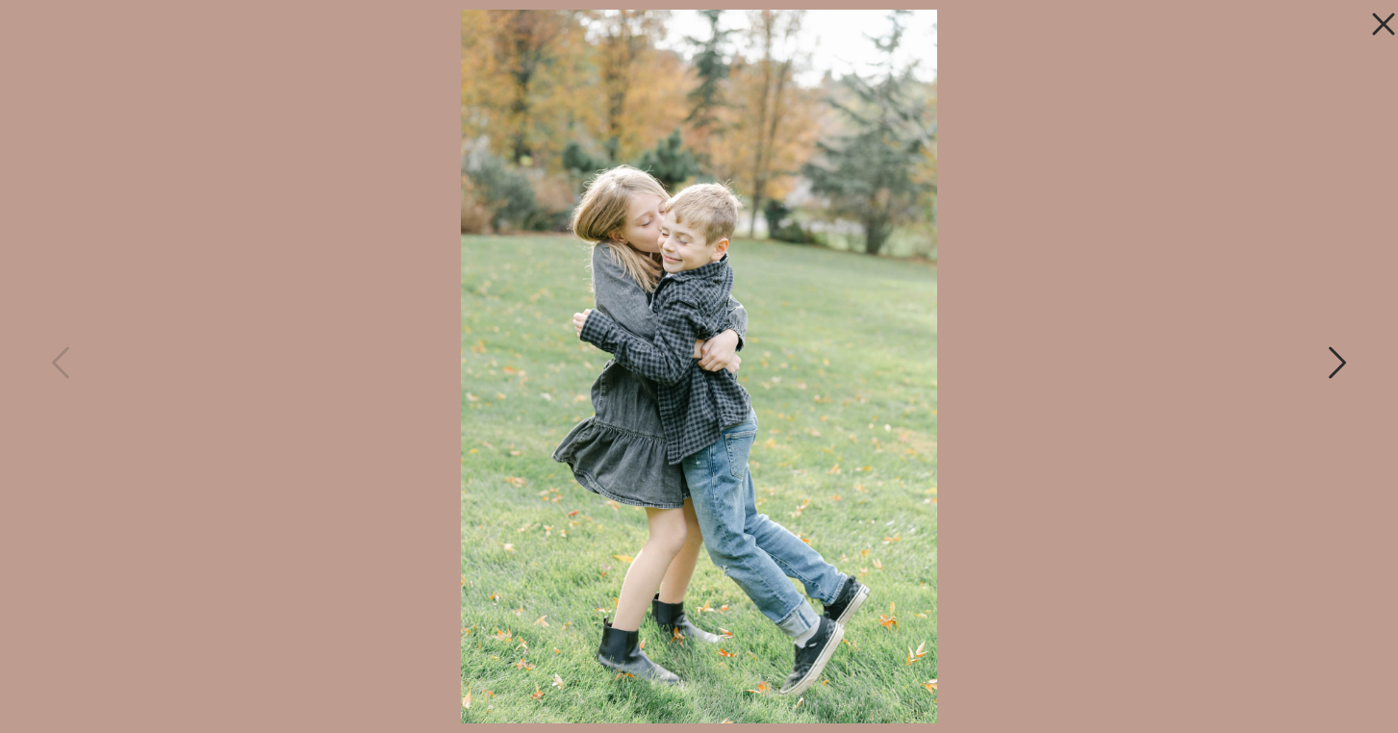
click at [1324, 364] on icon at bounding box center [1336, 368] width 48 height 58
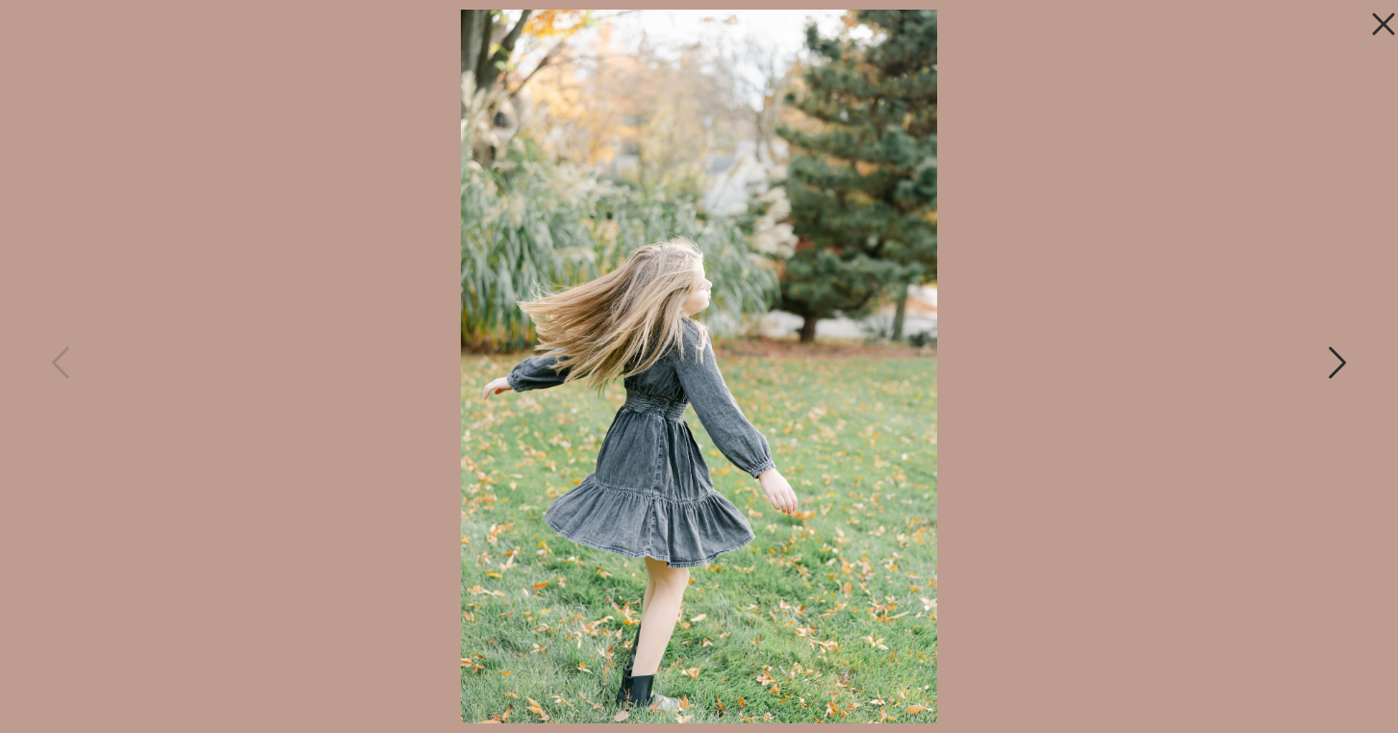
click at [1324, 364] on icon at bounding box center [1336, 368] width 48 height 58
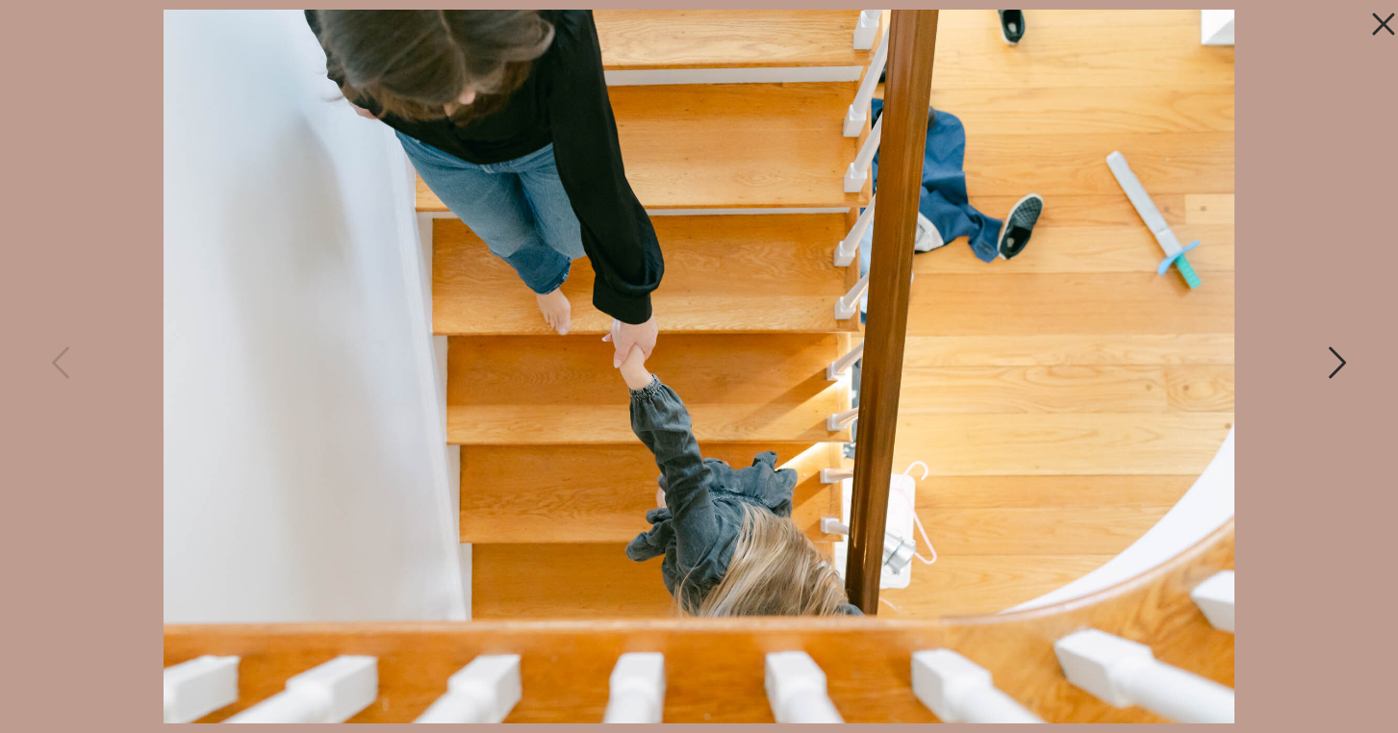
click at [1324, 364] on icon at bounding box center [1336, 368] width 48 height 58
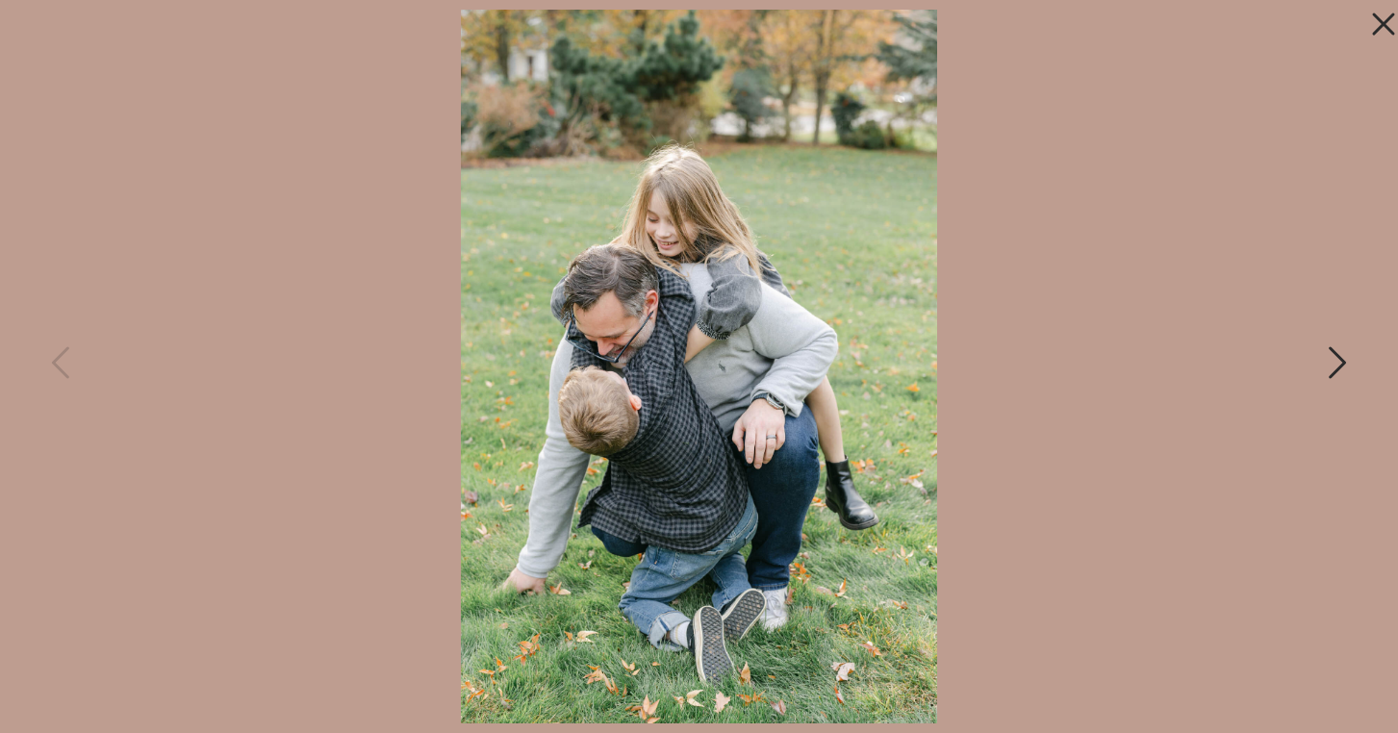
click at [1324, 364] on icon at bounding box center [1336, 368] width 48 height 58
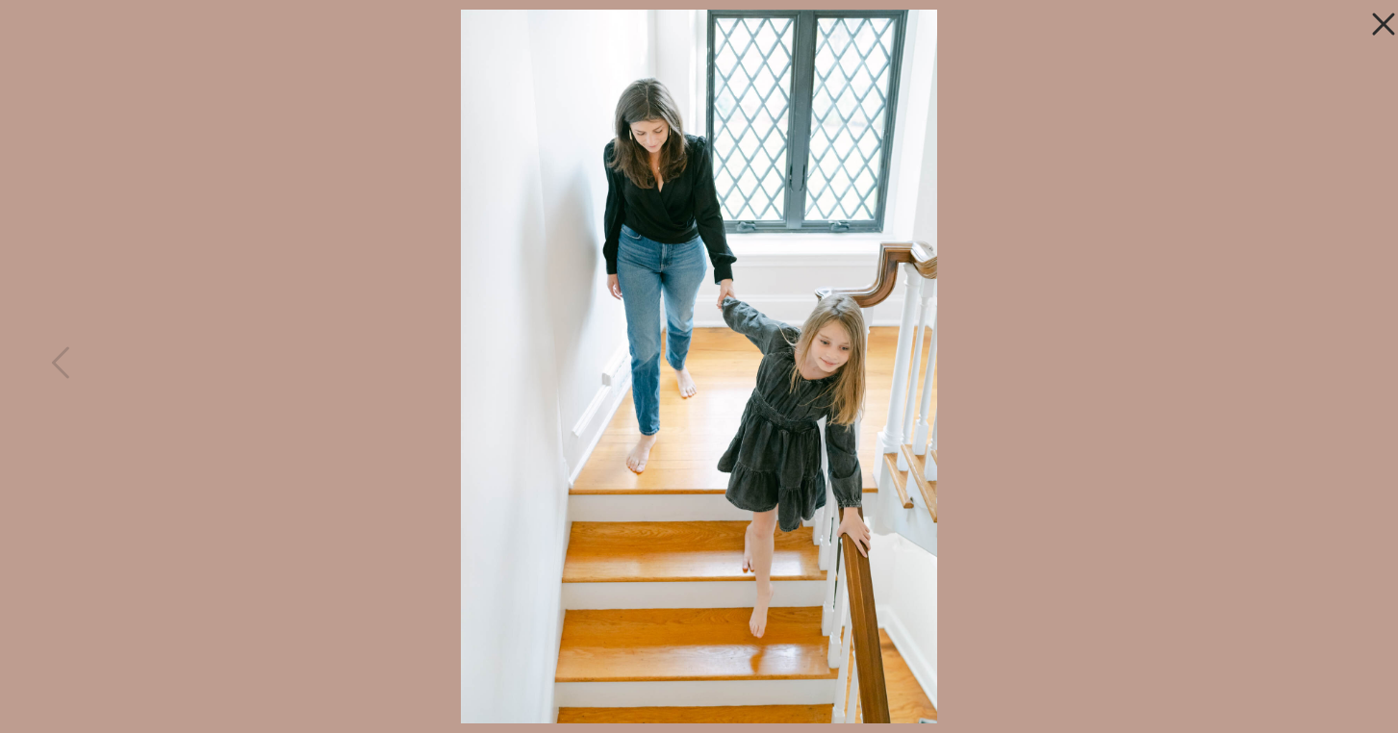
click at [1324, 364] on div at bounding box center [699, 366] width 1398 height 733
click at [1386, 23] on icon at bounding box center [1383, 24] width 22 height 22
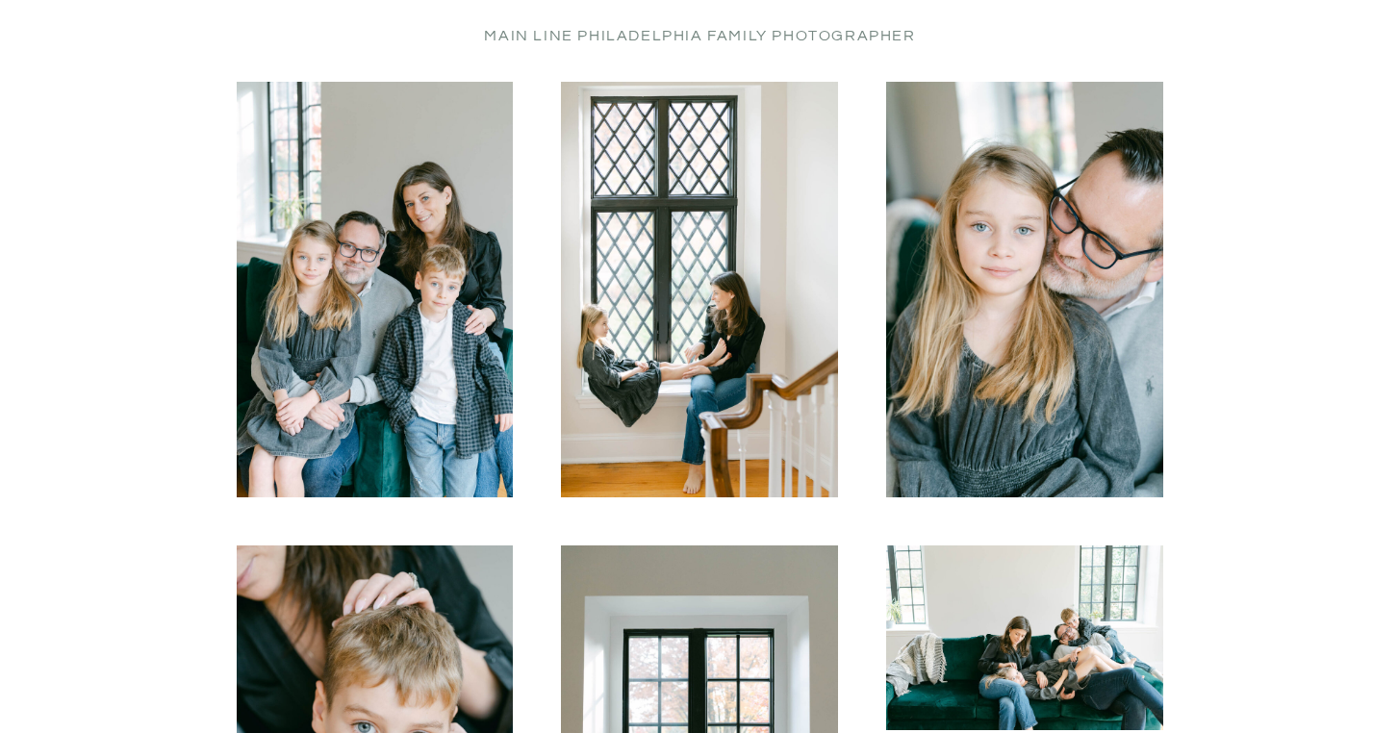
scroll to position [1498, 0]
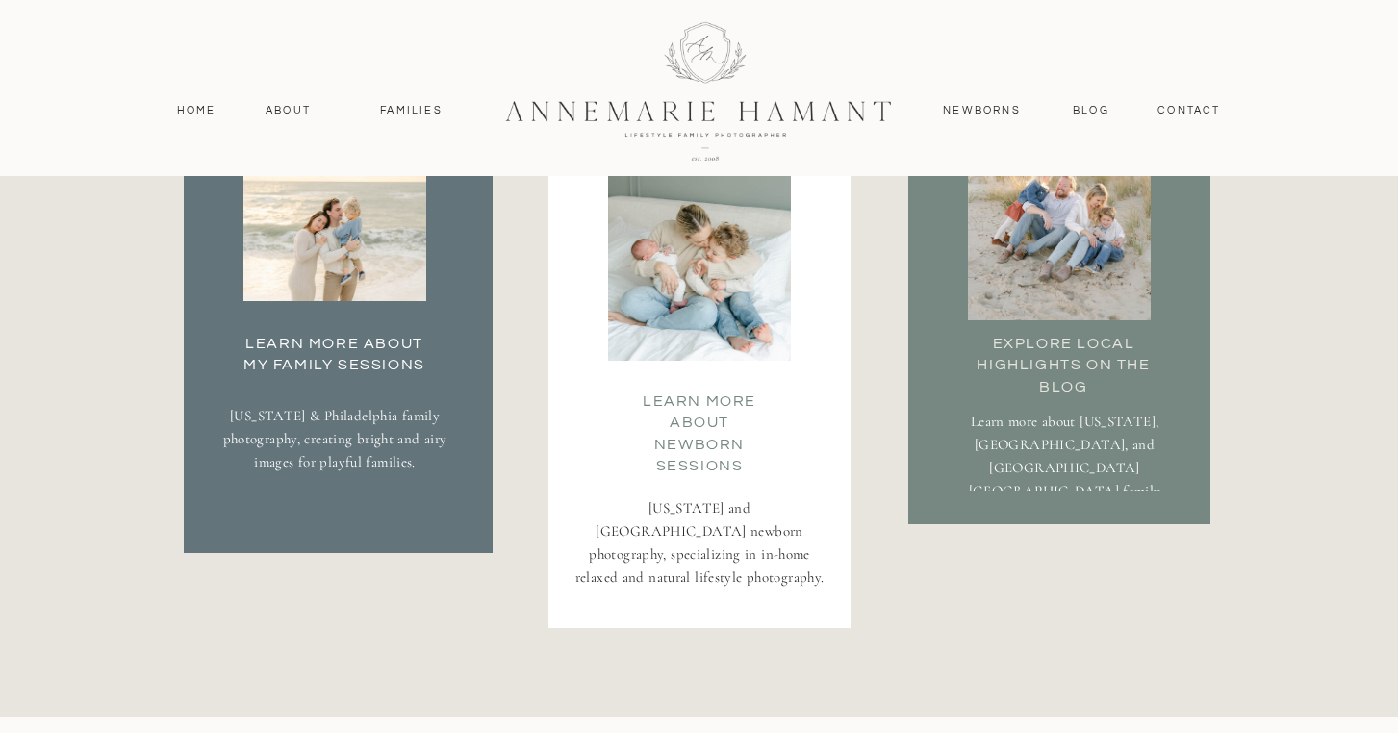
scroll to position [3371, 0]
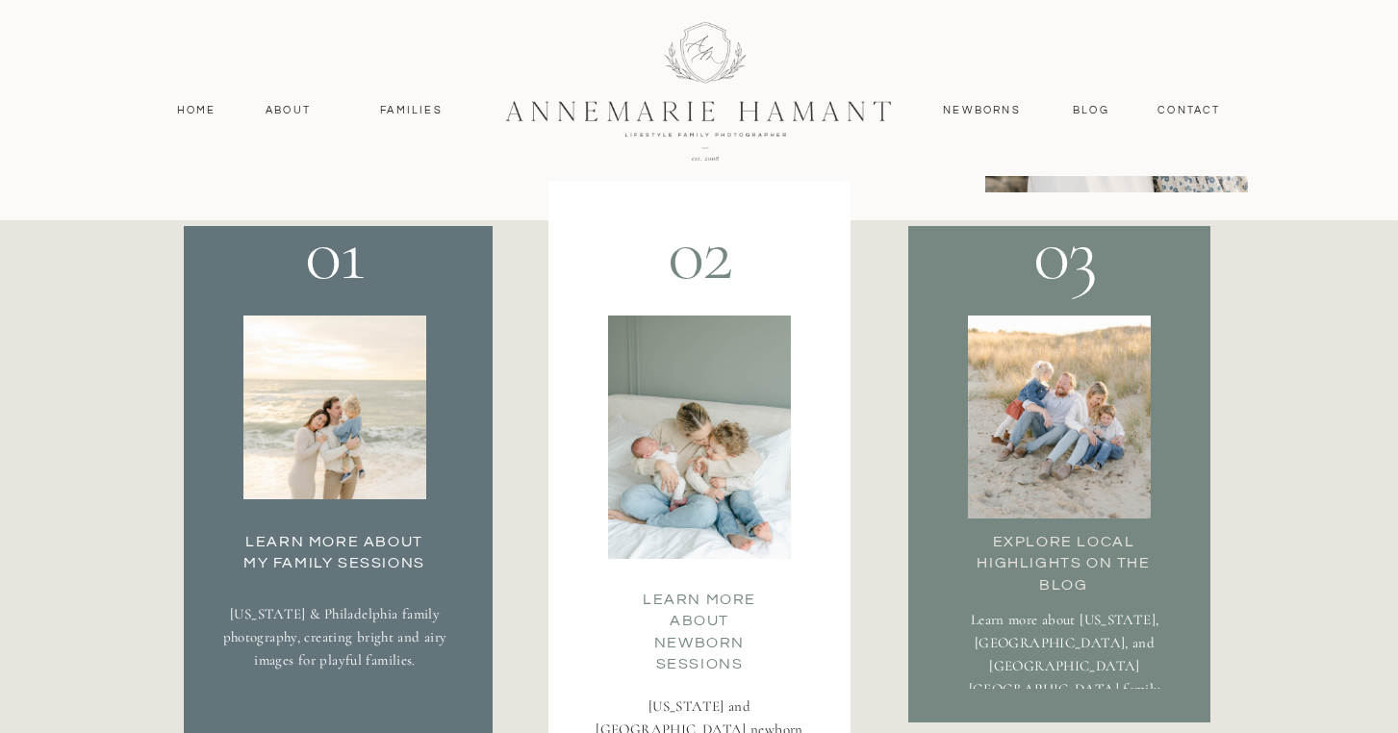
click at [1112, 400] on div at bounding box center [1059, 417] width 183 height 203
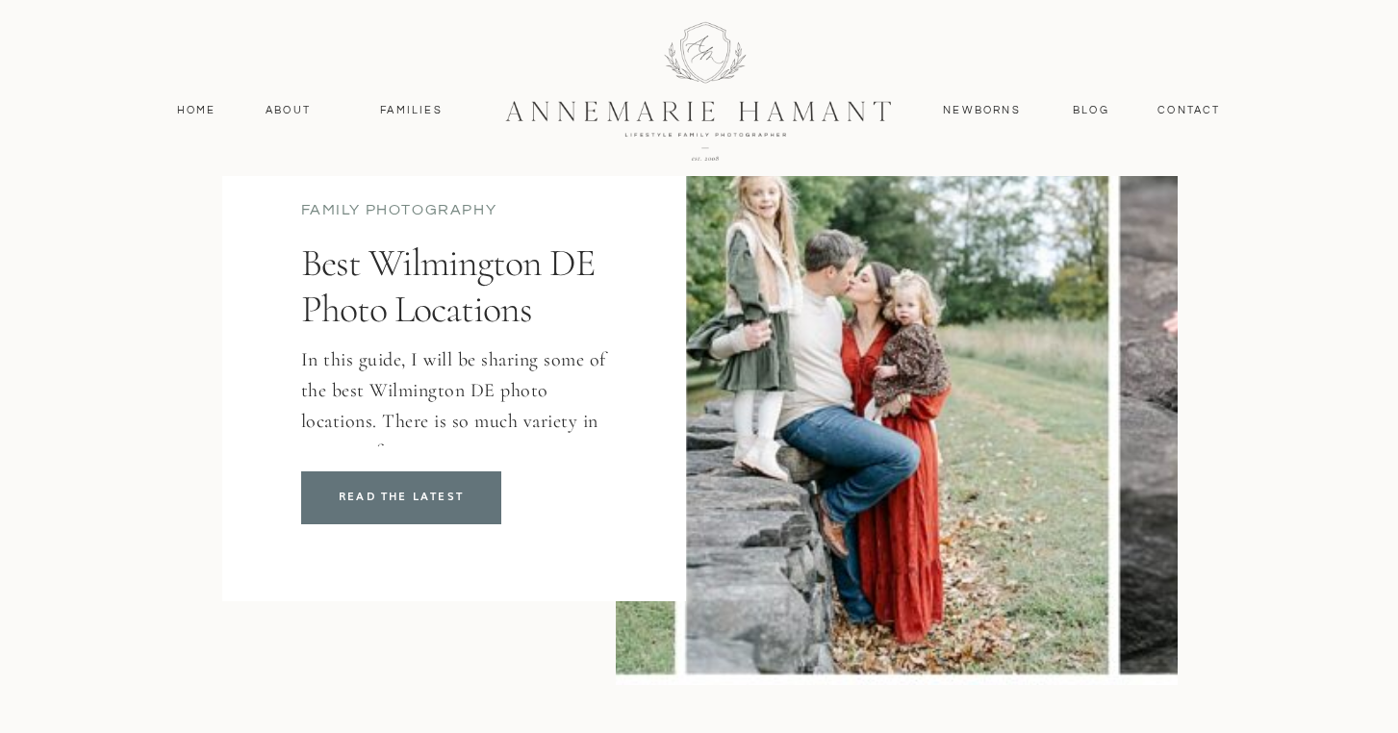
scroll to position [157, 0]
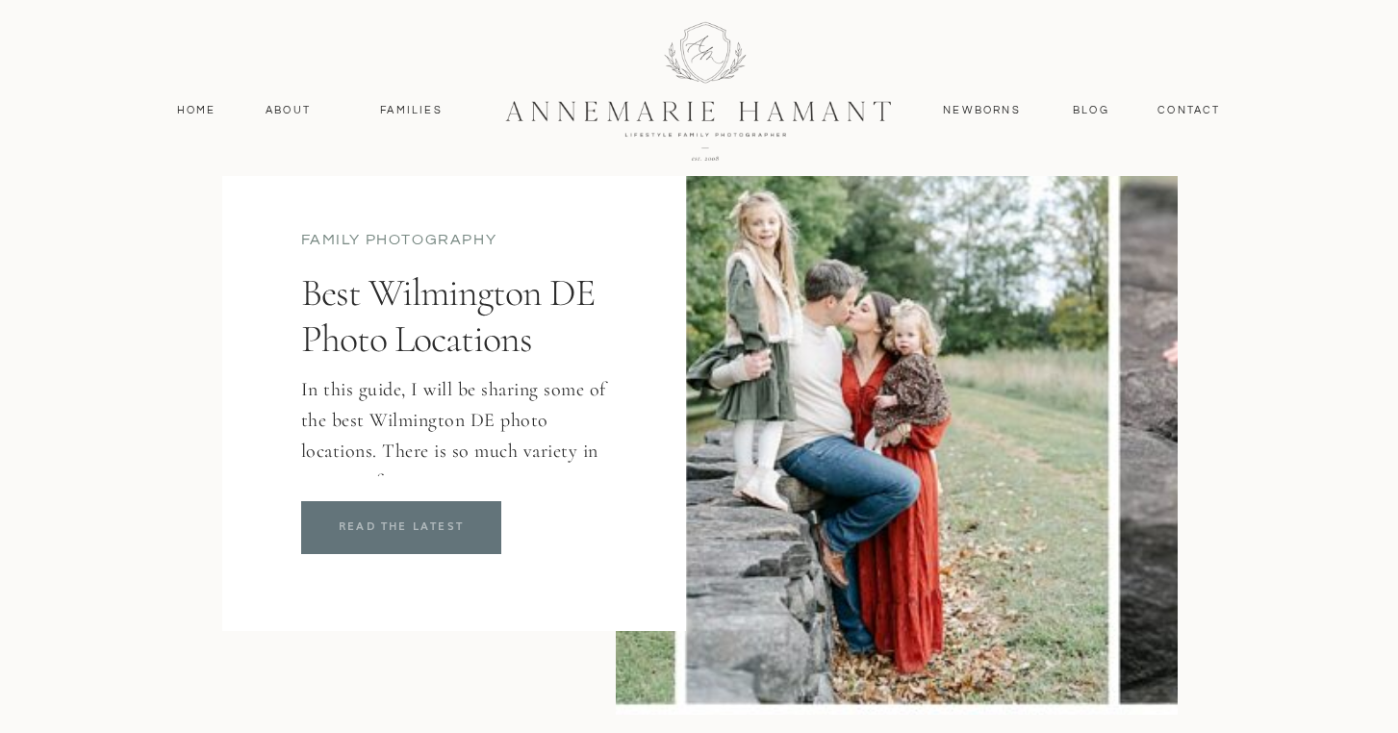
click at [397, 526] on p "READ THE LATEST" at bounding box center [402, 527] width 184 height 19
